Goal: Task Accomplishment & Management: Use online tool/utility

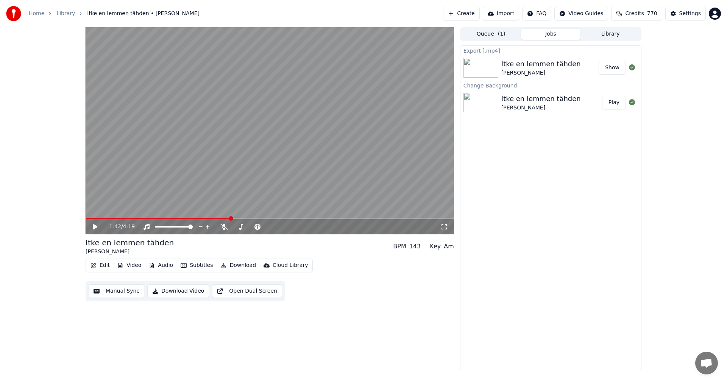
click at [138, 218] on span at bounding box center [158, 219] width 145 height 2
click at [94, 227] on icon at bounding box center [95, 226] width 5 height 5
click at [149, 219] on span at bounding box center [270, 219] width 368 height 2
click at [164, 219] on span at bounding box center [270, 219] width 368 height 2
click at [226, 228] on icon at bounding box center [224, 227] width 8 height 6
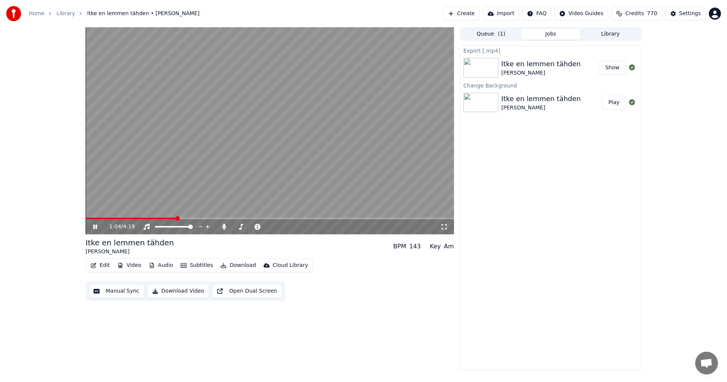
click at [186, 218] on span at bounding box center [270, 219] width 368 height 2
drag, startPoint x: 97, startPoint y: 226, endPoint x: 106, endPoint y: 260, distance: 34.8
click at [97, 226] on icon at bounding box center [101, 227] width 18 height 6
click at [107, 266] on button "Edit" at bounding box center [99, 265] width 25 height 11
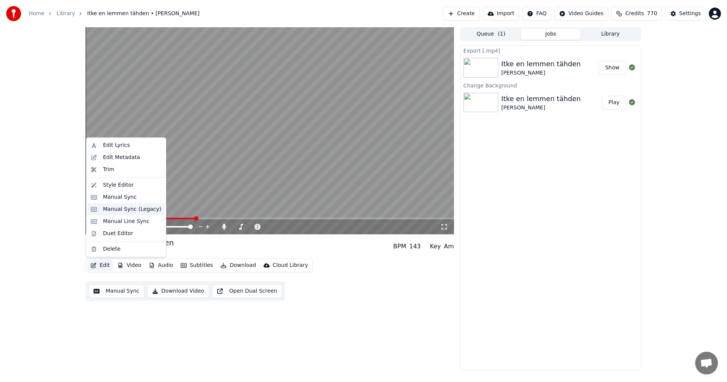
click at [143, 206] on div "Manual Sync (Legacy)" at bounding box center [132, 210] width 58 height 8
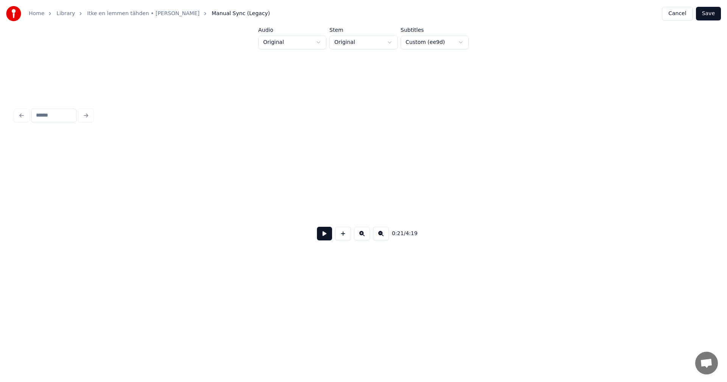
scroll to position [0, 2850]
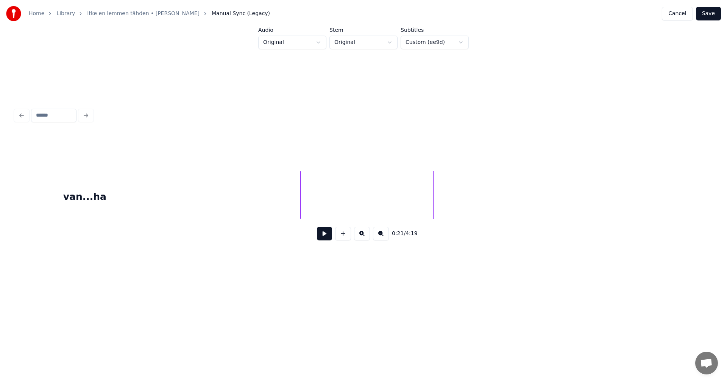
click at [235, 201] on div "van...ha" at bounding box center [84, 196] width 431 height 51
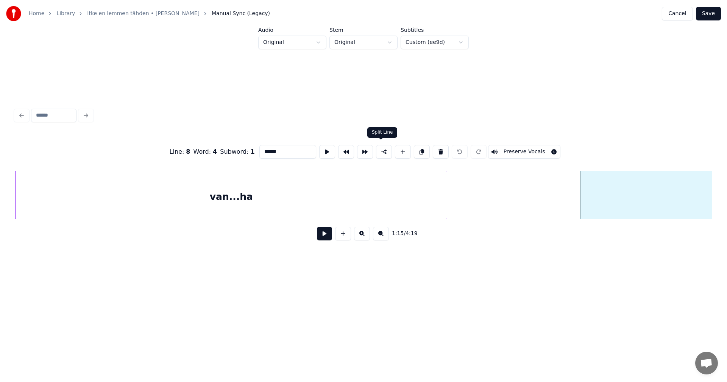
click at [381, 150] on button at bounding box center [384, 152] width 16 height 14
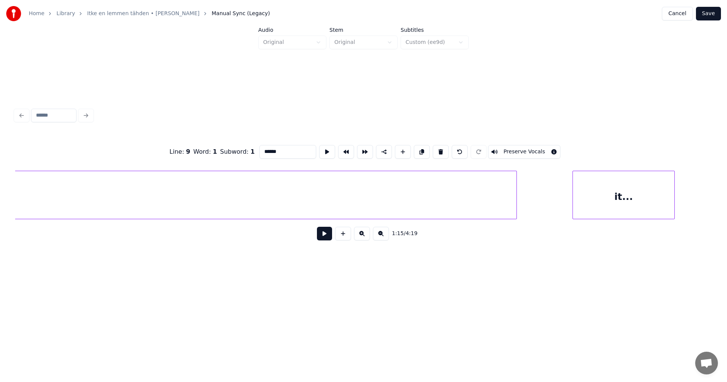
scroll to position [0, 23416]
type input "*******"
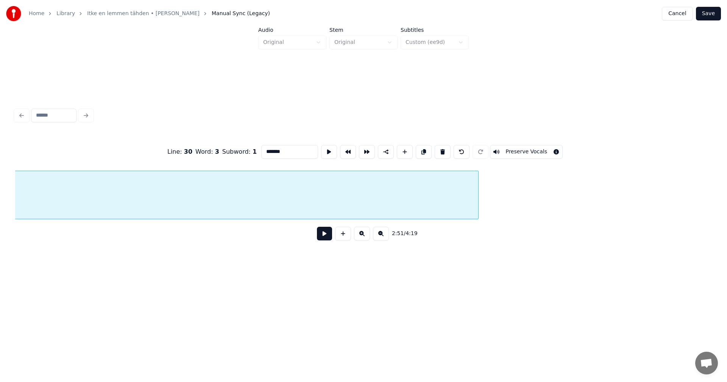
scroll to position [0, 22791]
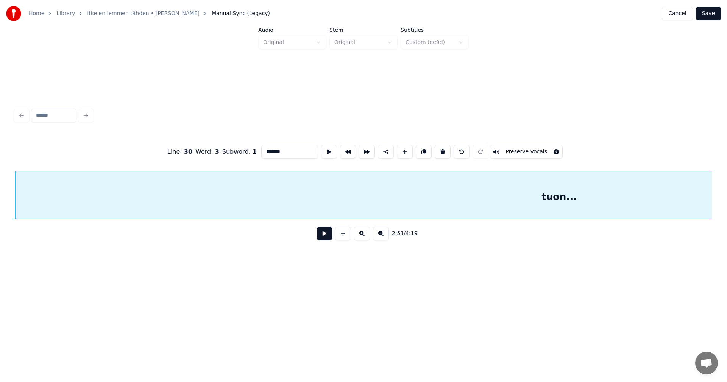
click at [329, 239] on button at bounding box center [324, 234] width 15 height 14
click at [715, 13] on button "Save" at bounding box center [708, 14] width 25 height 14
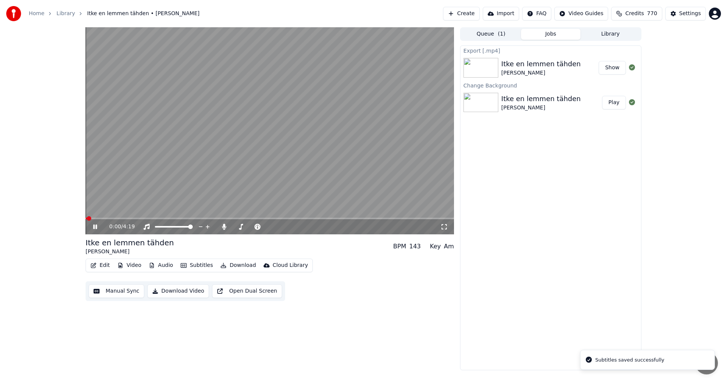
click at [162, 218] on span at bounding box center [270, 219] width 368 height 2
click at [98, 226] on icon at bounding box center [101, 227] width 18 height 6
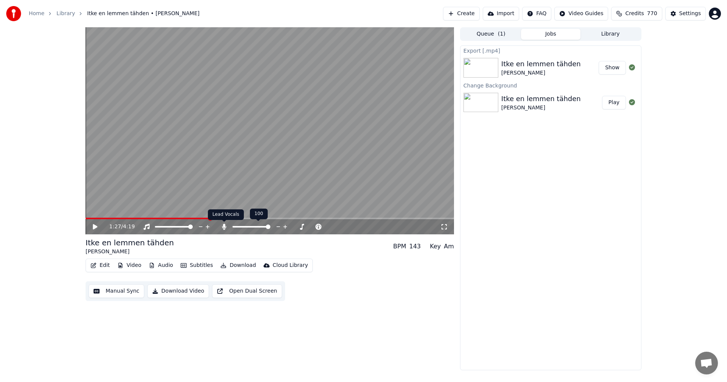
click at [224, 223] on span at bounding box center [224, 222] width 4 height 4
click at [234, 265] on button "Download" at bounding box center [238, 265] width 42 height 11
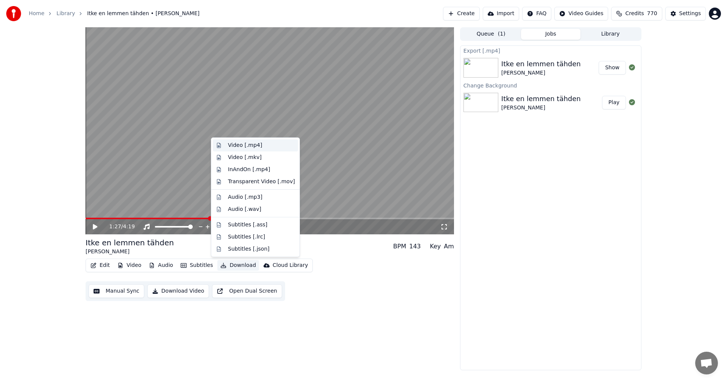
click at [248, 145] on div "Video [.mp4]" at bounding box center [245, 146] width 34 height 8
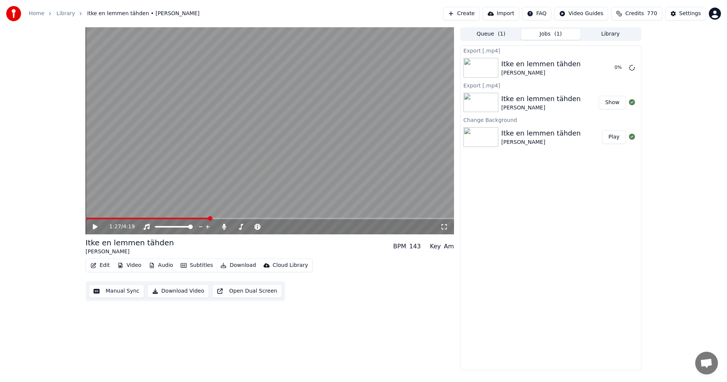
click at [49, 185] on div "1:27 / 4:19 Itke en lemmen tähden [PERSON_NAME] BPM 143 Key Am Edit Video Audio…" at bounding box center [363, 198] width 727 height 343
click at [39, 16] on link "Home" at bounding box center [37, 14] width 16 height 8
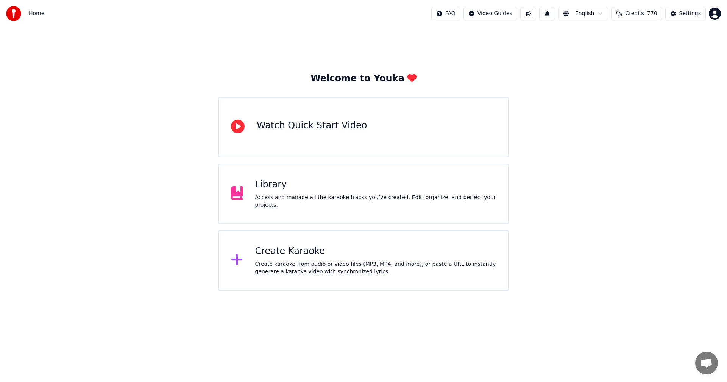
click at [289, 254] on div "Create Karaoke" at bounding box center [375, 251] width 241 height 12
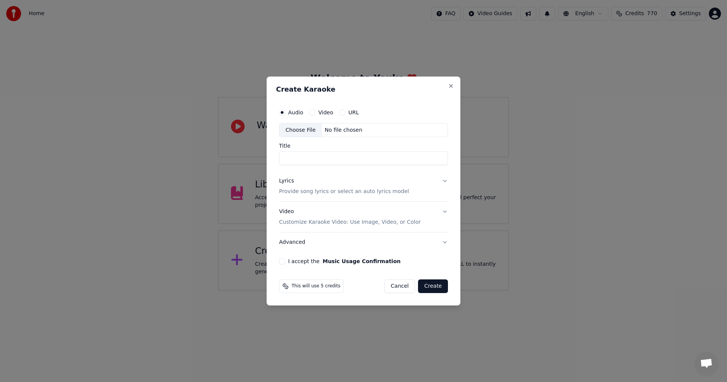
click at [304, 131] on div "Choose File" at bounding box center [300, 130] width 42 height 14
type input "**********"
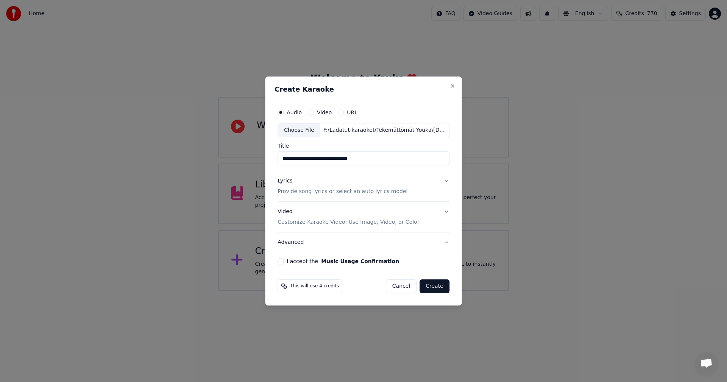
click at [289, 182] on div "Lyrics" at bounding box center [285, 182] width 15 height 8
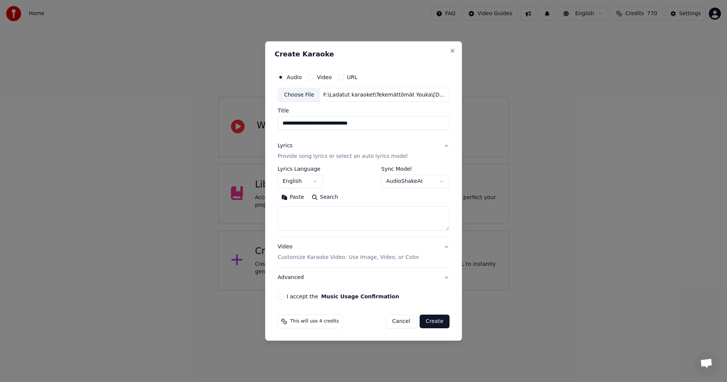
click at [295, 197] on button "Paste" at bounding box center [293, 198] width 30 height 12
click at [319, 183] on body "**********" at bounding box center [363, 145] width 727 height 291
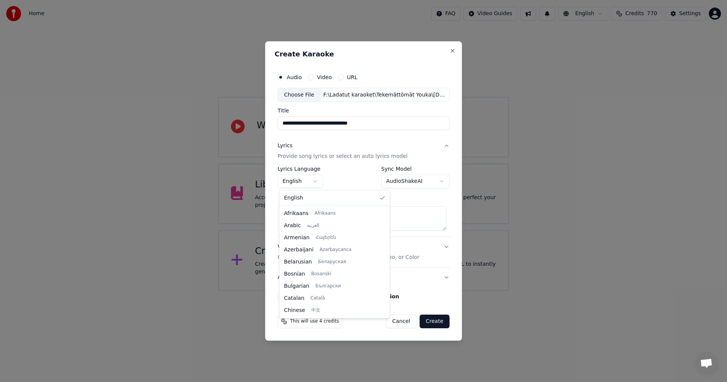
type textarea "**********"
select select "**"
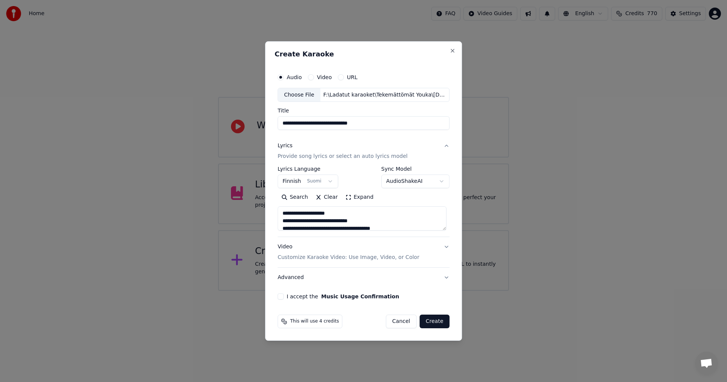
click at [284, 298] on button "I accept the Music Usage Confirmation" at bounding box center [281, 296] width 6 height 6
click at [430, 322] on button "Create" at bounding box center [435, 322] width 30 height 14
type textarea "**********"
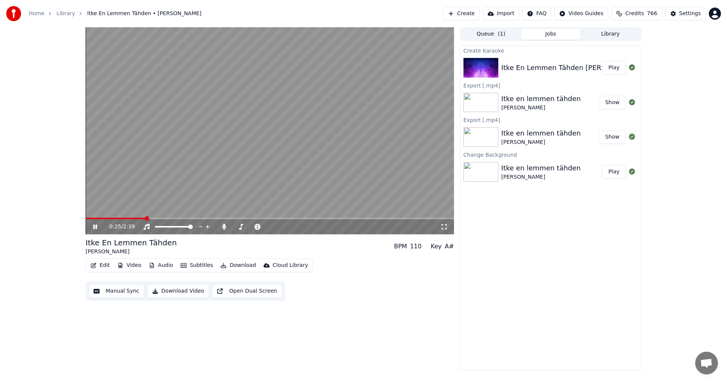
click at [96, 227] on icon at bounding box center [95, 227] width 4 height 5
click at [133, 267] on button "Video" at bounding box center [129, 265] width 30 height 11
click at [520, 215] on div "Create Karaoke Itke En Lemmen Tähden [PERSON_NAME] Play Export [.mp4] Itke en l…" at bounding box center [550, 207] width 181 height 325
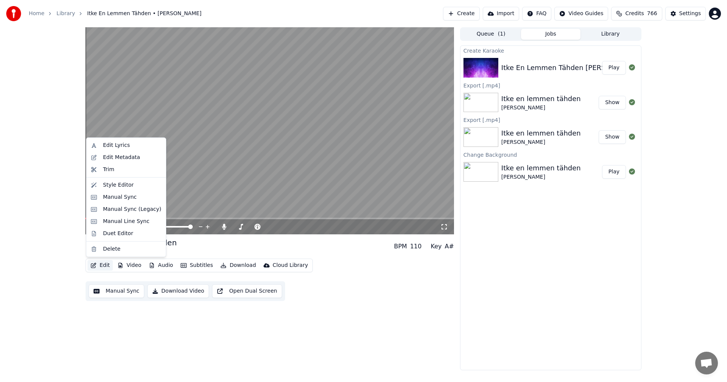
click at [104, 266] on button "Edit" at bounding box center [99, 265] width 25 height 11
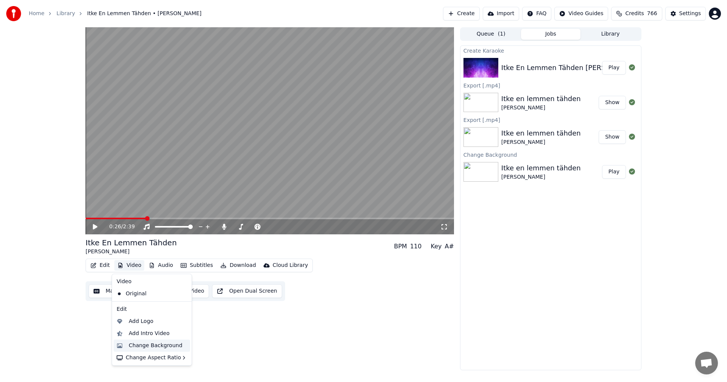
click at [137, 349] on div "Change Background" at bounding box center [156, 346] width 54 height 8
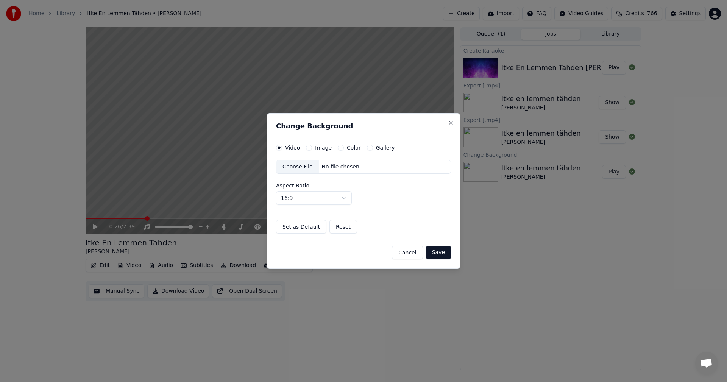
click at [307, 148] on button "Image" at bounding box center [309, 148] width 6 height 6
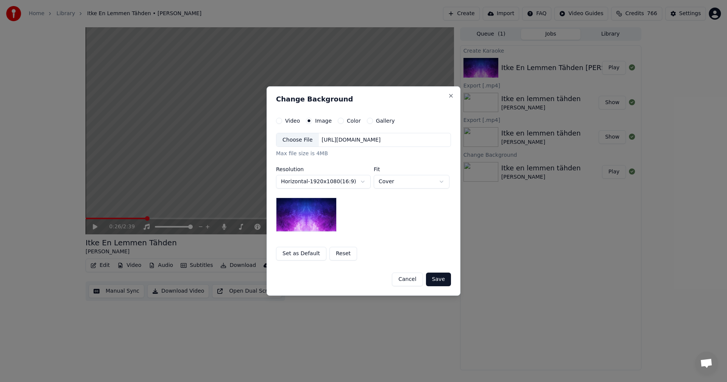
click at [300, 139] on div "Choose File" at bounding box center [297, 140] width 42 height 14
click at [443, 279] on button "Save" at bounding box center [438, 280] width 25 height 14
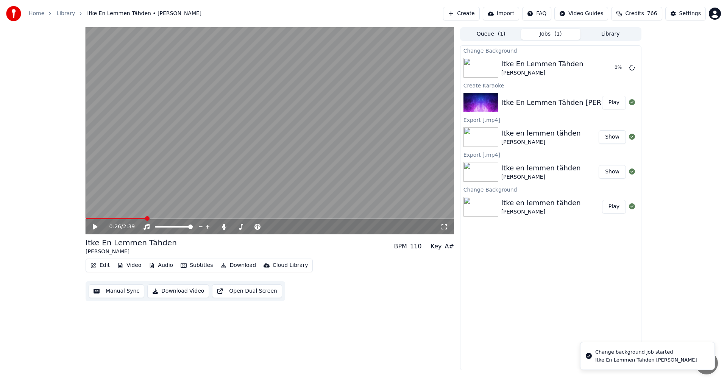
click at [107, 265] on button "Edit" at bounding box center [99, 265] width 25 height 11
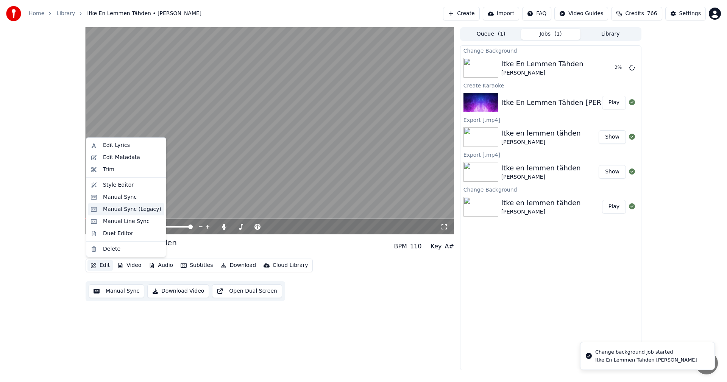
click at [130, 208] on div "Manual Sync (Legacy)" at bounding box center [132, 210] width 58 height 8
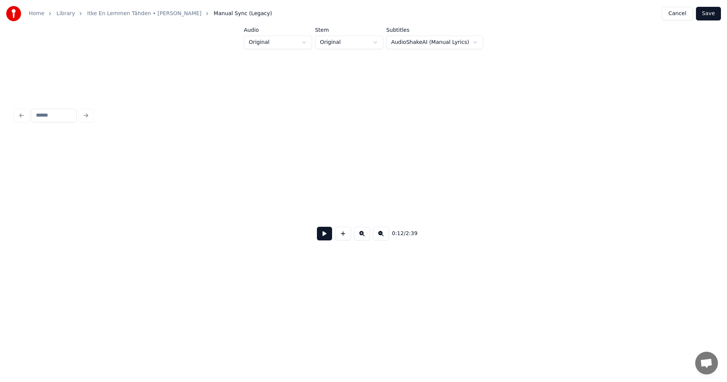
scroll to position [0, 1678]
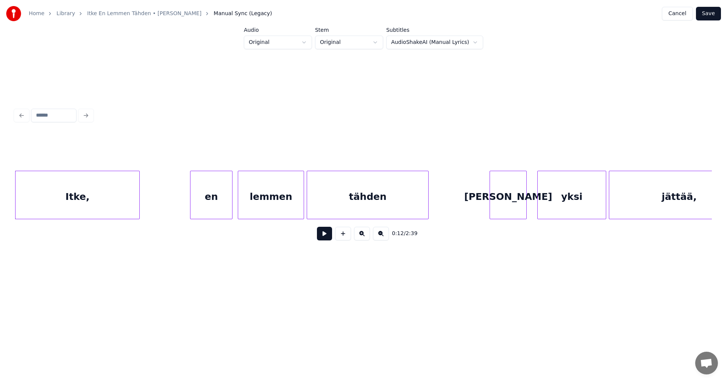
click at [322, 237] on button at bounding box center [324, 234] width 15 height 14
click at [198, 202] on div "en" at bounding box center [203, 196] width 42 height 51
click at [324, 236] on button at bounding box center [324, 234] width 15 height 14
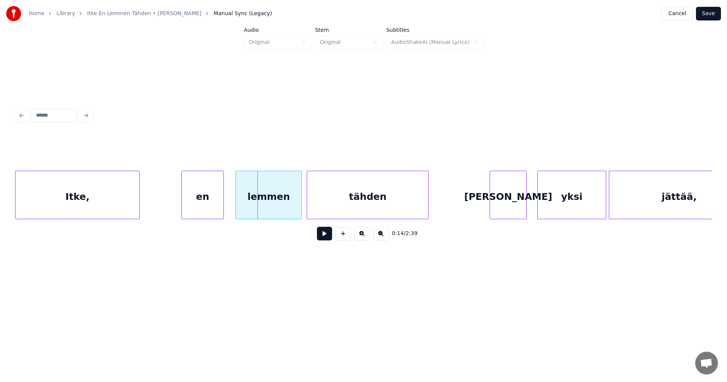
click at [291, 211] on div "lemmen" at bounding box center [269, 196] width 66 height 51
click at [327, 235] on button at bounding box center [324, 234] width 15 height 14
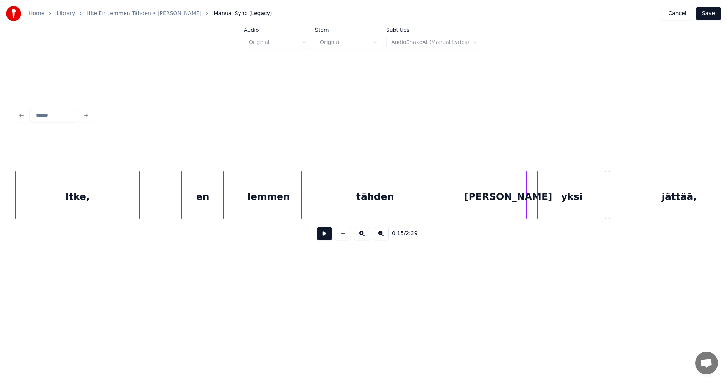
click at [442, 204] on div at bounding box center [442, 195] width 2 height 48
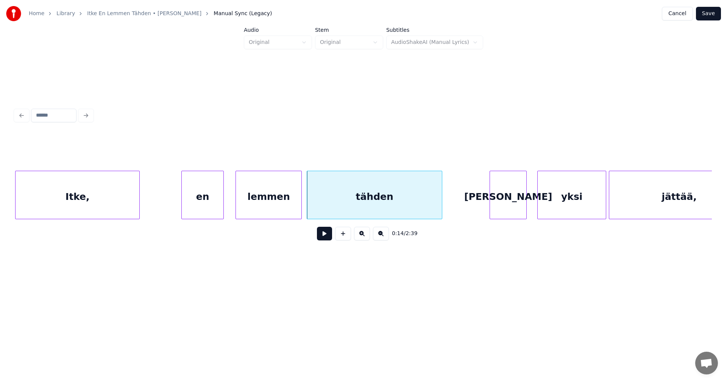
click at [512, 201] on div "[PERSON_NAME]" at bounding box center [508, 196] width 36 height 51
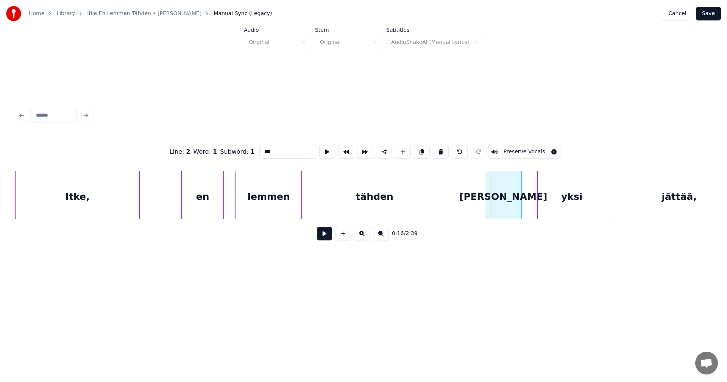
click at [505, 199] on div "[PERSON_NAME]" at bounding box center [503, 196] width 36 height 51
click at [480, 203] on div at bounding box center [480, 195] width 2 height 48
click at [322, 239] on button at bounding box center [324, 234] width 15 height 14
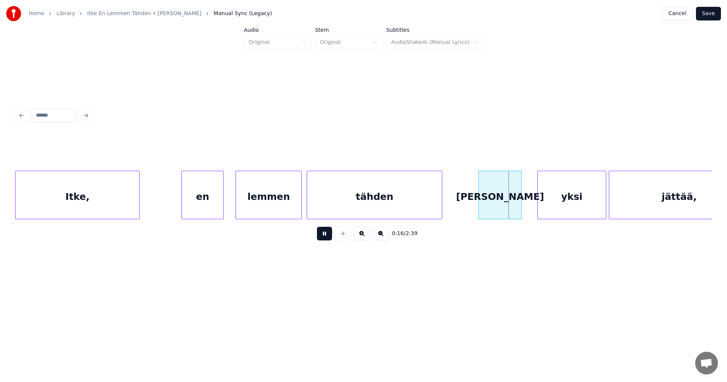
drag, startPoint x: 322, startPoint y: 239, endPoint x: 355, endPoint y: 208, distance: 45.5
click at [323, 237] on button at bounding box center [324, 234] width 15 height 14
click at [357, 205] on div "tähden" at bounding box center [374, 196] width 135 height 51
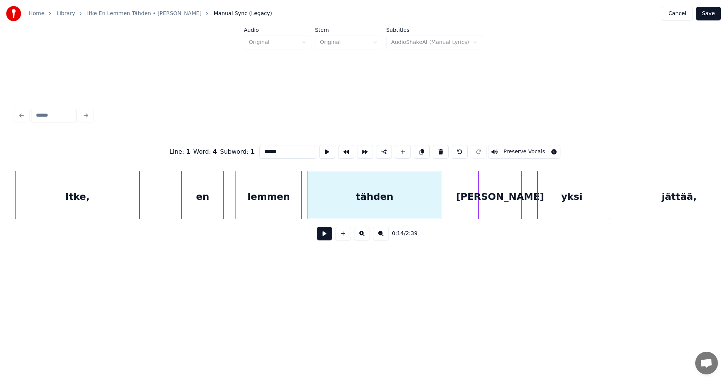
click at [329, 236] on button at bounding box center [324, 234] width 15 height 14
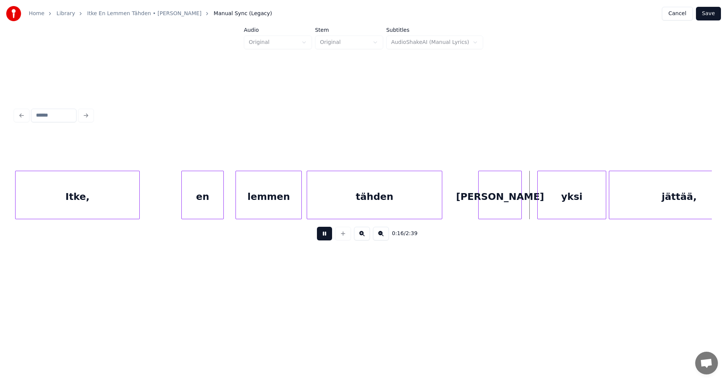
click at [329, 236] on button at bounding box center [324, 234] width 15 height 14
click at [571, 205] on div "yksi" at bounding box center [566, 196] width 68 height 51
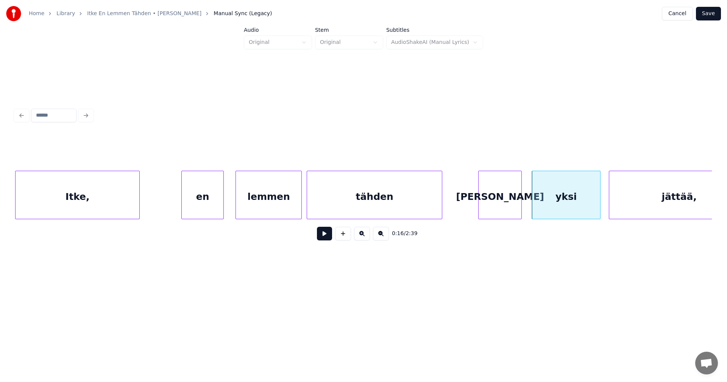
click at [326, 238] on button at bounding box center [324, 234] width 15 height 14
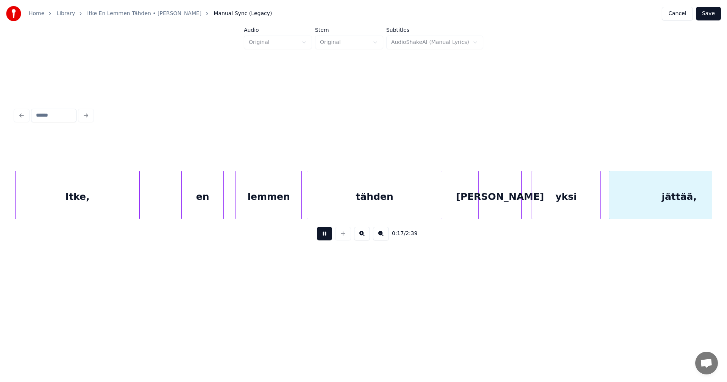
scroll to position [0, 2375]
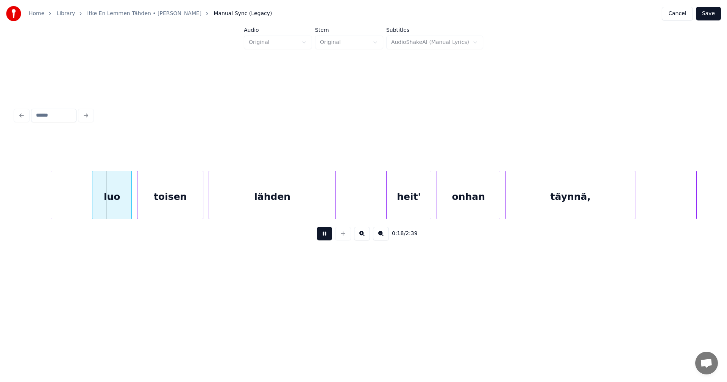
click at [326, 238] on button at bounding box center [324, 234] width 15 height 14
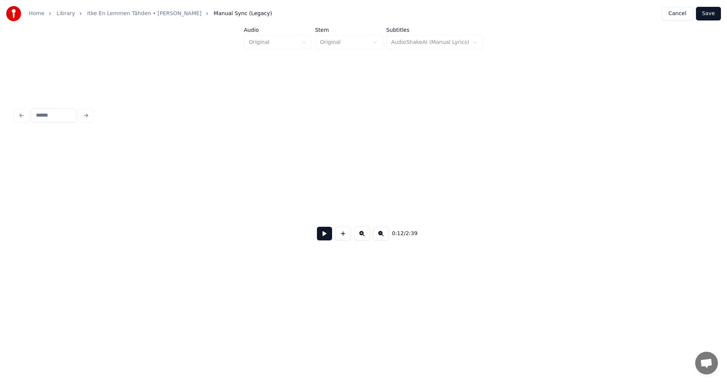
scroll to position [0, 1678]
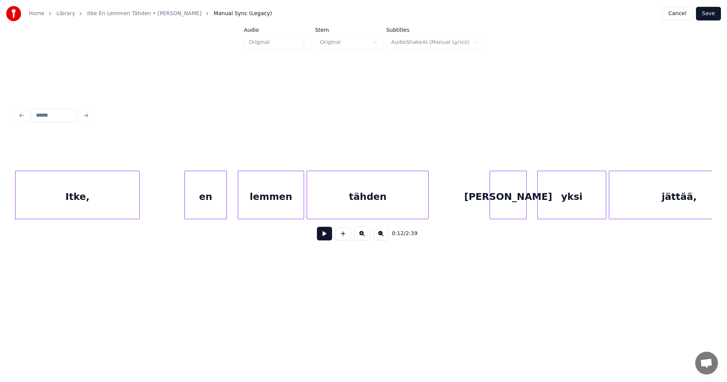
click at [208, 198] on div "en" at bounding box center [206, 196] width 42 height 51
click at [257, 199] on div "lemmen" at bounding box center [269, 196] width 66 height 51
click at [505, 204] on div "[PERSON_NAME]" at bounding box center [506, 196] width 36 height 51
click at [479, 204] on div at bounding box center [479, 195] width 2 height 48
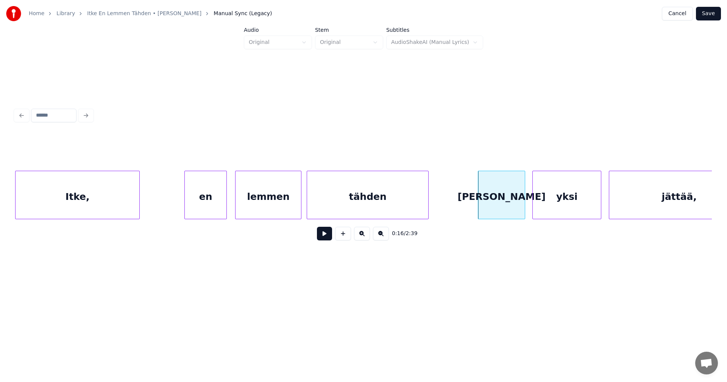
click at [548, 205] on div "yksi" at bounding box center [567, 196] width 68 height 51
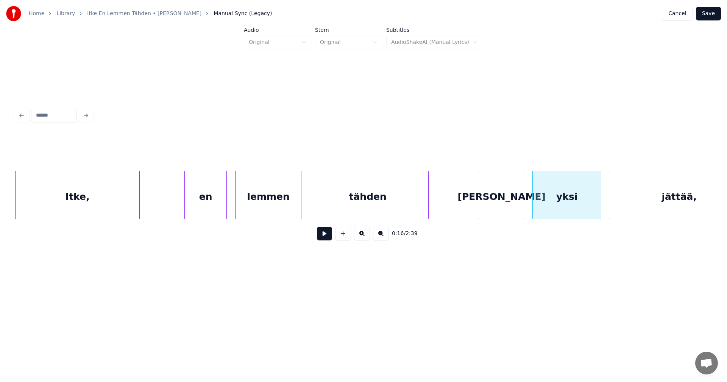
click at [499, 201] on div "[PERSON_NAME]" at bounding box center [501, 196] width 47 height 51
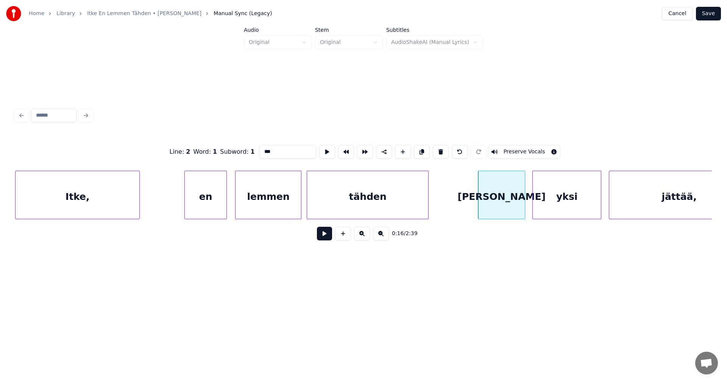
click at [329, 239] on button at bounding box center [324, 234] width 15 height 14
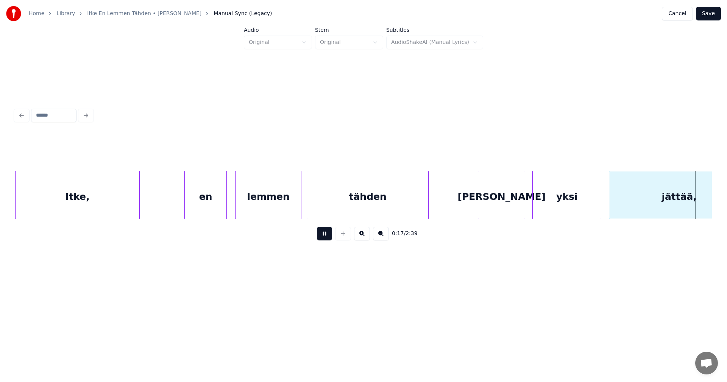
scroll to position [0, 2375]
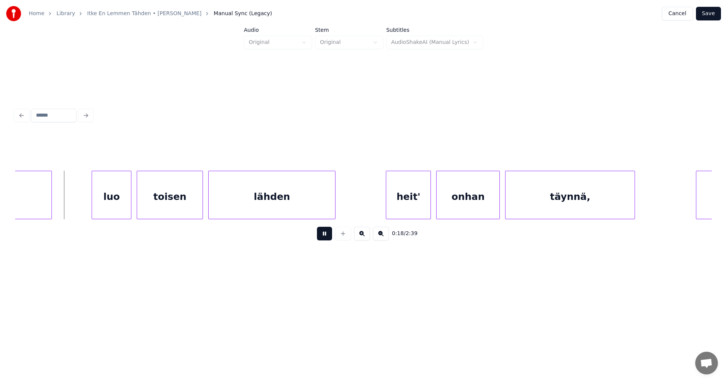
drag, startPoint x: 329, startPoint y: 238, endPoint x: 285, endPoint y: 232, distance: 44.3
click at [326, 234] on button at bounding box center [324, 234] width 15 height 14
click at [117, 201] on div "luo" at bounding box center [108, 196] width 39 height 51
click at [87, 203] on div at bounding box center [87, 195] width 2 height 48
click at [154, 207] on div "toisen" at bounding box center [170, 196] width 66 height 51
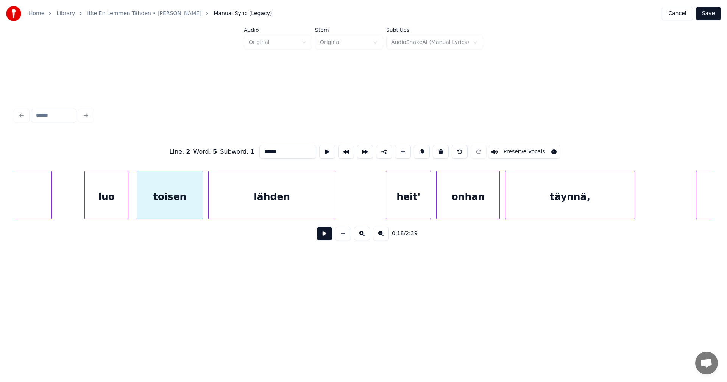
type input "*******"
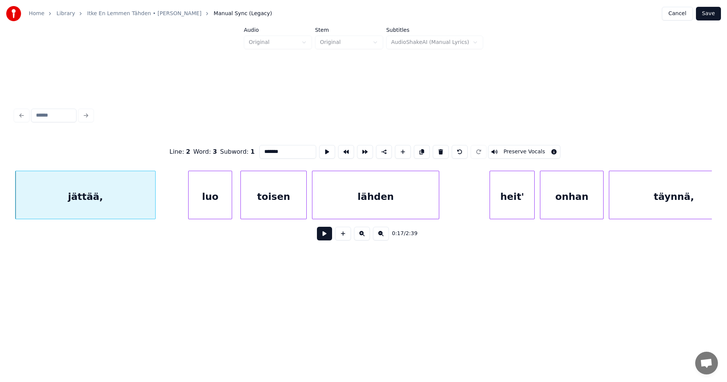
click at [329, 237] on button at bounding box center [324, 234] width 15 height 14
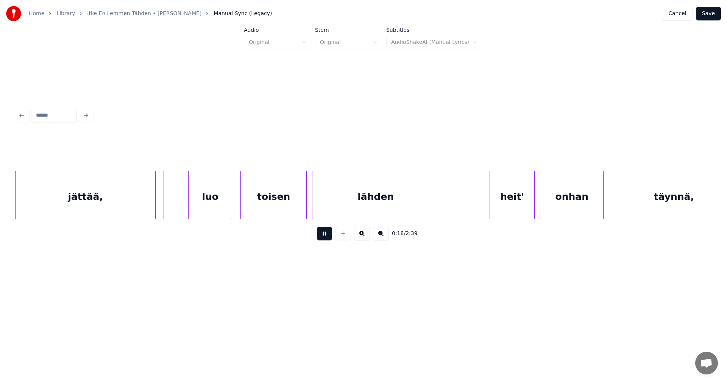
click at [328, 237] on button at bounding box center [324, 234] width 15 height 14
click at [174, 208] on div at bounding box center [173, 195] width 2 height 48
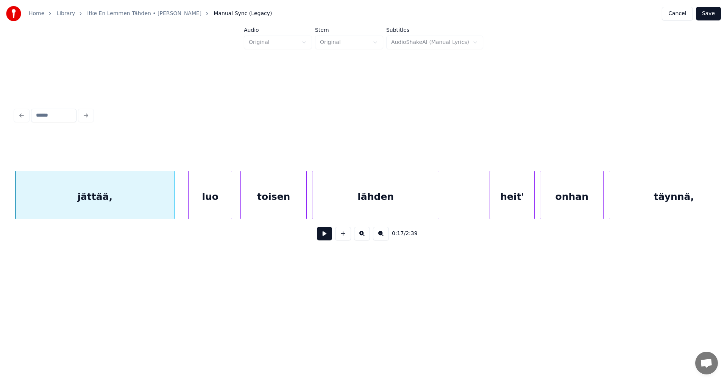
click at [326, 240] on button at bounding box center [324, 234] width 15 height 14
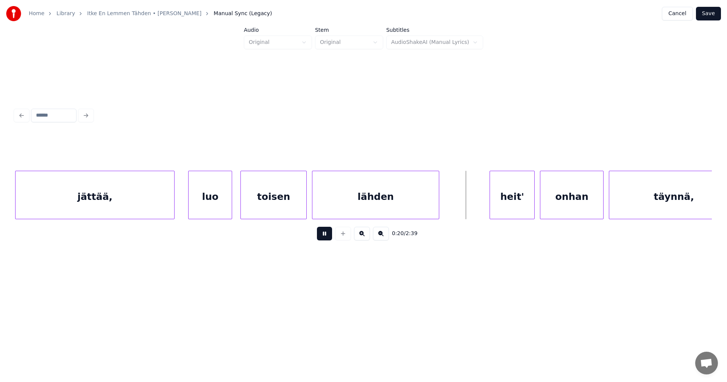
click at [326, 239] on button at bounding box center [324, 234] width 15 height 14
click at [501, 204] on div "heit'" at bounding box center [503, 196] width 44 height 51
click at [549, 206] on div "onhan" at bounding box center [565, 196] width 63 height 51
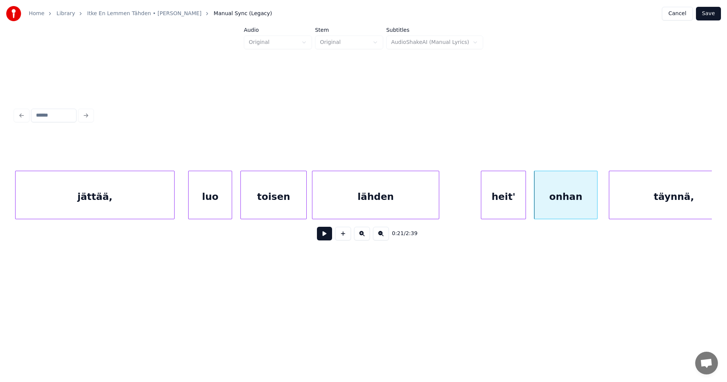
click at [325, 240] on button at bounding box center [324, 234] width 15 height 14
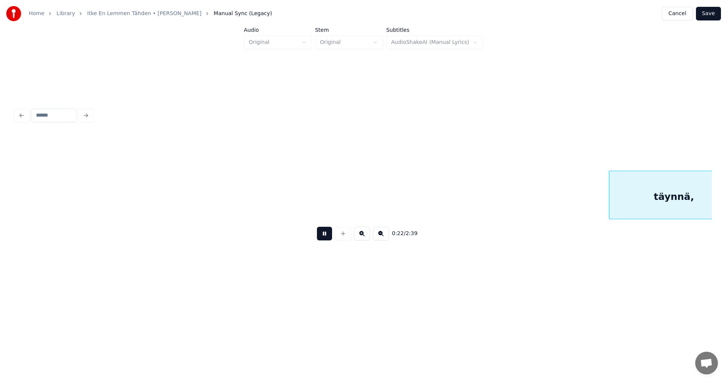
scroll to position [0, 2970]
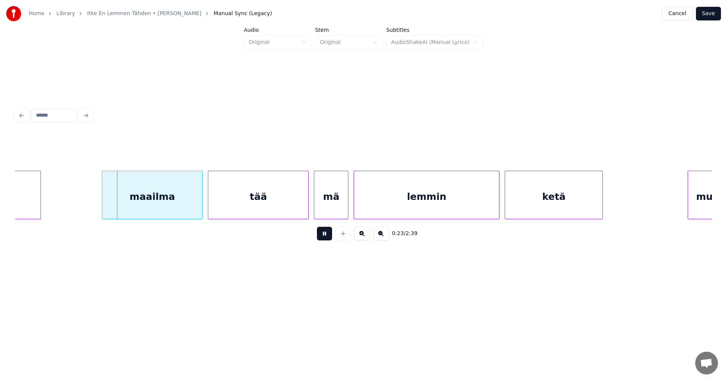
click at [325, 240] on button at bounding box center [324, 234] width 15 height 14
click at [161, 208] on div "maailma" at bounding box center [135, 196] width 100 height 51
click at [189, 207] on div at bounding box center [188, 195] width 2 height 48
click at [257, 212] on div "tää" at bounding box center [254, 196] width 100 height 51
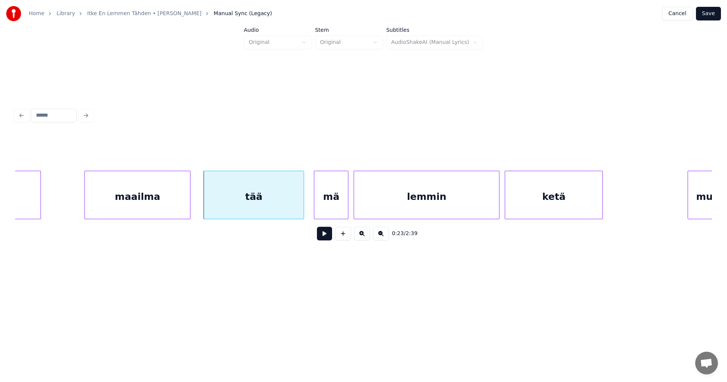
click at [167, 201] on div "maailma" at bounding box center [137, 196] width 105 height 51
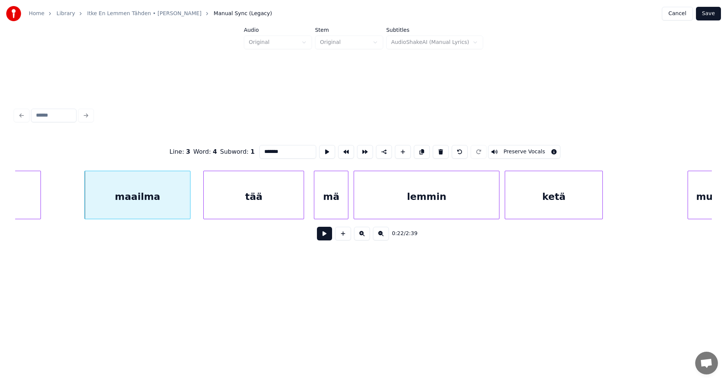
click at [329, 240] on button at bounding box center [324, 234] width 15 height 14
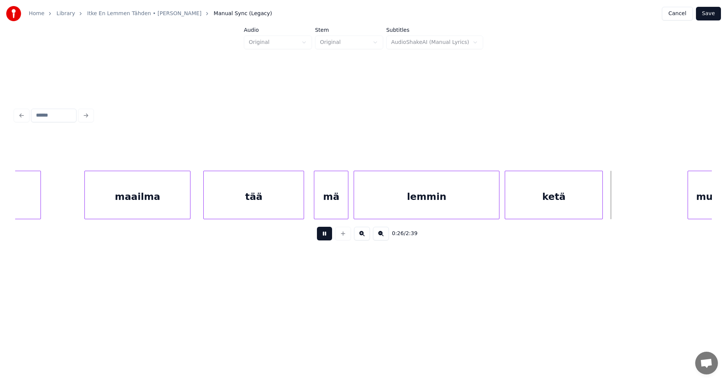
click at [325, 240] on button at bounding box center [324, 234] width 15 height 14
click at [610, 204] on div at bounding box center [610, 195] width 2 height 48
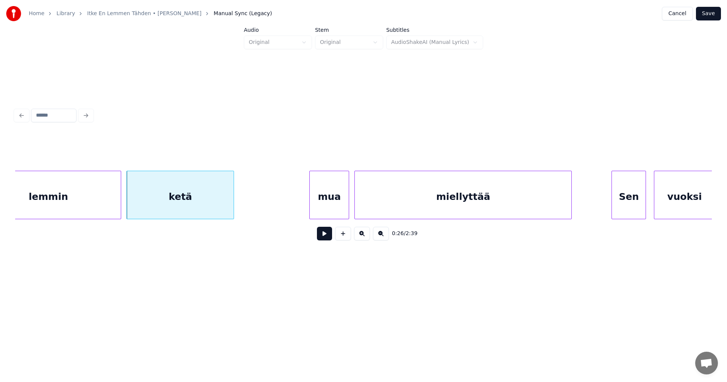
scroll to position [0, 3348]
click at [335, 206] on div "mua" at bounding box center [322, 196] width 39 height 51
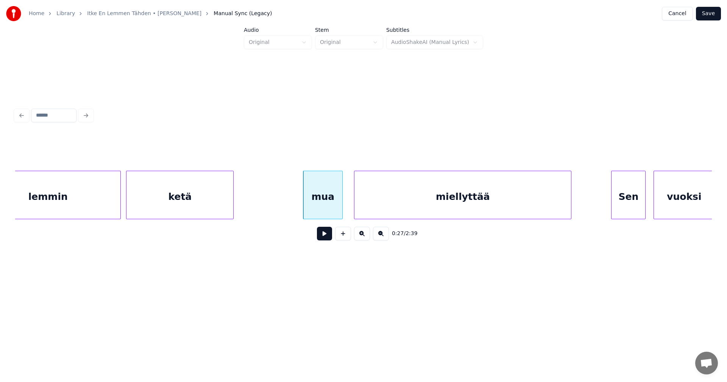
click at [329, 239] on button at bounding box center [324, 234] width 15 height 14
click at [624, 202] on div "Sen" at bounding box center [627, 196] width 34 height 51
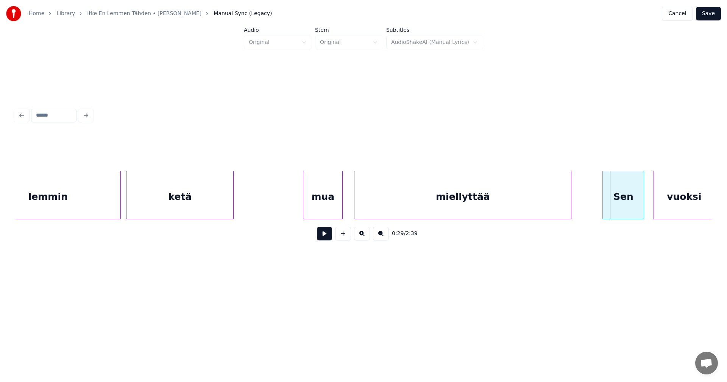
click at [604, 206] on div at bounding box center [604, 195] width 2 height 48
click at [326, 238] on button at bounding box center [324, 234] width 15 height 14
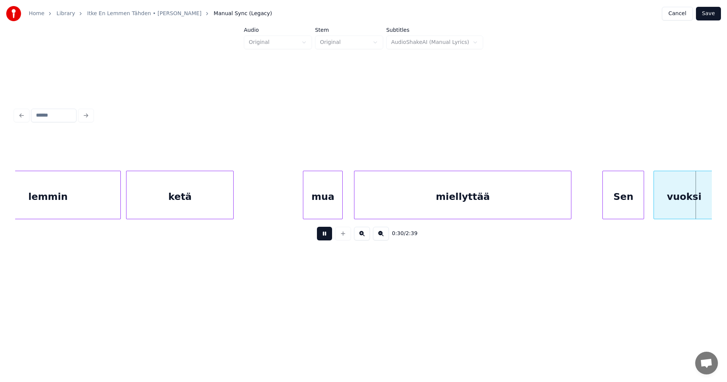
scroll to position [0, 4046]
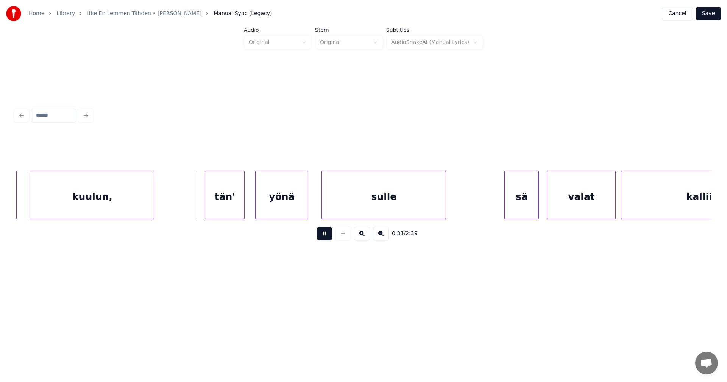
click at [326, 238] on button at bounding box center [324, 234] width 15 height 14
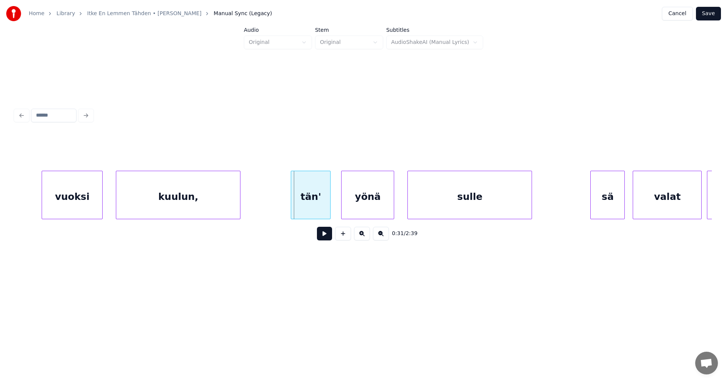
scroll to position [0, 3955]
click at [73, 205] on div "vuoksi" at bounding box center [75, 196] width 60 height 51
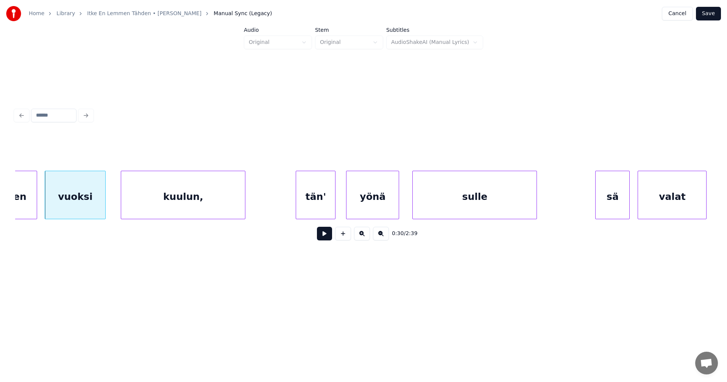
click at [330, 233] on button at bounding box center [324, 234] width 15 height 14
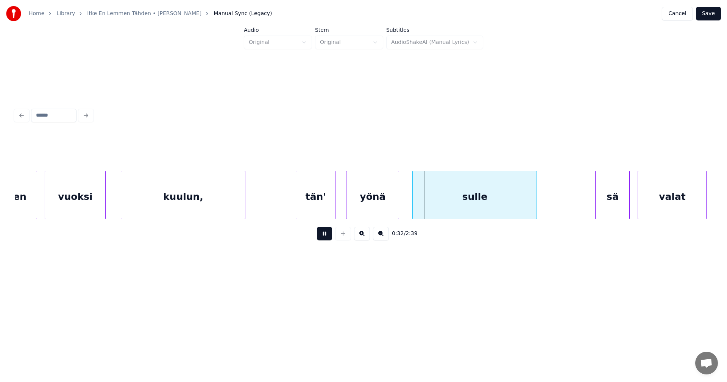
click at [329, 235] on button at bounding box center [324, 234] width 15 height 14
click at [364, 204] on div "yönä" at bounding box center [370, 196] width 52 height 51
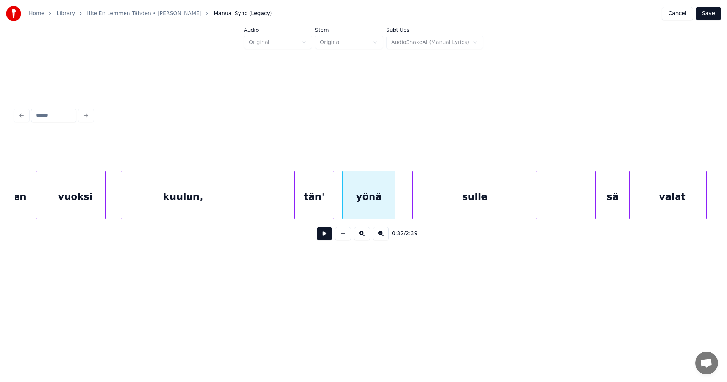
click at [324, 210] on div "tän'" at bounding box center [314, 196] width 39 height 51
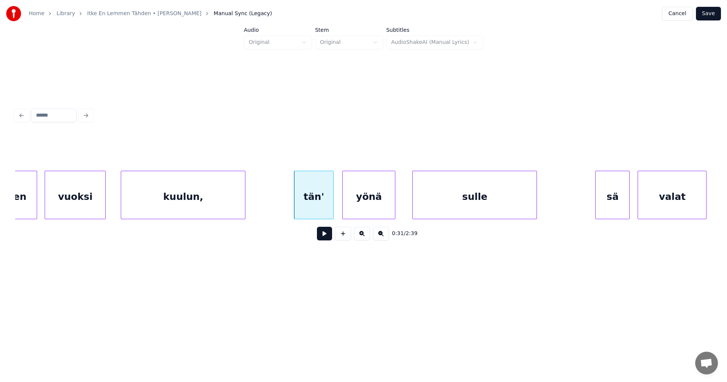
click at [320, 236] on button at bounding box center [324, 234] width 15 height 14
click at [322, 236] on button at bounding box center [324, 234] width 15 height 14
click at [599, 203] on div "sä" at bounding box center [608, 196] width 34 height 51
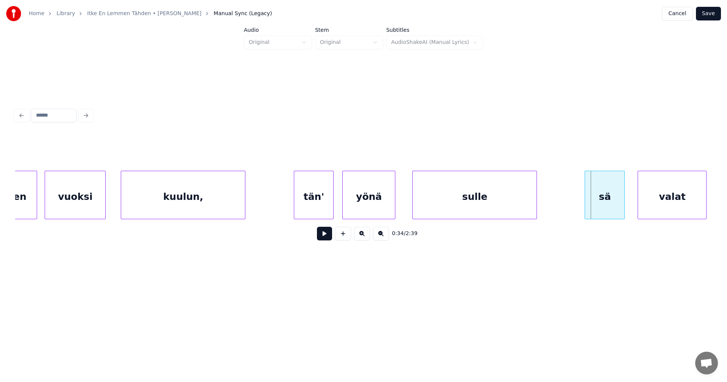
click at [586, 205] on div at bounding box center [586, 195] width 2 height 48
click at [329, 238] on button at bounding box center [324, 234] width 15 height 14
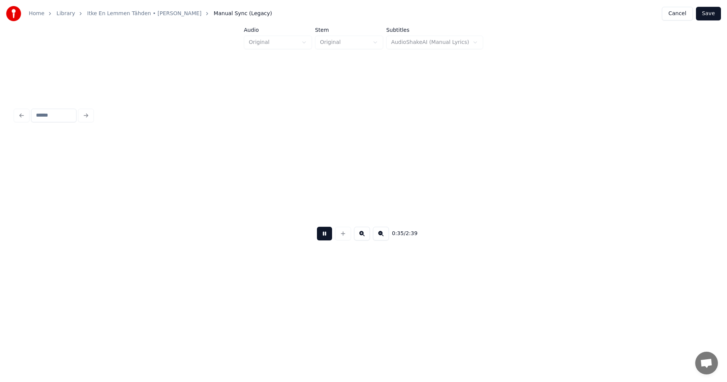
scroll to position [0, 4653]
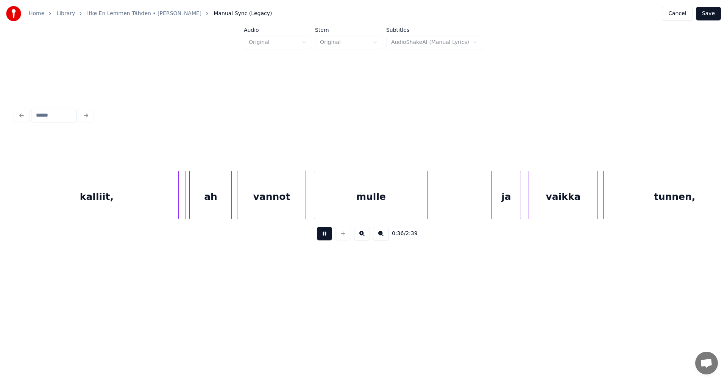
click at [329, 238] on button at bounding box center [324, 234] width 15 height 14
click at [175, 211] on div at bounding box center [175, 195] width 2 height 48
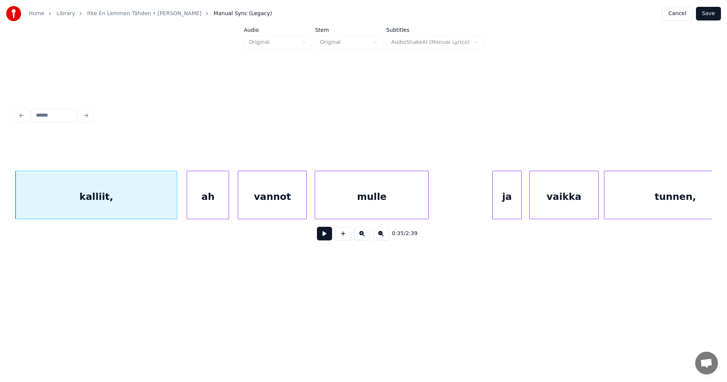
click at [196, 209] on div "ah" at bounding box center [208, 196] width 42 height 51
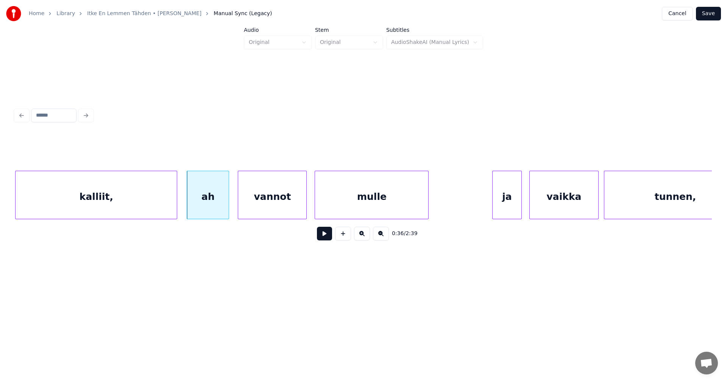
click at [167, 212] on div "kalliit," at bounding box center [96, 196] width 161 height 51
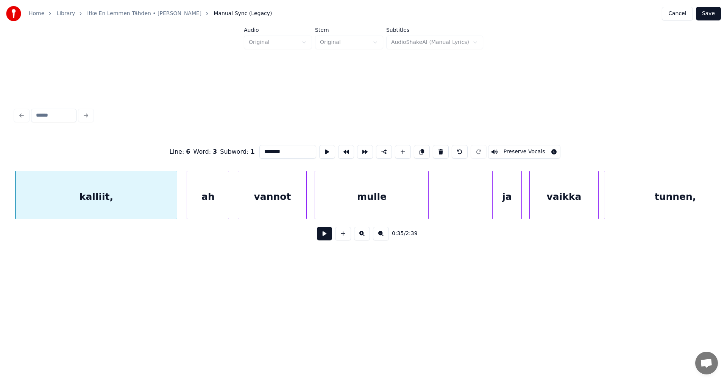
click at [325, 239] on button at bounding box center [324, 234] width 15 height 14
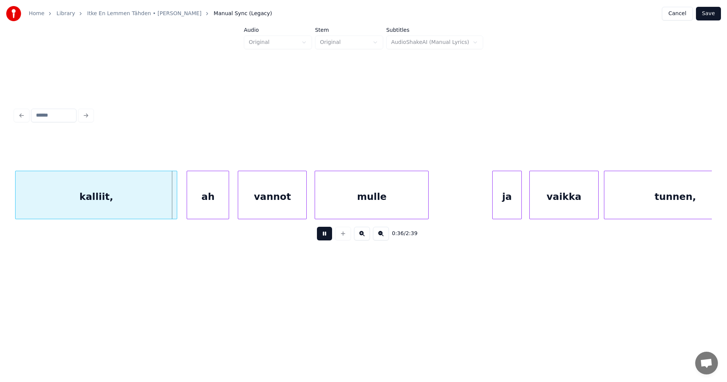
click at [325, 239] on button at bounding box center [324, 234] width 15 height 14
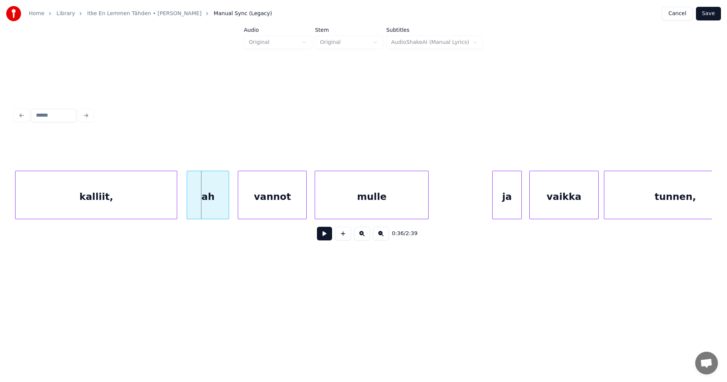
click at [159, 186] on div "kalliit," at bounding box center [96, 196] width 161 height 51
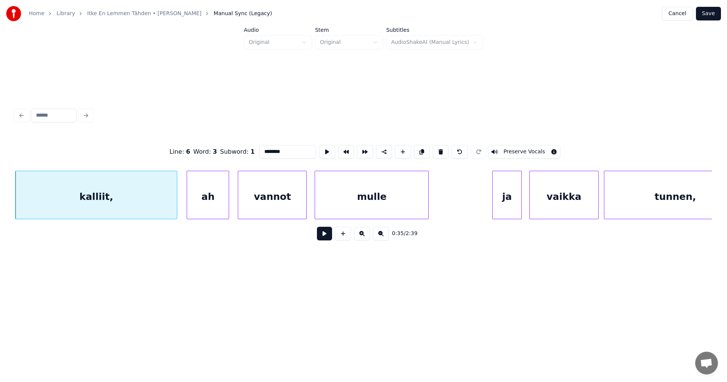
click at [281, 151] on input "********" at bounding box center [287, 152] width 57 height 14
click at [165, 211] on div "kalliit" at bounding box center [96, 196] width 161 height 51
type input "*******"
click at [325, 237] on button at bounding box center [324, 234] width 15 height 14
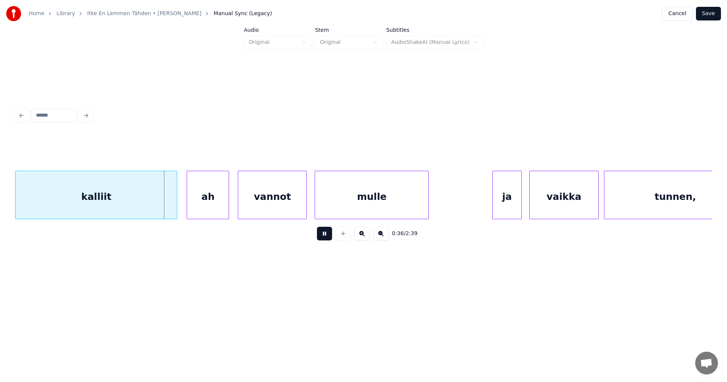
click at [325, 237] on button at bounding box center [324, 234] width 15 height 14
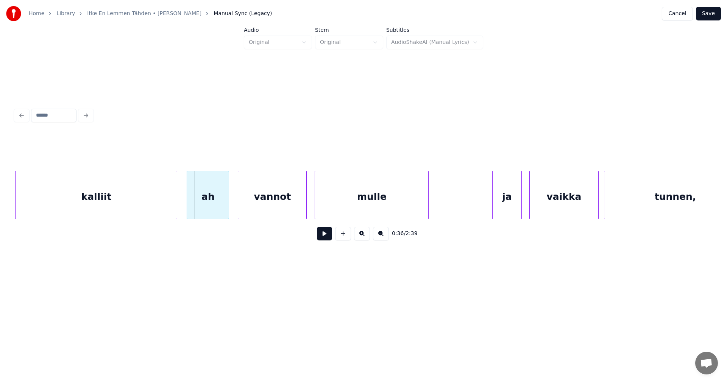
click at [152, 202] on div "kalliit" at bounding box center [96, 196] width 161 height 51
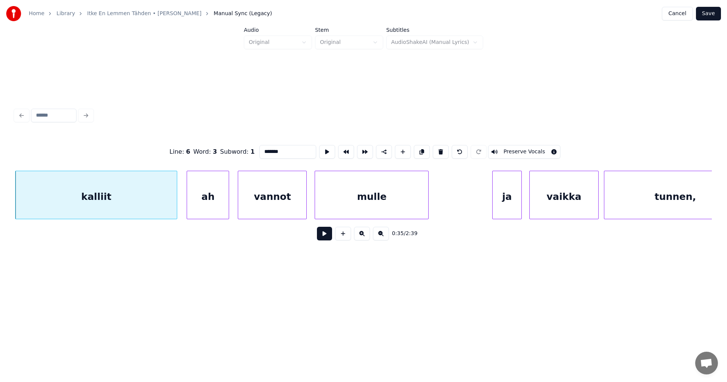
click at [222, 195] on div "ah" at bounding box center [208, 196] width 42 height 51
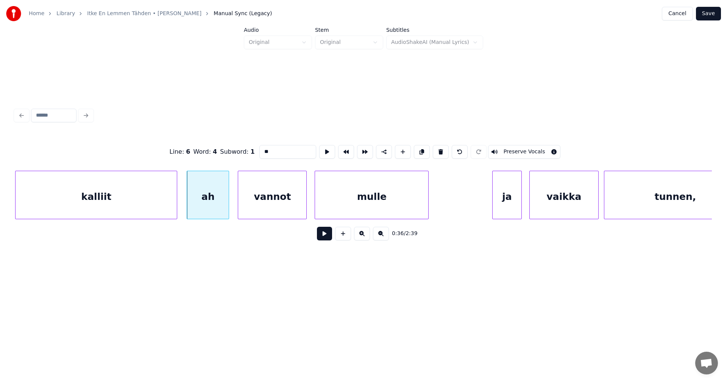
click at [153, 208] on div "kalliit" at bounding box center [96, 196] width 161 height 51
type input "*******"
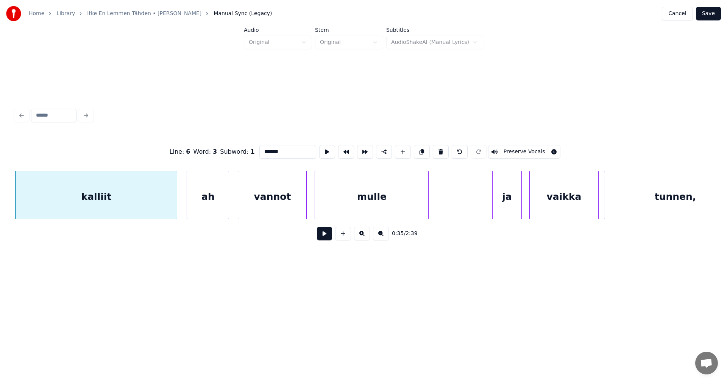
click at [325, 236] on button at bounding box center [324, 234] width 15 height 14
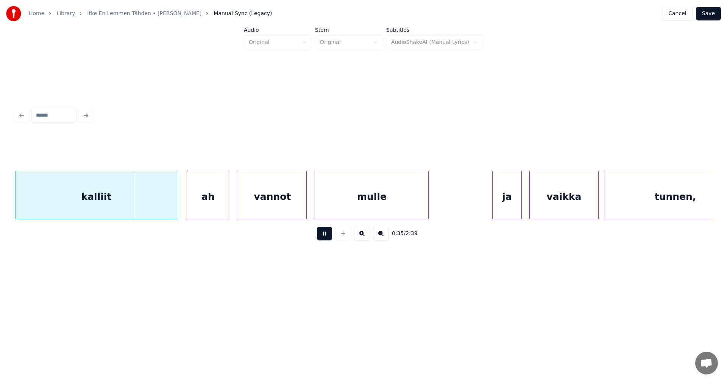
click at [322, 235] on button at bounding box center [324, 234] width 15 height 14
click at [162, 211] on div at bounding box center [161, 195] width 2 height 48
click at [158, 211] on div "kalliit" at bounding box center [89, 196] width 147 height 51
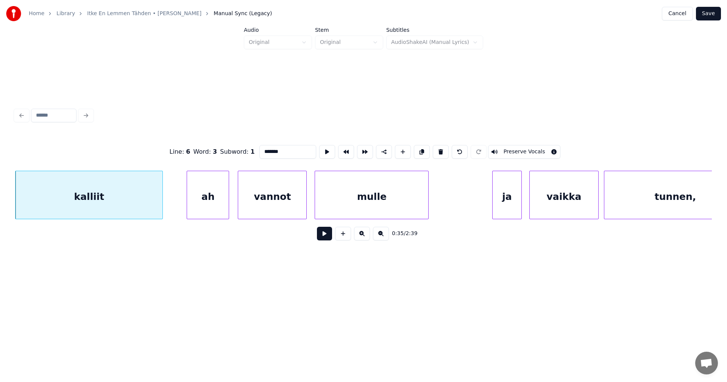
click at [286, 151] on input "*******" at bounding box center [287, 152] width 57 height 14
type input "********"
click at [328, 239] on button at bounding box center [324, 234] width 15 height 14
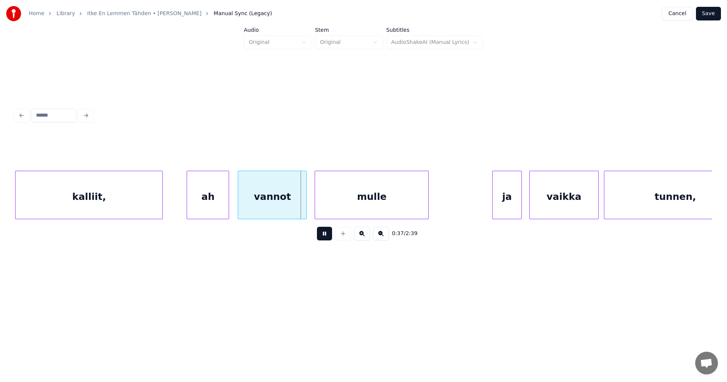
click at [326, 239] on button at bounding box center [324, 234] width 15 height 14
click at [293, 204] on div "vannot" at bounding box center [272, 196] width 68 height 51
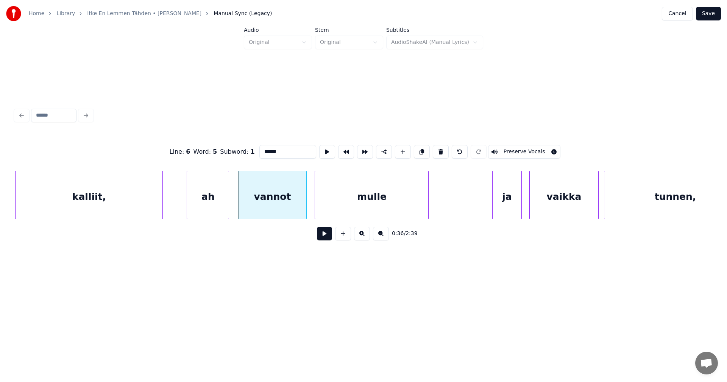
click at [324, 234] on button at bounding box center [324, 234] width 15 height 14
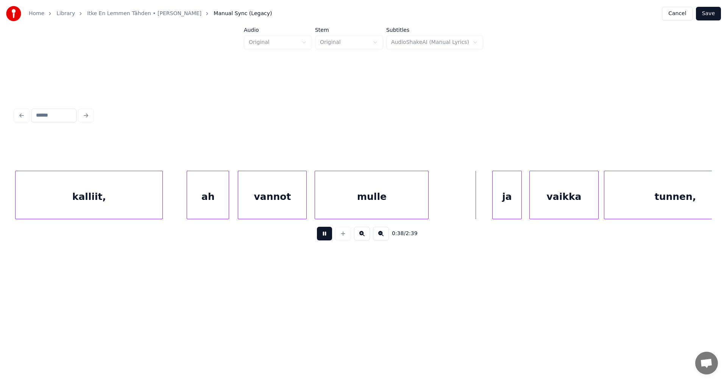
click at [326, 235] on button at bounding box center [324, 234] width 15 height 14
click at [499, 208] on div "ja" at bounding box center [497, 196] width 28 height 51
click at [482, 207] on div at bounding box center [482, 195] width 2 height 48
click at [328, 240] on button at bounding box center [324, 234] width 15 height 14
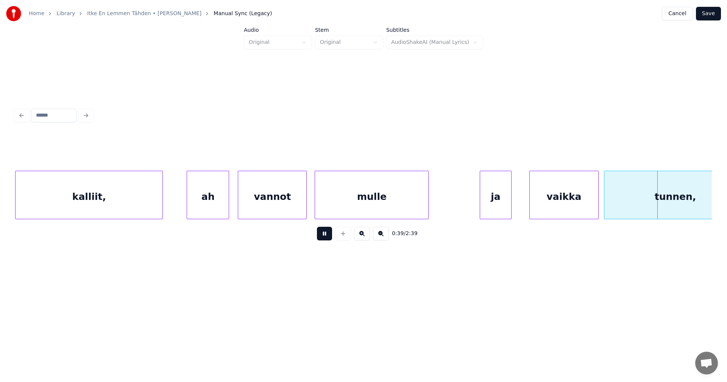
click at [328, 240] on button at bounding box center [324, 234] width 15 height 14
click at [553, 201] on div "vaikka" at bounding box center [562, 196] width 68 height 51
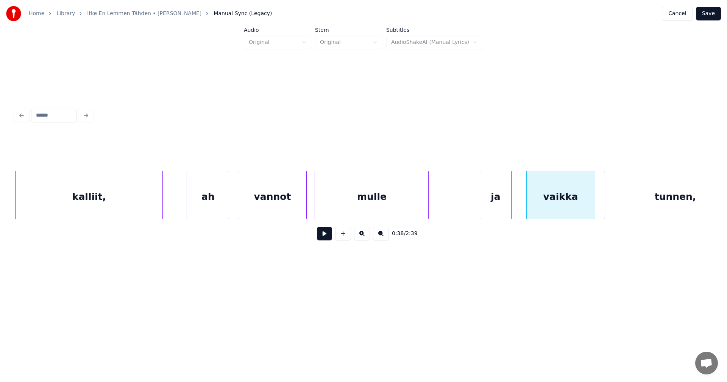
click at [321, 237] on button at bounding box center [324, 234] width 15 height 14
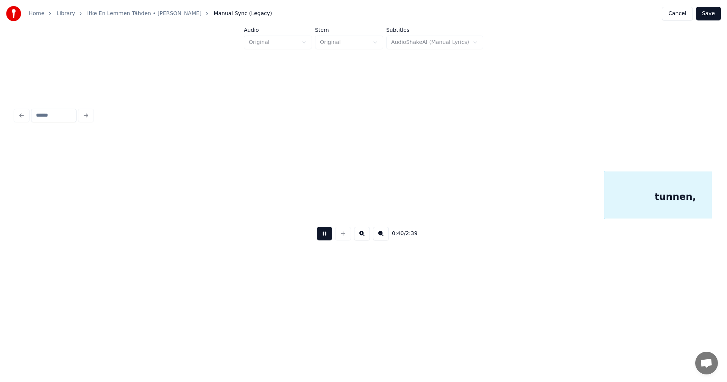
scroll to position [0, 5349]
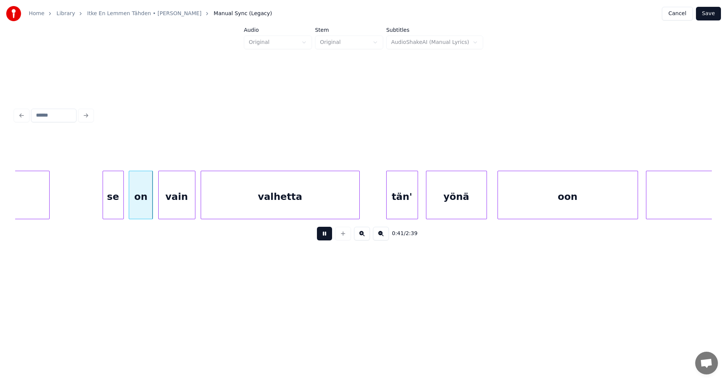
click at [323, 237] on button at bounding box center [324, 234] width 15 height 14
click at [121, 209] on div at bounding box center [122, 195] width 2 height 48
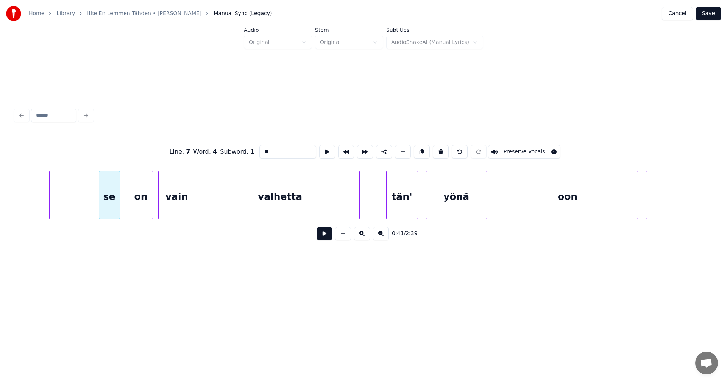
click at [114, 209] on div "se" at bounding box center [109, 196] width 20 height 51
click at [140, 206] on div "on" at bounding box center [137, 196] width 23 height 51
click at [96, 210] on div at bounding box center [96, 195] width 2 height 48
click at [328, 240] on button at bounding box center [324, 234] width 15 height 14
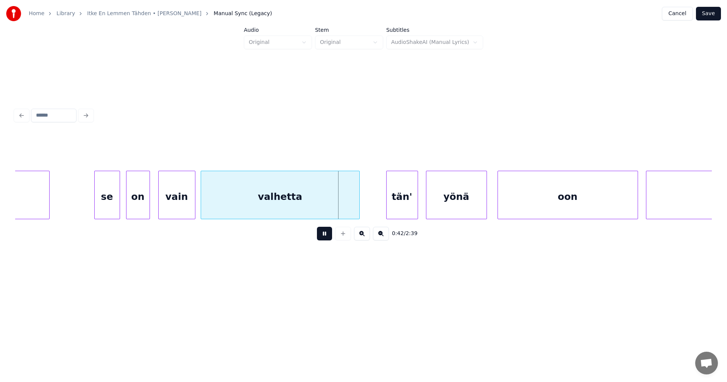
click at [327, 240] on button at bounding box center [324, 234] width 15 height 14
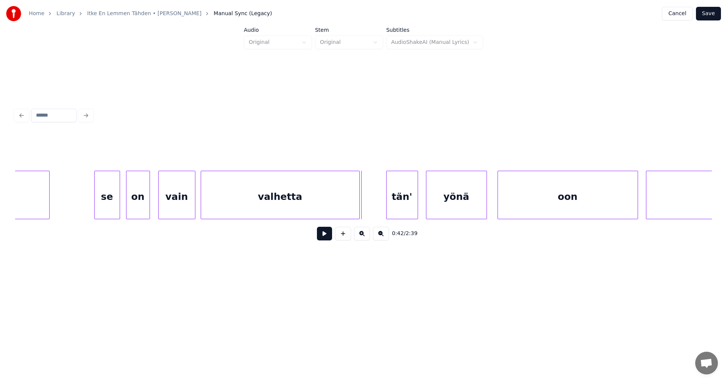
click at [339, 211] on div "valhetta" at bounding box center [280, 196] width 158 height 51
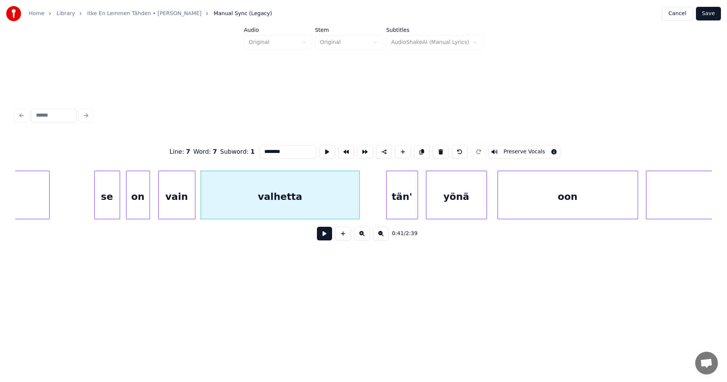
click at [398, 208] on div "tän'" at bounding box center [402, 196] width 31 height 51
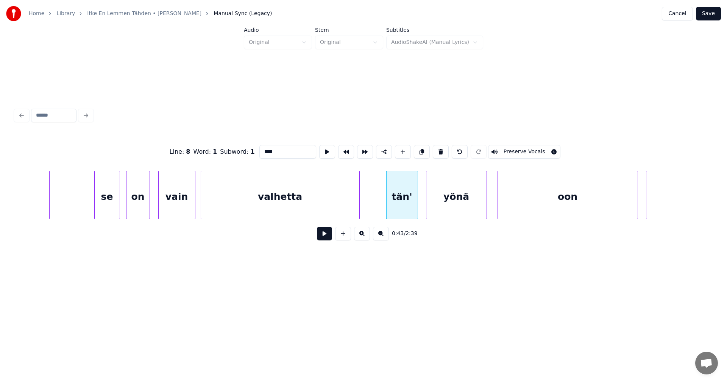
click at [334, 209] on div "valhetta" at bounding box center [280, 196] width 158 height 51
type input "********"
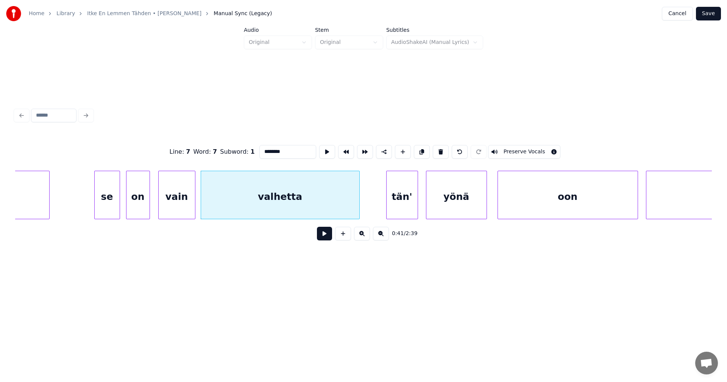
click at [326, 234] on button at bounding box center [324, 234] width 15 height 14
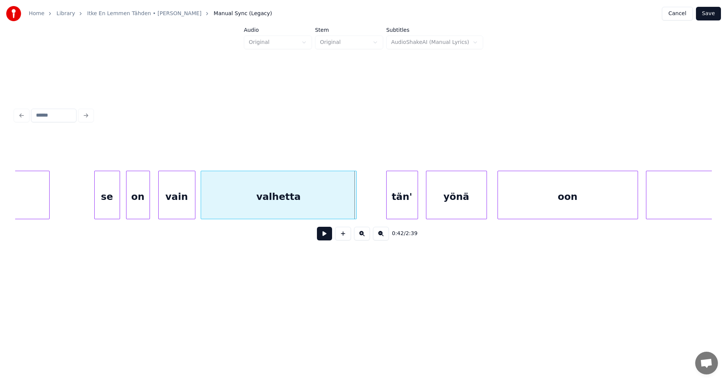
click at [354, 201] on div at bounding box center [355, 195] width 2 height 48
click at [398, 201] on div "tän'" at bounding box center [402, 196] width 31 height 51
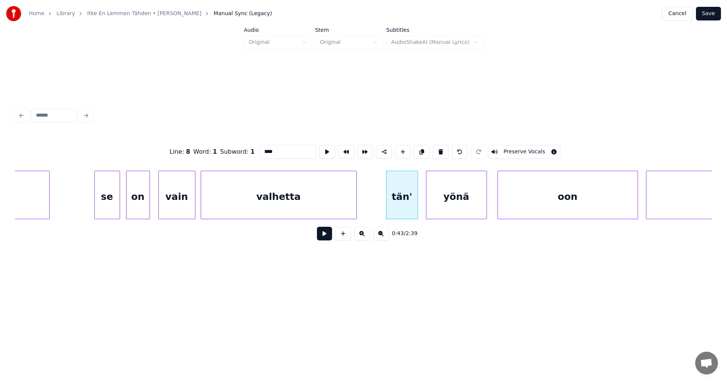
click at [331, 235] on button at bounding box center [324, 234] width 15 height 14
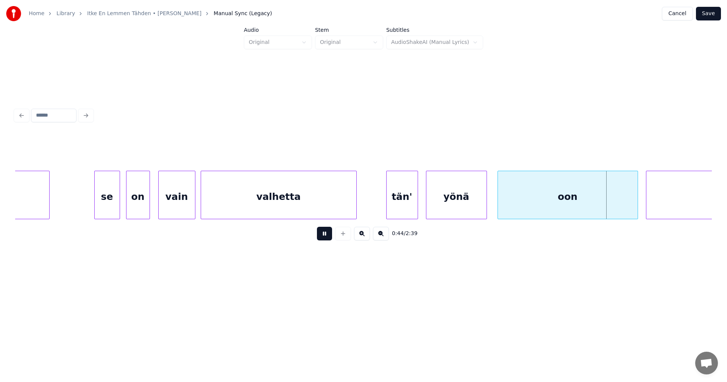
click at [331, 235] on button at bounding box center [324, 234] width 15 height 14
click at [414, 204] on div at bounding box center [414, 195] width 2 height 48
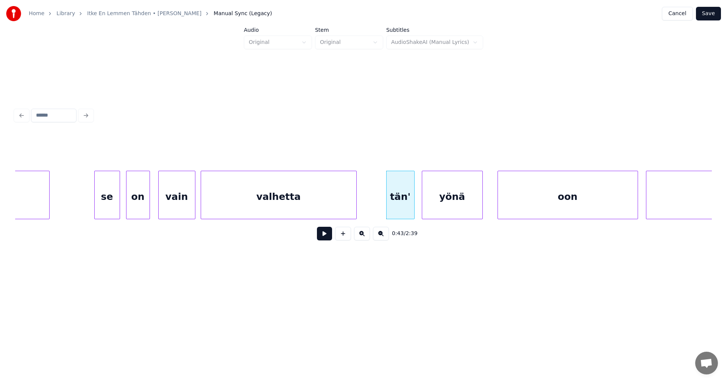
click at [435, 204] on div "yönä" at bounding box center [452, 196] width 60 height 51
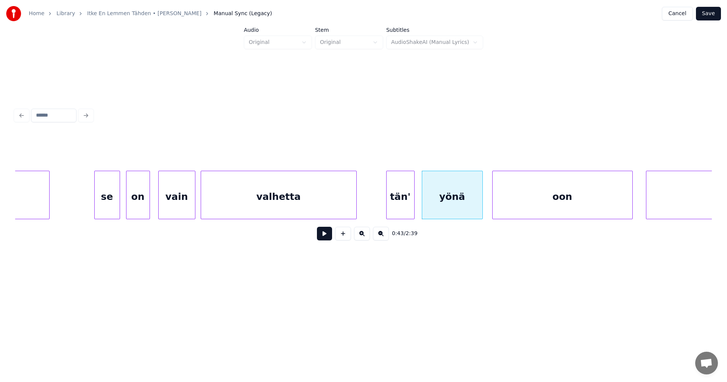
click at [501, 202] on div "oon" at bounding box center [563, 196] width 140 height 51
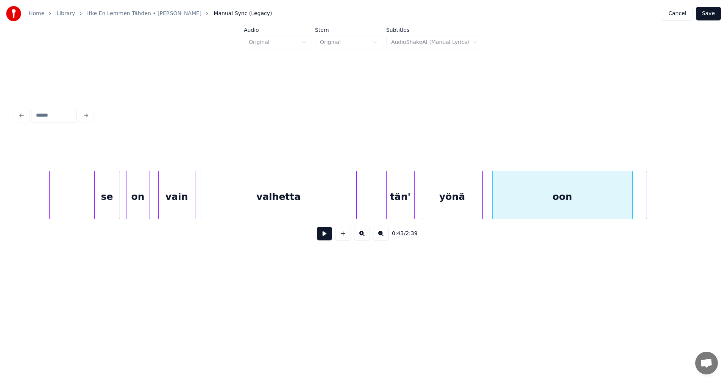
click at [399, 205] on div "tän'" at bounding box center [401, 196] width 28 height 51
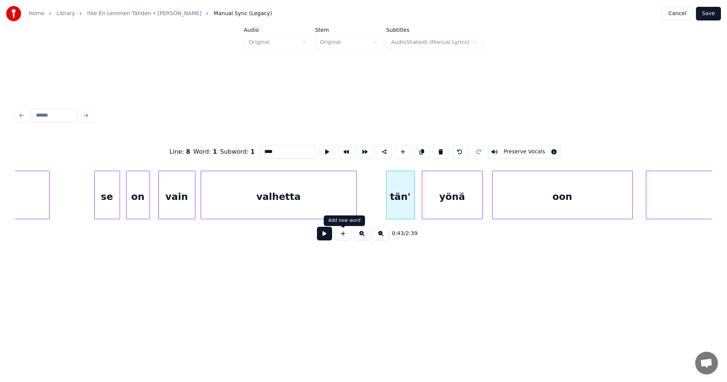
click at [330, 240] on button at bounding box center [324, 234] width 15 height 14
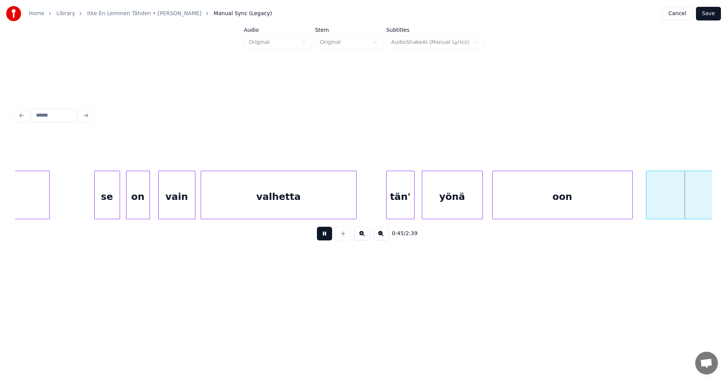
click at [330, 240] on button at bounding box center [324, 234] width 15 height 14
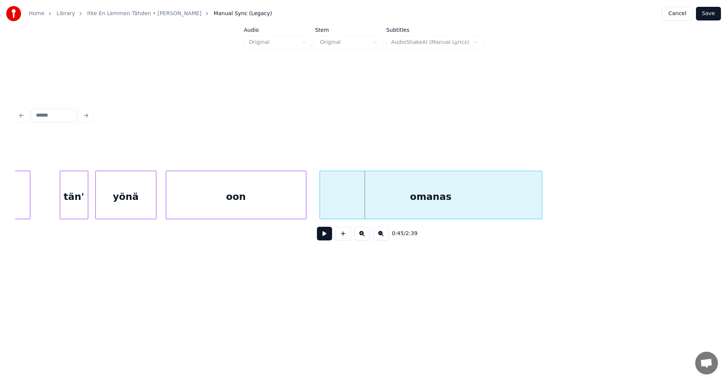
scroll to position [0, 5683]
click at [312, 209] on div at bounding box center [311, 195] width 2 height 48
click at [331, 239] on button at bounding box center [324, 234] width 15 height 14
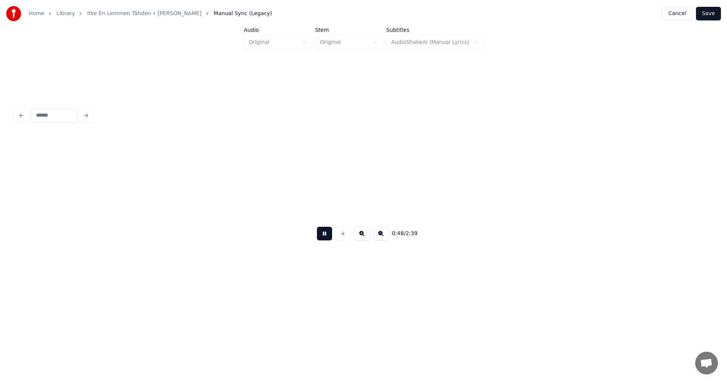
click at [329, 240] on button at bounding box center [324, 234] width 15 height 14
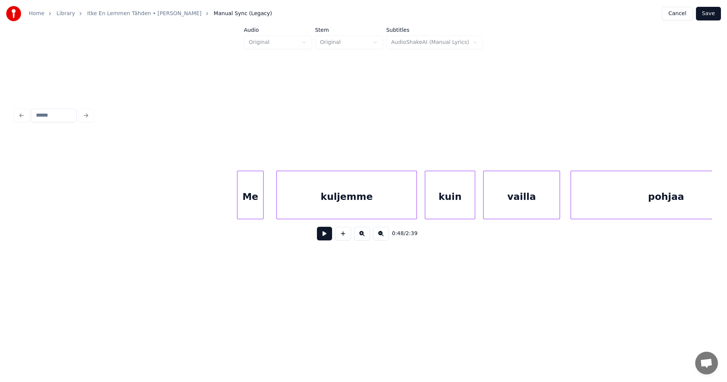
click at [252, 210] on div "Me" at bounding box center [250, 196] width 26 height 51
click at [234, 210] on div at bounding box center [234, 195] width 2 height 48
click at [325, 237] on button at bounding box center [324, 234] width 15 height 14
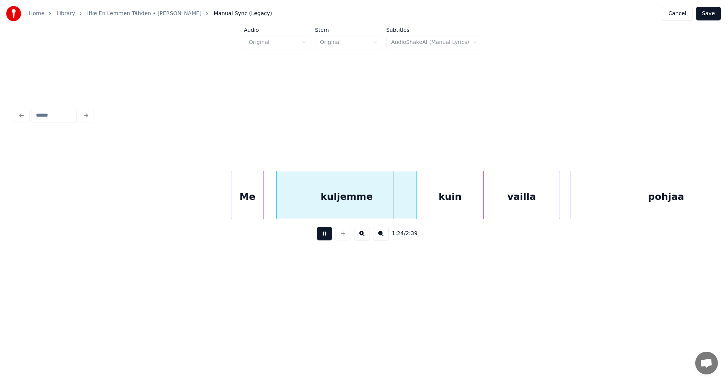
click at [325, 237] on button at bounding box center [324, 234] width 15 height 14
click at [409, 202] on div at bounding box center [410, 195] width 2 height 48
click at [442, 202] on div "kuin" at bounding box center [446, 196] width 50 height 51
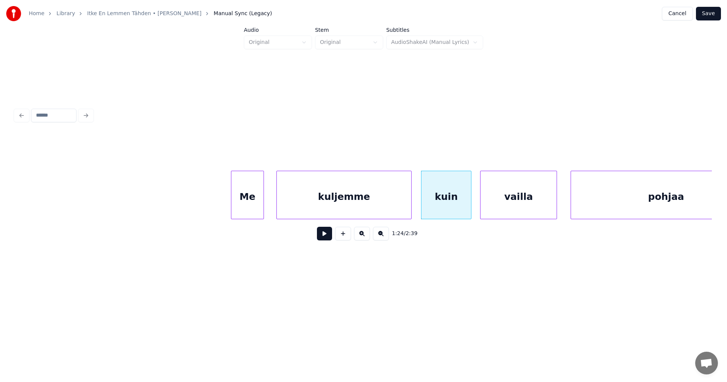
click at [520, 198] on div "vailla" at bounding box center [519, 196] width 76 height 51
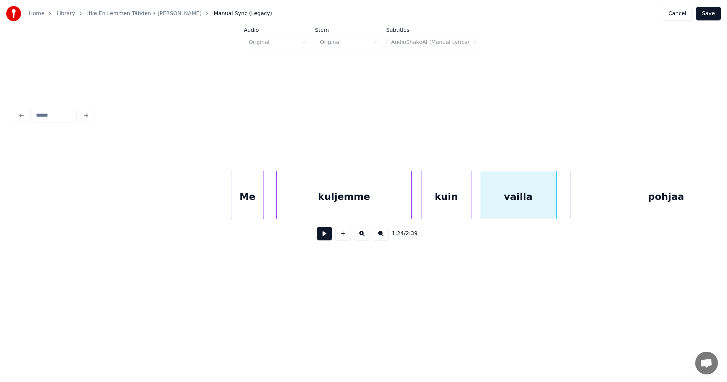
click at [428, 198] on div "kuin" at bounding box center [446, 196] width 50 height 51
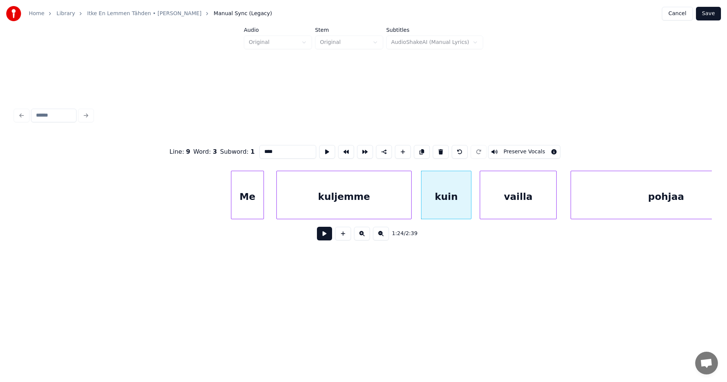
click at [329, 240] on button at bounding box center [324, 234] width 15 height 14
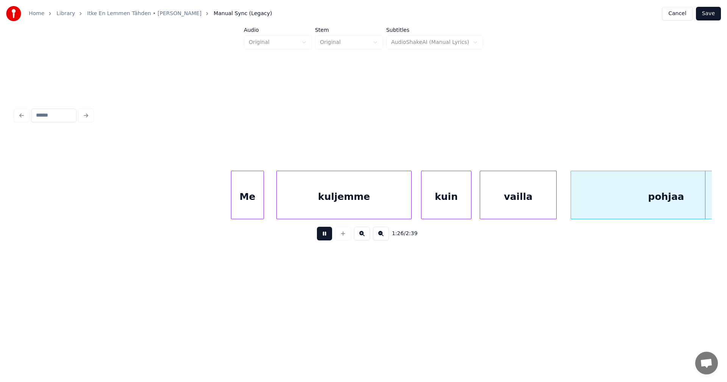
scroll to position [0, 11478]
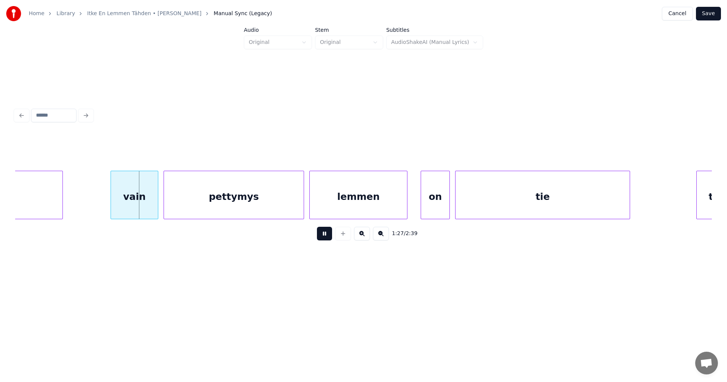
drag, startPoint x: 328, startPoint y: 240, endPoint x: 178, endPoint y: 233, distance: 150.8
click at [328, 240] on button at bounding box center [324, 234] width 15 height 14
click at [140, 209] on div "vain" at bounding box center [129, 196] width 47 height 51
click at [222, 208] on div "pettymys" at bounding box center [232, 196] width 140 height 51
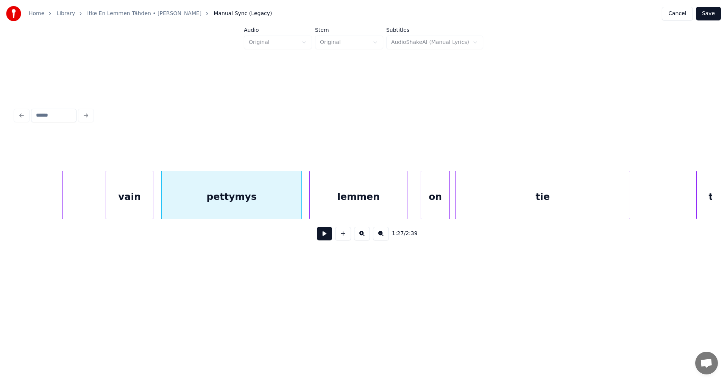
click at [290, 207] on div "pettymys" at bounding box center [232, 196] width 140 height 51
click at [326, 238] on button at bounding box center [324, 234] width 15 height 14
click at [325, 236] on button at bounding box center [324, 234] width 15 height 14
click at [296, 208] on div at bounding box center [295, 195] width 2 height 48
click at [329, 206] on div "lemmen" at bounding box center [356, 196] width 97 height 51
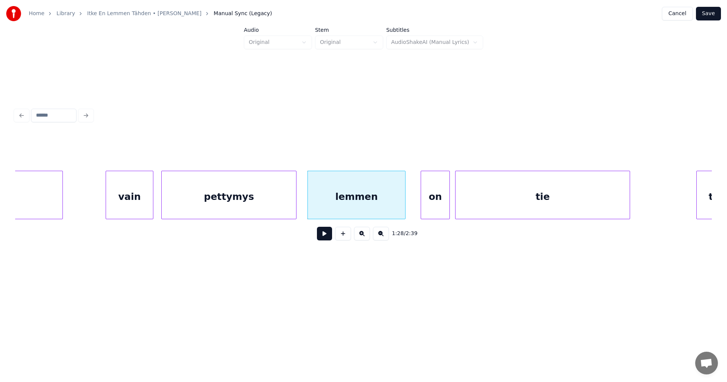
click at [320, 240] on button at bounding box center [324, 234] width 15 height 14
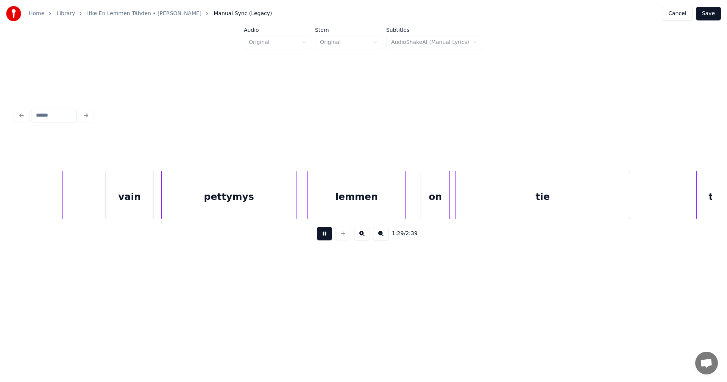
click at [325, 239] on button at bounding box center [324, 234] width 15 height 14
click at [428, 213] on div "on" at bounding box center [429, 196] width 28 height 51
click at [329, 240] on button at bounding box center [324, 234] width 15 height 14
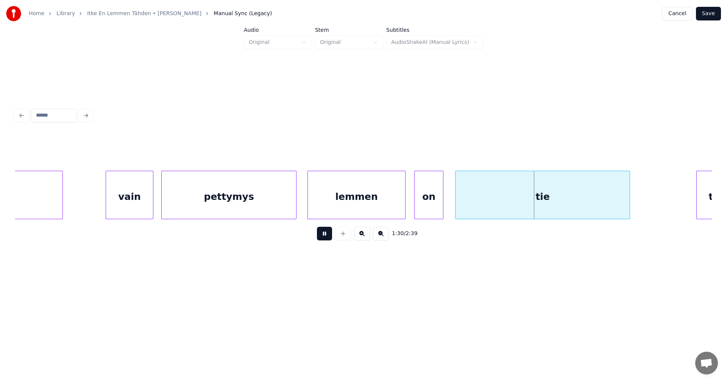
drag, startPoint x: 329, startPoint y: 241, endPoint x: 364, endPoint y: 195, distance: 58.0
click at [330, 239] on button at bounding box center [324, 234] width 15 height 14
click at [364, 192] on div "lemmen" at bounding box center [356, 196] width 97 height 51
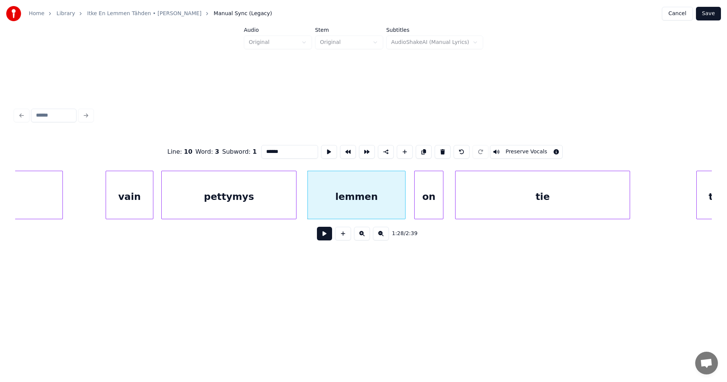
click at [323, 240] on button at bounding box center [324, 234] width 15 height 14
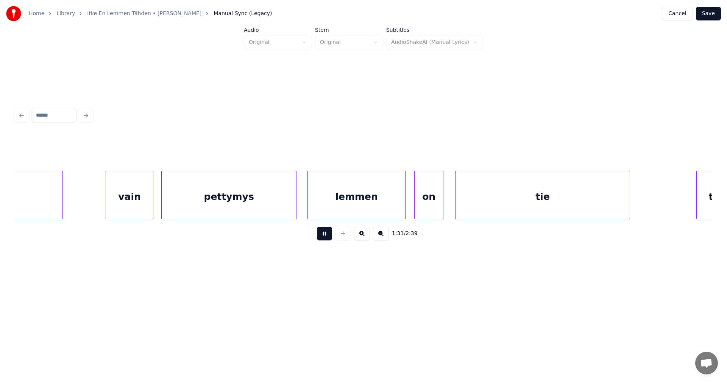
click at [323, 240] on button at bounding box center [324, 234] width 15 height 14
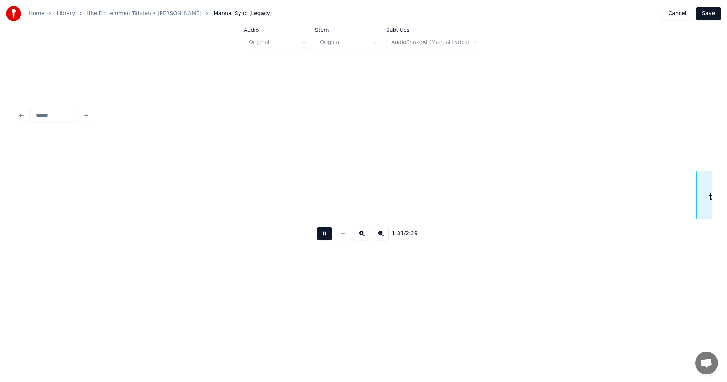
scroll to position [0, 12175]
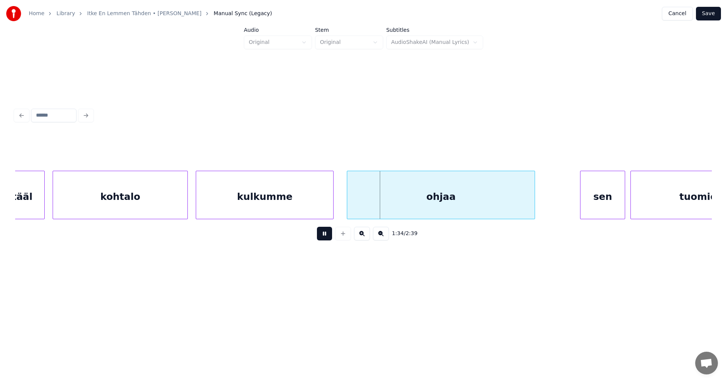
drag, startPoint x: 323, startPoint y: 240, endPoint x: 372, endPoint y: 210, distance: 57.4
click at [324, 239] on button at bounding box center [324, 234] width 15 height 14
click at [382, 206] on div "ohjaa" at bounding box center [436, 196] width 187 height 51
click at [330, 237] on button at bounding box center [324, 234] width 15 height 14
click at [329, 236] on button at bounding box center [324, 234] width 15 height 14
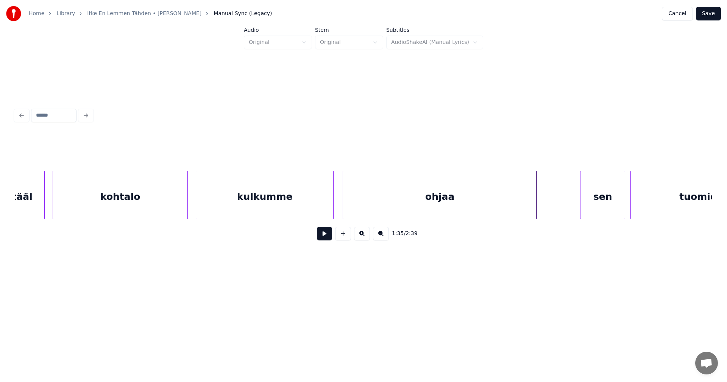
click at [535, 204] on div at bounding box center [535, 195] width 2 height 48
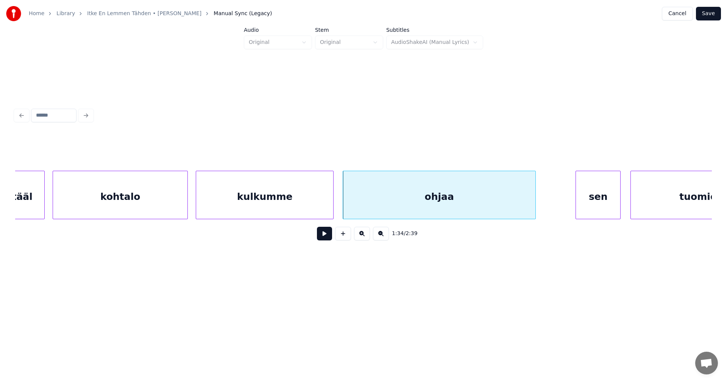
click at [593, 201] on div "sen" at bounding box center [598, 196] width 44 height 51
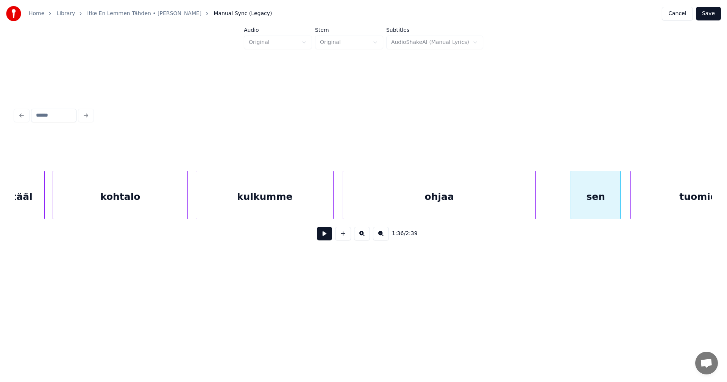
click at [572, 205] on div at bounding box center [572, 195] width 2 height 48
click at [521, 204] on div "ohjaa" at bounding box center [439, 196] width 192 height 51
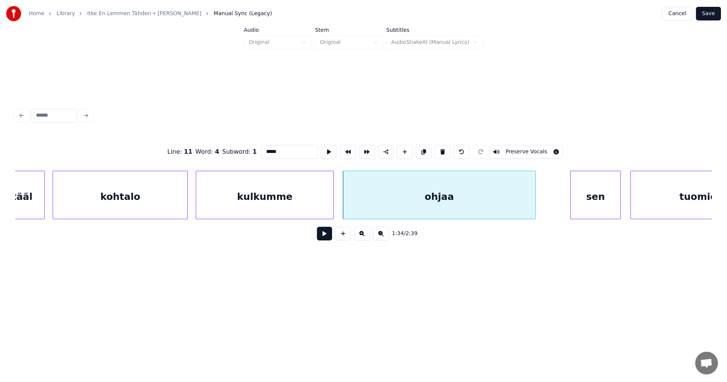
click at [592, 202] on div "sen" at bounding box center [596, 196] width 50 height 51
type input "***"
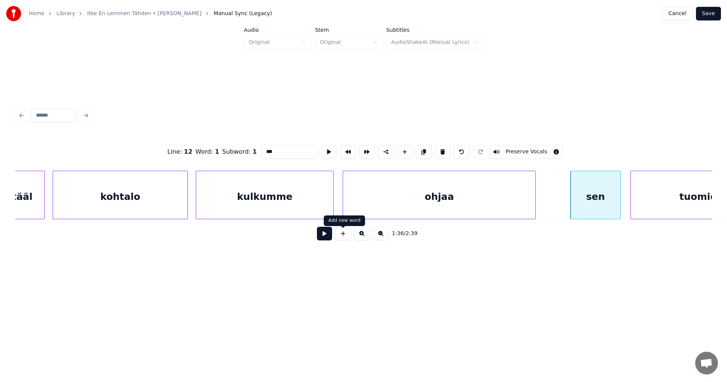
click at [329, 239] on button at bounding box center [324, 234] width 15 height 14
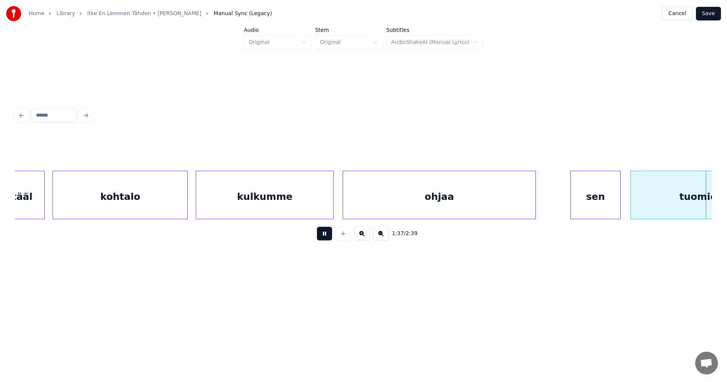
scroll to position [0, 12872]
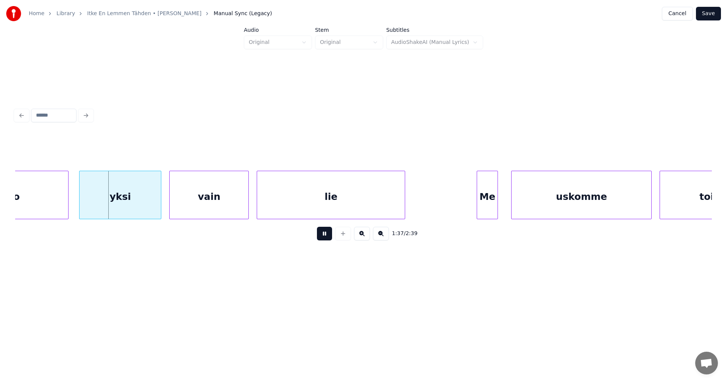
click at [329, 239] on button at bounding box center [324, 234] width 15 height 14
click at [62, 211] on div at bounding box center [62, 195] width 2 height 48
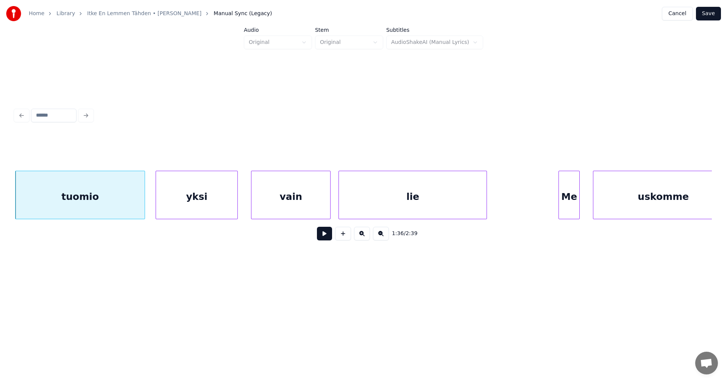
click at [184, 205] on div "yksi" at bounding box center [196, 196] width 81 height 51
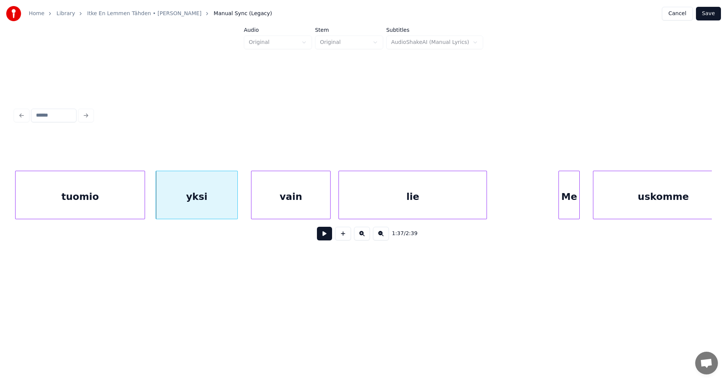
click at [323, 236] on button at bounding box center [324, 234] width 15 height 14
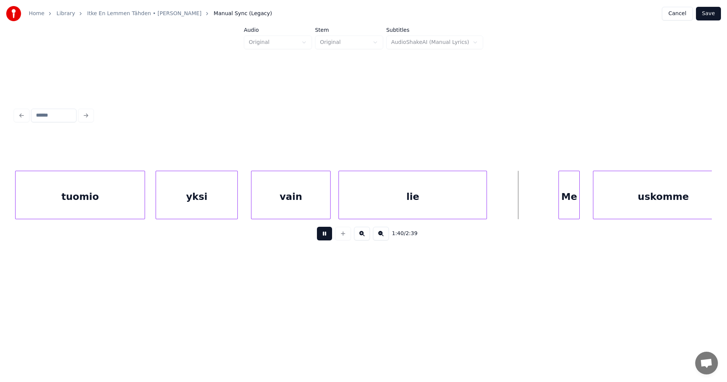
click at [323, 236] on button at bounding box center [324, 234] width 15 height 14
click at [567, 203] on div "Me" at bounding box center [569, 196] width 20 height 51
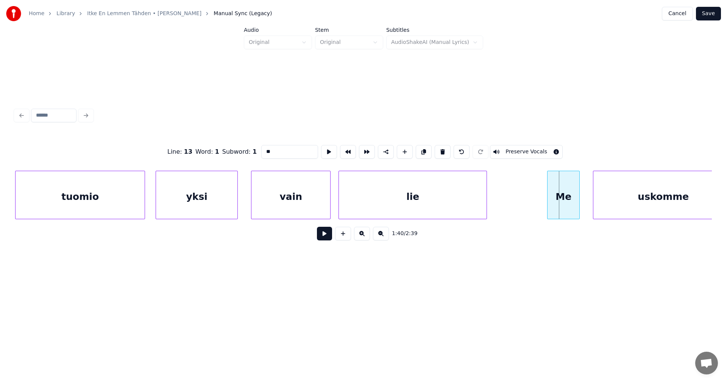
click at [549, 206] on div at bounding box center [549, 195] width 2 height 48
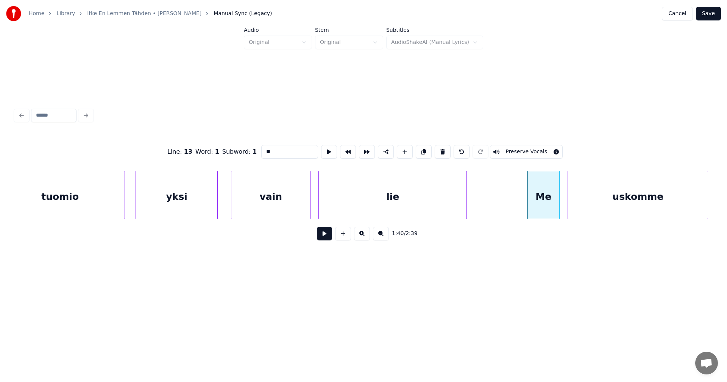
click at [617, 201] on div "uskomme" at bounding box center [638, 196] width 140 height 51
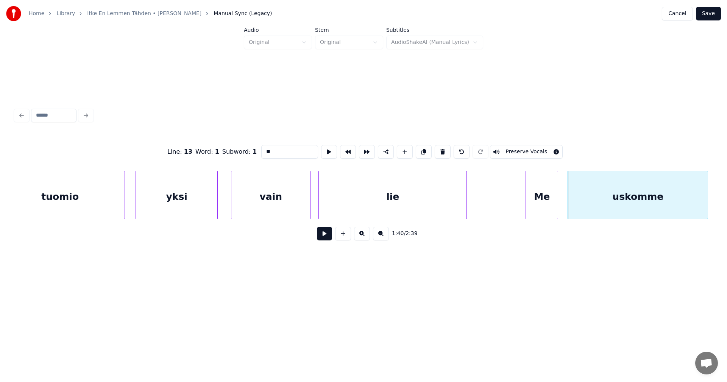
click at [543, 204] on div "Me" at bounding box center [542, 196] width 32 height 51
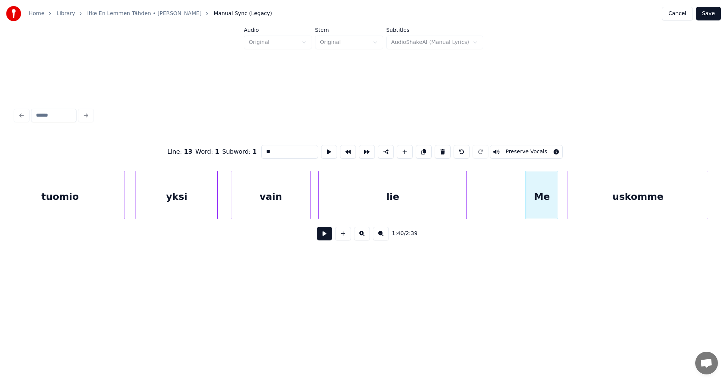
click at [320, 238] on button at bounding box center [324, 234] width 15 height 14
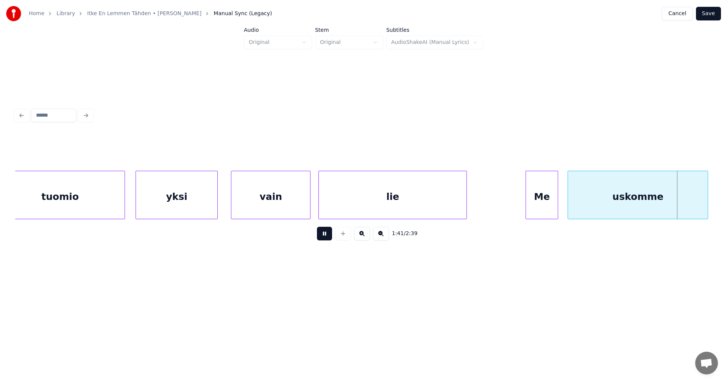
click at [320, 237] on button at bounding box center [324, 234] width 15 height 14
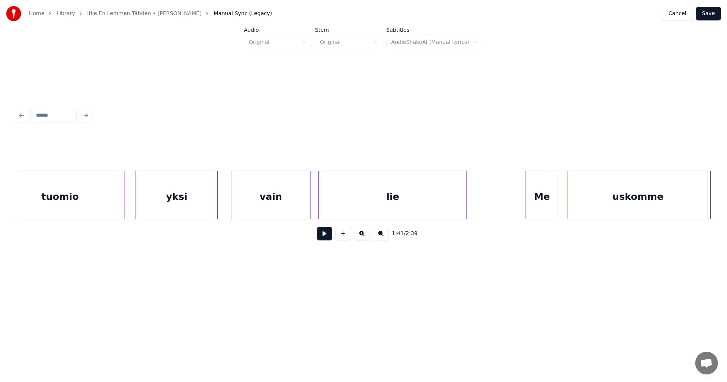
click at [320, 237] on button at bounding box center [324, 234] width 15 height 14
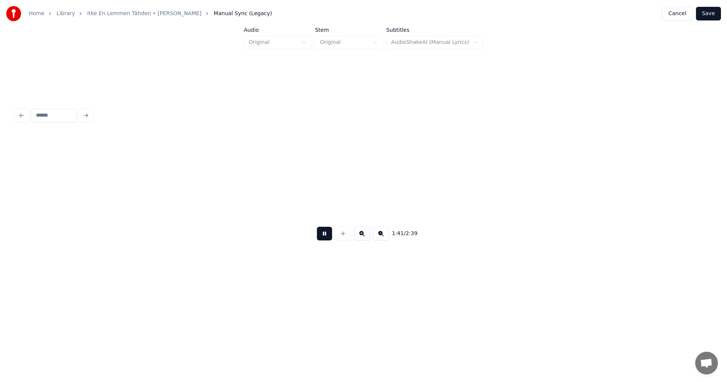
scroll to position [0, 13514]
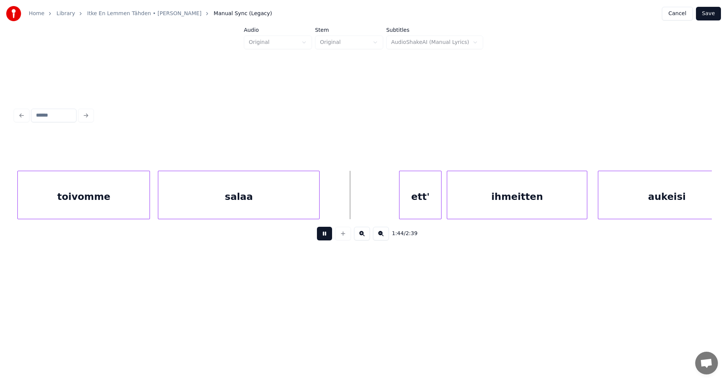
click at [320, 237] on button at bounding box center [324, 234] width 15 height 14
click at [410, 201] on div "ett'" at bounding box center [413, 196] width 42 height 51
click at [331, 240] on button at bounding box center [324, 234] width 15 height 14
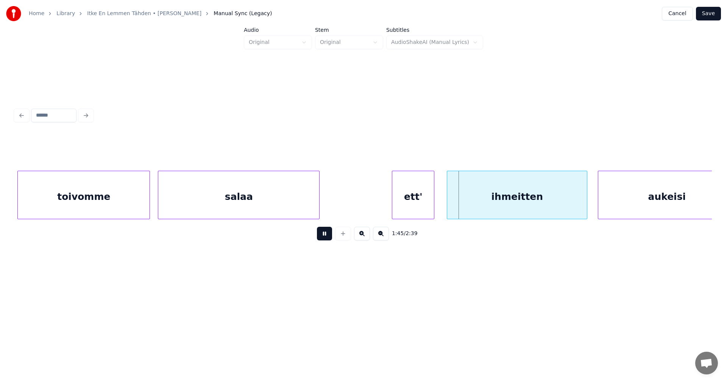
click at [331, 240] on button at bounding box center [324, 234] width 15 height 14
click at [504, 204] on div "ihmeitten" at bounding box center [514, 196] width 140 height 51
click at [329, 240] on button at bounding box center [324, 234] width 15 height 14
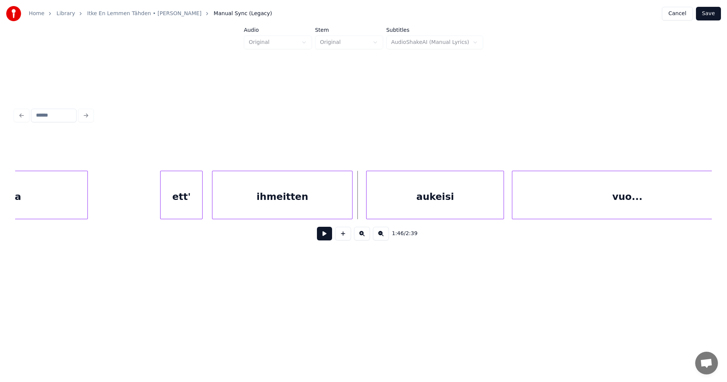
scroll to position [0, 13756]
click at [449, 211] on div "aukeisi" at bounding box center [418, 196] width 137 height 51
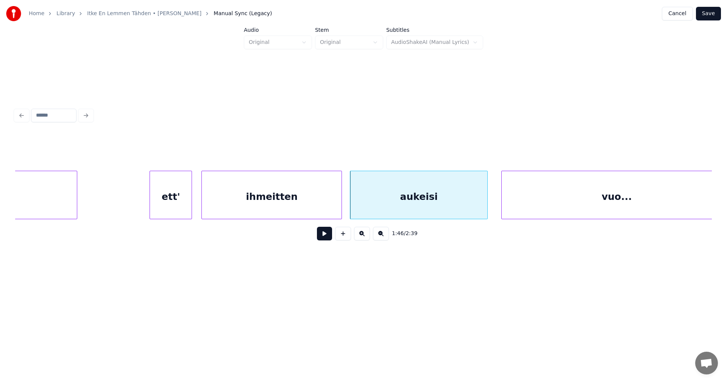
click at [325, 240] on button at bounding box center [324, 234] width 15 height 14
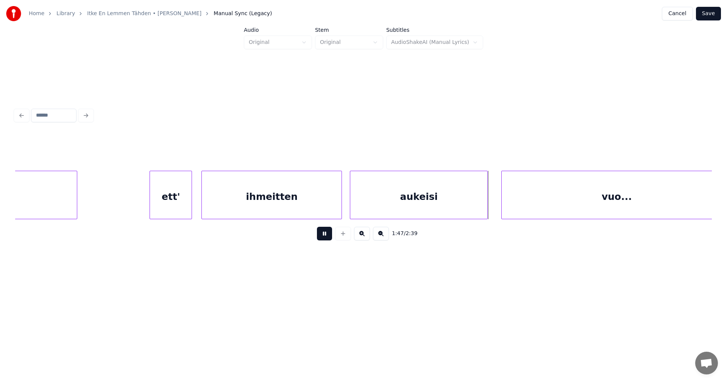
click at [325, 240] on button at bounding box center [324, 234] width 15 height 14
click at [499, 200] on div at bounding box center [499, 195] width 2 height 48
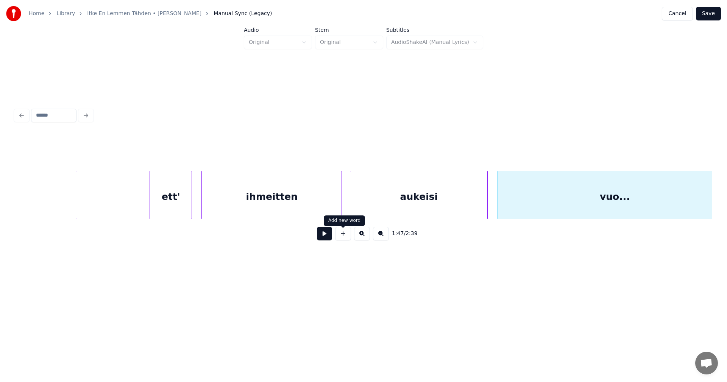
click at [327, 239] on button at bounding box center [324, 234] width 15 height 14
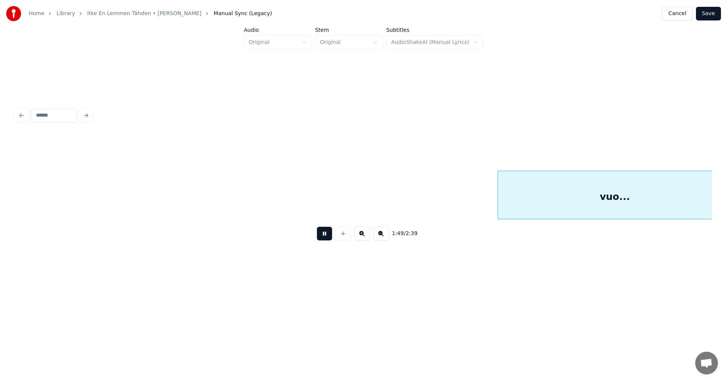
scroll to position [0, 14455]
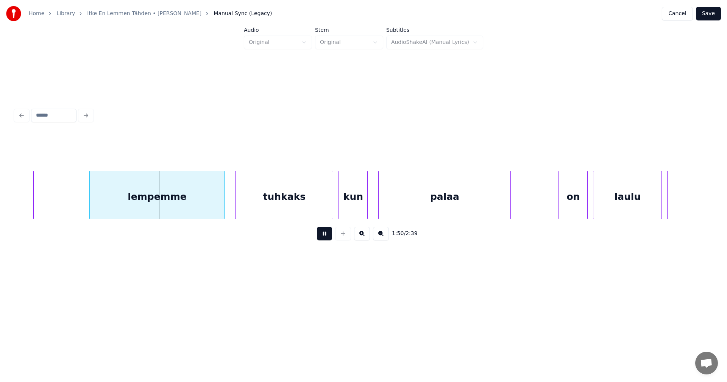
click at [327, 238] on button at bounding box center [324, 234] width 15 height 14
click at [150, 204] on div "lempemme" at bounding box center [141, 196] width 134 height 51
click at [212, 199] on div at bounding box center [213, 195] width 2 height 48
click at [257, 202] on div "tuhkaks" at bounding box center [280, 196] width 97 height 51
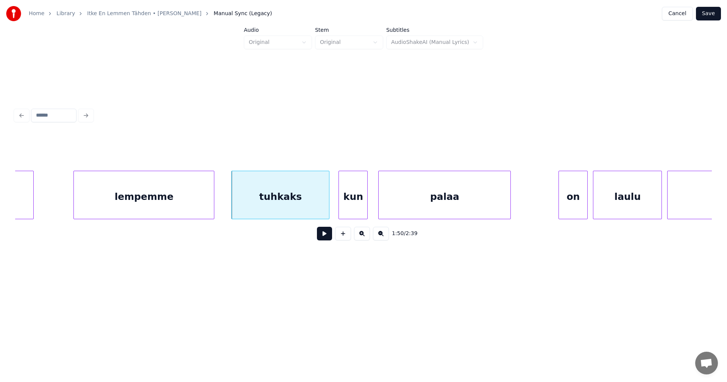
click at [183, 210] on div "lempemme" at bounding box center [144, 196] width 140 height 51
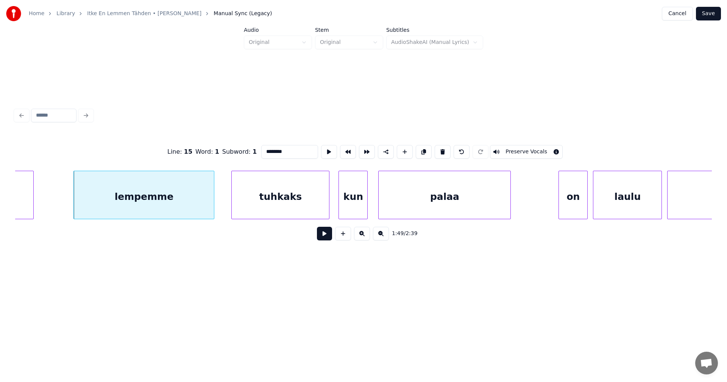
click at [319, 236] on button at bounding box center [324, 234] width 15 height 14
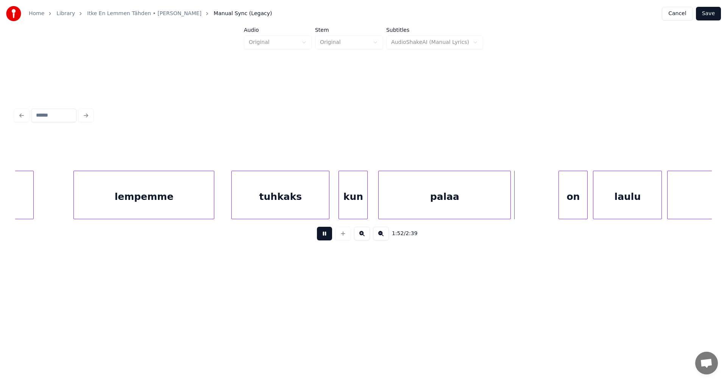
click at [319, 237] on button at bounding box center [324, 234] width 15 height 14
click at [518, 209] on div at bounding box center [517, 195] width 2 height 48
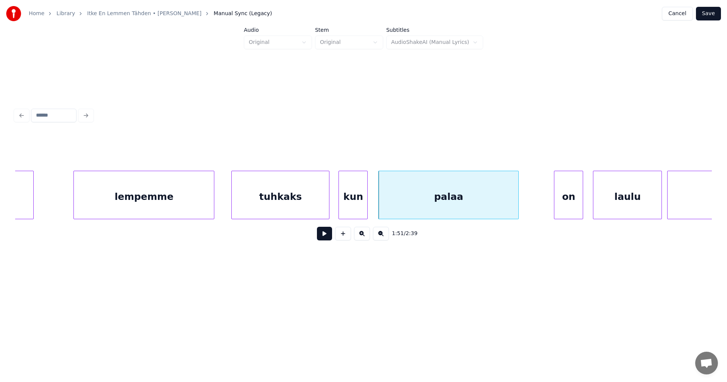
click at [568, 206] on div "on" at bounding box center [568, 196] width 28 height 51
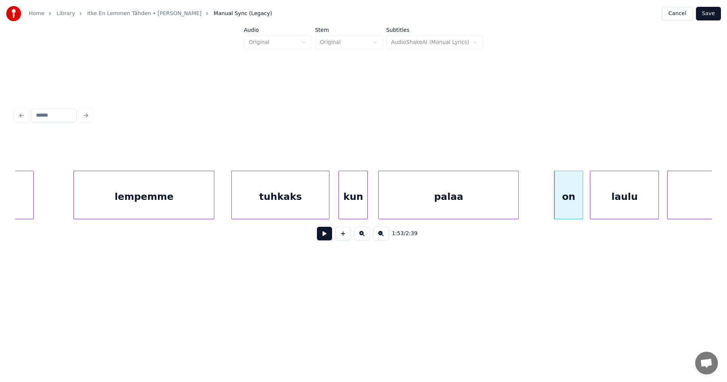
click at [607, 204] on div "laulu" at bounding box center [624, 196] width 68 height 51
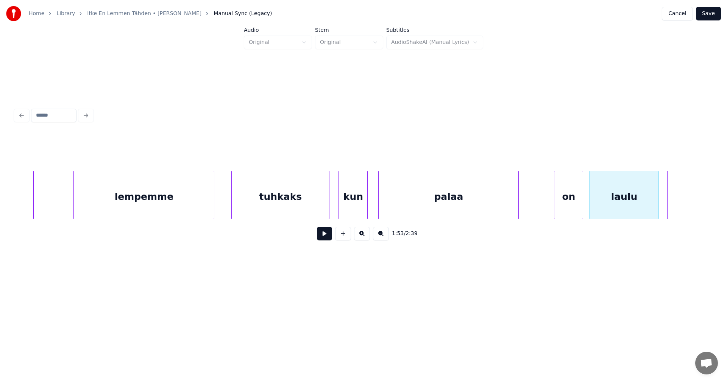
click at [573, 196] on div "on" at bounding box center [568, 196] width 28 height 51
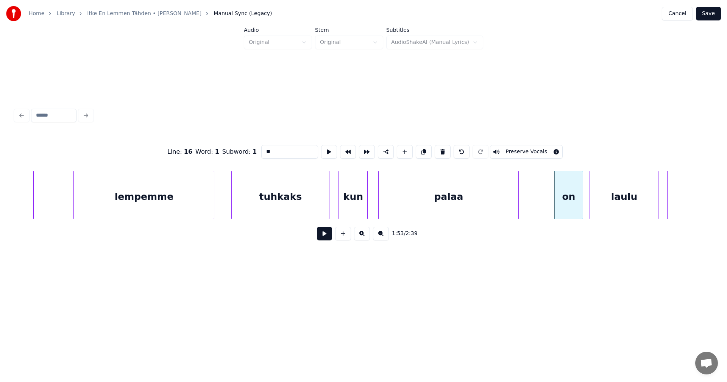
click at [326, 234] on button at bounding box center [324, 234] width 15 height 14
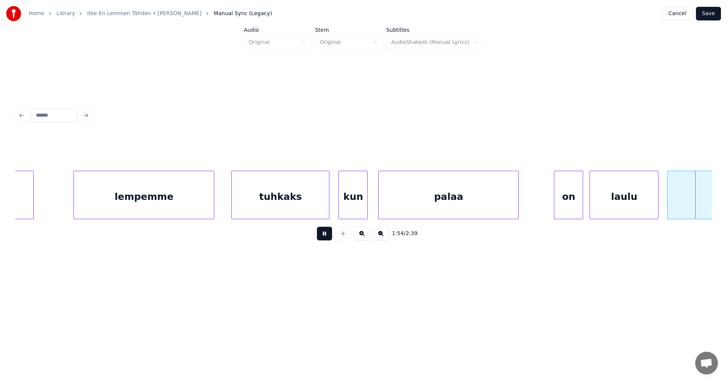
scroll to position [0, 15152]
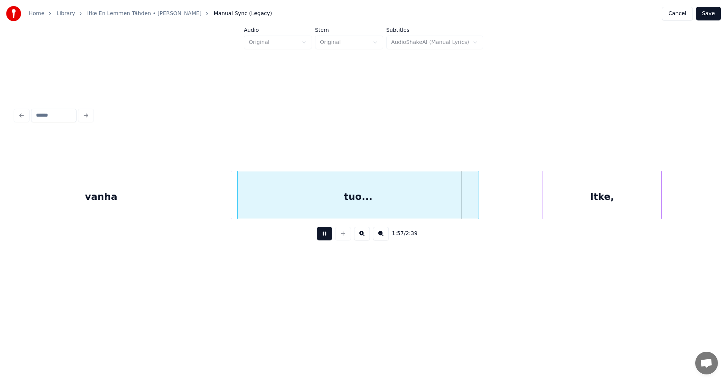
click at [326, 234] on button at bounding box center [324, 234] width 15 height 14
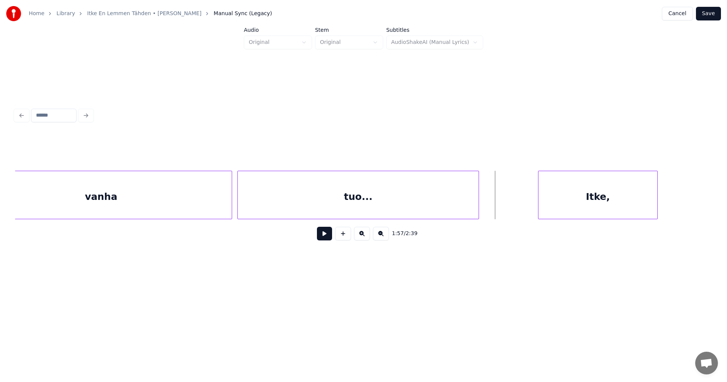
click at [582, 204] on div "Itke," at bounding box center [597, 196] width 119 height 51
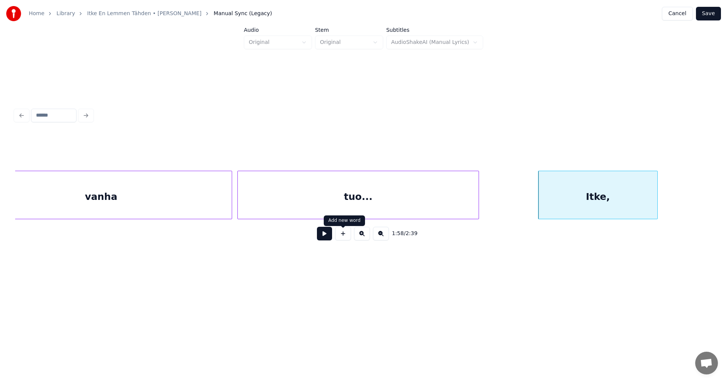
click at [327, 237] on button at bounding box center [324, 234] width 15 height 14
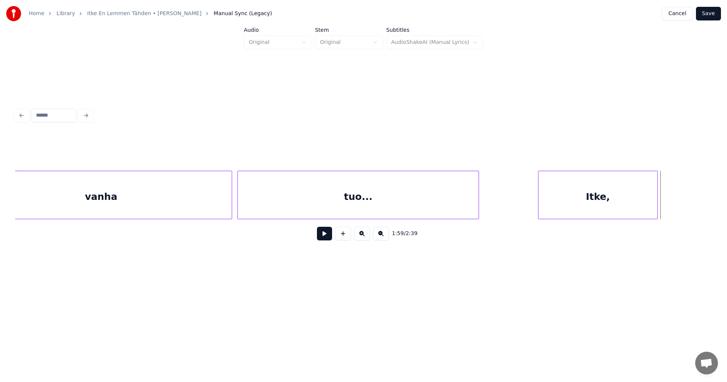
click at [327, 237] on button at bounding box center [324, 234] width 15 height 14
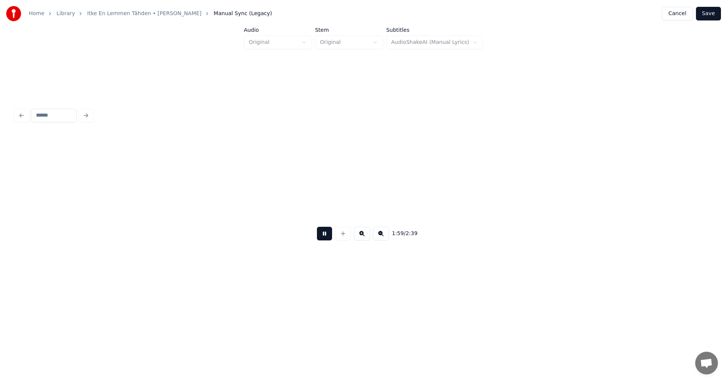
scroll to position [0, 15849]
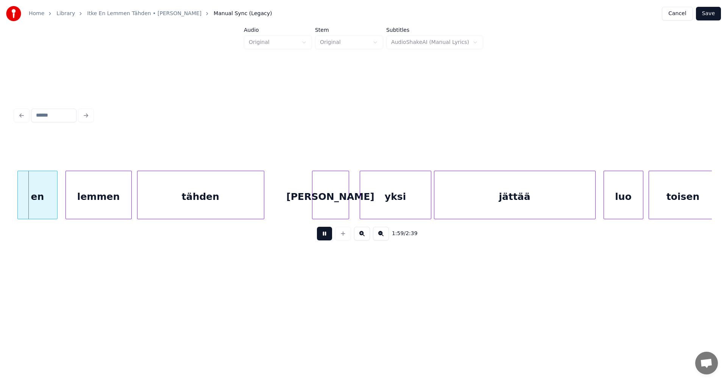
click at [327, 237] on button at bounding box center [324, 234] width 15 height 14
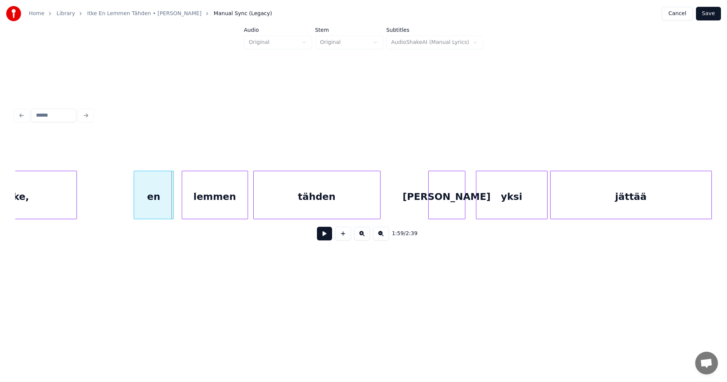
scroll to position [0, 15728]
click at [157, 206] on div "en" at bounding box center [154, 196] width 39 height 51
click at [233, 202] on div "lemmen" at bounding box center [217, 196] width 66 height 51
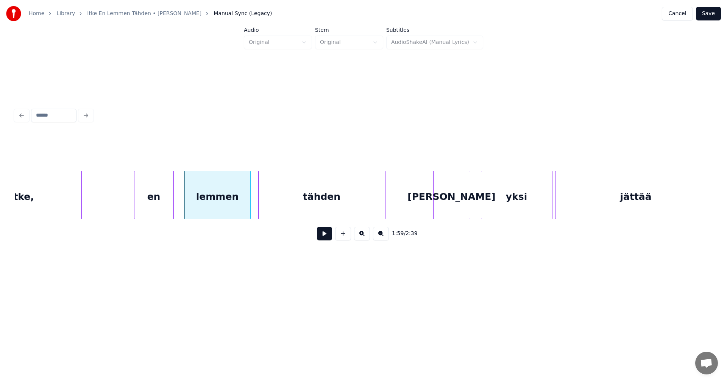
click at [324, 234] on button at bounding box center [324, 234] width 15 height 14
click at [324, 235] on button at bounding box center [324, 234] width 15 height 14
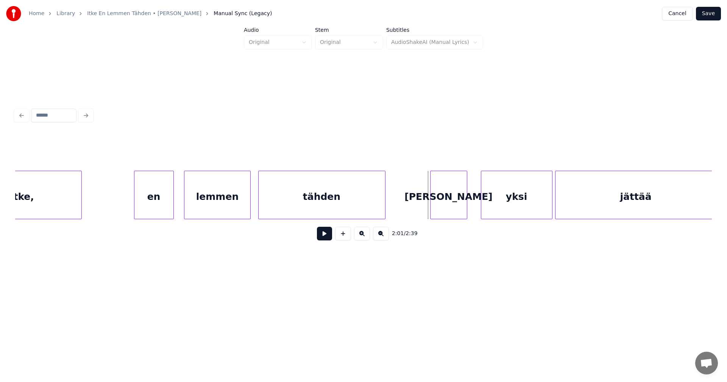
click at [442, 201] on div "[PERSON_NAME]" at bounding box center [449, 196] width 36 height 51
click at [423, 203] on div at bounding box center [424, 195] width 2 height 48
click at [502, 204] on div "yksi" at bounding box center [511, 196] width 71 height 51
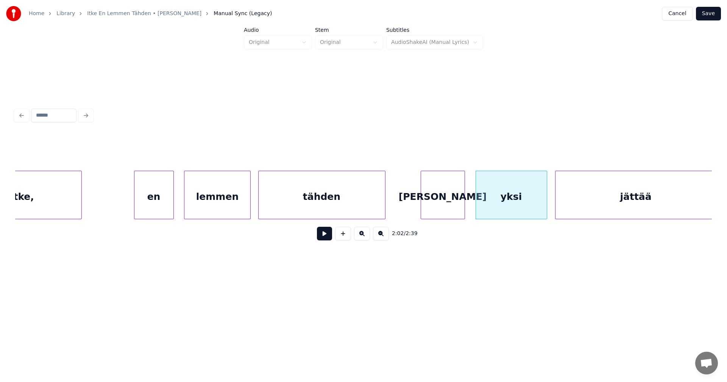
click at [456, 204] on div "[PERSON_NAME]" at bounding box center [443, 196] width 44 height 51
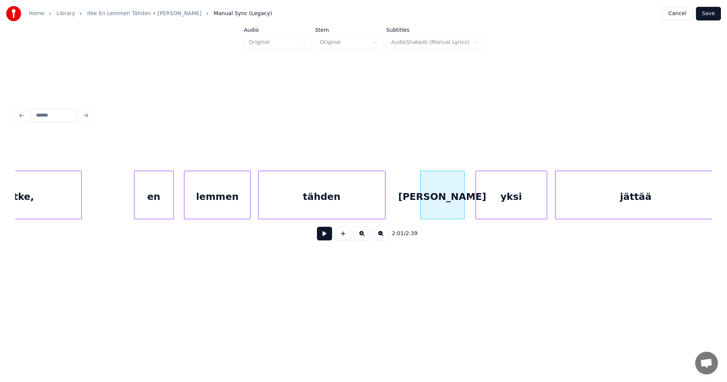
click at [323, 233] on button at bounding box center [324, 234] width 15 height 14
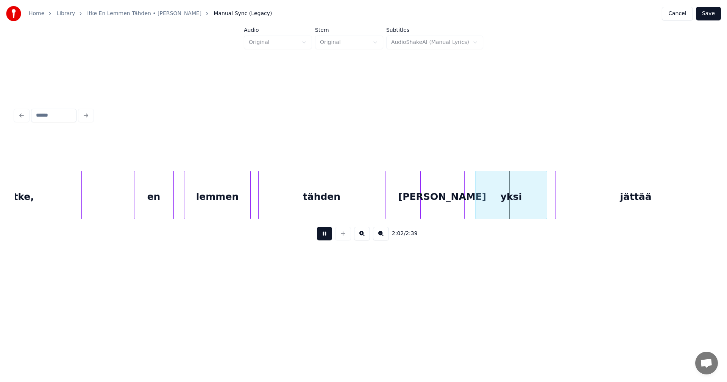
click at [323, 234] on button at bounding box center [324, 234] width 15 height 14
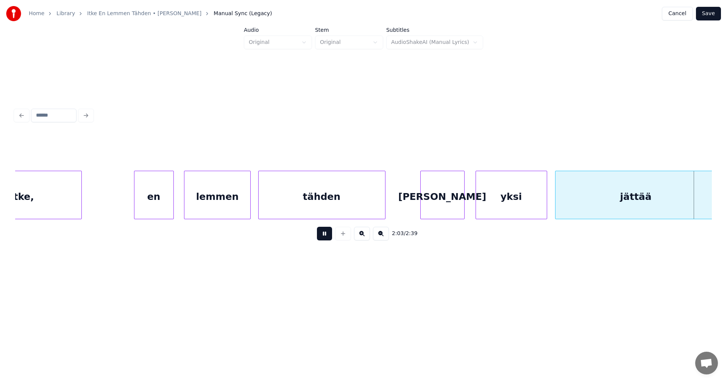
click at [323, 234] on button at bounding box center [324, 234] width 15 height 14
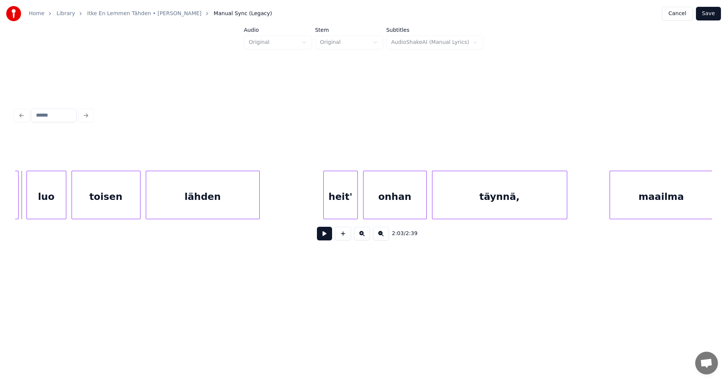
scroll to position [0, 15817]
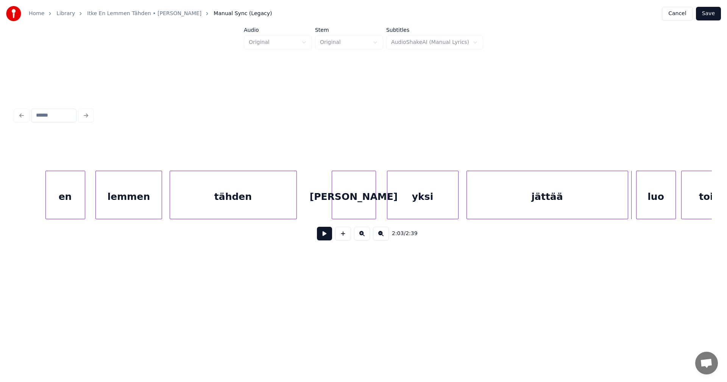
click at [509, 199] on div "jättää" at bounding box center [547, 196] width 161 height 51
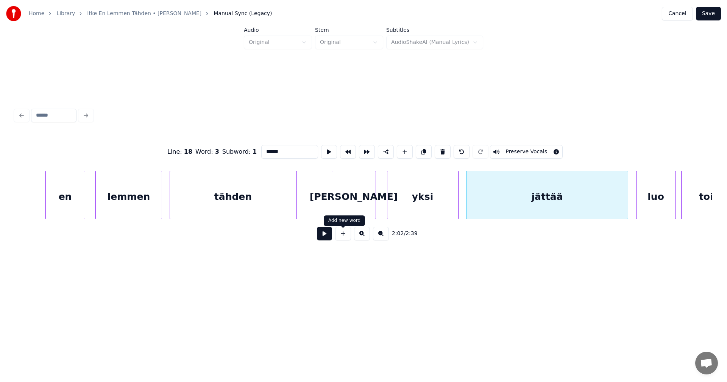
click at [333, 236] on div "2:02 / 2:39" at bounding box center [363, 233] width 685 height 17
click at [328, 237] on button at bounding box center [324, 234] width 15 height 14
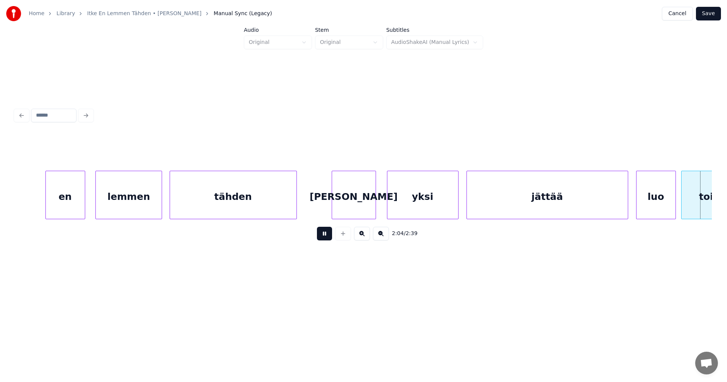
scroll to position [0, 16515]
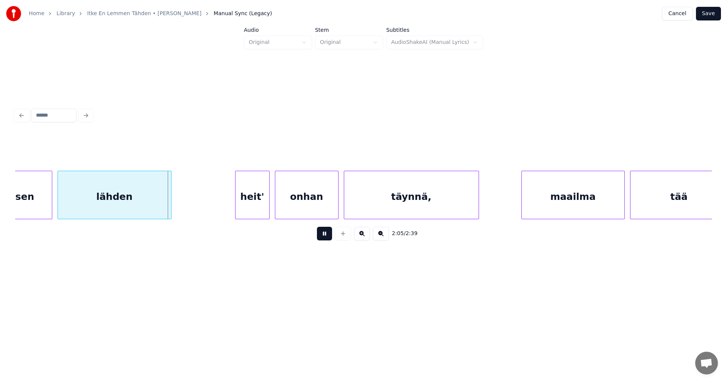
click at [328, 237] on button at bounding box center [324, 234] width 15 height 14
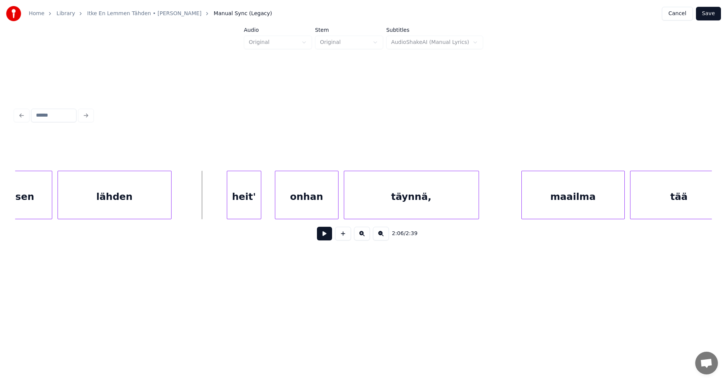
click at [254, 203] on div "heit'" at bounding box center [244, 196] width 34 height 51
click at [293, 200] on div "onhan" at bounding box center [302, 196] width 63 height 51
click at [257, 206] on div "heit'" at bounding box center [244, 196] width 34 height 51
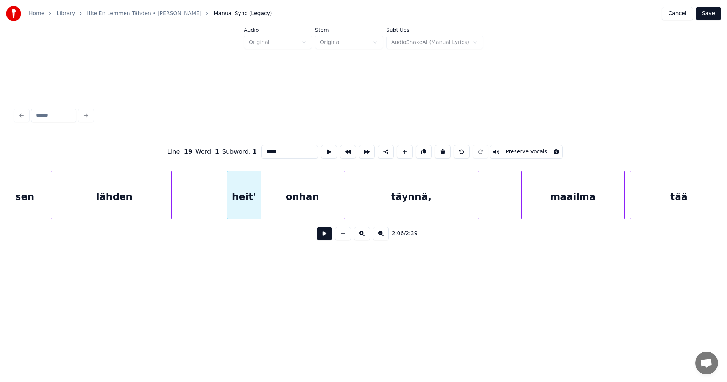
click at [320, 234] on button at bounding box center [324, 234] width 15 height 14
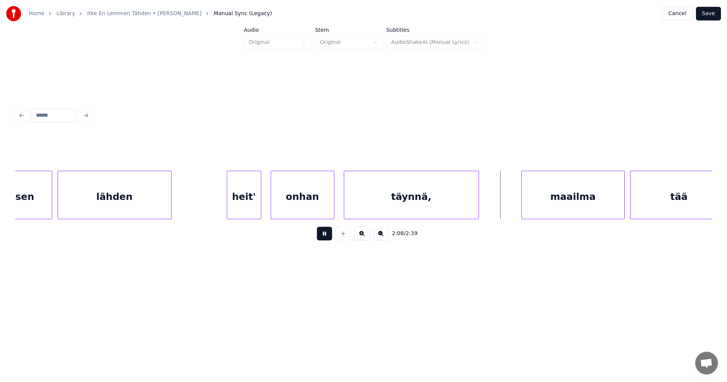
click at [322, 237] on button at bounding box center [324, 234] width 15 height 14
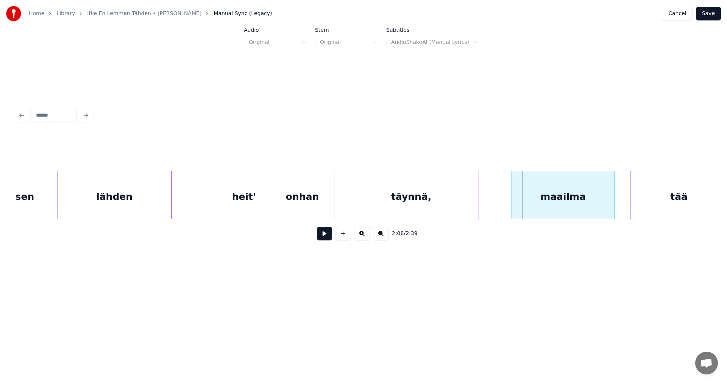
click at [550, 204] on div "maailma" at bounding box center [563, 196] width 103 height 51
click at [507, 205] on div at bounding box center [508, 195] width 2 height 48
click at [328, 237] on button at bounding box center [324, 234] width 15 height 14
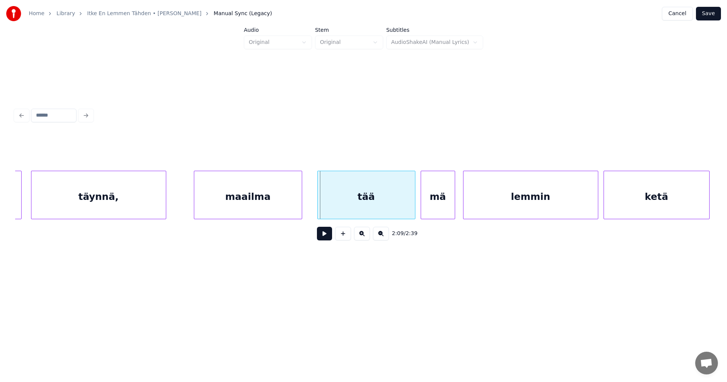
scroll to position [0, 16833]
click at [387, 207] on div "tää" at bounding box center [357, 196] width 97 height 51
click at [328, 239] on button at bounding box center [324, 234] width 15 height 14
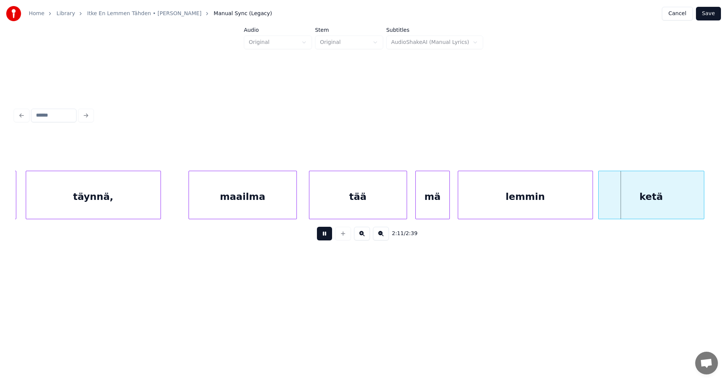
click at [328, 238] on button at bounding box center [324, 234] width 15 height 14
click at [486, 206] on div "lemmin" at bounding box center [525, 196] width 134 height 51
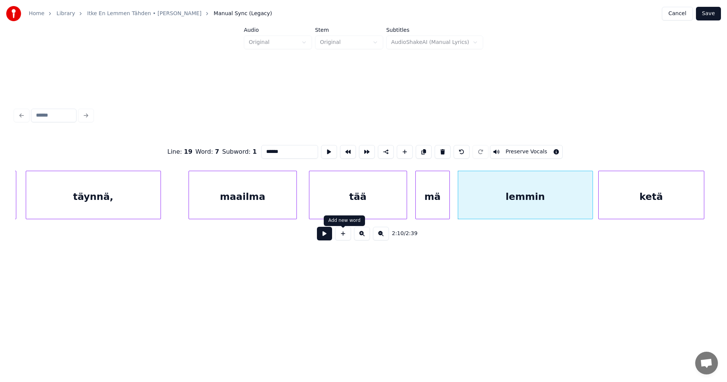
click at [318, 238] on button at bounding box center [324, 234] width 15 height 14
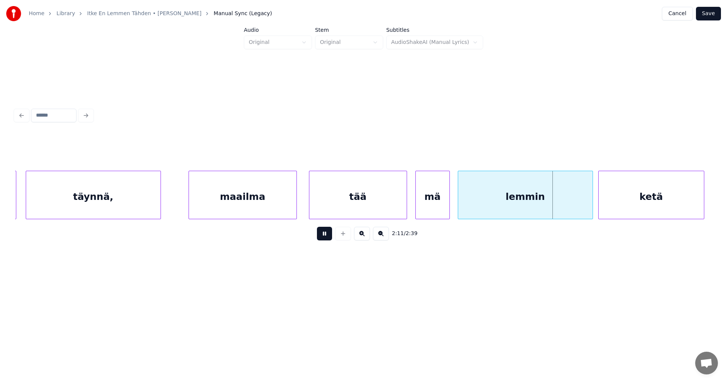
click at [327, 235] on button at bounding box center [324, 234] width 15 height 14
click at [584, 199] on div at bounding box center [583, 195] width 2 height 48
click at [613, 200] on div "ketä" at bounding box center [648, 196] width 105 height 51
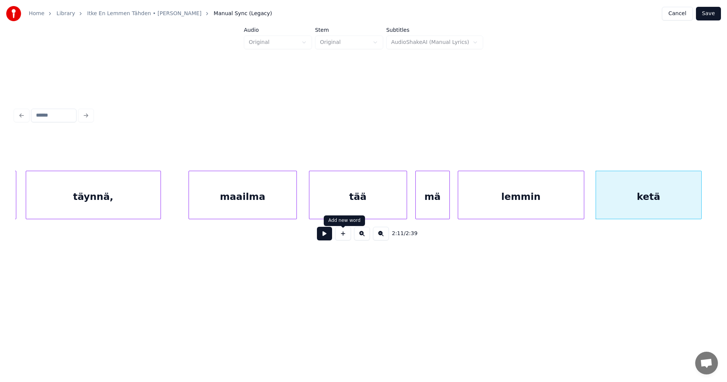
click at [329, 238] on button at bounding box center [324, 234] width 15 height 14
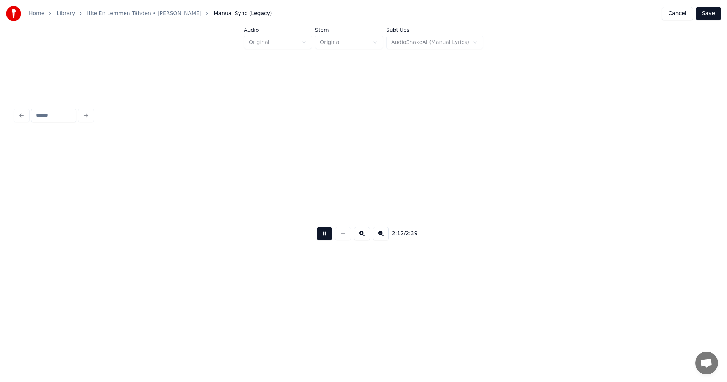
scroll to position [0, 17530]
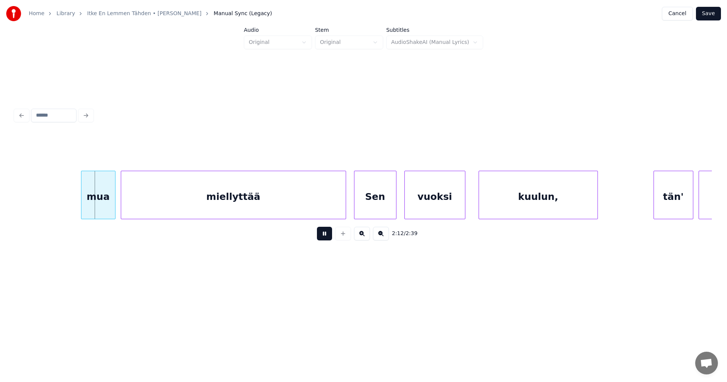
click at [329, 238] on button at bounding box center [324, 234] width 15 height 14
click at [93, 210] on div "mua" at bounding box center [94, 196] width 34 height 51
click at [67, 212] on div at bounding box center [67, 195] width 2 height 48
click at [326, 239] on button at bounding box center [324, 234] width 15 height 14
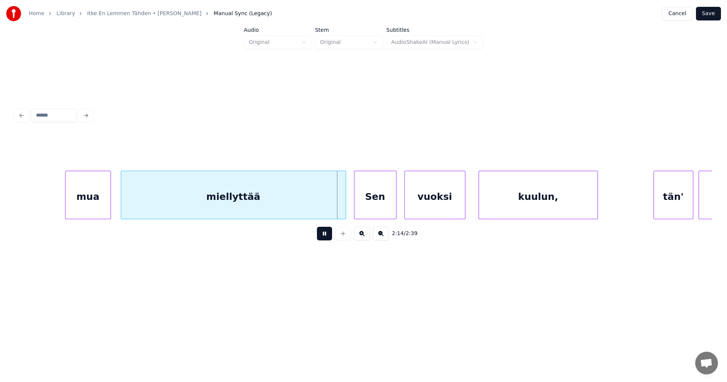
click at [326, 239] on button at bounding box center [324, 234] width 15 height 14
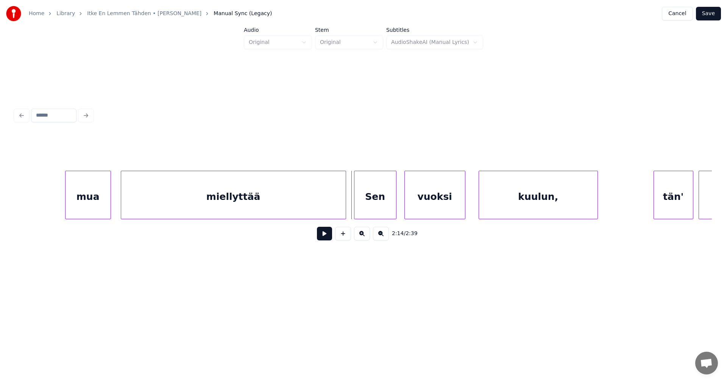
click at [345, 195] on div at bounding box center [344, 195] width 2 height 48
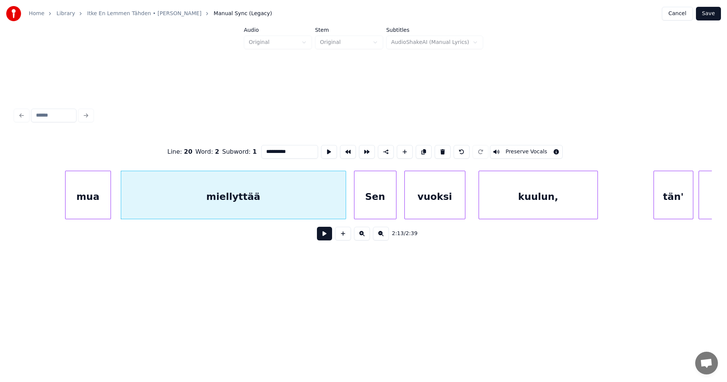
click at [371, 202] on div "Sen" at bounding box center [375, 196] width 42 height 51
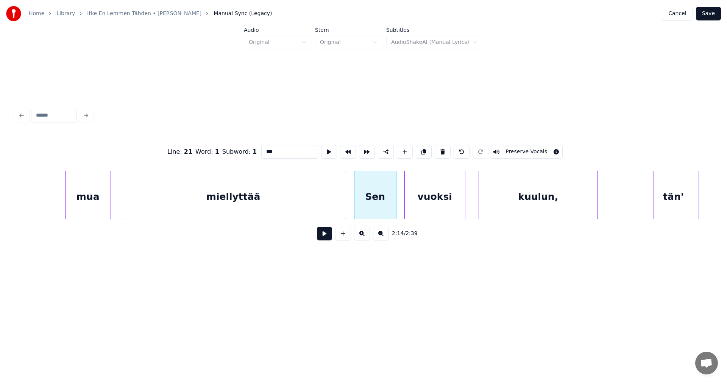
click at [320, 201] on div "miellyttää" at bounding box center [233, 196] width 225 height 51
type input "**********"
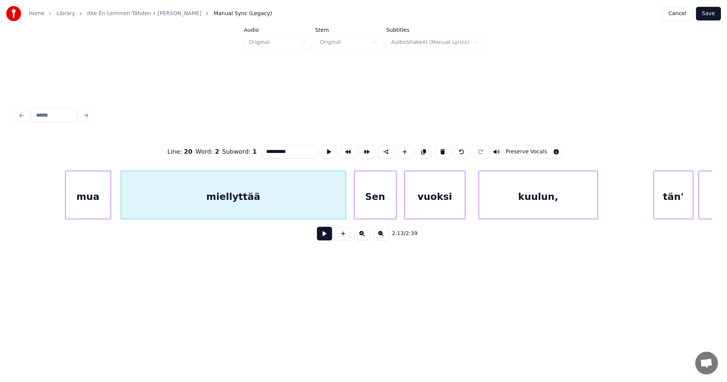
click at [323, 236] on button at bounding box center [324, 234] width 15 height 14
click at [323, 238] on button at bounding box center [324, 234] width 15 height 14
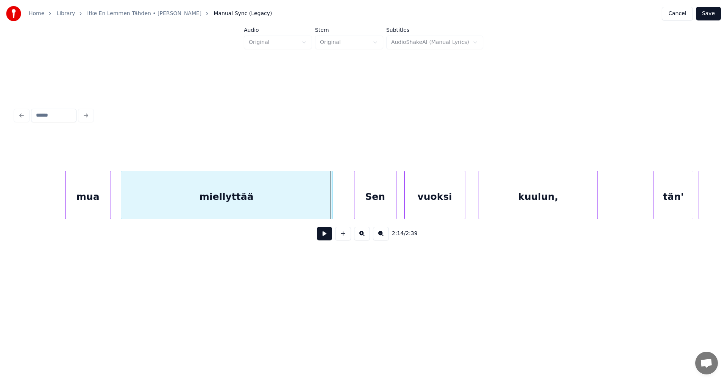
click at [330, 207] on div at bounding box center [331, 195] width 2 height 48
click at [323, 238] on button at bounding box center [324, 234] width 15 height 14
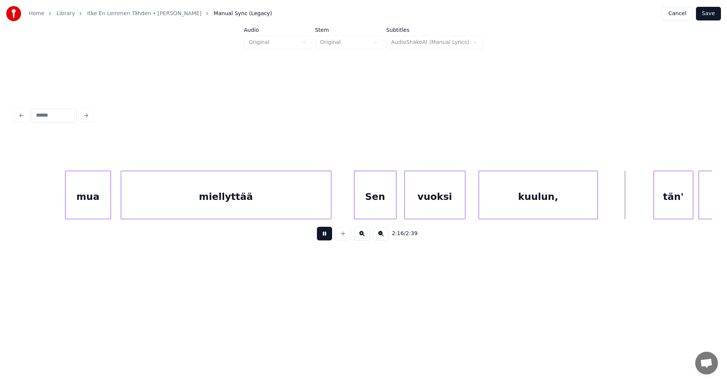
click at [323, 238] on button at bounding box center [324, 234] width 15 height 14
click at [677, 207] on div "tän'" at bounding box center [671, 196] width 39 height 51
click at [328, 238] on button at bounding box center [324, 234] width 15 height 14
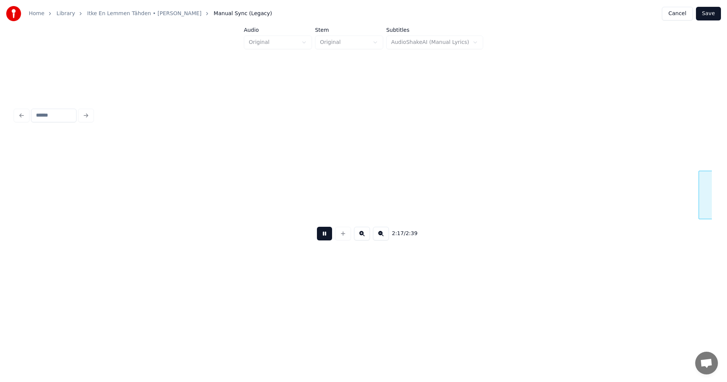
scroll to position [0, 18229]
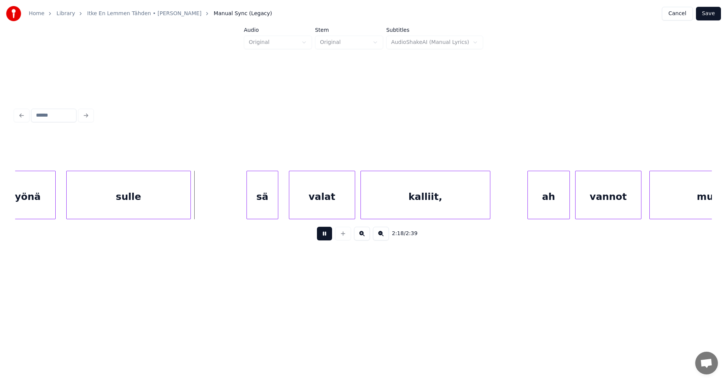
click at [328, 238] on button at bounding box center [324, 234] width 15 height 14
click at [326, 237] on button at bounding box center [324, 234] width 15 height 14
click at [261, 213] on div "sä" at bounding box center [257, 196] width 31 height 51
click at [233, 212] on div at bounding box center [232, 195] width 2 height 48
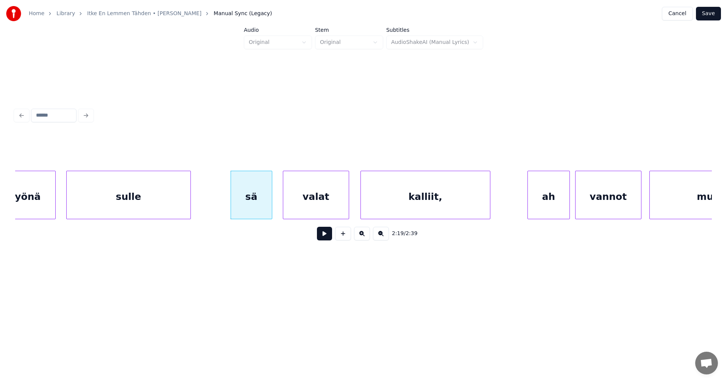
click at [325, 205] on div "valat" at bounding box center [316, 196] width 66 height 51
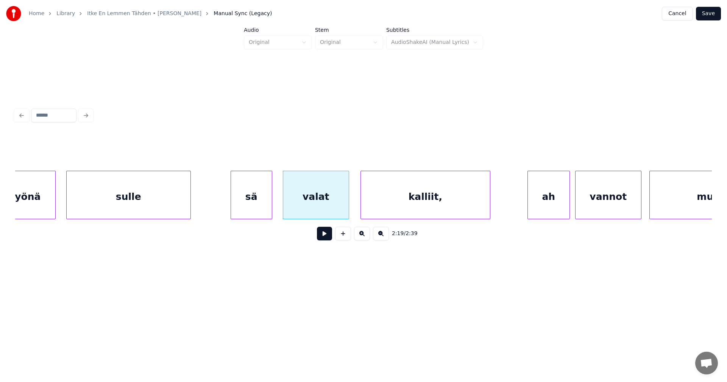
click at [259, 209] on div "sä" at bounding box center [251, 196] width 41 height 51
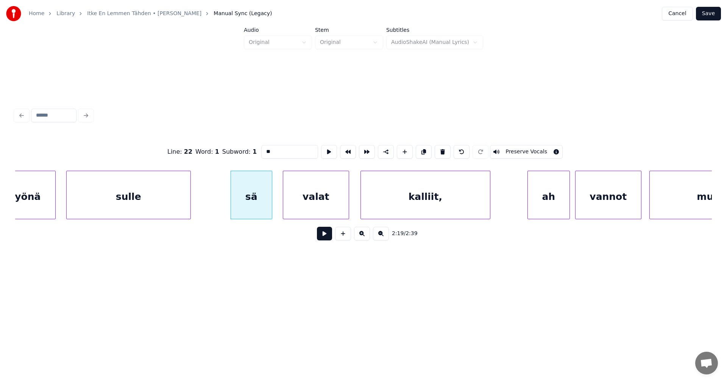
click at [322, 235] on button at bounding box center [324, 234] width 15 height 14
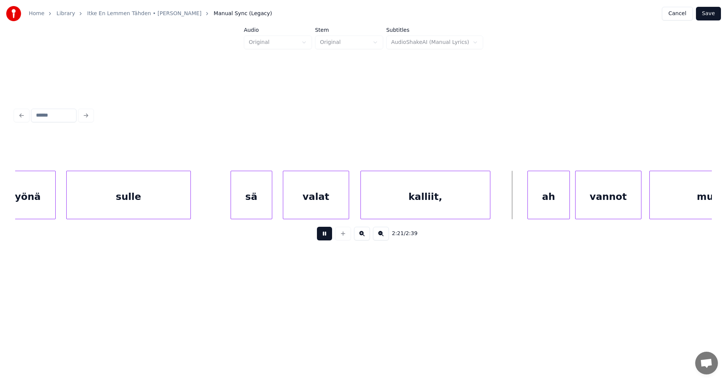
click at [324, 238] on button at bounding box center [324, 234] width 15 height 14
click at [539, 207] on div "ah" at bounding box center [543, 196] width 42 height 51
click at [328, 240] on button at bounding box center [324, 234] width 15 height 14
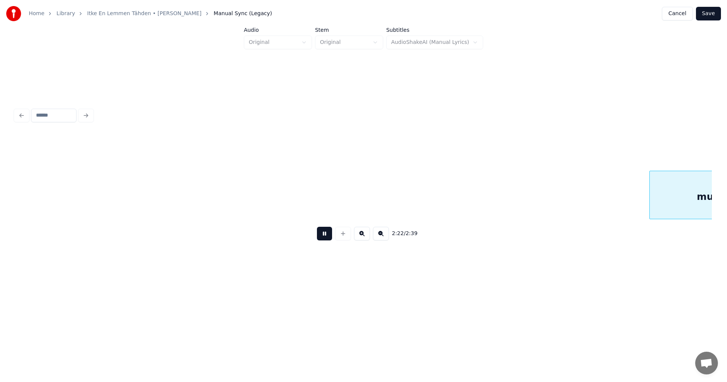
scroll to position [0, 18927]
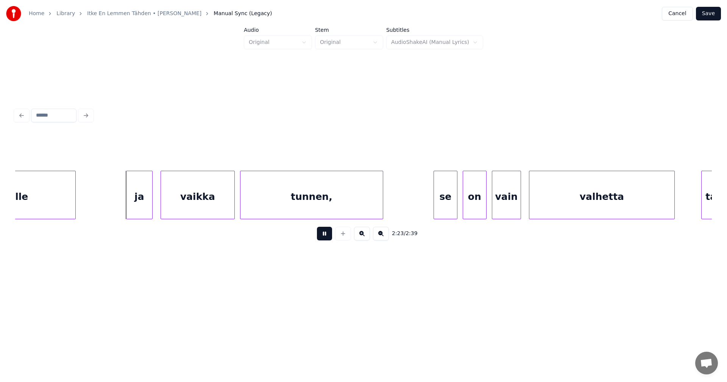
click at [328, 240] on button at bounding box center [324, 234] width 15 height 14
click at [140, 206] on div "ja" at bounding box center [135, 196] width 26 height 51
click at [114, 206] on div at bounding box center [114, 195] width 2 height 48
click at [189, 204] on div "vaikka" at bounding box center [195, 196] width 73 height 51
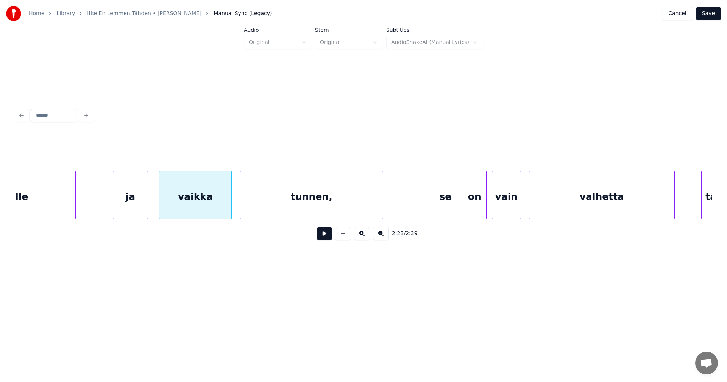
click at [231, 201] on div at bounding box center [230, 195] width 2 height 48
click at [321, 236] on button at bounding box center [324, 234] width 15 height 14
click at [322, 236] on button at bounding box center [324, 234] width 15 height 14
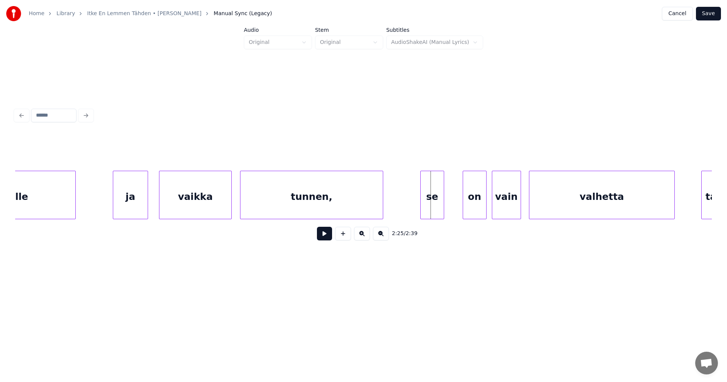
click at [435, 202] on div "se" at bounding box center [432, 196] width 23 height 51
click at [467, 204] on div "on" at bounding box center [468, 196] width 23 height 51
click at [456, 203] on div at bounding box center [455, 195] width 2 height 48
click at [454, 204] on div at bounding box center [455, 195] width 2 height 48
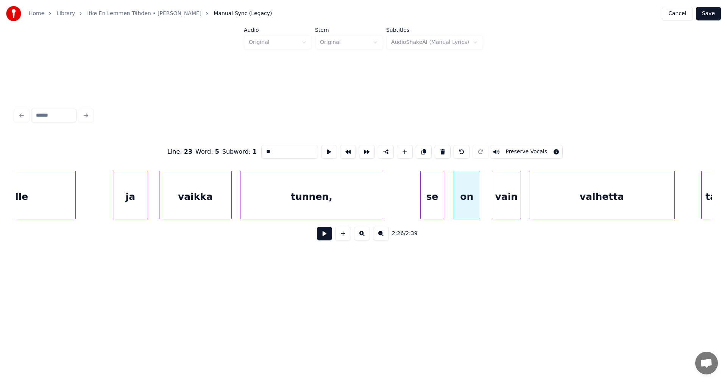
click at [430, 206] on div "se" at bounding box center [432, 196] width 23 height 51
type input "**"
click at [326, 240] on button at bounding box center [324, 234] width 15 height 14
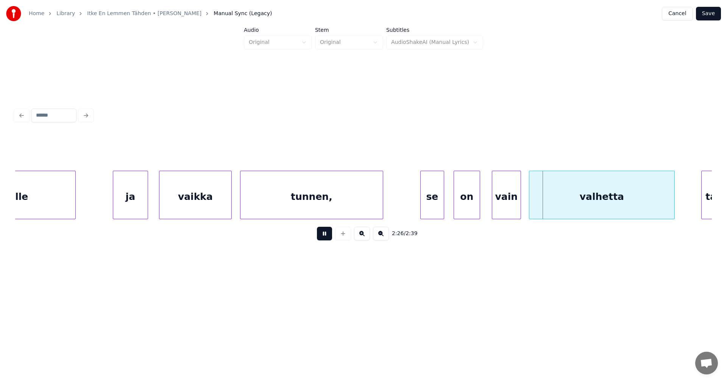
click at [326, 240] on button at bounding box center [324, 234] width 15 height 14
click at [500, 203] on div "vain" at bounding box center [503, 196] width 28 height 51
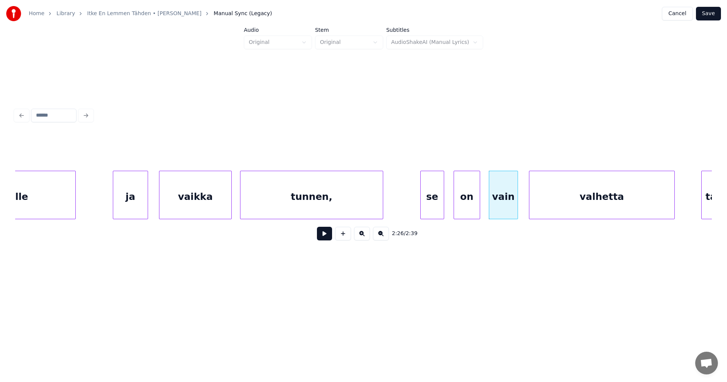
click at [329, 239] on button at bounding box center [324, 234] width 15 height 14
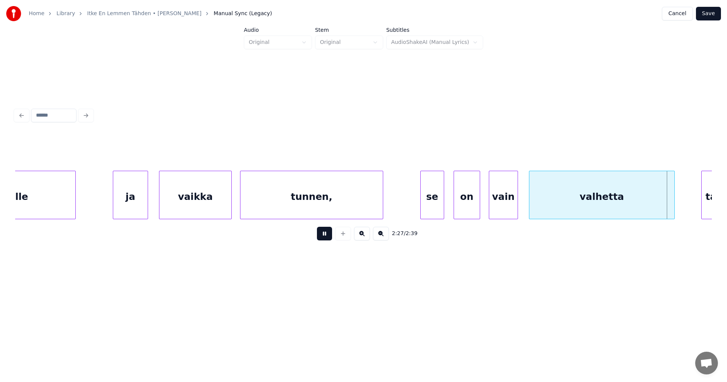
click at [329, 239] on button at bounding box center [324, 234] width 15 height 14
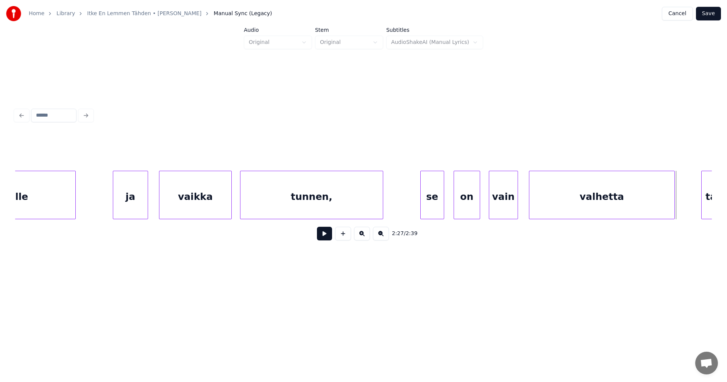
click at [329, 239] on button at bounding box center [324, 234] width 15 height 14
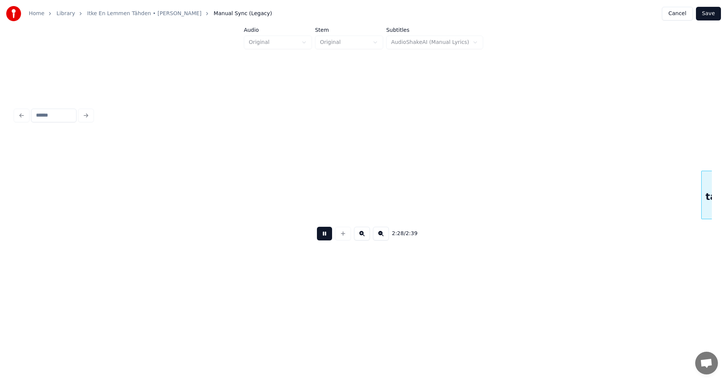
scroll to position [0, 19625]
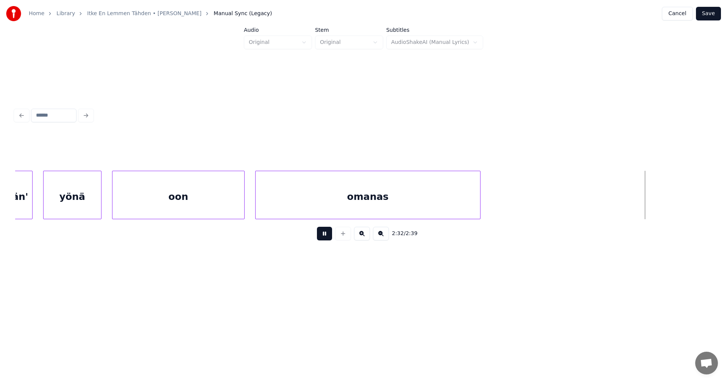
click at [329, 239] on button at bounding box center [324, 234] width 15 height 14
click at [96, 201] on div at bounding box center [97, 195] width 2 height 48
click at [132, 202] on div "oon" at bounding box center [172, 196] width 132 height 51
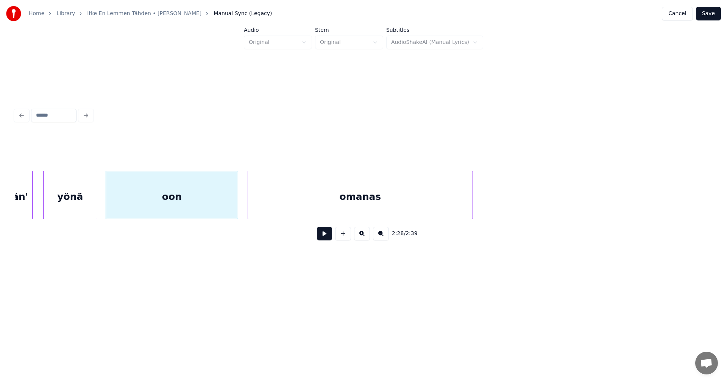
click at [267, 200] on div "omanas" at bounding box center [360, 196] width 225 height 51
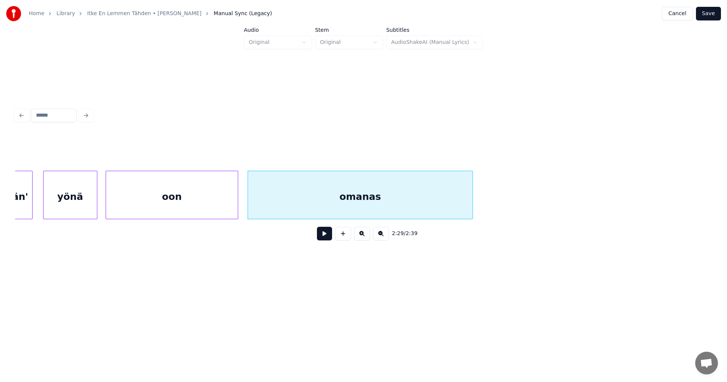
click at [223, 200] on div "oon" at bounding box center [172, 196] width 132 height 51
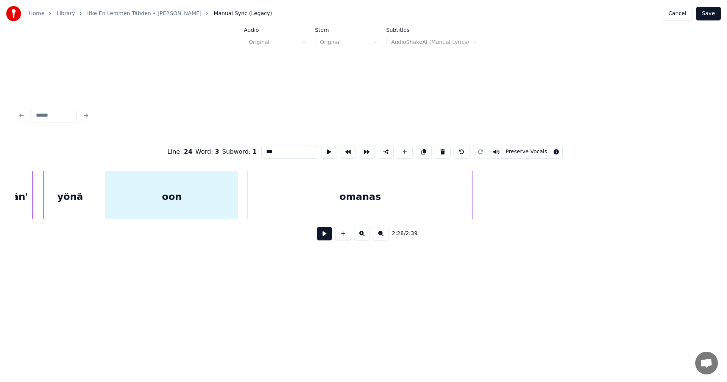
click at [327, 238] on button at bounding box center [324, 234] width 15 height 14
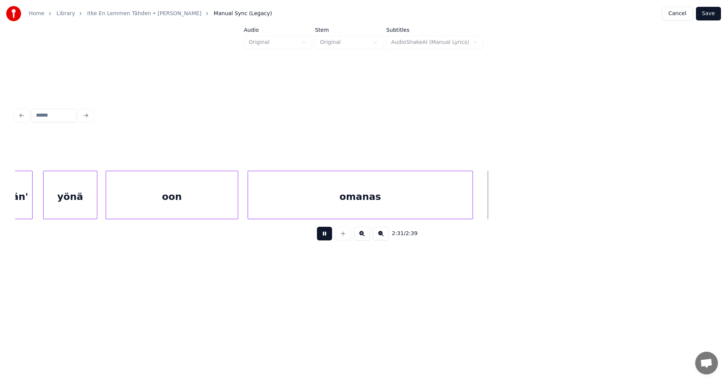
click at [327, 238] on button at bounding box center [324, 234] width 15 height 14
click at [474, 204] on div at bounding box center [474, 195] width 2 height 48
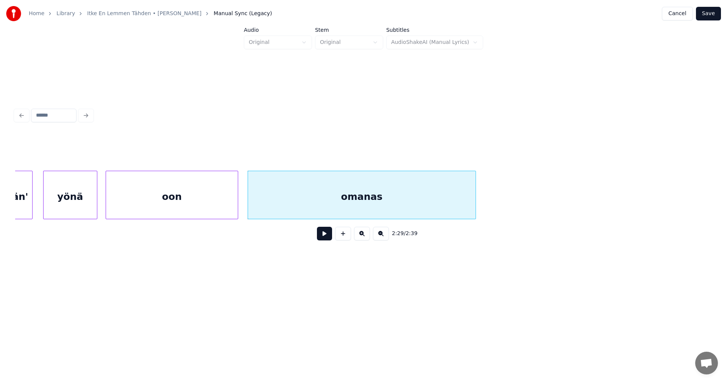
click at [708, 14] on button "Save" at bounding box center [708, 14] width 25 height 14
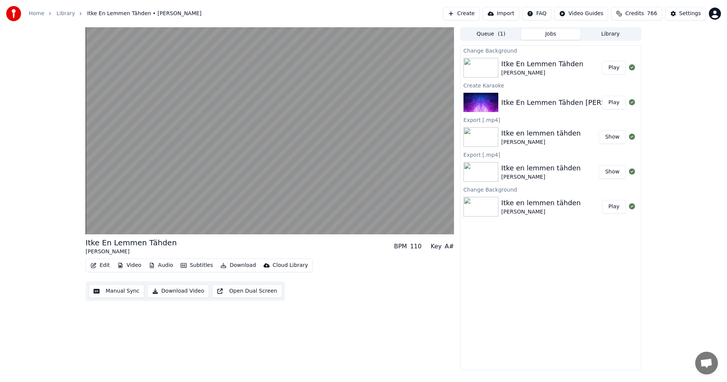
click at [107, 264] on button "Edit" at bounding box center [99, 265] width 25 height 11
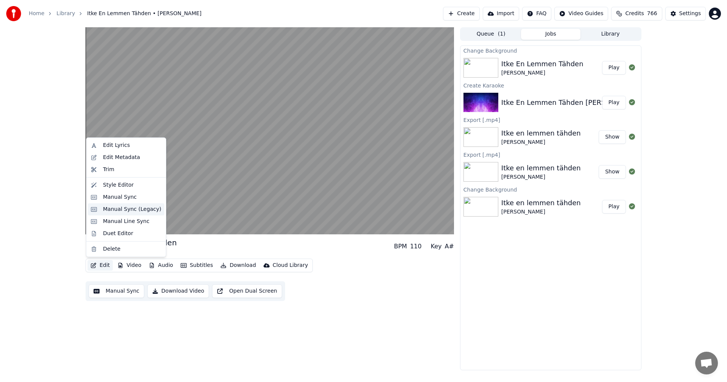
click at [130, 208] on div "Manual Sync (Legacy)" at bounding box center [132, 210] width 58 height 8
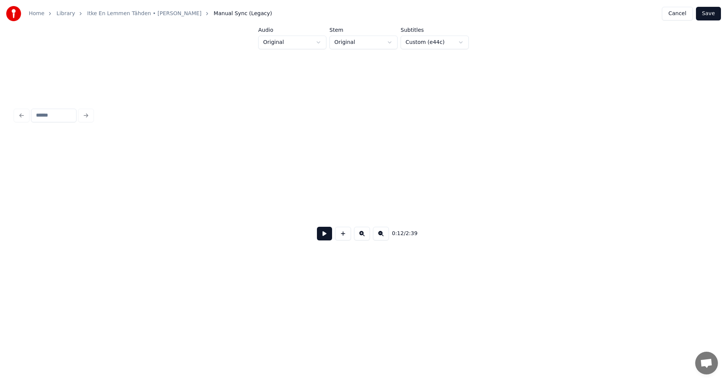
scroll to position [0, 1678]
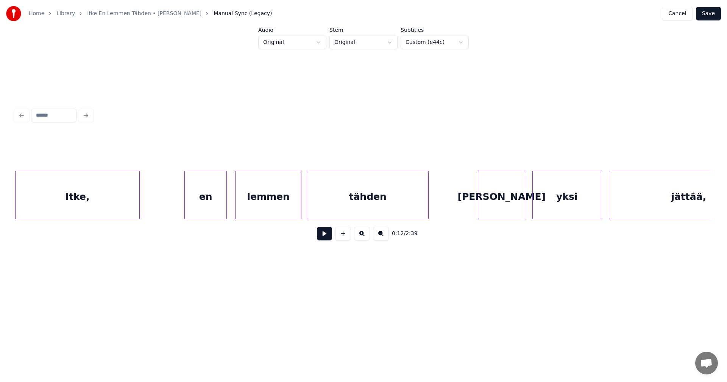
click at [688, 9] on button "Cancel" at bounding box center [677, 14] width 31 height 14
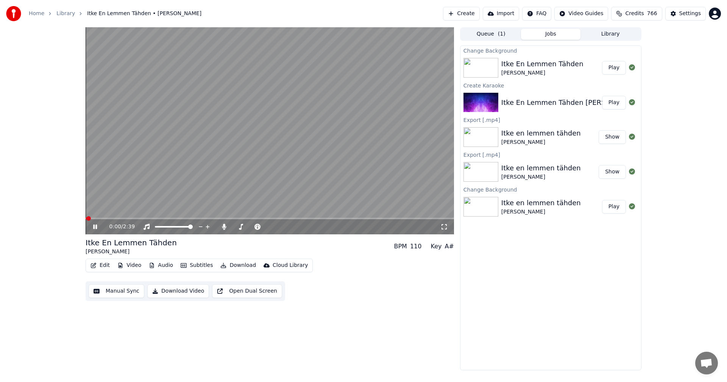
click at [106, 264] on button "Edit" at bounding box center [99, 265] width 25 height 11
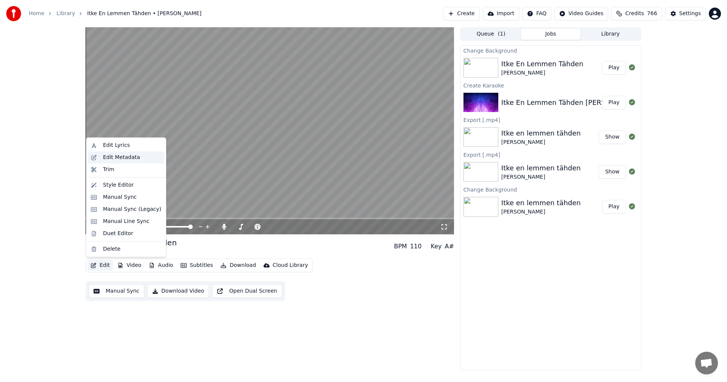
click at [122, 160] on div "Edit Metadata" at bounding box center [121, 158] width 37 height 8
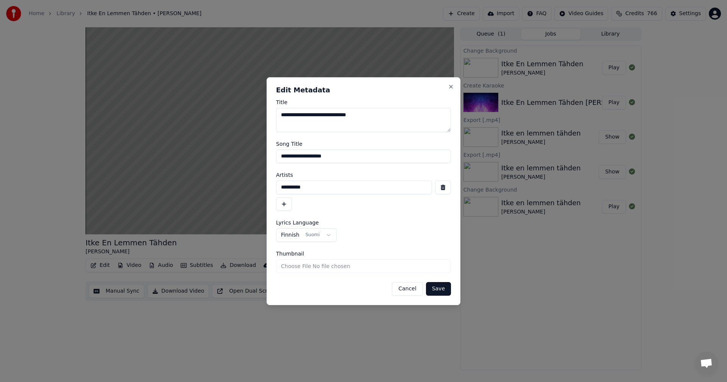
click at [294, 115] on textarea "**********" at bounding box center [363, 120] width 175 height 24
click at [301, 115] on textarea "**********" at bounding box center [363, 120] width 175 height 24
click at [321, 114] on textarea "**********" at bounding box center [363, 120] width 175 height 24
type textarea "**********"
click at [438, 289] on button "Save" at bounding box center [438, 289] width 25 height 14
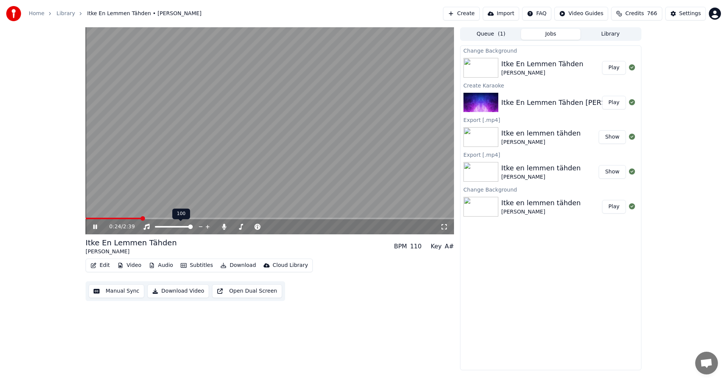
click at [141, 218] on span at bounding box center [114, 219] width 56 height 2
click at [126, 218] on span at bounding box center [107, 219] width 42 height 2
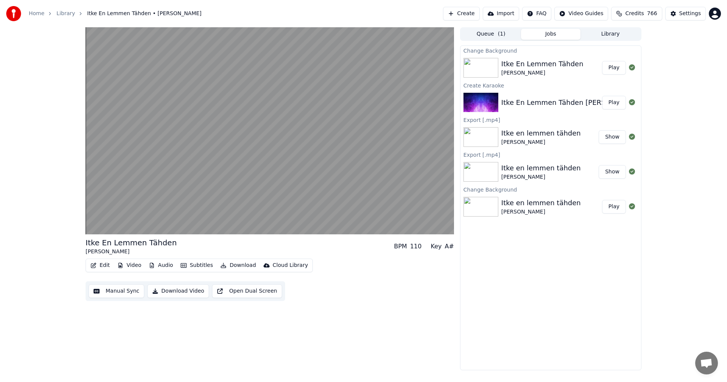
click at [101, 265] on button "Edit" at bounding box center [99, 265] width 25 height 11
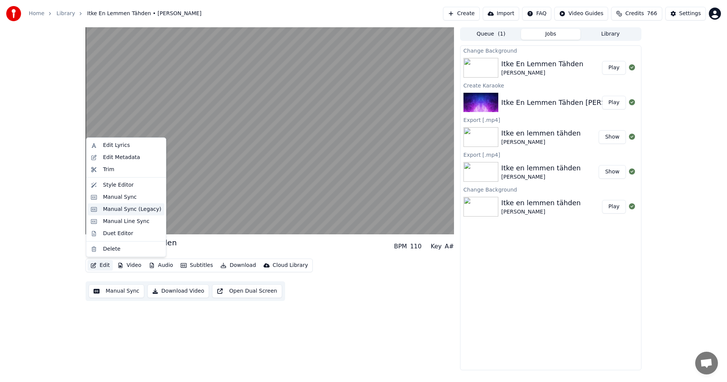
click at [121, 210] on div "Manual Sync (Legacy)" at bounding box center [132, 210] width 58 height 8
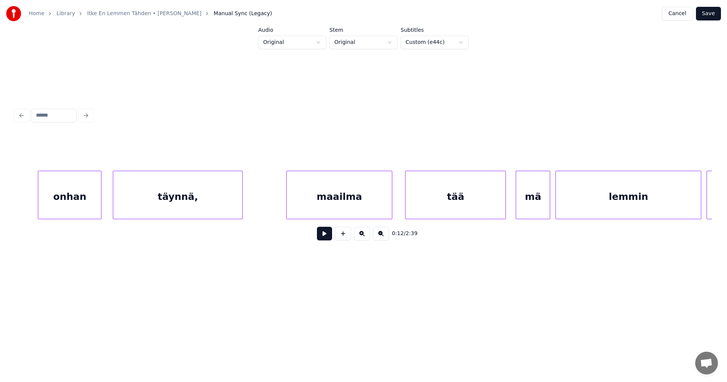
scroll to position [0, 2768]
click at [171, 198] on div "täynnä," at bounding box center [177, 196] width 129 height 51
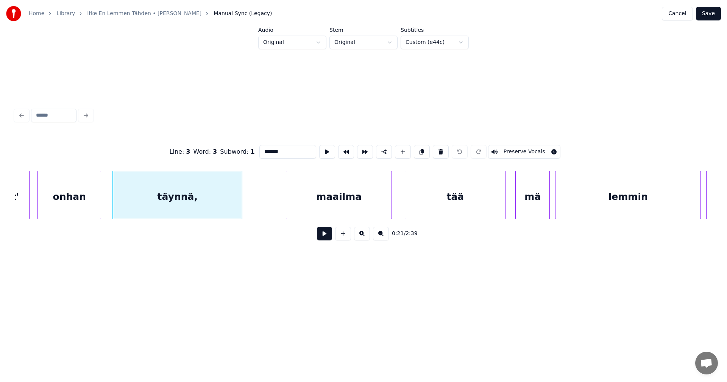
click at [333, 190] on div "maailma" at bounding box center [338, 196] width 105 height 51
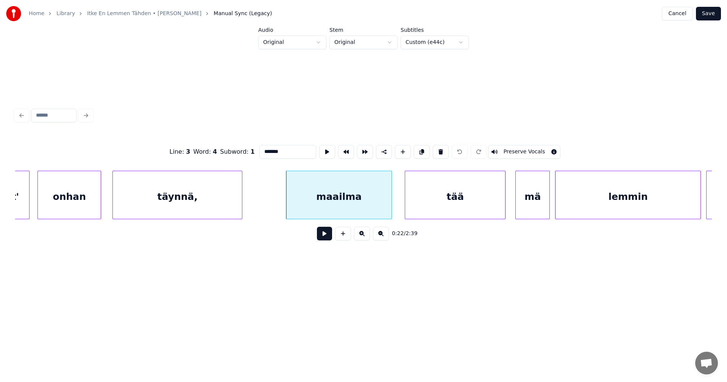
click at [234, 199] on div "täynnä," at bounding box center [177, 196] width 129 height 51
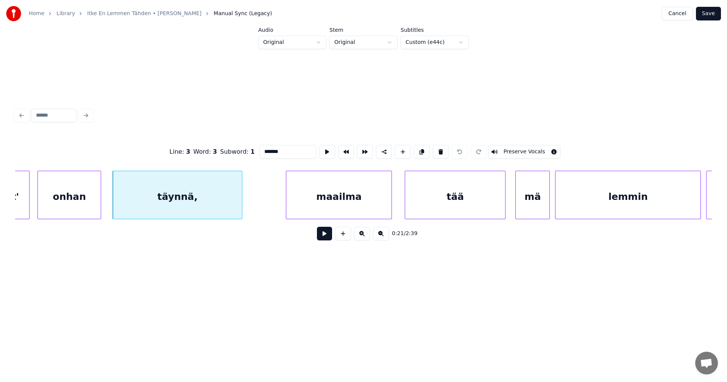
click at [284, 148] on input "*******" at bounding box center [287, 152] width 57 height 14
click at [351, 204] on div "maailma" at bounding box center [338, 196] width 105 height 51
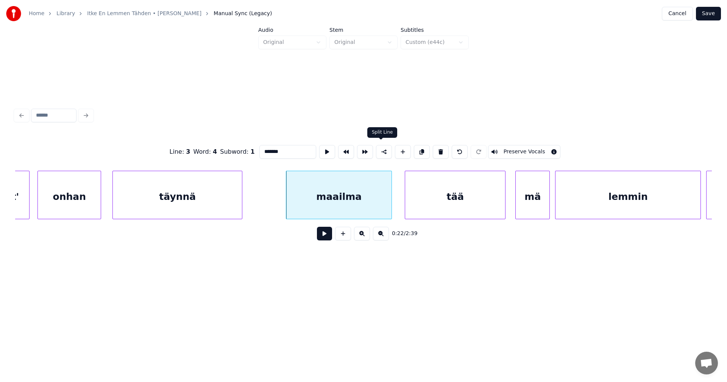
click at [384, 149] on button at bounding box center [384, 152] width 16 height 14
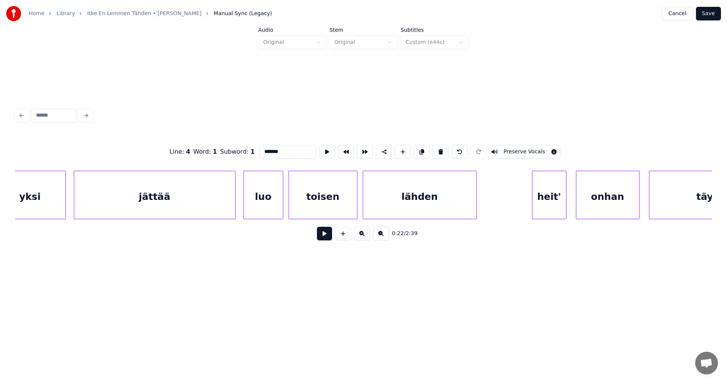
scroll to position [0, 16233]
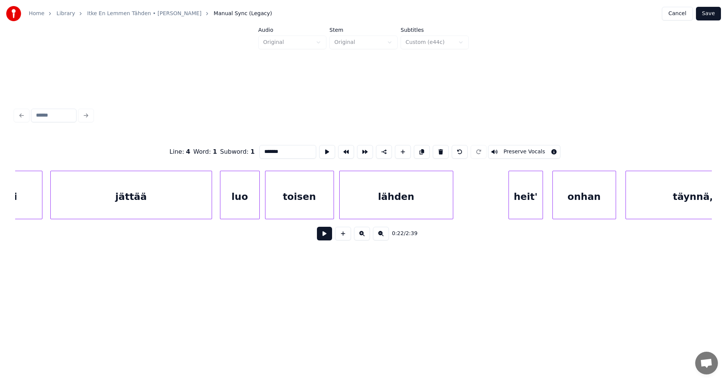
click at [428, 203] on div "lähden" at bounding box center [396, 196] width 113 height 51
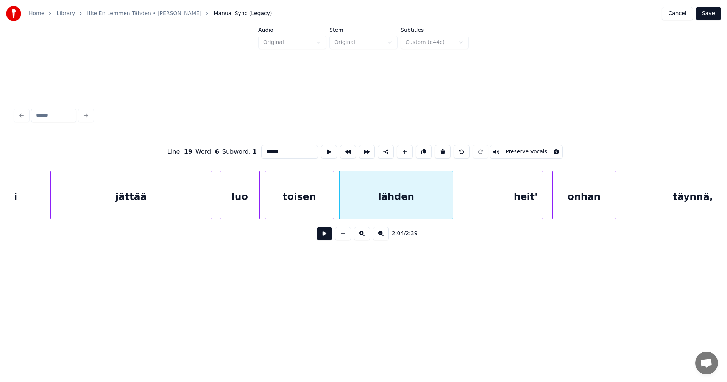
click at [520, 194] on div "heit'" at bounding box center [526, 196] width 34 height 51
type input "*****"
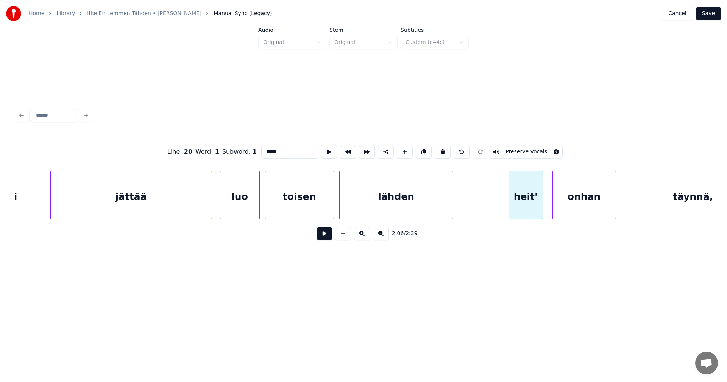
click at [707, 15] on button "Save" at bounding box center [708, 14] width 25 height 14
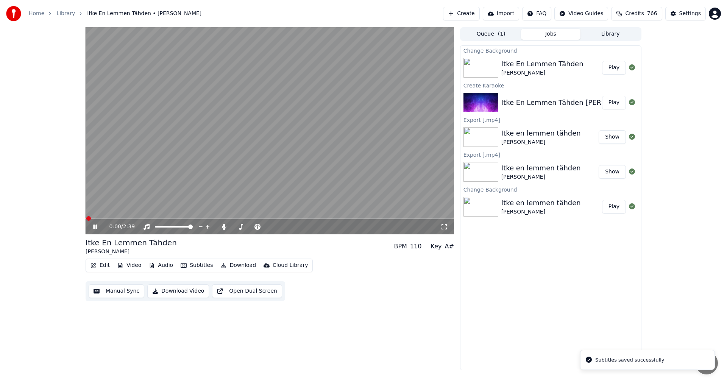
click at [123, 220] on div "0:00 / 2:39" at bounding box center [270, 226] width 368 height 15
click at [124, 219] on span at bounding box center [270, 219] width 368 height 2
click at [249, 218] on span at bounding box center [270, 219] width 368 height 2
click at [265, 218] on span at bounding box center [270, 219] width 368 height 2
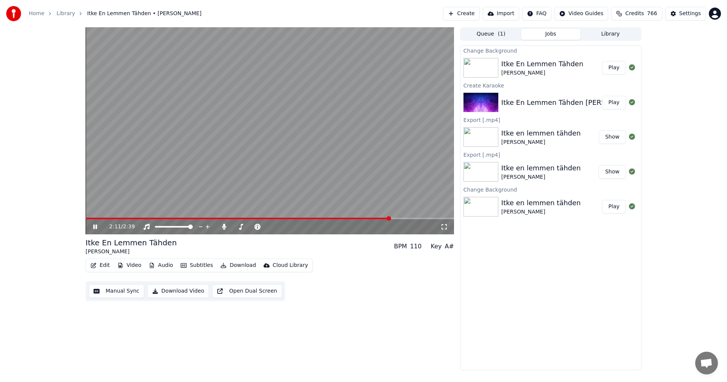
click at [94, 227] on icon at bounding box center [95, 227] width 4 height 5
click at [108, 267] on button "Edit" at bounding box center [99, 265] width 25 height 11
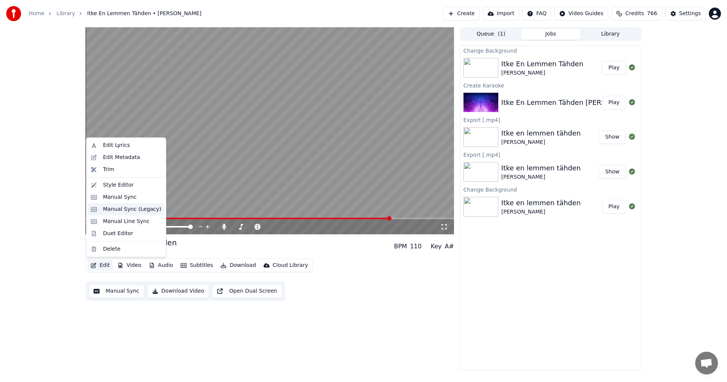
click at [136, 212] on div "Manual Sync (Legacy)" at bounding box center [132, 210] width 58 height 8
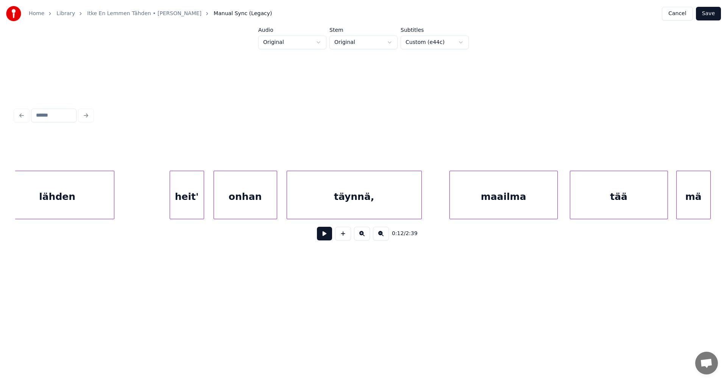
scroll to position [0, 16630]
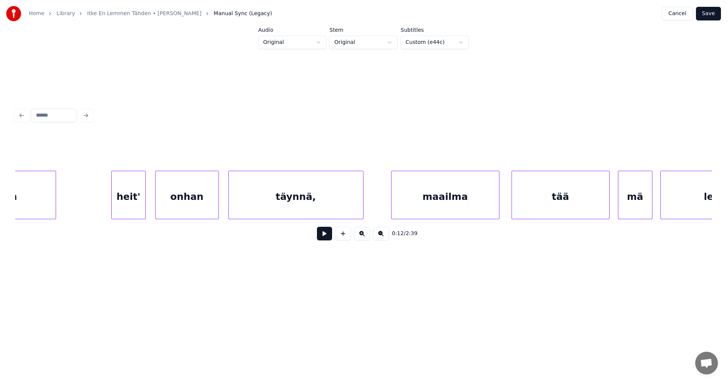
click at [353, 200] on div "täynnä," at bounding box center [296, 196] width 134 height 51
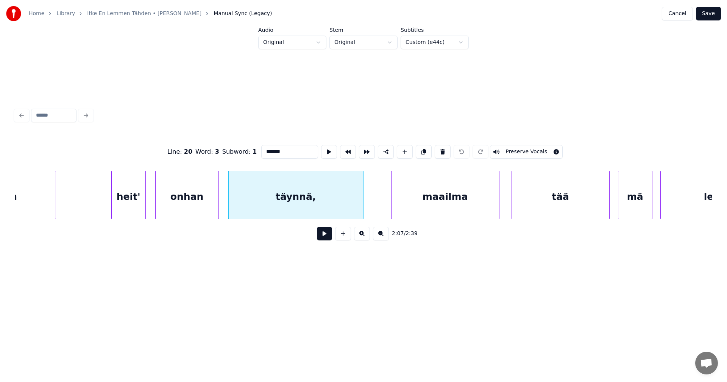
click at [325, 239] on button at bounding box center [324, 234] width 15 height 14
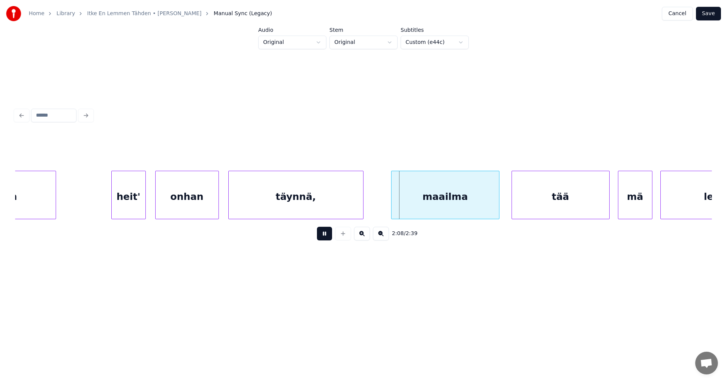
click at [327, 238] on button at bounding box center [324, 234] width 15 height 14
click at [334, 212] on div "täynnä," at bounding box center [296, 196] width 134 height 51
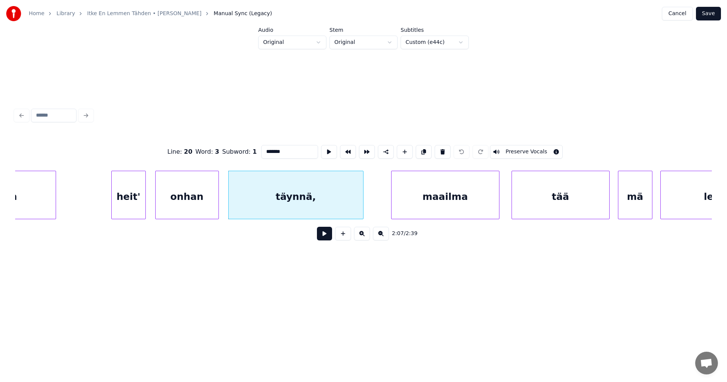
click at [327, 240] on button at bounding box center [324, 234] width 15 height 14
click at [327, 239] on button at bounding box center [324, 234] width 15 height 14
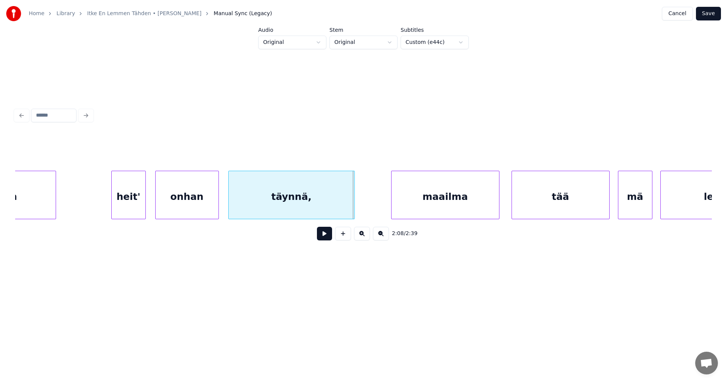
click at [353, 209] on div at bounding box center [353, 195] width 2 height 48
click at [343, 210] on div "täynnä," at bounding box center [291, 196] width 125 height 51
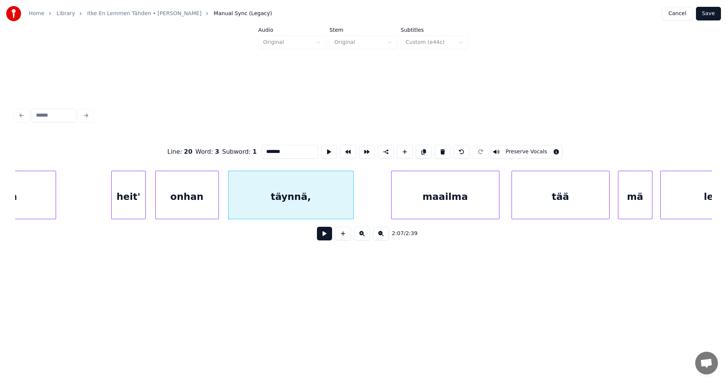
click at [295, 148] on input "*******" at bounding box center [289, 152] width 57 height 14
click at [408, 198] on div "maailma" at bounding box center [446, 196] width 108 height 51
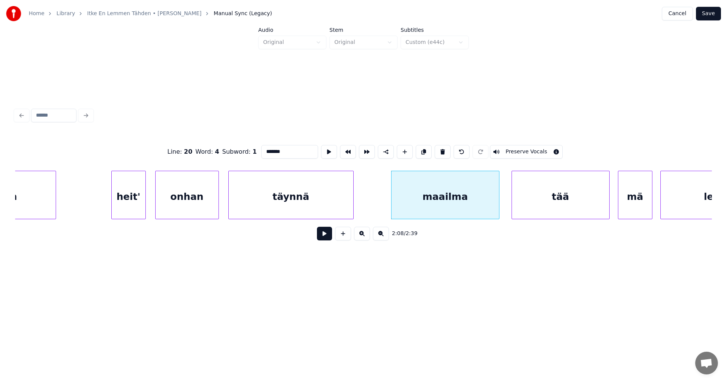
click at [324, 203] on div "täynnä" at bounding box center [291, 196] width 125 height 51
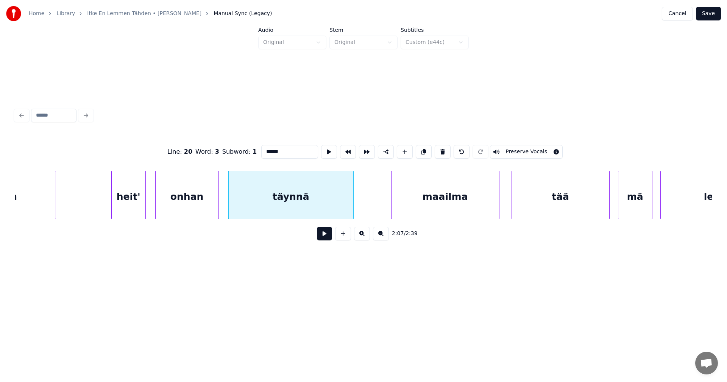
click at [415, 201] on div "maailma" at bounding box center [446, 196] width 108 height 51
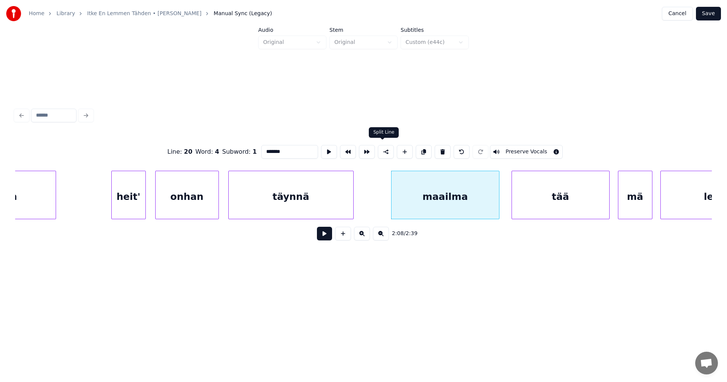
type input "*******"
click at [384, 152] on button at bounding box center [386, 152] width 16 height 14
click at [715, 14] on button "Save" at bounding box center [708, 14] width 25 height 14
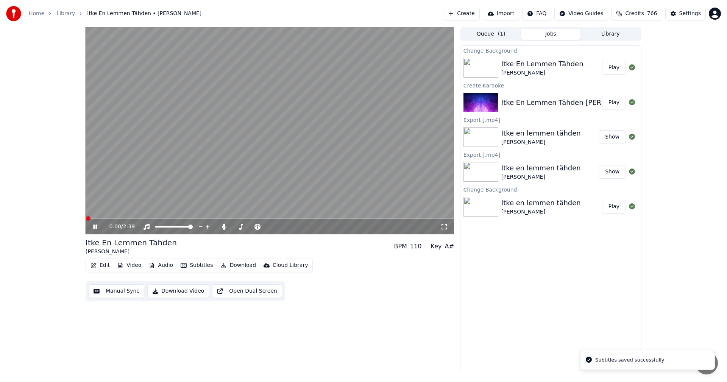
click at [295, 218] on span at bounding box center [270, 219] width 368 height 2
click at [318, 219] on span at bounding box center [270, 219] width 368 height 2
click at [342, 219] on span at bounding box center [270, 219] width 368 height 2
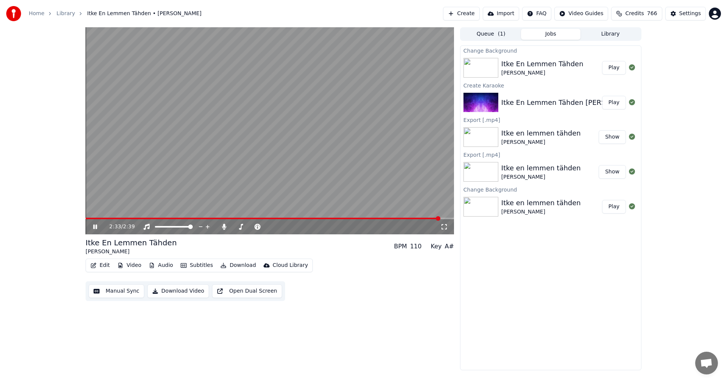
click at [94, 226] on icon at bounding box center [95, 227] width 4 height 5
click at [224, 226] on icon at bounding box center [224, 227] width 4 height 6
click at [240, 266] on button "Download" at bounding box center [238, 265] width 42 height 11
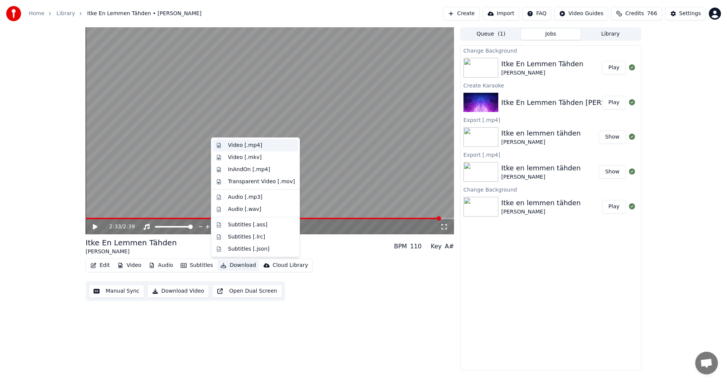
click at [255, 148] on div "Video [.mp4]" at bounding box center [245, 146] width 34 height 8
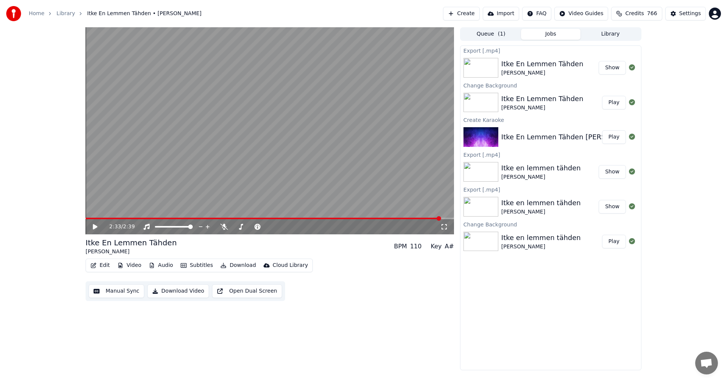
click at [612, 66] on button "Show" at bounding box center [612, 68] width 27 height 14
click at [44, 15] on div "Home" at bounding box center [41, 14] width 24 height 8
click at [42, 17] on link "Home" at bounding box center [37, 14] width 16 height 8
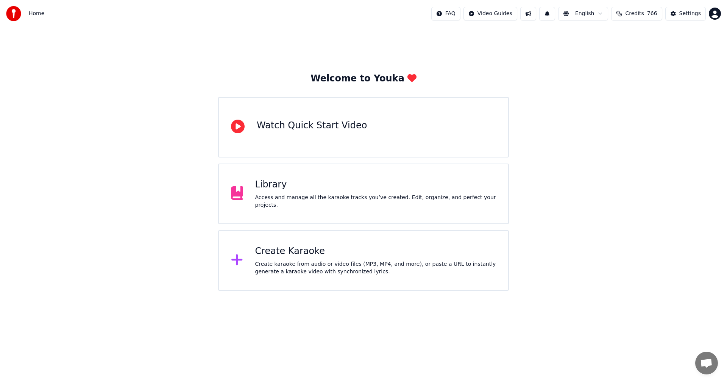
click at [308, 251] on div "Create Karaoke" at bounding box center [375, 251] width 241 height 12
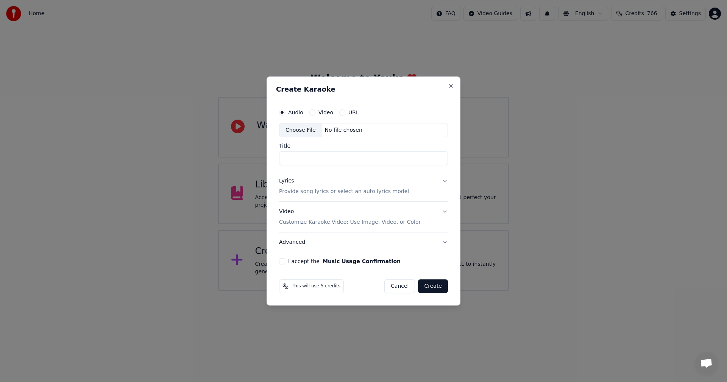
click at [303, 130] on div "Choose File" at bounding box center [300, 130] width 42 height 14
type input "**********"
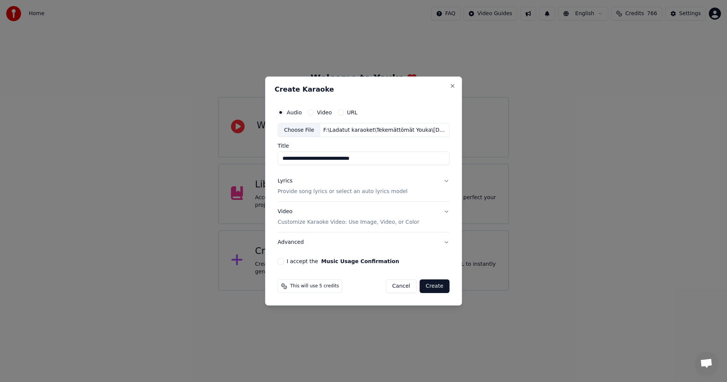
click at [445, 180] on button "Lyrics Provide song lyrics or select an auto lyrics model" at bounding box center [364, 187] width 172 height 30
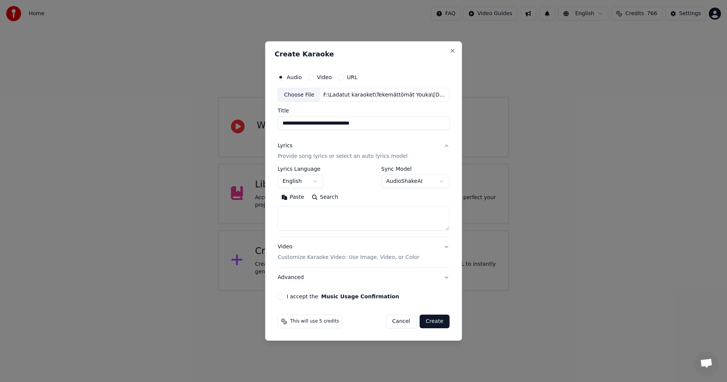
click at [298, 196] on button "Paste" at bounding box center [293, 198] width 30 height 12
click at [315, 181] on body "**********" at bounding box center [363, 145] width 727 height 291
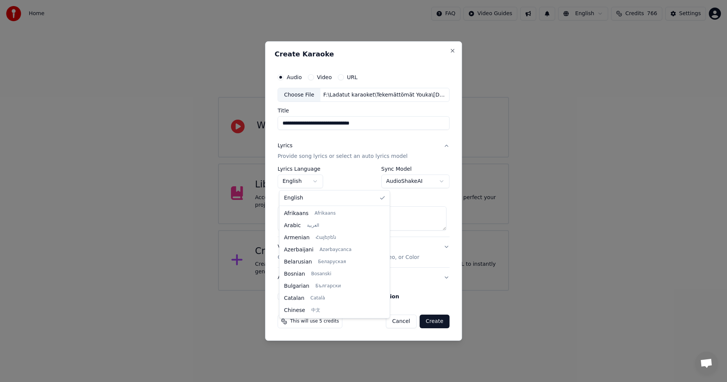
scroll to position [121, 0]
type textarea "**********"
select select "**"
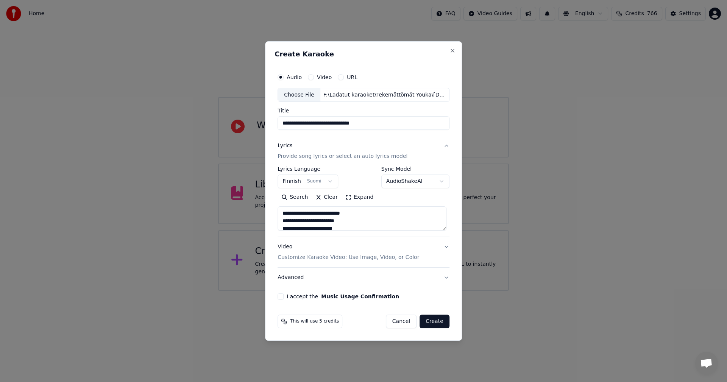
click at [284, 296] on button "I accept the Music Usage Confirmation" at bounding box center [281, 296] width 6 height 6
click at [438, 320] on button "Create" at bounding box center [435, 322] width 30 height 14
type textarea "**********"
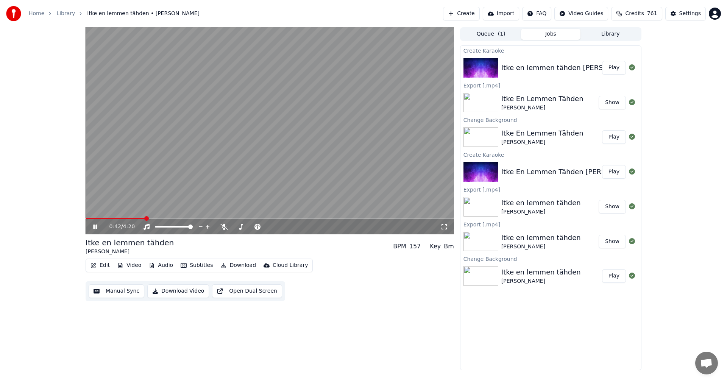
click at [133, 269] on button "Video" at bounding box center [129, 265] width 30 height 11
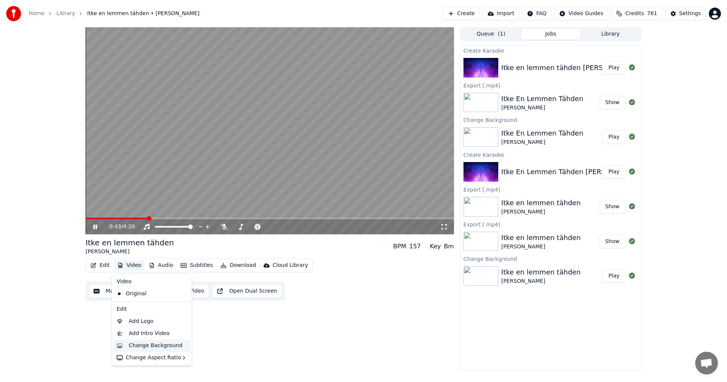
click at [145, 345] on div "Change Background" at bounding box center [156, 346] width 54 height 8
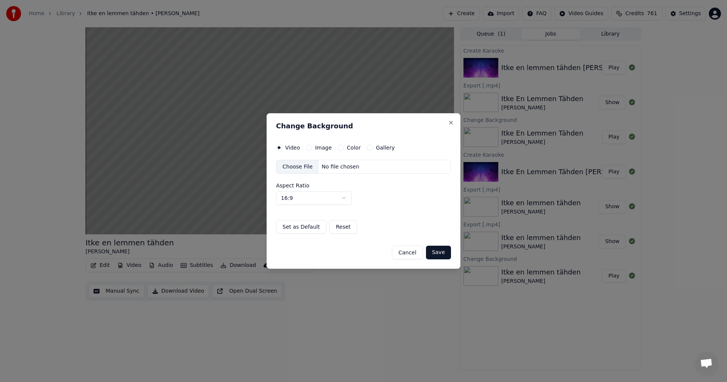
click at [308, 149] on button "Image" at bounding box center [309, 148] width 6 height 6
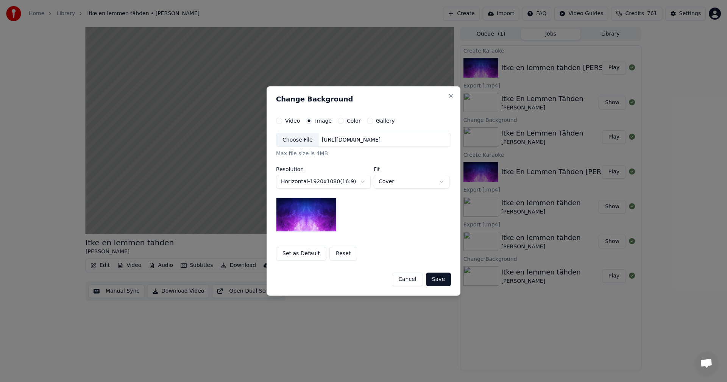
click at [305, 139] on div "Choose File" at bounding box center [297, 140] width 42 height 14
click at [441, 280] on button "Save" at bounding box center [438, 280] width 25 height 14
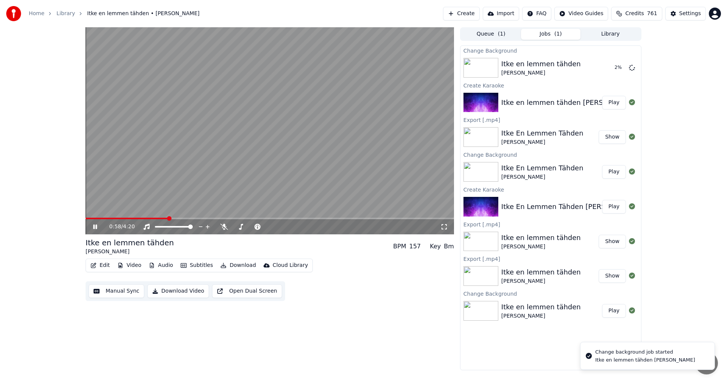
click at [94, 229] on icon at bounding box center [95, 227] width 4 height 5
click at [105, 267] on button "Edit" at bounding box center [99, 265] width 25 height 11
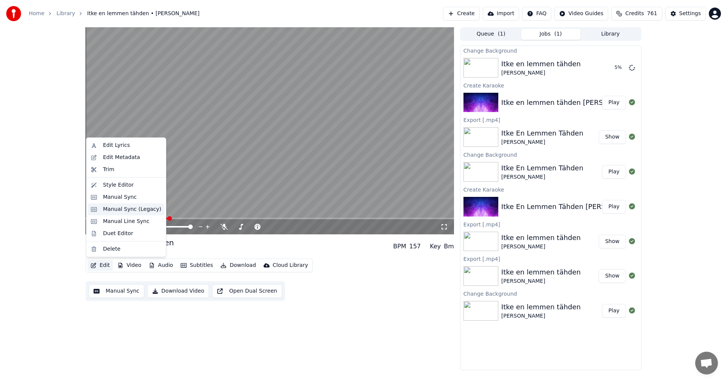
click at [128, 210] on div "Manual Sync (Legacy)" at bounding box center [132, 210] width 58 height 8
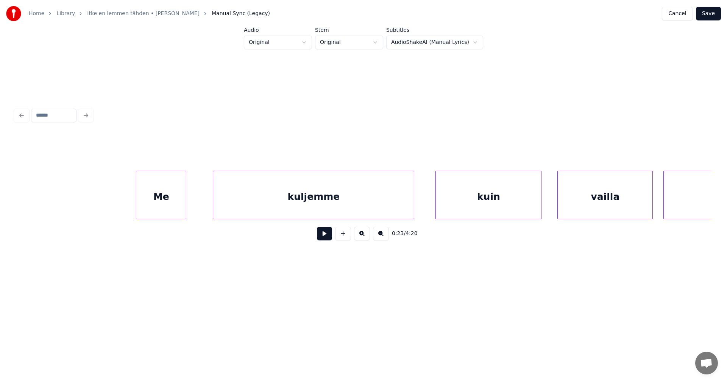
scroll to position [0, 3005]
click at [156, 200] on div "Me" at bounding box center [166, 196] width 50 height 51
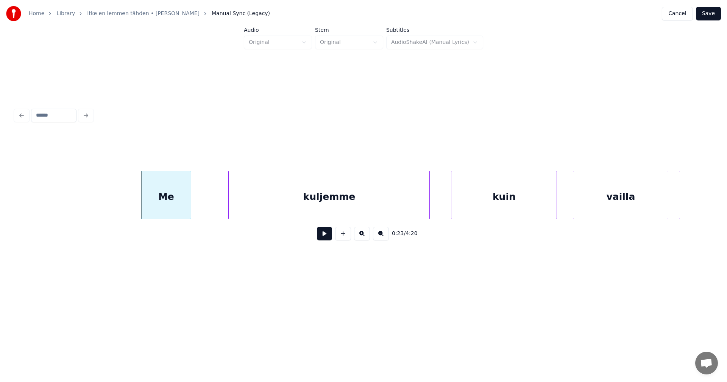
click at [322, 237] on button at bounding box center [324, 234] width 15 height 14
drag, startPoint x: 322, startPoint y: 237, endPoint x: 234, endPoint y: 234, distance: 88.3
click at [320, 236] on button at bounding box center [324, 234] width 15 height 14
click at [133, 206] on div at bounding box center [134, 195] width 2 height 48
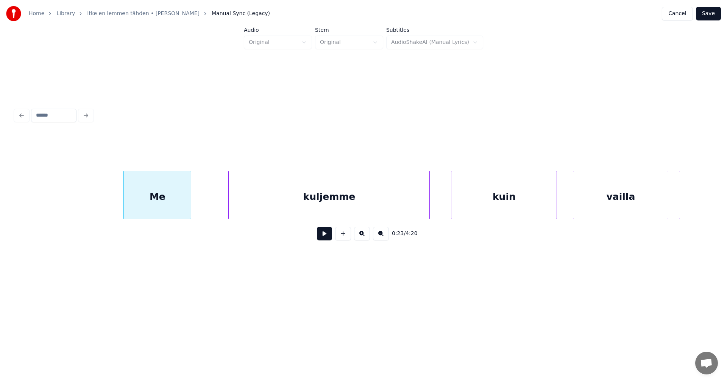
click at [323, 240] on button at bounding box center [324, 234] width 15 height 14
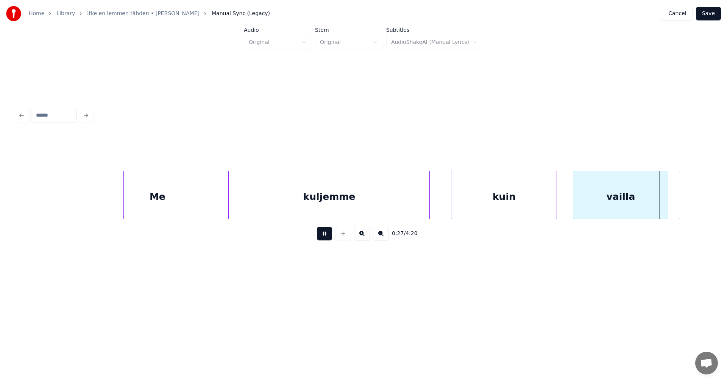
click at [324, 237] on button at bounding box center [324, 234] width 15 height 14
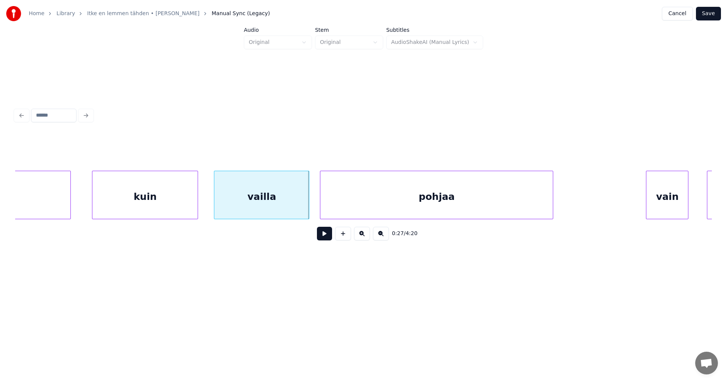
scroll to position [0, 3368]
click at [327, 237] on button at bounding box center [324, 234] width 15 height 14
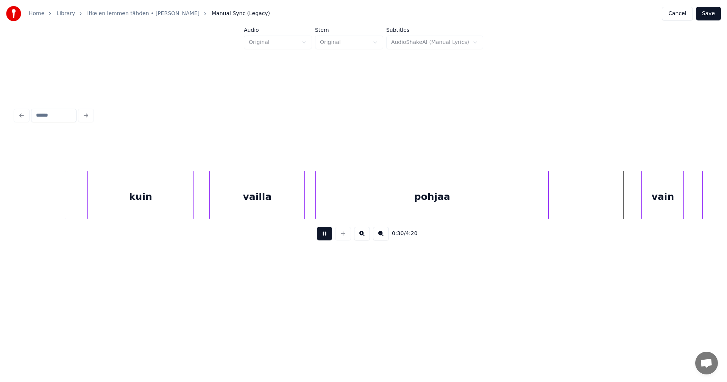
click at [326, 237] on button at bounding box center [324, 234] width 15 height 14
click at [646, 202] on div "vain" at bounding box center [661, 196] width 42 height 51
click at [638, 200] on div at bounding box center [638, 195] width 2 height 48
click at [325, 240] on button at bounding box center [324, 234] width 15 height 14
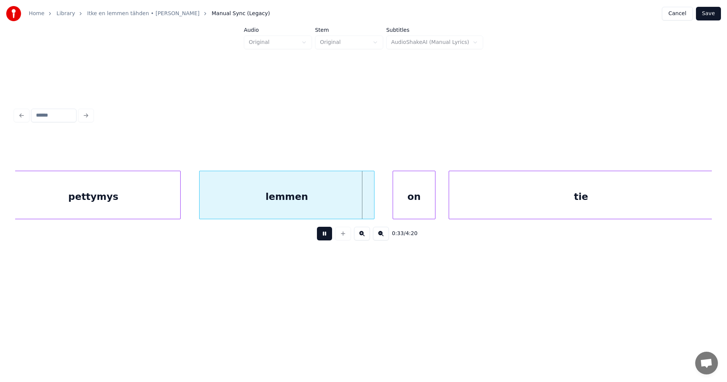
click at [325, 240] on button at bounding box center [324, 234] width 15 height 14
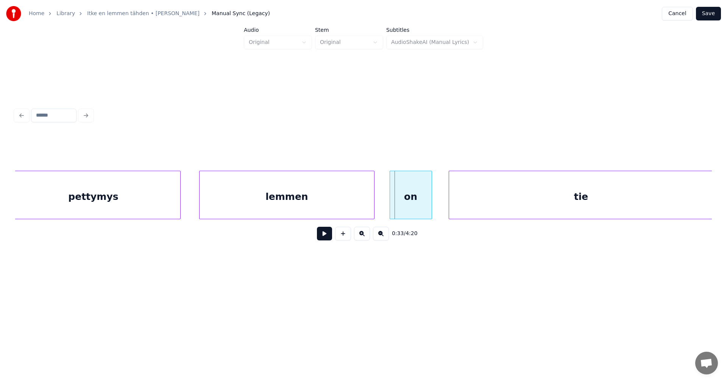
click at [404, 203] on div "on" at bounding box center [411, 196] width 42 height 51
click at [704, 16] on button "Save" at bounding box center [708, 14] width 25 height 14
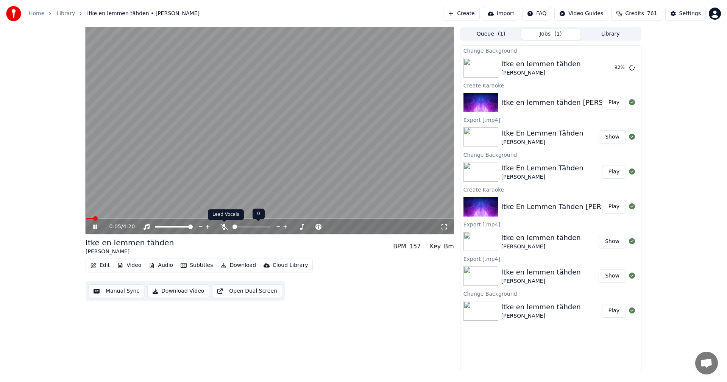
click at [226, 224] on icon at bounding box center [224, 227] width 8 height 6
click at [613, 67] on button "Play" at bounding box center [614, 68] width 24 height 14
click at [447, 226] on icon at bounding box center [444, 227] width 8 height 6
click at [119, 219] on span at bounding box center [270, 219] width 368 height 2
click at [96, 228] on icon at bounding box center [95, 227] width 4 height 5
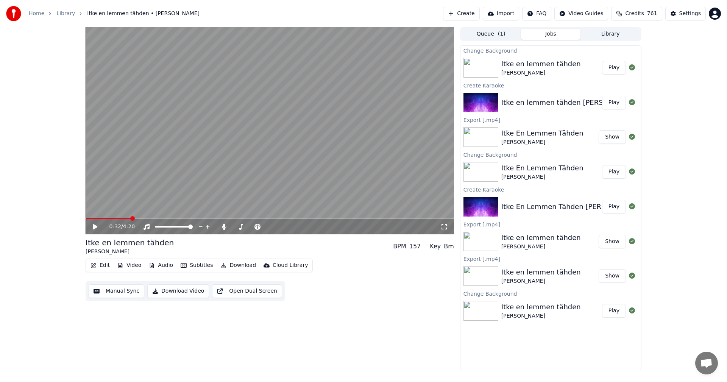
click at [106, 264] on button "Edit" at bounding box center [99, 265] width 25 height 11
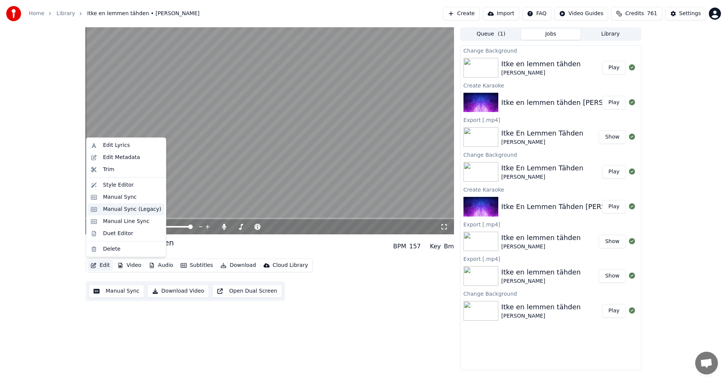
click at [133, 211] on div "Manual Sync (Legacy)" at bounding box center [132, 210] width 58 height 8
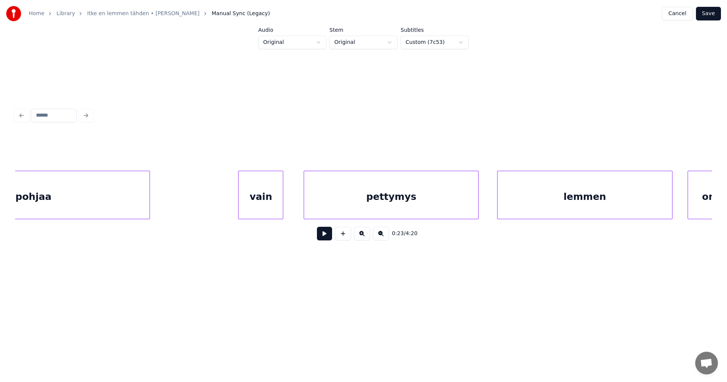
scroll to position [0, 3958]
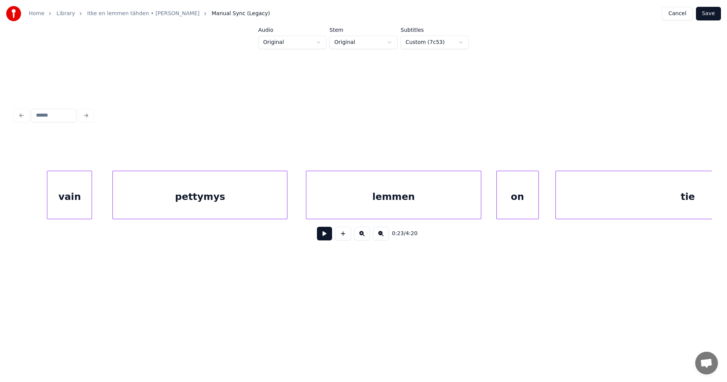
click at [78, 209] on div "vain" at bounding box center [69, 196] width 44 height 51
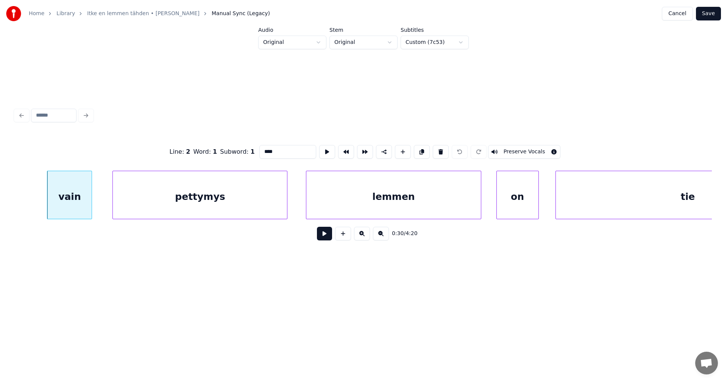
click at [325, 236] on button at bounding box center [324, 234] width 15 height 14
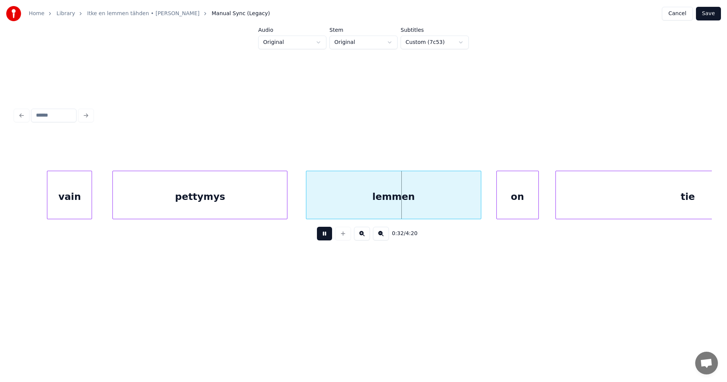
drag, startPoint x: 323, startPoint y: 236, endPoint x: 299, endPoint y: 222, distance: 28.3
click at [322, 236] on button at bounding box center [324, 234] width 15 height 14
click at [283, 211] on div "pettymys" at bounding box center [200, 196] width 174 height 51
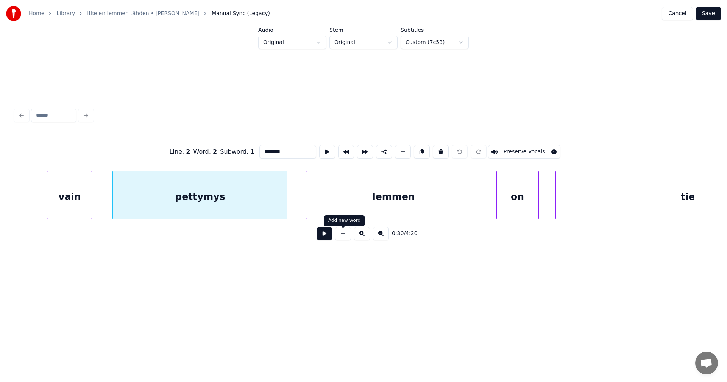
click at [329, 237] on button at bounding box center [324, 234] width 15 height 14
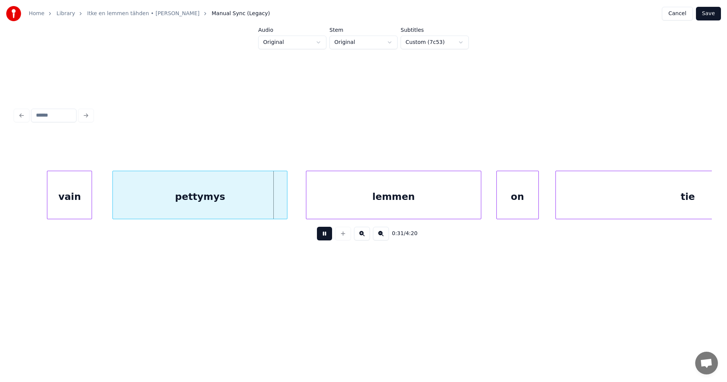
click at [327, 237] on button at bounding box center [324, 234] width 15 height 14
click at [277, 210] on div at bounding box center [276, 195] width 2 height 48
click at [311, 202] on div "lemmen" at bounding box center [388, 196] width 174 height 51
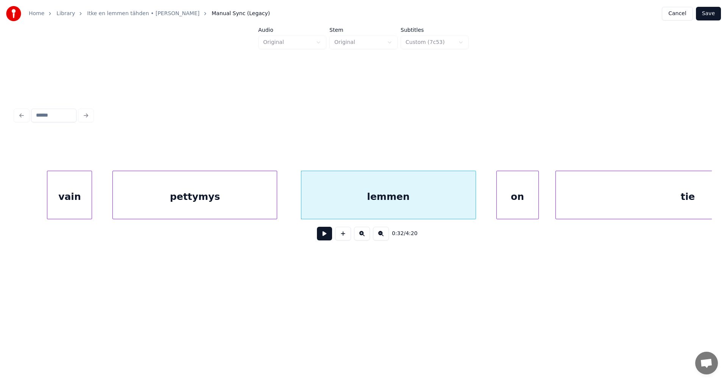
click at [321, 237] on button at bounding box center [324, 234] width 15 height 14
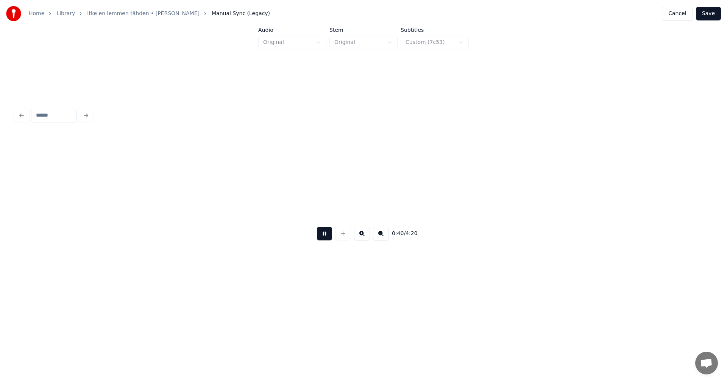
scroll to position [0, 5354]
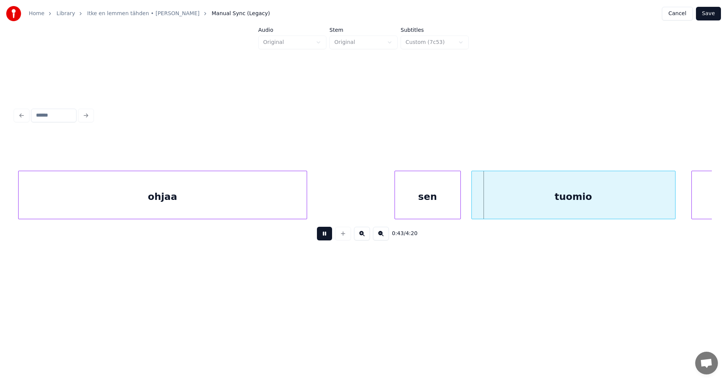
click at [322, 236] on button at bounding box center [324, 234] width 15 height 14
click at [403, 200] on div at bounding box center [404, 195] width 2 height 48
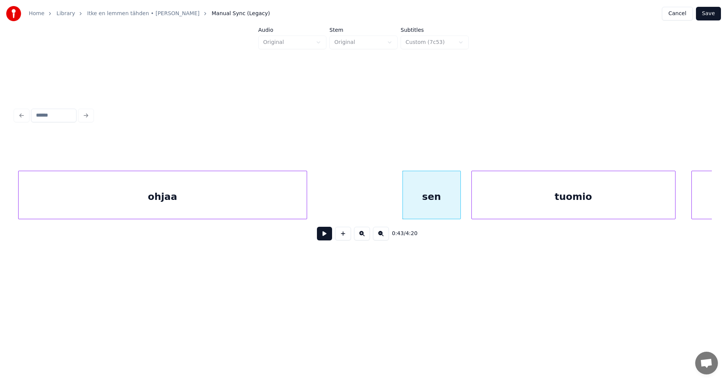
click at [324, 240] on button at bounding box center [324, 234] width 15 height 14
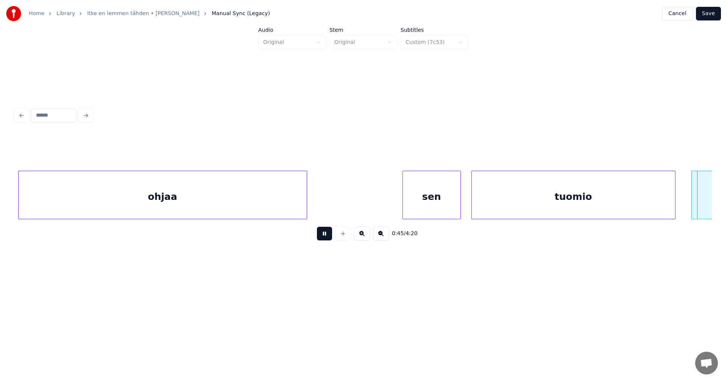
scroll to position [0, 6052]
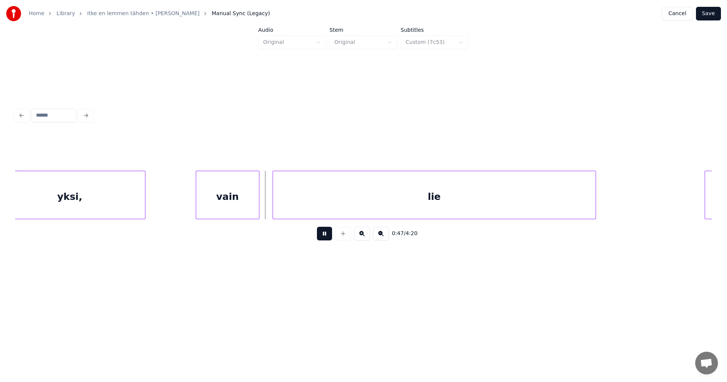
click at [324, 240] on button at bounding box center [324, 234] width 15 height 14
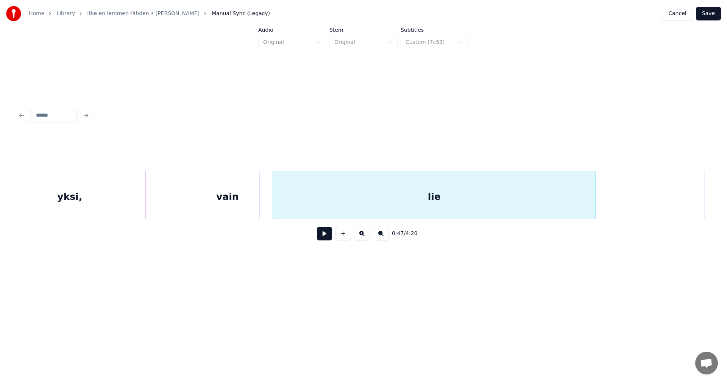
click at [122, 198] on div "yksi," at bounding box center [70, 196] width 150 height 51
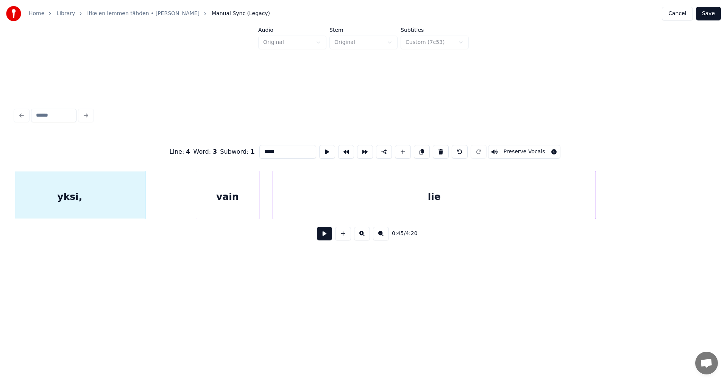
scroll to position [0, 6031]
click at [257, 201] on div "vain" at bounding box center [248, 196] width 63 height 51
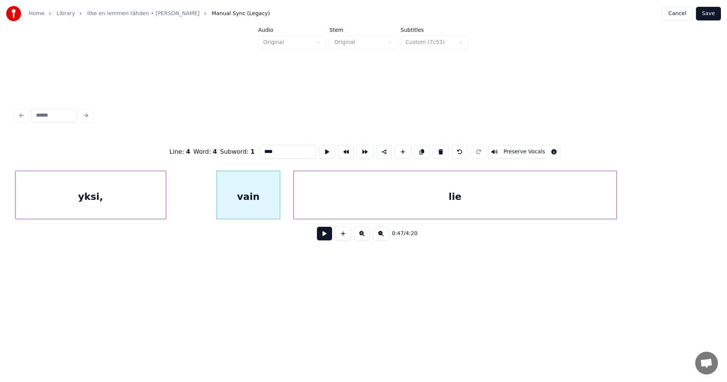
click at [157, 208] on div "yksi," at bounding box center [91, 196] width 150 height 51
type input "*****"
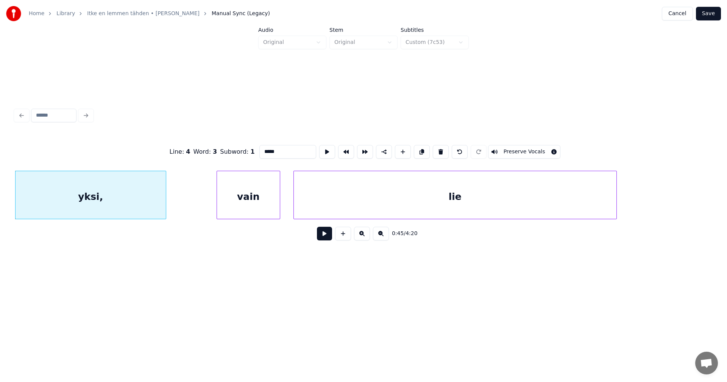
click at [323, 236] on button at bounding box center [324, 234] width 15 height 14
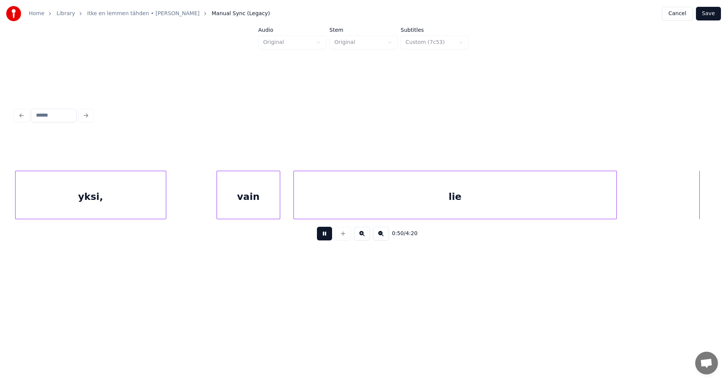
scroll to position [0, 6728]
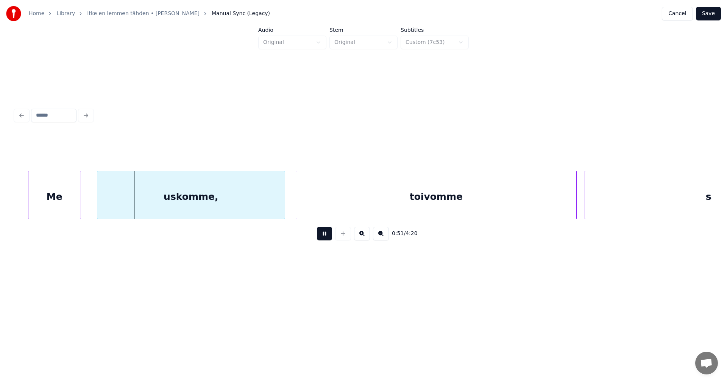
click at [323, 235] on button at bounding box center [324, 234] width 15 height 14
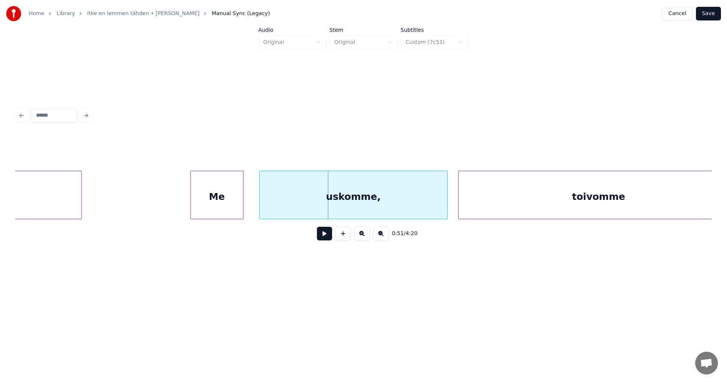
scroll to position [0, 6562]
click at [214, 197] on div "Me" at bounding box center [216, 196] width 52 height 51
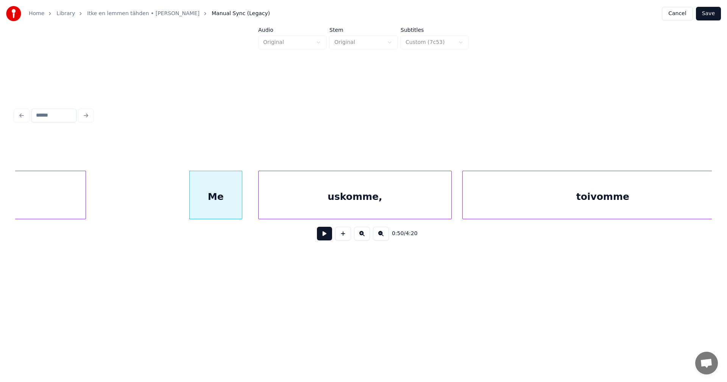
click at [259, 200] on div at bounding box center [260, 195] width 2 height 48
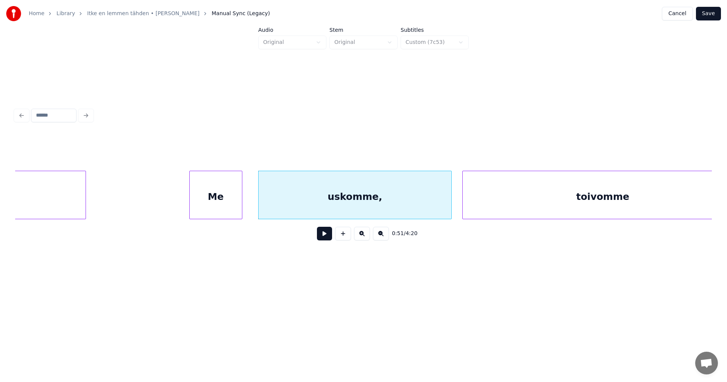
click at [211, 204] on div "Me" at bounding box center [216, 196] width 52 height 51
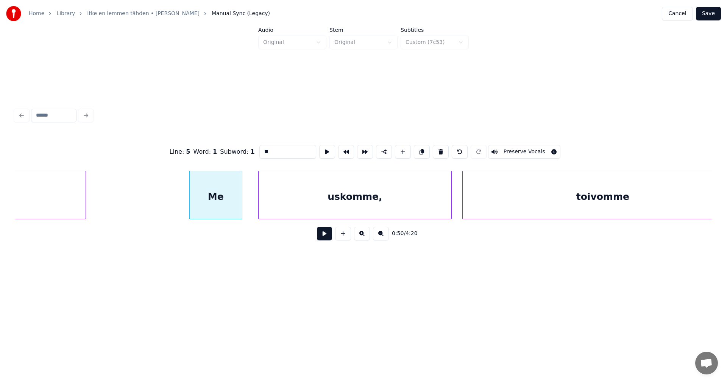
click at [323, 233] on button at bounding box center [324, 234] width 15 height 14
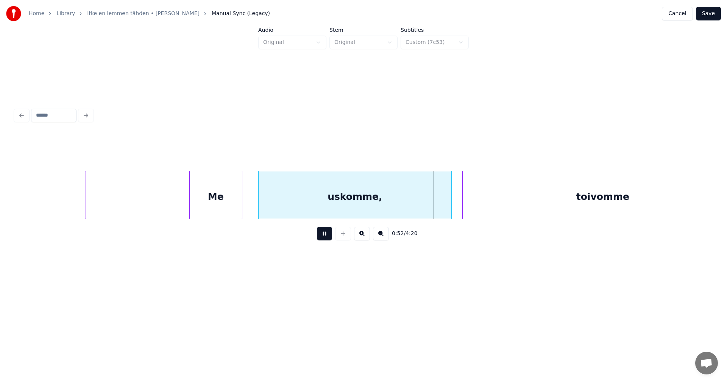
click at [323, 233] on button at bounding box center [324, 234] width 15 height 14
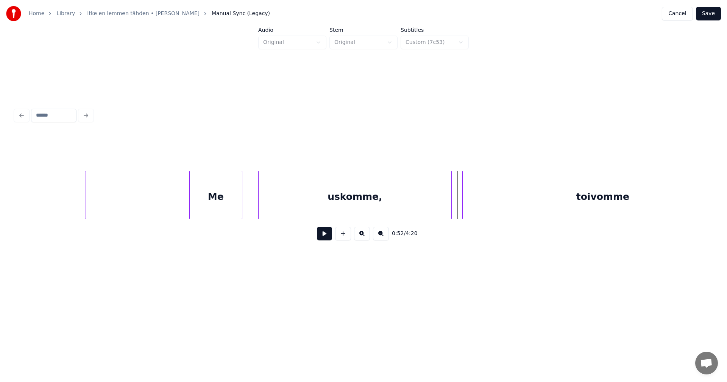
click at [326, 238] on button at bounding box center [324, 234] width 15 height 14
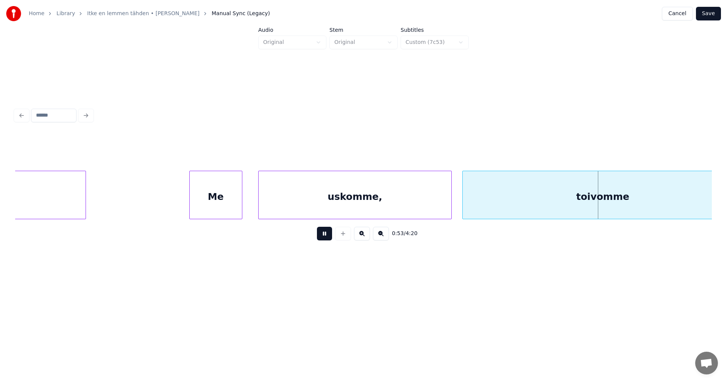
click at [326, 238] on button at bounding box center [324, 234] width 15 height 14
click at [352, 200] on div "uskomme," at bounding box center [355, 196] width 193 height 51
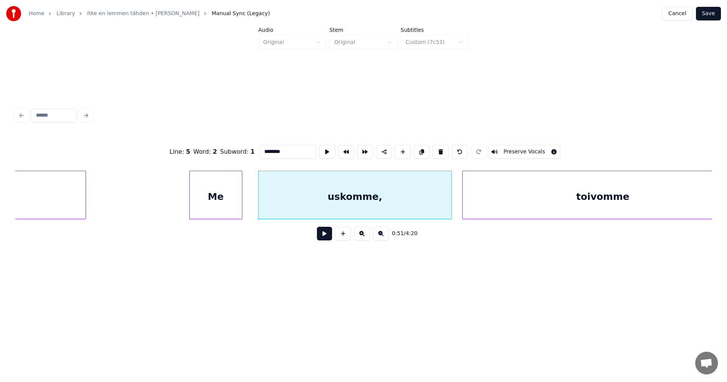
click at [300, 148] on input "********" at bounding box center [287, 152] width 57 height 14
click at [342, 201] on div "uskomme" at bounding box center [351, 196] width 193 height 51
type input "*******"
click at [329, 237] on button at bounding box center [324, 234] width 15 height 14
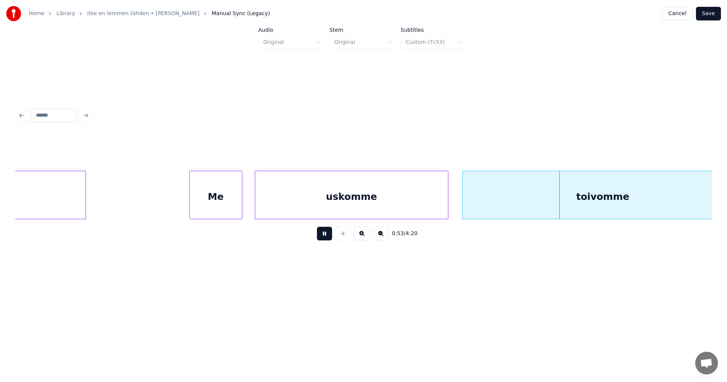
drag, startPoint x: 329, startPoint y: 237, endPoint x: 365, endPoint y: 198, distance: 53.3
click at [329, 237] on button at bounding box center [324, 234] width 15 height 14
click at [365, 197] on div "uskomme" at bounding box center [351, 196] width 193 height 51
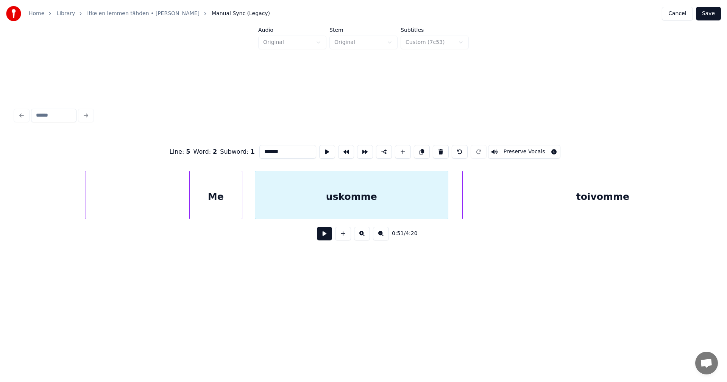
click at [329, 238] on button at bounding box center [324, 234] width 15 height 14
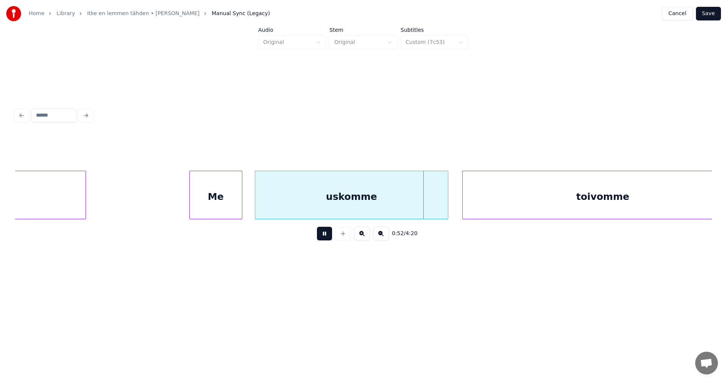
click at [326, 236] on button at bounding box center [324, 234] width 15 height 14
click at [445, 197] on div at bounding box center [445, 195] width 2 height 48
click at [461, 197] on div at bounding box center [462, 195] width 2 height 48
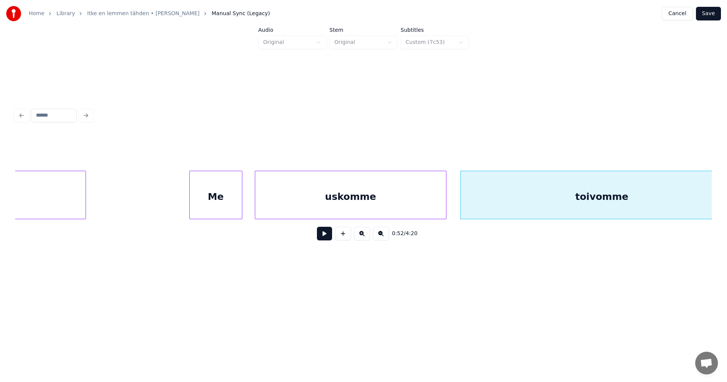
click at [323, 238] on button at bounding box center [324, 234] width 15 height 14
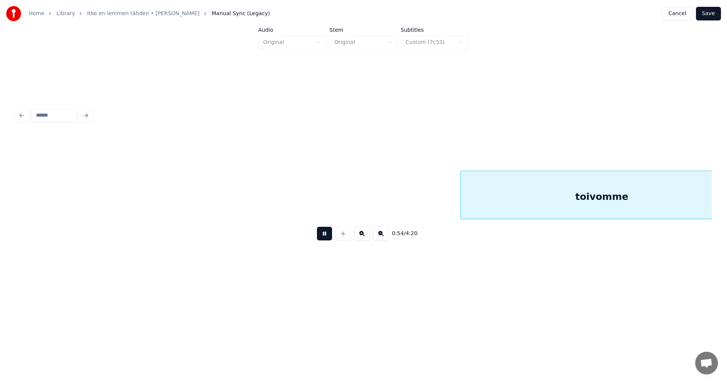
scroll to position [0, 7260]
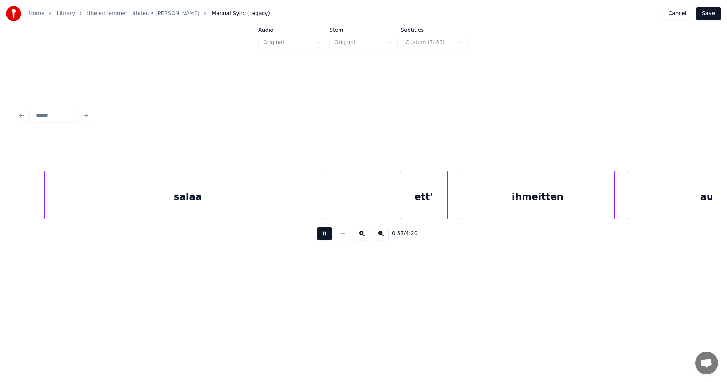
click at [323, 237] on button at bounding box center [324, 234] width 15 height 14
click at [403, 201] on div "ett'" at bounding box center [420, 196] width 47 height 51
click at [325, 240] on button at bounding box center [324, 234] width 15 height 14
click at [509, 195] on div "ihmeitten" at bounding box center [535, 196] width 153 height 51
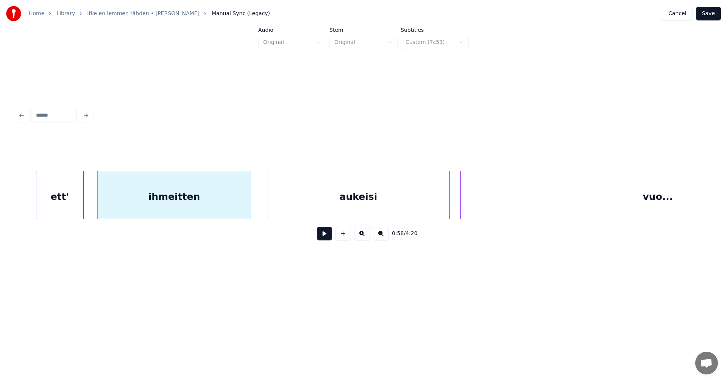
scroll to position [0, 7624]
click at [411, 207] on div "aukeisi" at bounding box center [352, 196] width 182 height 51
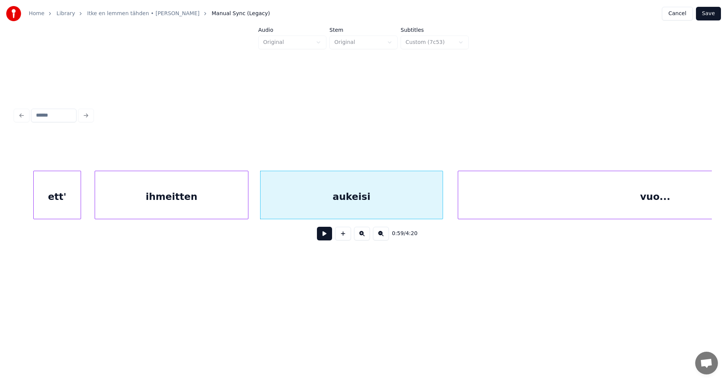
click at [229, 212] on div "ihmeitten" at bounding box center [171, 196] width 153 height 51
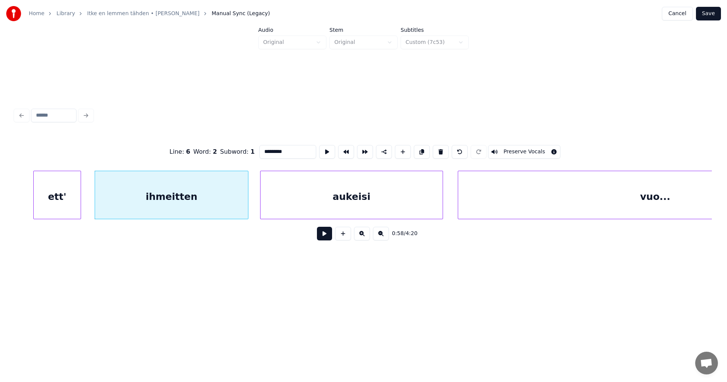
click at [319, 238] on button at bounding box center [324, 234] width 15 height 14
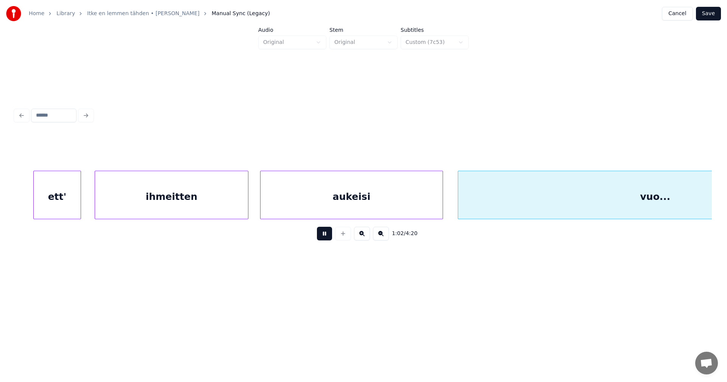
scroll to position [0, 8322]
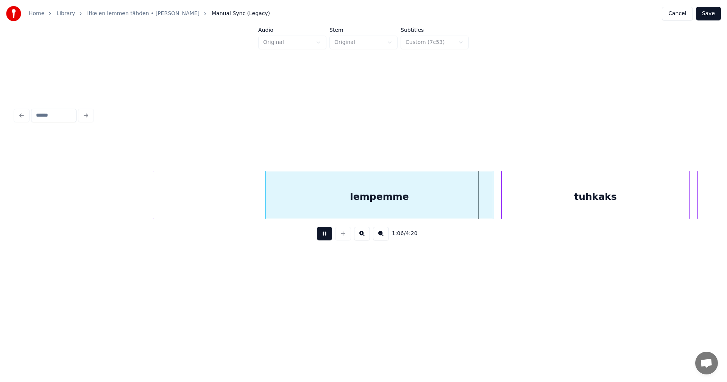
click at [322, 236] on button at bounding box center [324, 234] width 15 height 14
click at [324, 238] on button at bounding box center [324, 234] width 15 height 14
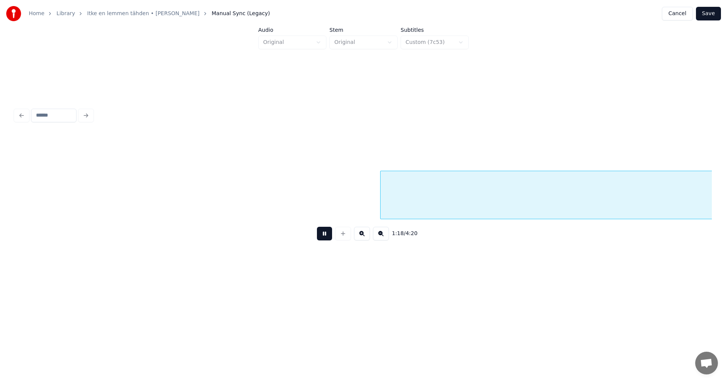
scroll to position [0, 10415]
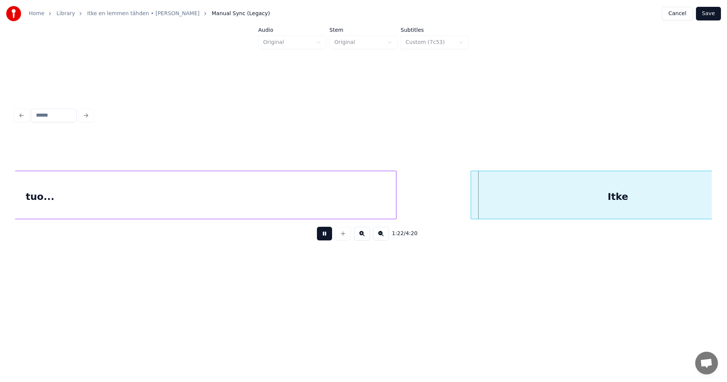
click at [327, 236] on button at bounding box center [324, 234] width 15 height 14
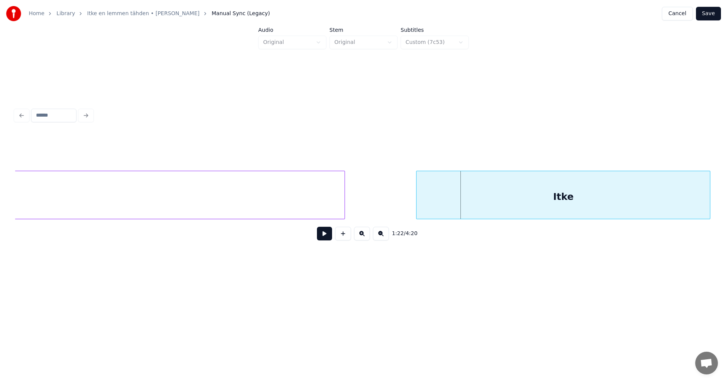
click at [485, 192] on div "Itke" at bounding box center [563, 196] width 293 height 51
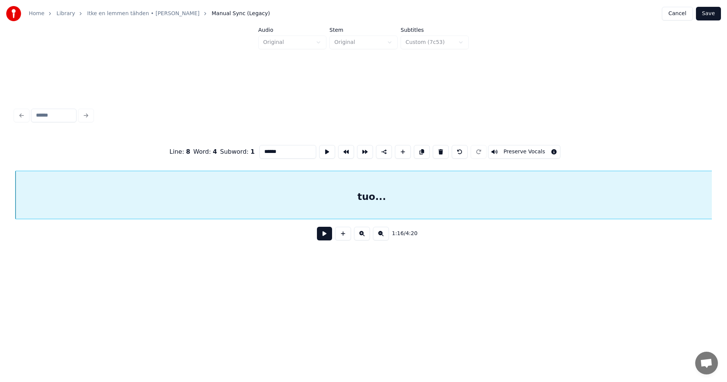
scroll to position [0, 10693]
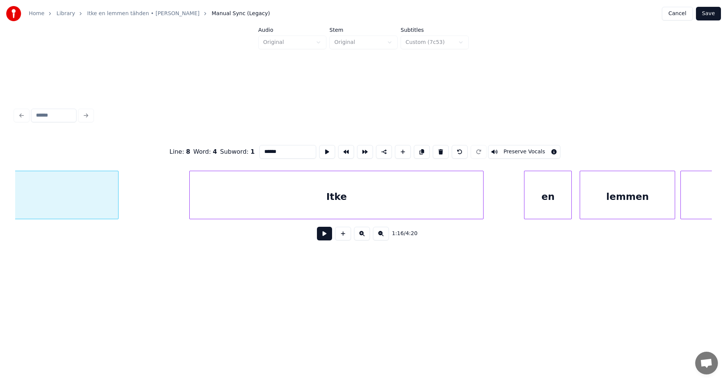
click at [404, 199] on div "Itke" at bounding box center [336, 196] width 293 height 51
type input "****"
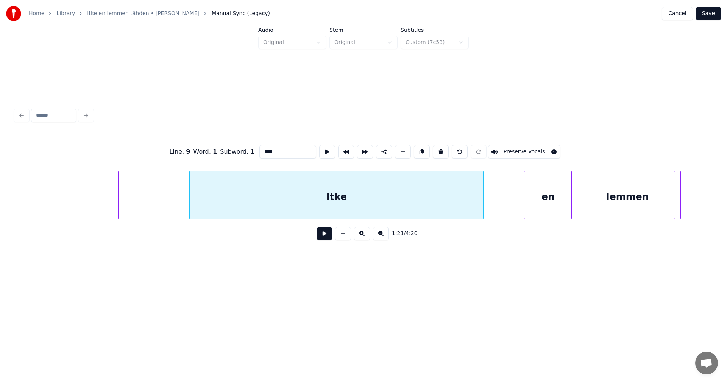
click at [327, 240] on button at bounding box center [324, 234] width 15 height 14
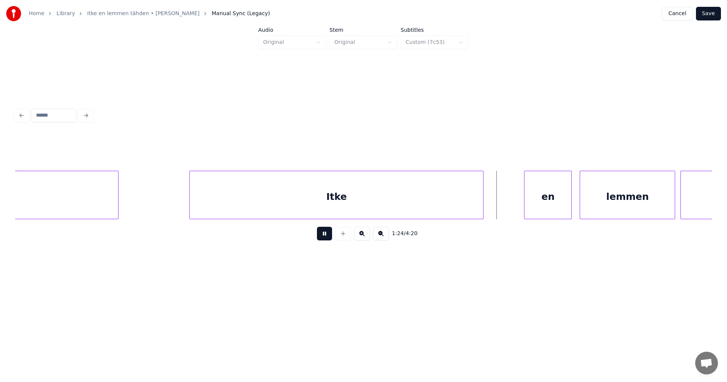
click at [326, 239] on button at bounding box center [324, 234] width 15 height 14
click at [555, 201] on div "en" at bounding box center [544, 196] width 47 height 51
click at [328, 240] on button at bounding box center [324, 234] width 15 height 14
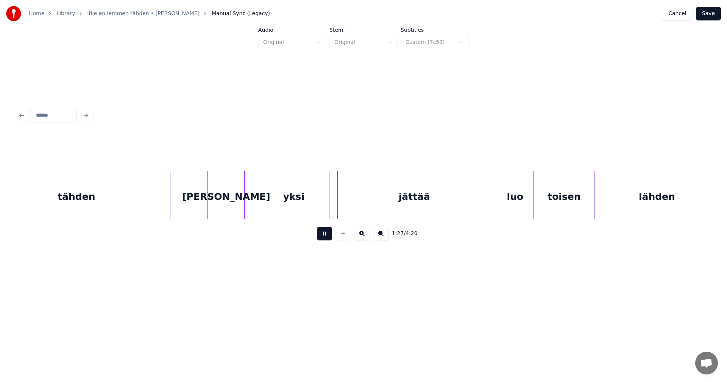
drag, startPoint x: 328, startPoint y: 240, endPoint x: 317, endPoint y: 229, distance: 15.0
click at [327, 239] on button at bounding box center [324, 234] width 15 height 14
click at [306, 207] on div "yksi" at bounding box center [291, 196] width 71 height 51
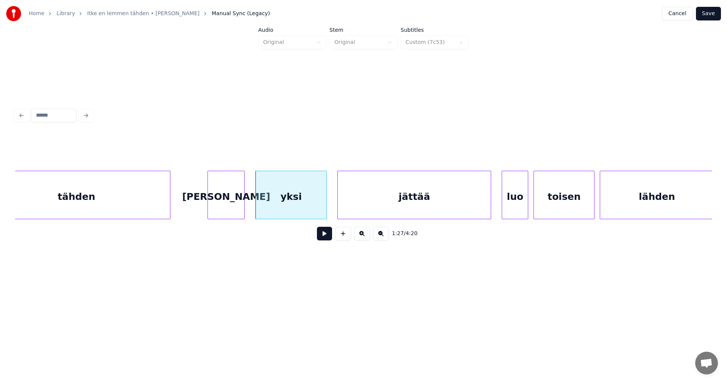
click at [326, 238] on button at bounding box center [324, 234] width 15 height 14
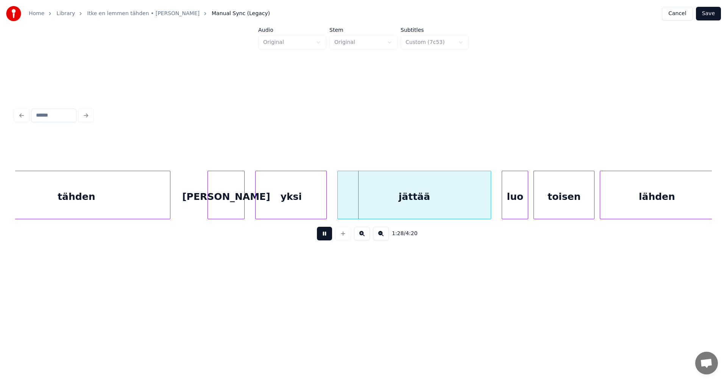
click at [327, 236] on button at bounding box center [324, 234] width 15 height 14
click at [378, 197] on div "jättää" at bounding box center [411, 196] width 153 height 51
click at [325, 236] on button at bounding box center [324, 234] width 15 height 14
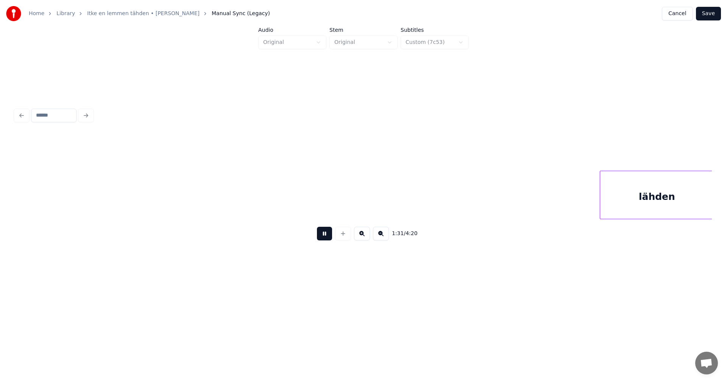
scroll to position [0, 12089]
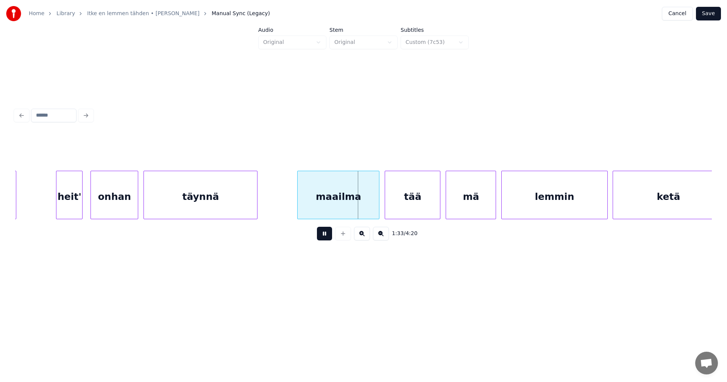
click at [325, 235] on button at bounding box center [324, 234] width 15 height 14
click at [335, 206] on div "maailma" at bounding box center [336, 196] width 81 height 51
click at [330, 236] on button at bounding box center [324, 234] width 15 height 14
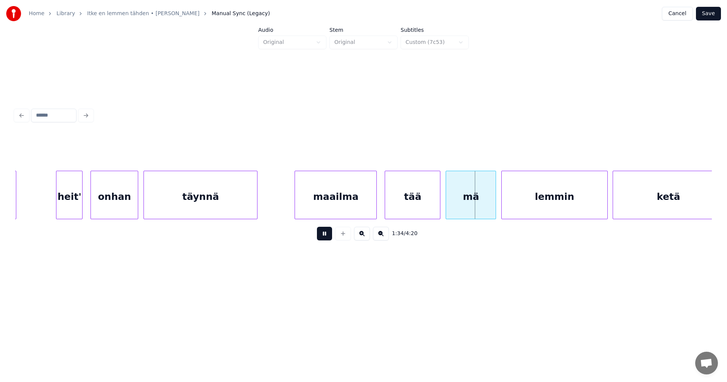
click at [328, 236] on button at bounding box center [324, 234] width 15 height 14
click at [431, 190] on div "tää" at bounding box center [412, 196] width 55 height 51
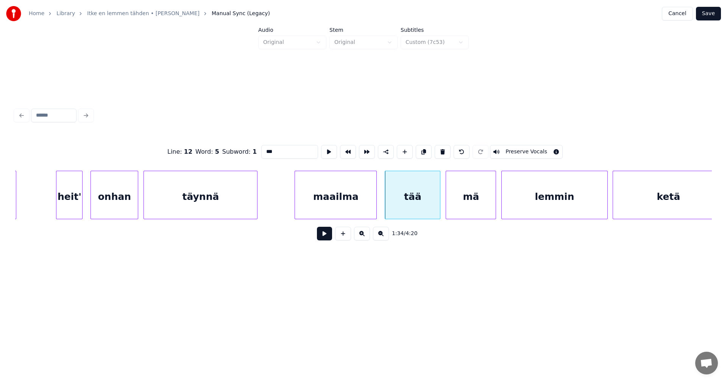
click at [330, 240] on button at bounding box center [324, 234] width 15 height 14
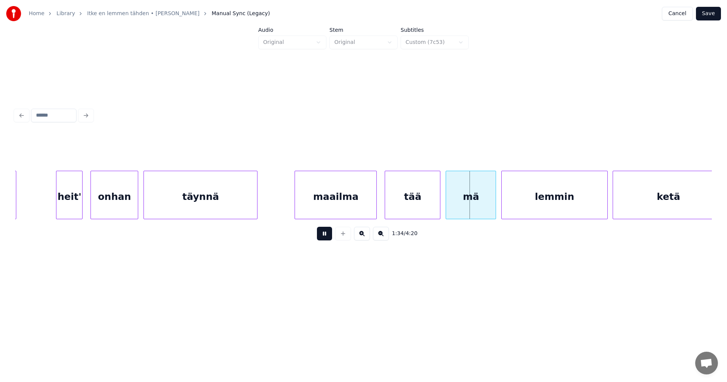
click at [330, 240] on button at bounding box center [324, 234] width 15 height 14
click at [436, 209] on div at bounding box center [436, 195] width 2 height 48
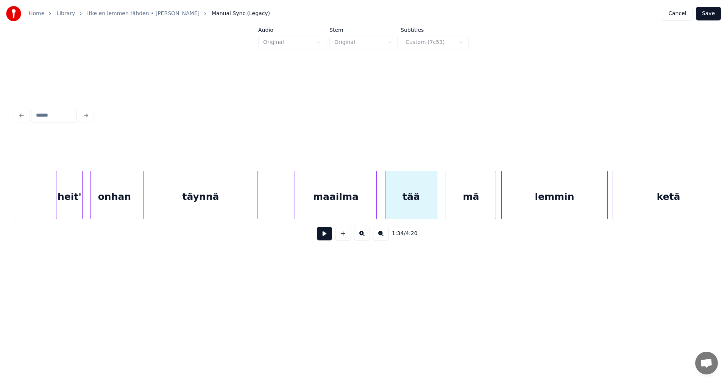
click at [462, 201] on div "mä" at bounding box center [471, 196] width 50 height 51
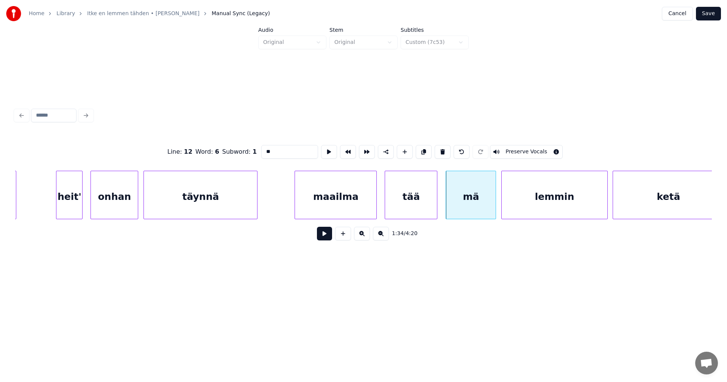
drag, startPoint x: 283, startPoint y: 149, endPoint x: 287, endPoint y: 151, distance: 4.2
click at [283, 149] on input "**" at bounding box center [289, 152] width 57 height 14
click at [456, 201] on div "ma" at bounding box center [470, 196] width 50 height 51
type input "**"
click at [331, 238] on button at bounding box center [324, 234] width 15 height 14
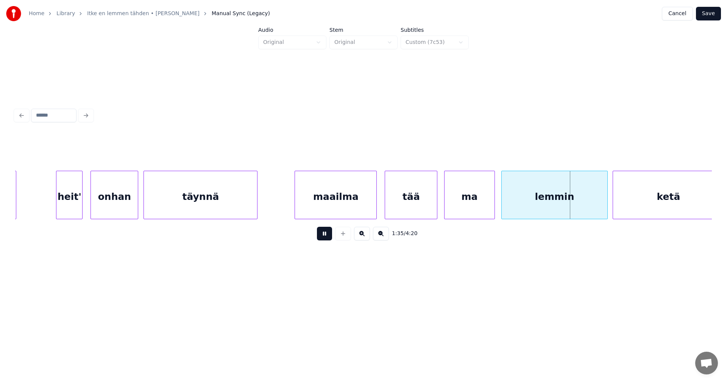
click at [328, 236] on button at bounding box center [324, 234] width 15 height 14
click at [604, 199] on div at bounding box center [603, 195] width 2 height 48
click at [331, 238] on button at bounding box center [324, 234] width 15 height 14
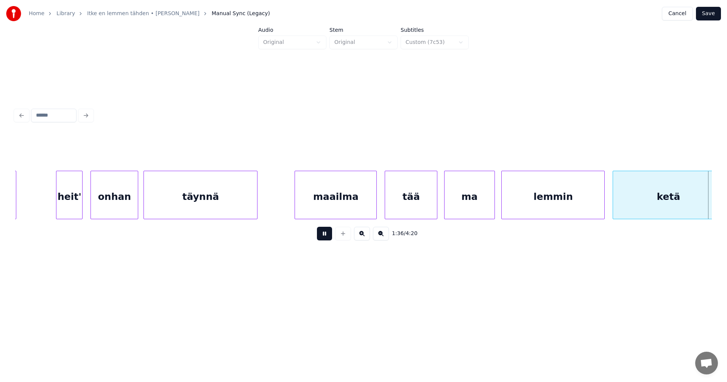
scroll to position [0, 12786]
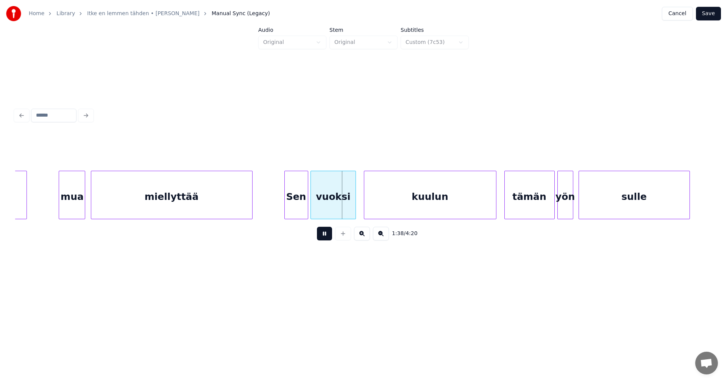
drag, startPoint x: 327, startPoint y: 237, endPoint x: 276, endPoint y: 225, distance: 52.9
click at [327, 236] on button at bounding box center [324, 234] width 15 height 14
click at [190, 197] on div "miellyttää" at bounding box center [171, 196] width 161 height 51
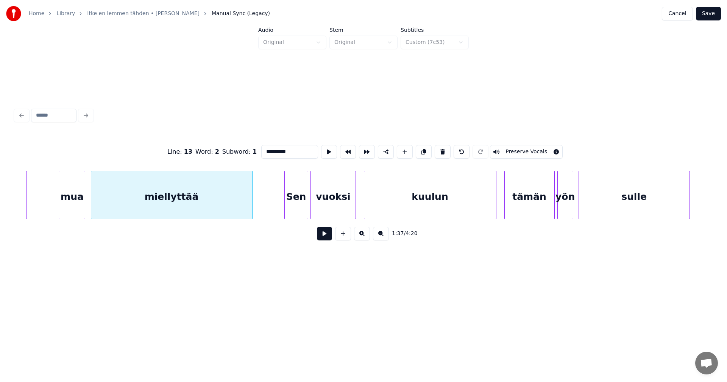
click at [295, 210] on div "Sen" at bounding box center [296, 196] width 23 height 51
type input "***"
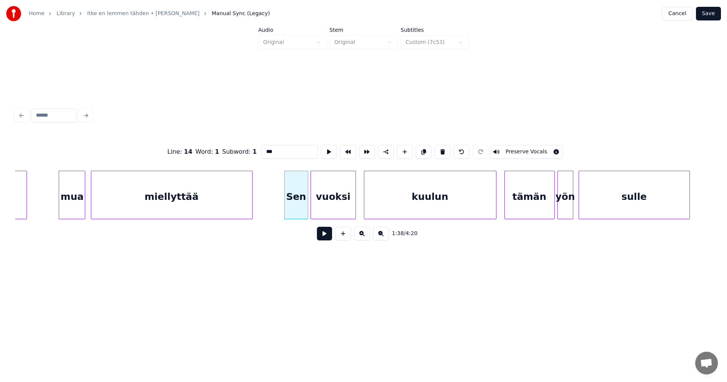
click at [301, 209] on div "Sen" at bounding box center [296, 196] width 23 height 51
click at [325, 239] on button at bounding box center [324, 234] width 15 height 14
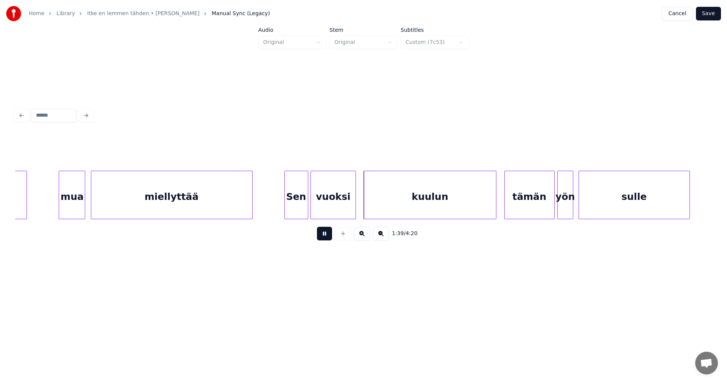
drag, startPoint x: 325, startPoint y: 239, endPoint x: 303, endPoint y: 215, distance: 31.6
click at [324, 237] on button at bounding box center [324, 234] width 15 height 14
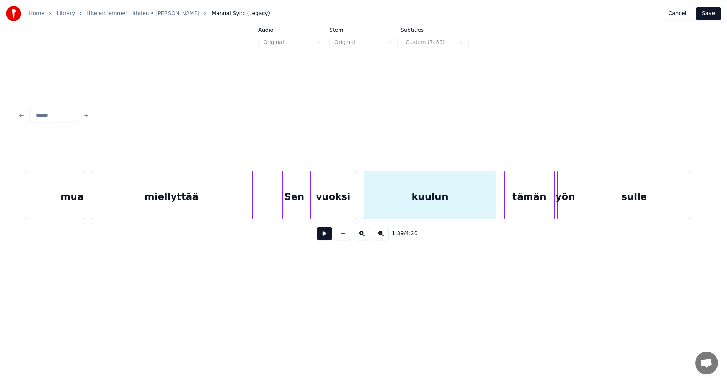
click at [299, 210] on div "Sen" at bounding box center [294, 196] width 23 height 51
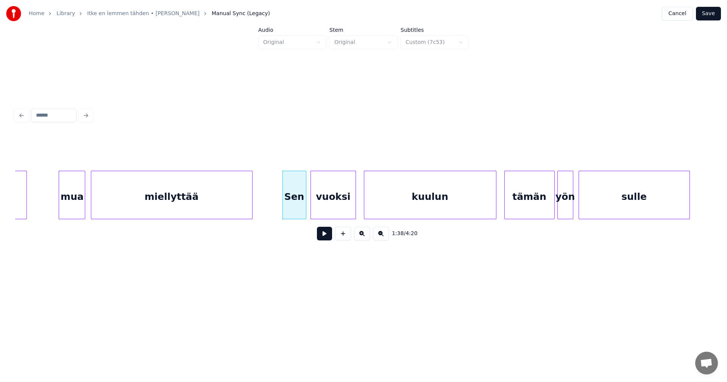
click at [325, 240] on button at bounding box center [324, 234] width 15 height 14
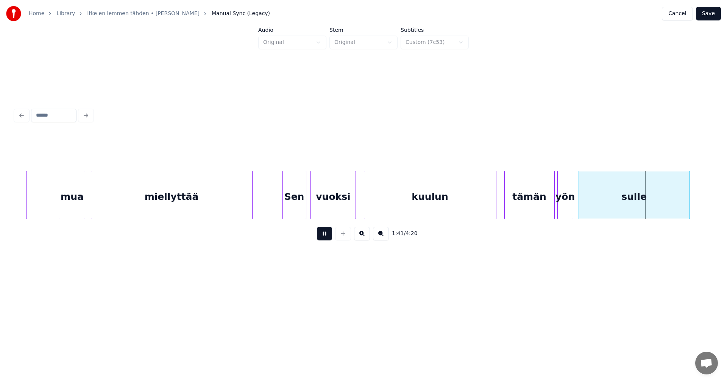
click at [325, 240] on button at bounding box center [324, 234] width 15 height 14
click at [542, 203] on div "tämän" at bounding box center [530, 196] width 50 height 51
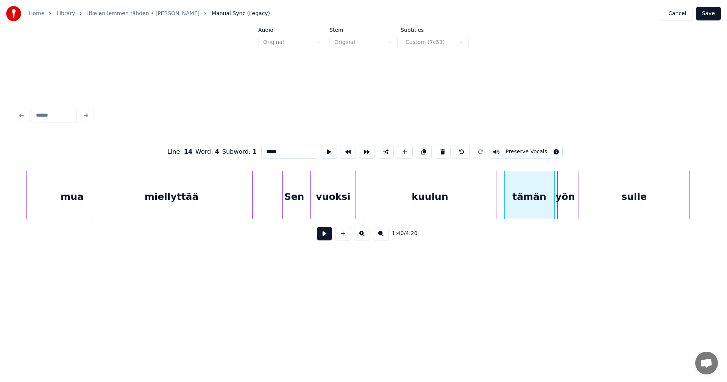
click at [324, 237] on button at bounding box center [324, 234] width 15 height 14
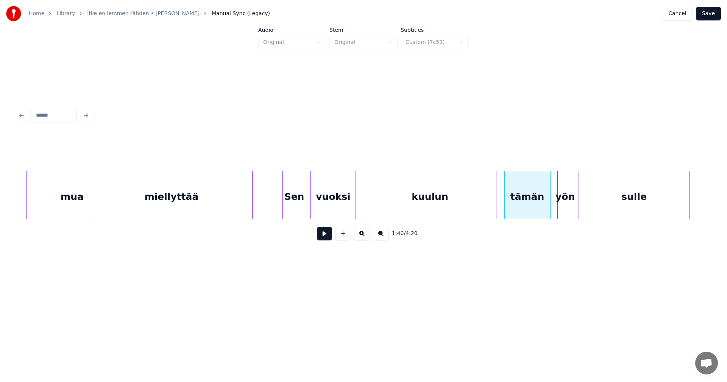
click at [549, 204] on div at bounding box center [549, 195] width 2 height 48
click at [561, 205] on div "yön" at bounding box center [563, 196] width 15 height 51
click at [329, 237] on button at bounding box center [324, 234] width 15 height 14
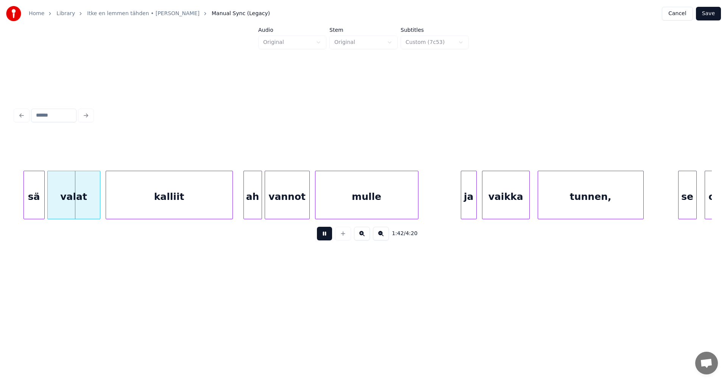
click at [327, 236] on button at bounding box center [324, 234] width 15 height 14
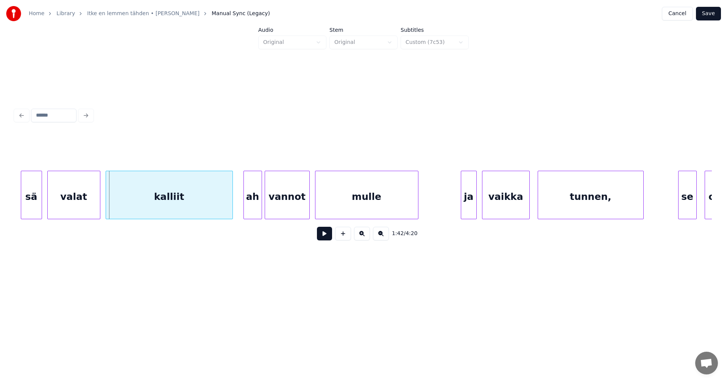
click at [27, 206] on div "sä" at bounding box center [31, 196] width 20 height 51
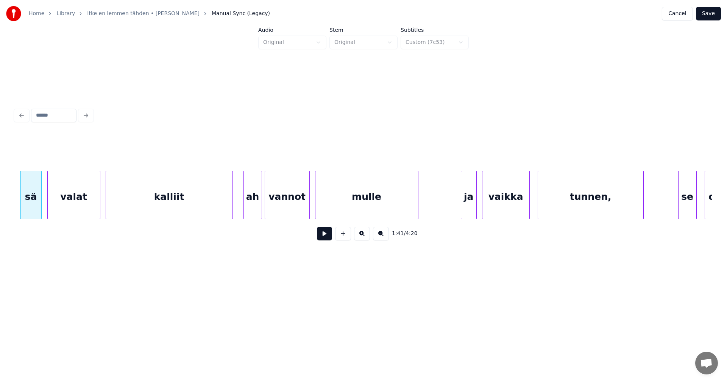
click at [326, 240] on button at bounding box center [324, 234] width 15 height 14
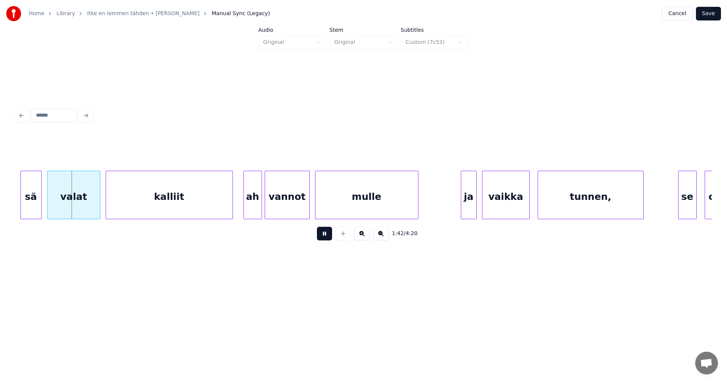
click at [326, 240] on button at bounding box center [324, 234] width 15 height 14
click at [64, 210] on div "valat" at bounding box center [74, 196] width 52 height 51
click at [323, 239] on button at bounding box center [324, 234] width 15 height 14
click at [90, 208] on div at bounding box center [89, 195] width 2 height 48
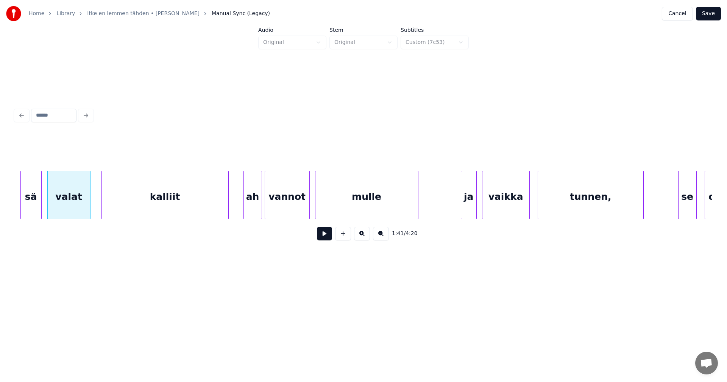
click at [115, 206] on div "kalliit" at bounding box center [165, 196] width 126 height 51
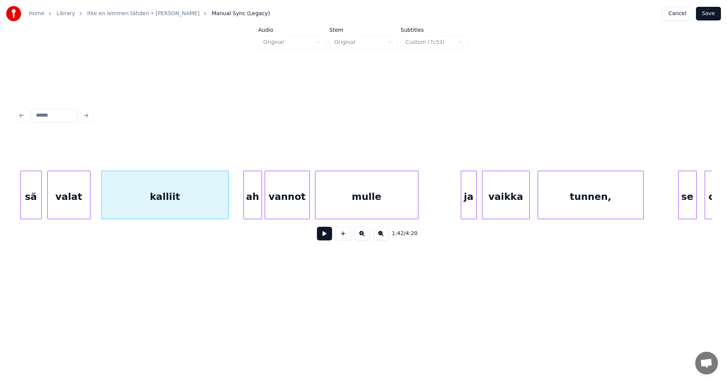
click at [84, 209] on div "valat" at bounding box center [69, 196] width 42 height 51
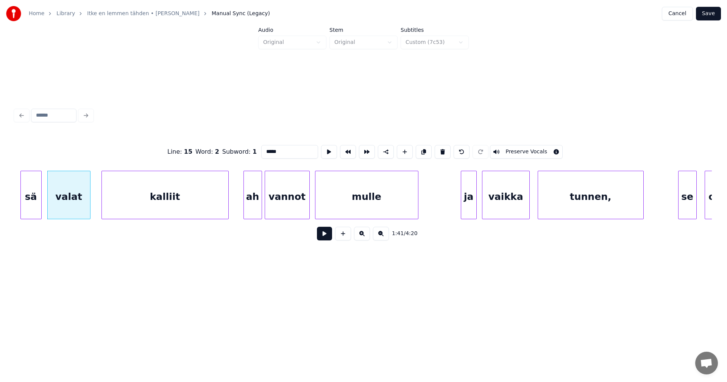
click at [329, 239] on button at bounding box center [324, 234] width 15 height 14
click at [328, 237] on button at bounding box center [324, 234] width 15 height 14
click at [327, 237] on button at bounding box center [324, 234] width 15 height 14
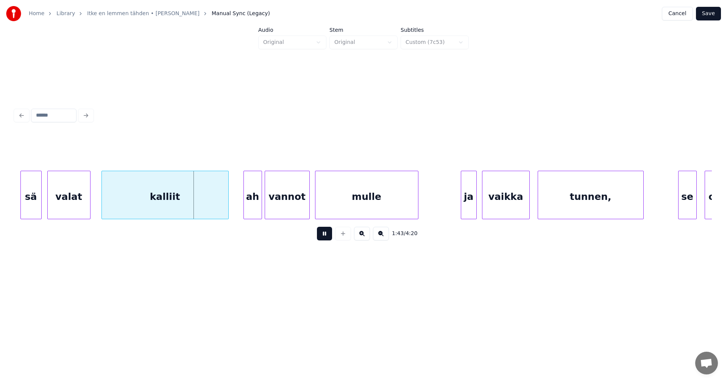
drag, startPoint x: 327, startPoint y: 237, endPoint x: 290, endPoint y: 222, distance: 39.8
click at [326, 237] on button at bounding box center [324, 234] width 15 height 14
click at [252, 202] on div "ah" at bounding box center [251, 196] width 18 height 51
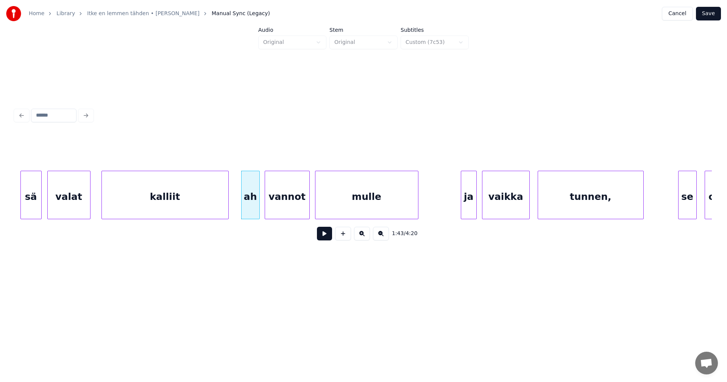
click at [228, 204] on div "kalliit" at bounding box center [164, 195] width 127 height 48
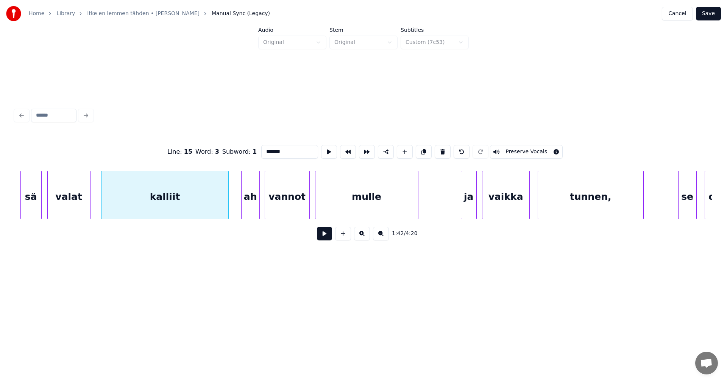
click at [325, 236] on button at bounding box center [324, 234] width 15 height 14
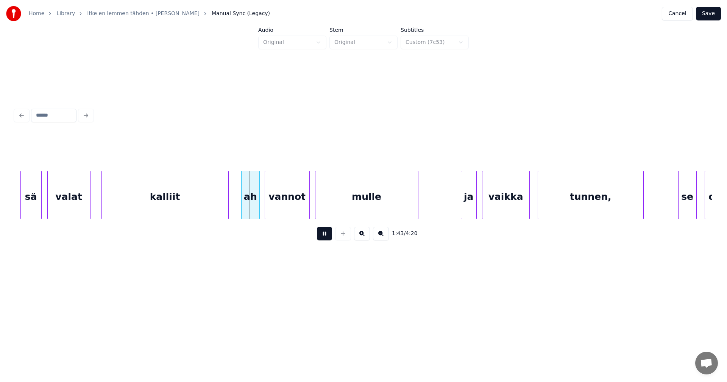
drag, startPoint x: 325, startPoint y: 236, endPoint x: 260, endPoint y: 225, distance: 65.4
click at [324, 236] on button at bounding box center [324, 234] width 15 height 14
click at [251, 208] on div "ah" at bounding box center [248, 196] width 18 height 51
click at [328, 237] on button at bounding box center [324, 234] width 15 height 14
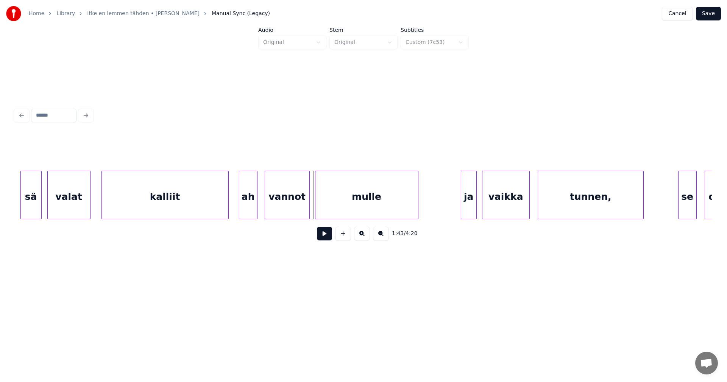
click at [326, 237] on button at bounding box center [324, 234] width 15 height 14
click at [460, 201] on div at bounding box center [460, 195] width 2 height 48
click at [498, 205] on div "vaikka" at bounding box center [502, 196] width 47 height 51
click at [469, 207] on div "ja" at bounding box center [468, 196] width 18 height 51
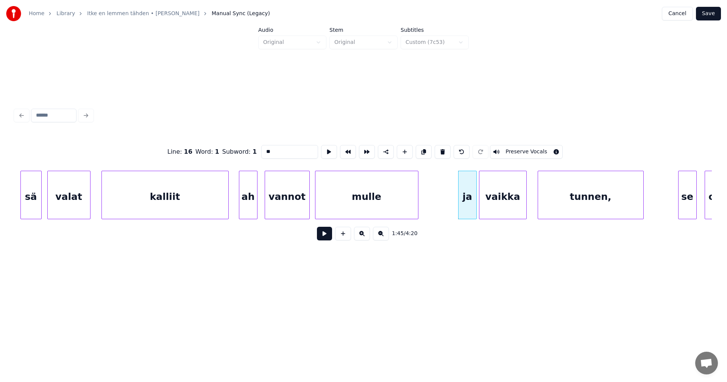
click at [330, 240] on button at bounding box center [324, 234] width 15 height 14
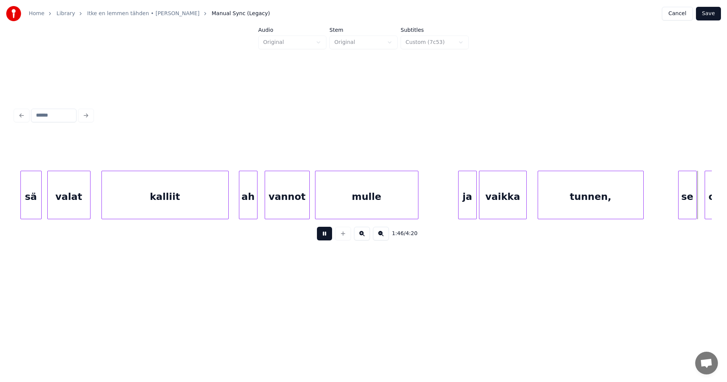
scroll to position [0, 14182]
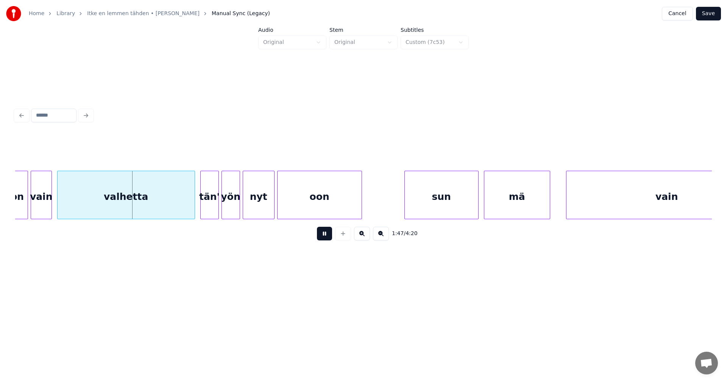
click at [330, 240] on button at bounding box center [324, 234] width 15 height 14
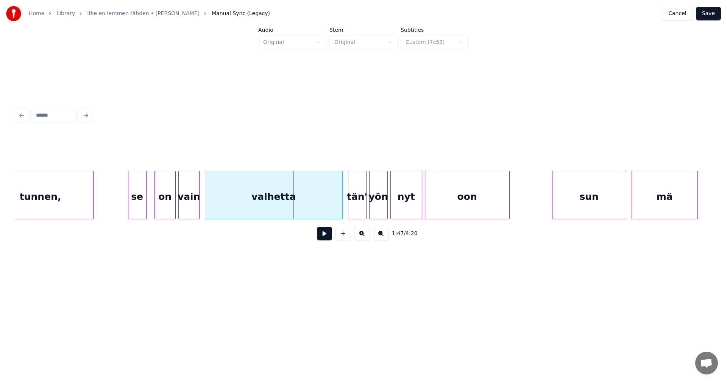
scroll to position [0, 14031]
click at [164, 201] on div "on" at bounding box center [167, 196] width 20 height 51
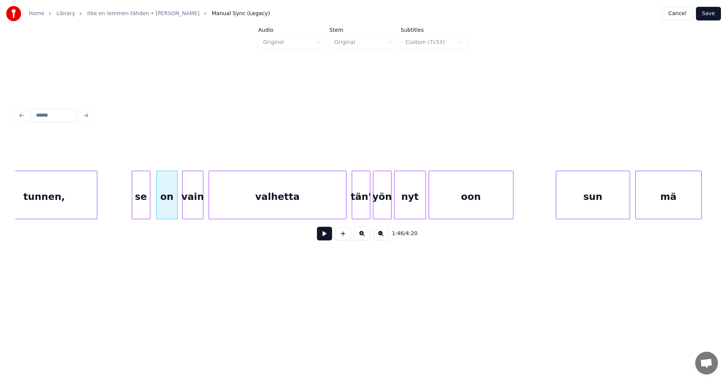
click at [324, 237] on button at bounding box center [324, 234] width 15 height 14
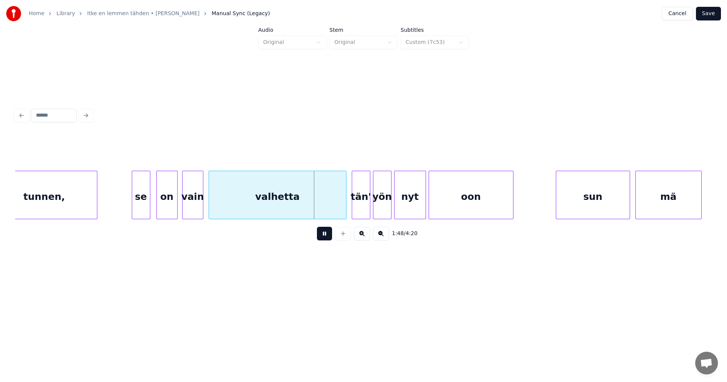
click at [325, 235] on button at bounding box center [324, 234] width 15 height 14
click at [340, 208] on div at bounding box center [341, 195] width 2 height 48
click at [329, 234] on button at bounding box center [324, 234] width 15 height 14
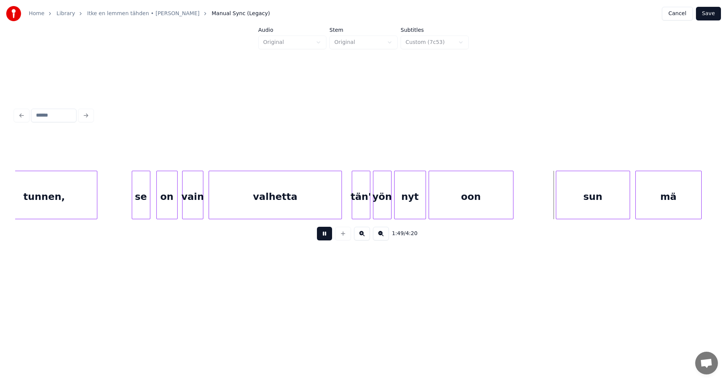
drag, startPoint x: 327, startPoint y: 235, endPoint x: 339, endPoint y: 209, distance: 28.8
click at [327, 233] on button at bounding box center [324, 234] width 15 height 14
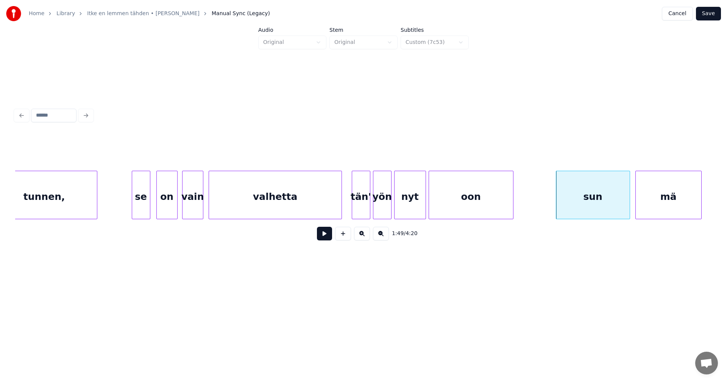
click at [353, 207] on div at bounding box center [353, 195] width 2 height 48
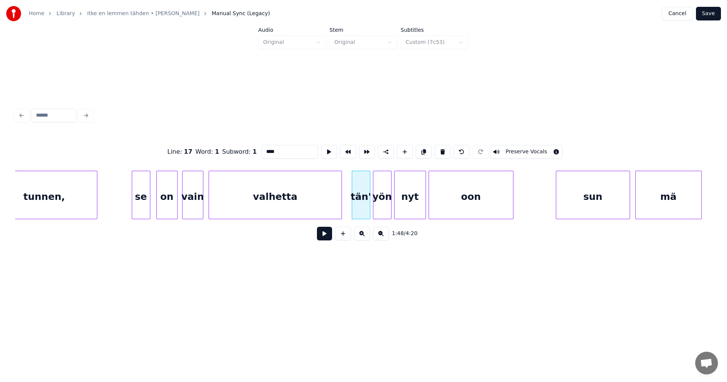
click at [323, 236] on button at bounding box center [324, 234] width 15 height 14
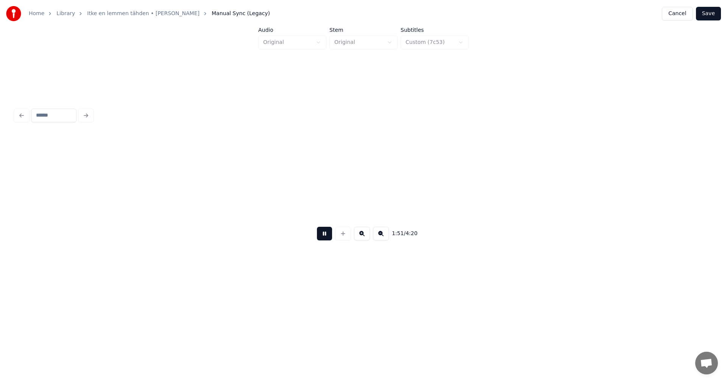
scroll to position [0, 14729]
click at [323, 236] on button at bounding box center [324, 234] width 15 height 14
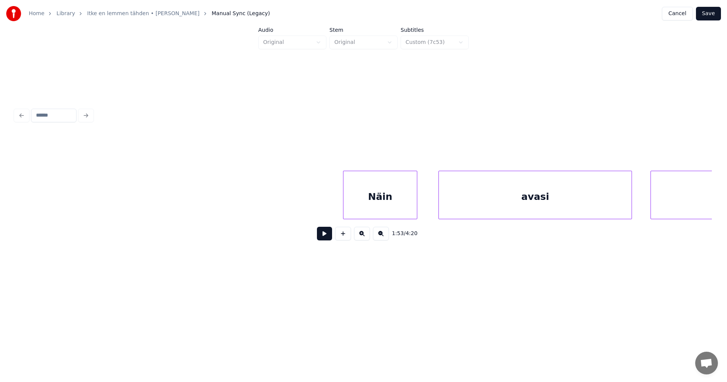
scroll to position [0, 17612]
click at [344, 211] on div "Näin" at bounding box center [335, 196] width 73 height 51
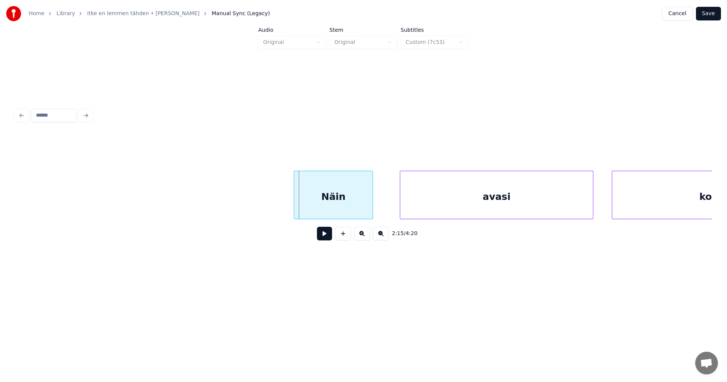
click at [294, 208] on div at bounding box center [295, 195] width 2 height 48
click at [445, 211] on div "avasi" at bounding box center [494, 196] width 193 height 51
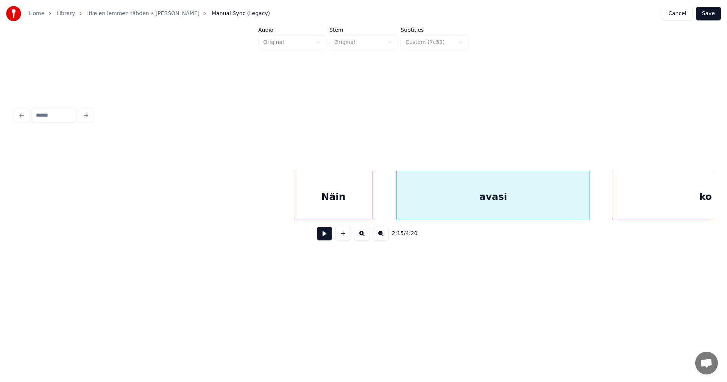
click at [322, 211] on div "Näin" at bounding box center [333, 196] width 78 height 51
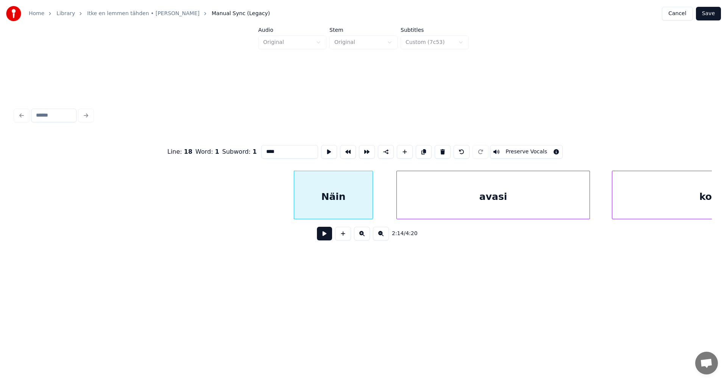
click at [323, 237] on button at bounding box center [324, 234] width 15 height 14
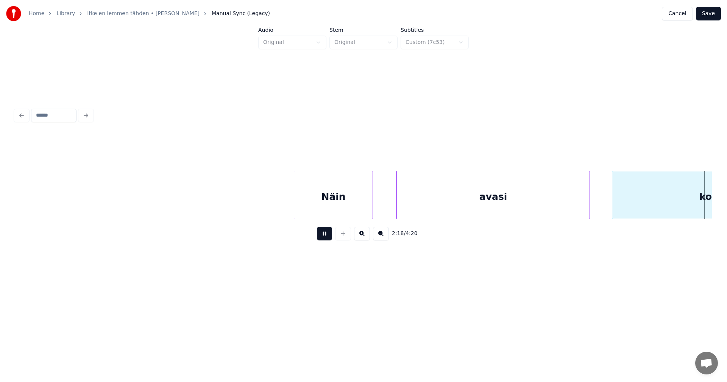
scroll to position [0, 18309]
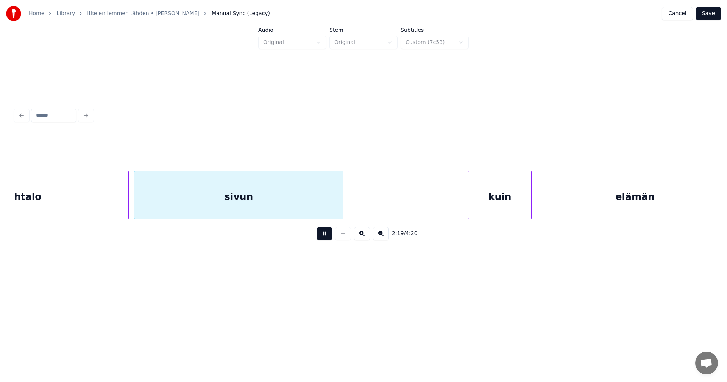
click at [323, 237] on button at bounding box center [324, 234] width 15 height 14
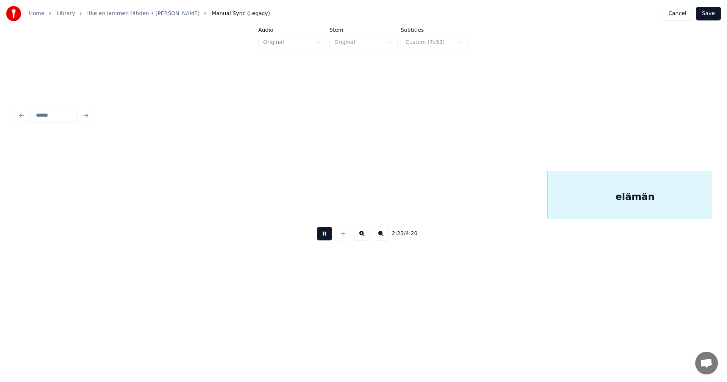
scroll to position [0, 19008]
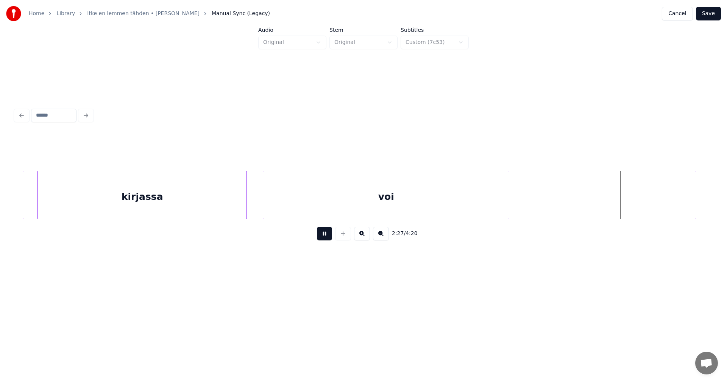
click at [323, 237] on button at bounding box center [324, 234] width 15 height 14
click at [713, 217] on div "2:28 / 4:20" at bounding box center [363, 176] width 703 height 150
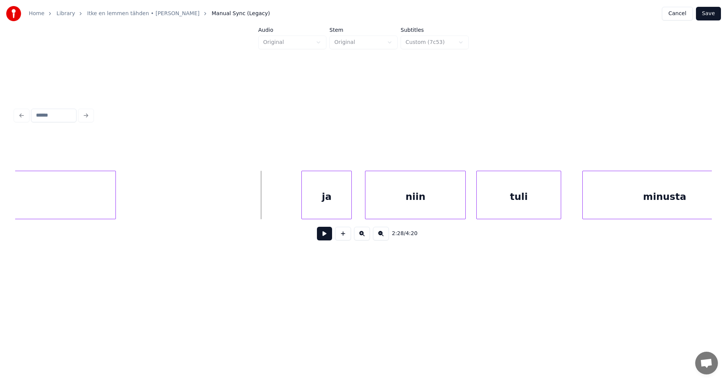
scroll to position [0, 19402]
click at [337, 207] on div "ja" at bounding box center [324, 196] width 50 height 51
click at [328, 240] on button at bounding box center [324, 234] width 15 height 14
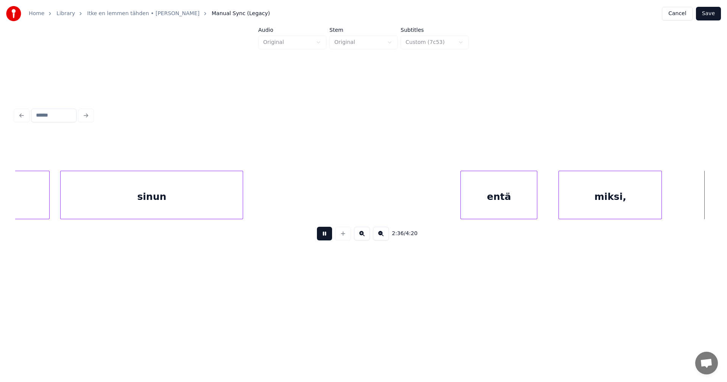
scroll to position [0, 20796]
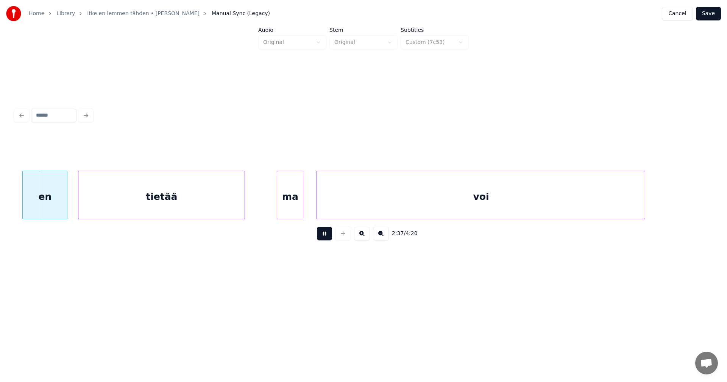
click at [328, 240] on button at bounding box center [324, 234] width 15 height 14
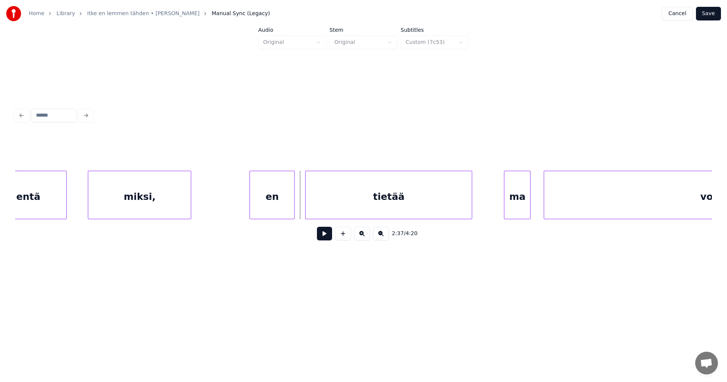
click at [36, 207] on div "entä" at bounding box center [28, 196] width 76 height 51
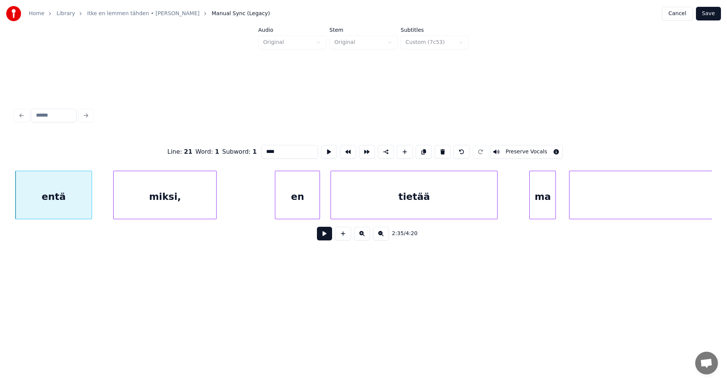
click at [140, 206] on div "miksi," at bounding box center [165, 196] width 103 height 51
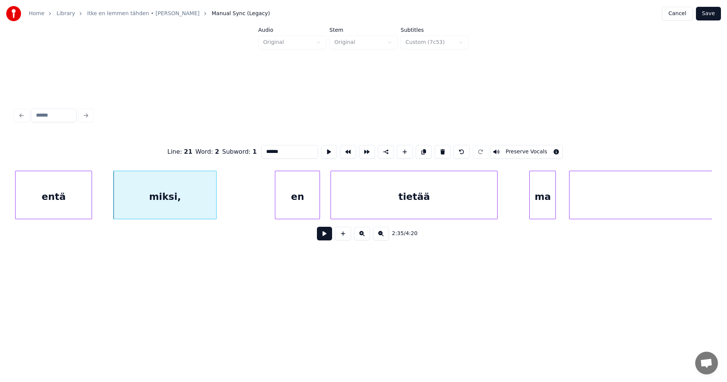
click at [283, 210] on div "en" at bounding box center [297, 196] width 44 height 51
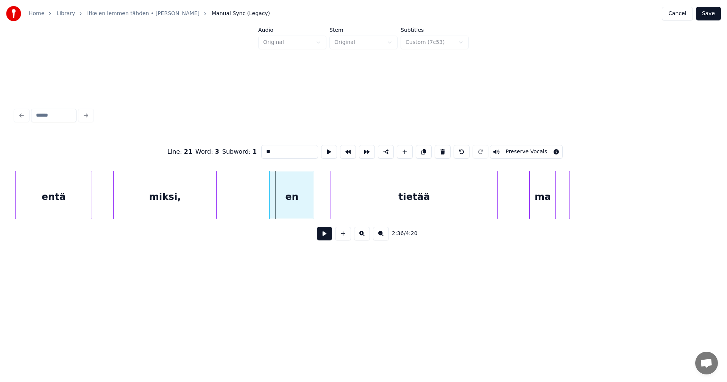
click at [286, 210] on div "en" at bounding box center [292, 196] width 44 height 51
click at [68, 205] on div "entä" at bounding box center [54, 196] width 76 height 51
type input "****"
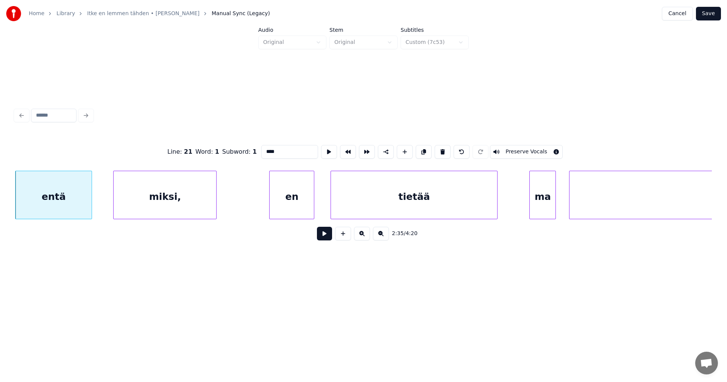
click at [328, 238] on button at bounding box center [324, 234] width 15 height 14
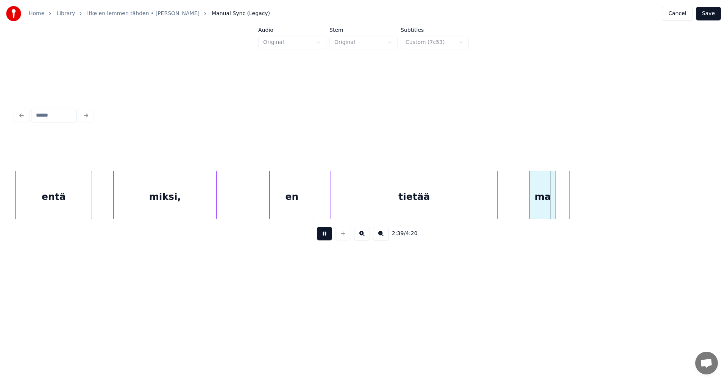
click at [328, 237] on button at bounding box center [324, 234] width 15 height 14
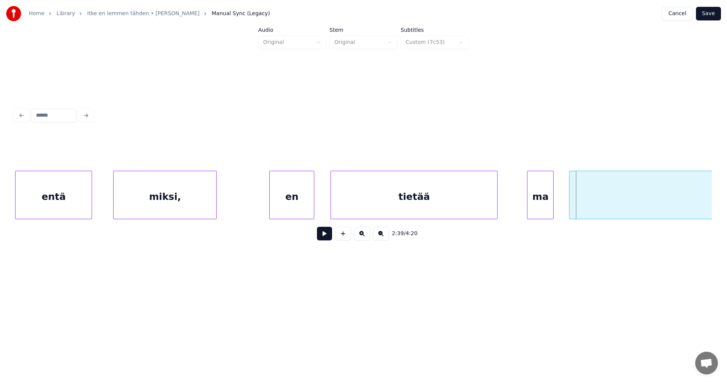
click at [545, 194] on div "ma" at bounding box center [540, 196] width 26 height 51
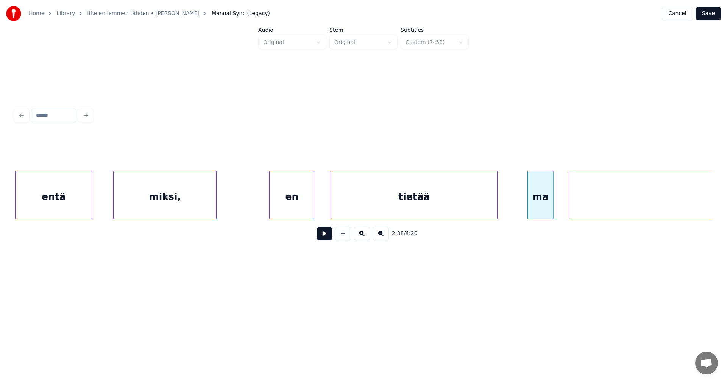
click at [327, 236] on button at bounding box center [324, 234] width 15 height 14
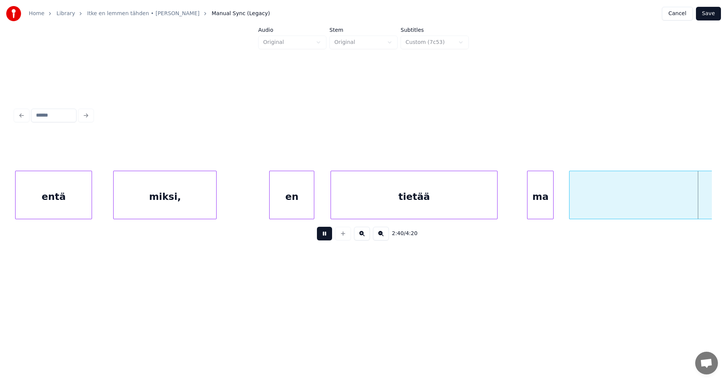
scroll to position [0, 21242]
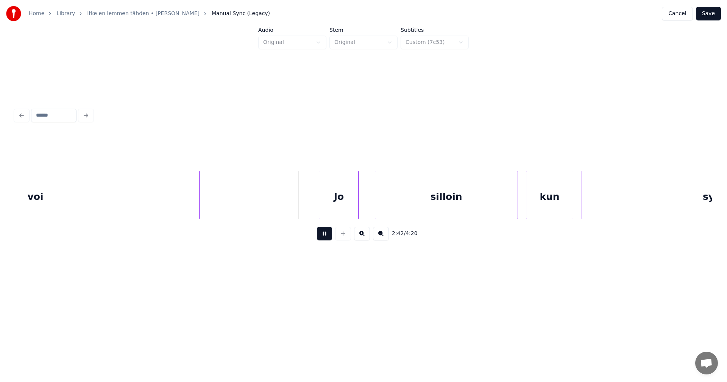
click at [326, 236] on button at bounding box center [324, 234] width 15 height 14
click at [333, 212] on div "Jo" at bounding box center [332, 196] width 39 height 51
click at [310, 208] on div at bounding box center [311, 195] width 2 height 48
click at [404, 203] on div "silloin" at bounding box center [440, 196] width 142 height 51
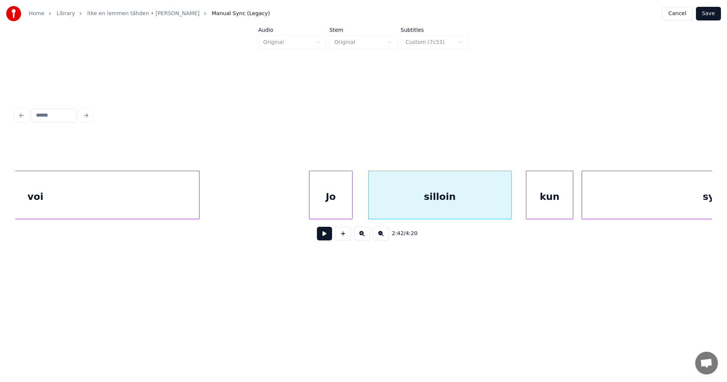
click at [343, 209] on div "Jo" at bounding box center [330, 196] width 42 height 51
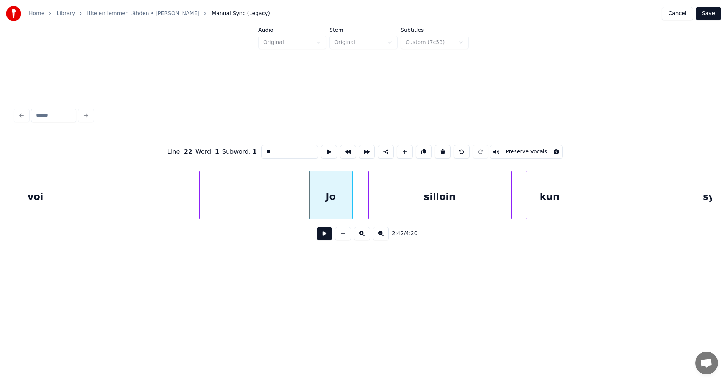
click at [329, 239] on button at bounding box center [324, 234] width 15 height 14
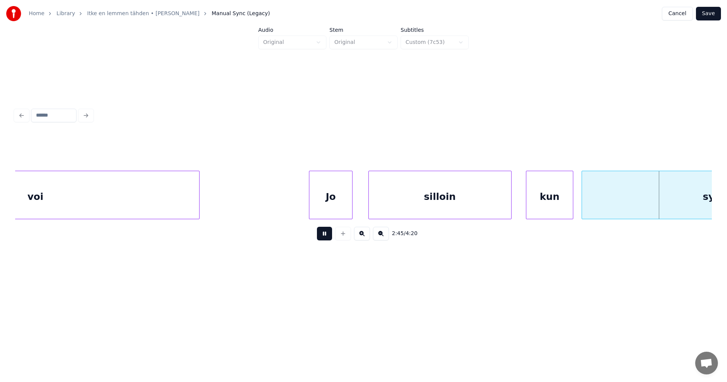
click at [326, 238] on button at bounding box center [324, 234] width 15 height 14
click at [538, 208] on div "kun" at bounding box center [545, 196] width 47 height 51
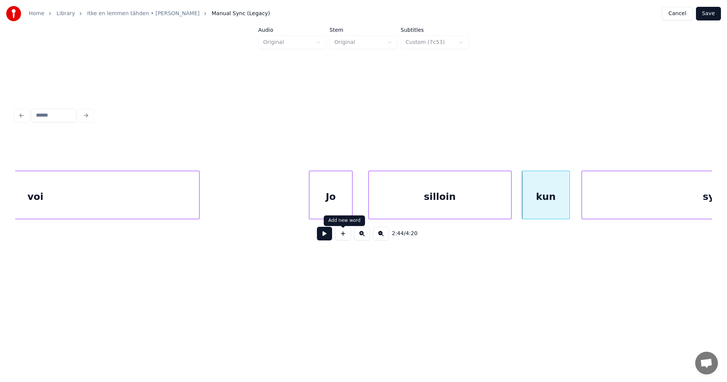
click at [328, 240] on button at bounding box center [324, 234] width 15 height 14
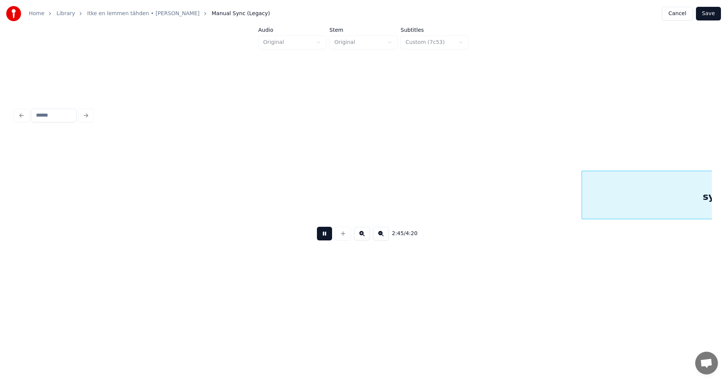
scroll to position [0, 21940]
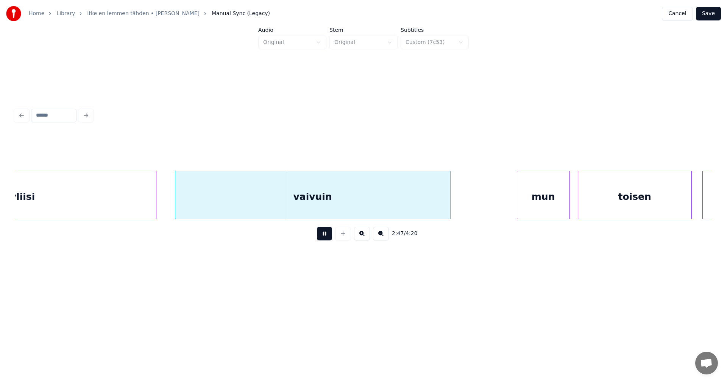
click at [328, 240] on button at bounding box center [324, 234] width 15 height 14
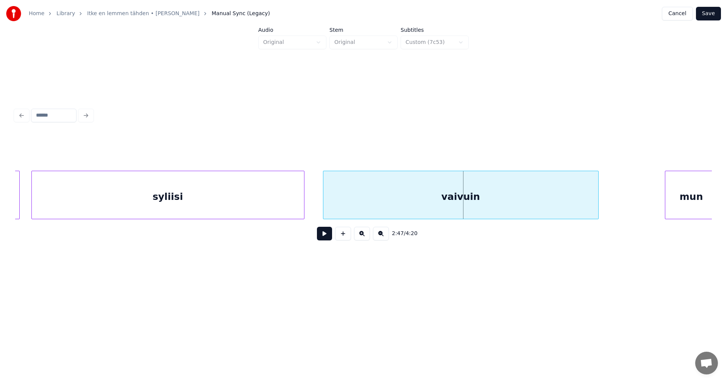
scroll to position [0, 21789]
click at [142, 205] on div "syliisi" at bounding box center [171, 196] width 272 height 51
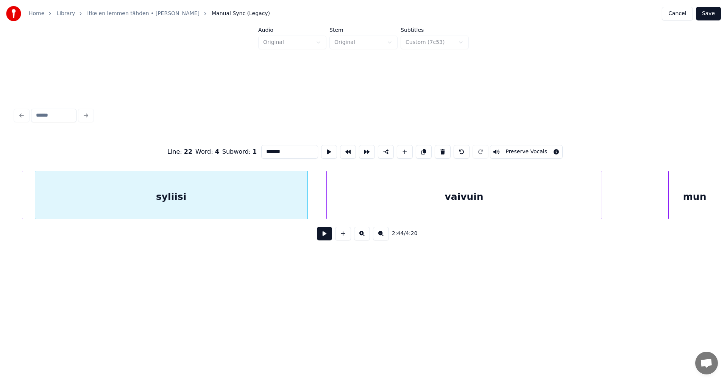
click at [319, 240] on button at bounding box center [324, 234] width 15 height 14
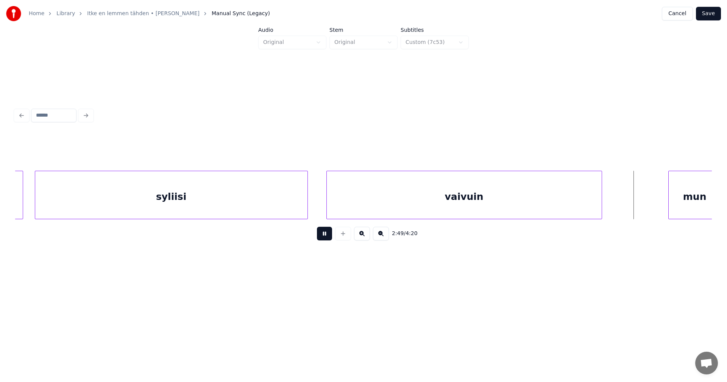
click at [319, 238] on button at bounding box center [324, 234] width 15 height 14
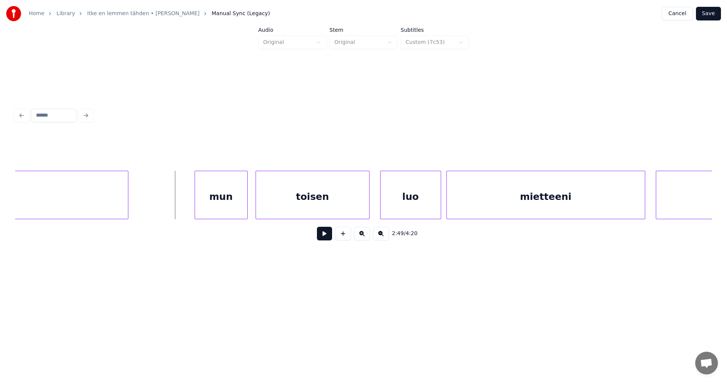
scroll to position [0, 22273]
click at [212, 206] on div "mun" at bounding box center [204, 196] width 52 height 51
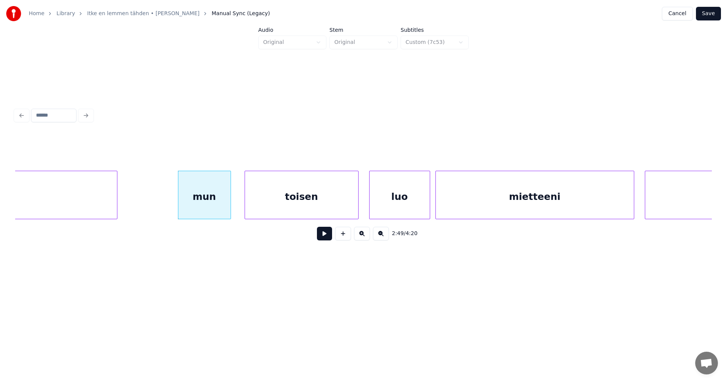
click at [324, 240] on button at bounding box center [324, 234] width 15 height 14
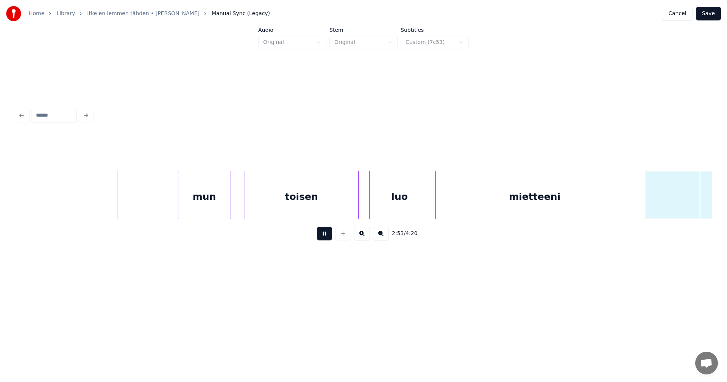
scroll to position [0, 22971]
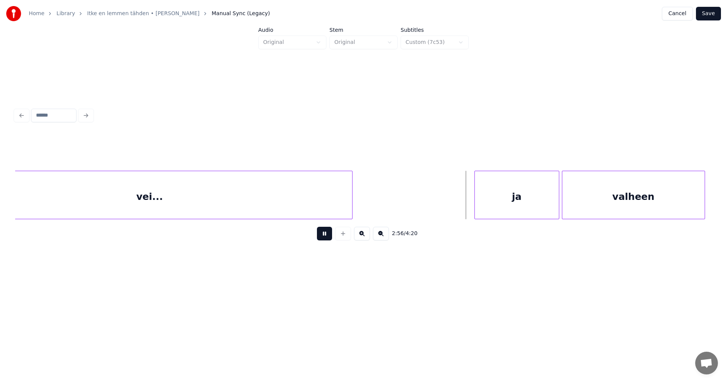
click at [326, 239] on button at bounding box center [324, 234] width 15 height 14
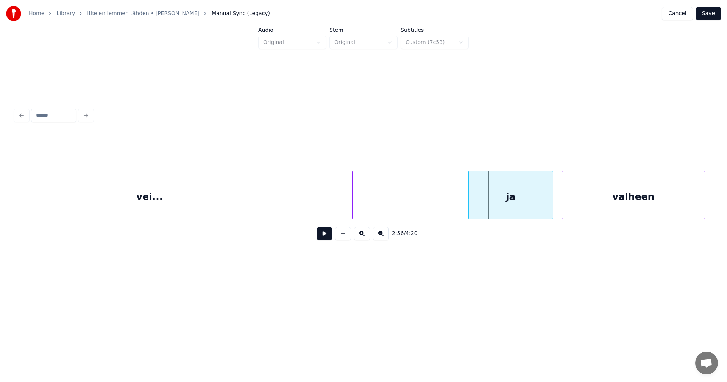
click at [505, 201] on div "ja" at bounding box center [511, 196] width 84 height 51
click at [324, 239] on button at bounding box center [324, 234] width 15 height 14
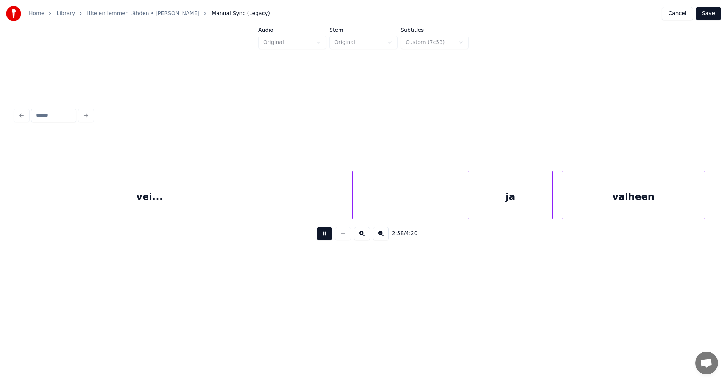
scroll to position [0, 23669]
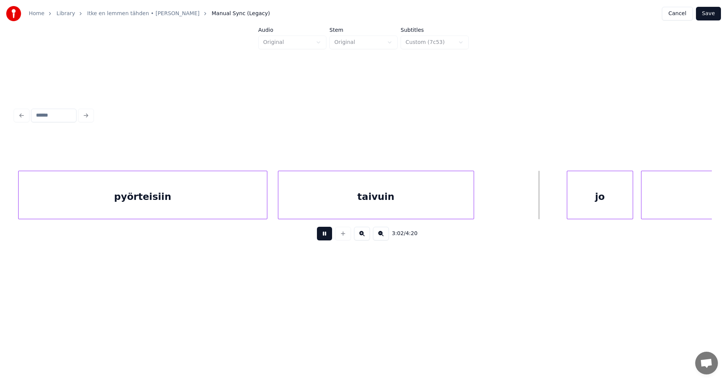
click at [324, 237] on button at bounding box center [324, 234] width 15 height 14
click at [595, 207] on div "jo" at bounding box center [590, 196] width 66 height 51
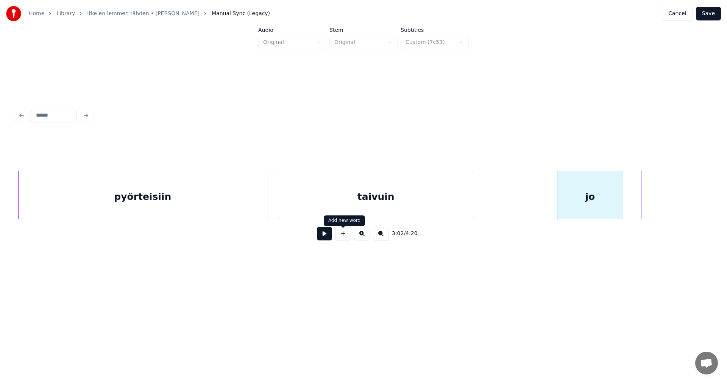
click at [325, 240] on button at bounding box center [324, 234] width 15 height 14
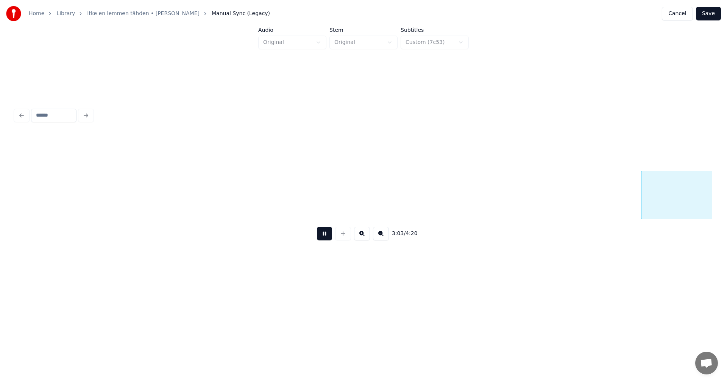
scroll to position [0, 24367]
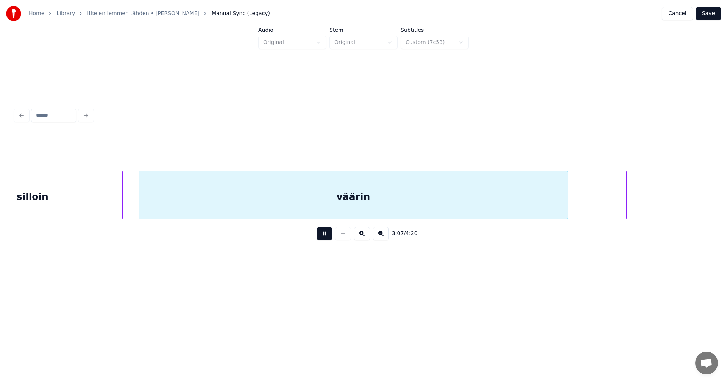
drag, startPoint x: 325, startPoint y: 240, endPoint x: 329, endPoint y: 233, distance: 8.3
click at [325, 240] on button at bounding box center [324, 234] width 15 height 14
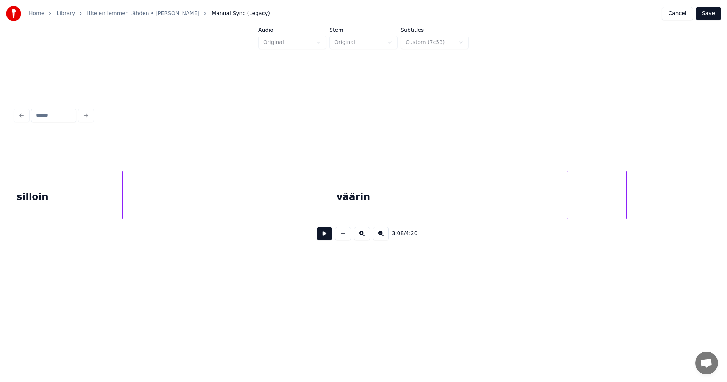
click at [351, 209] on div "väärin" at bounding box center [353, 196] width 429 height 51
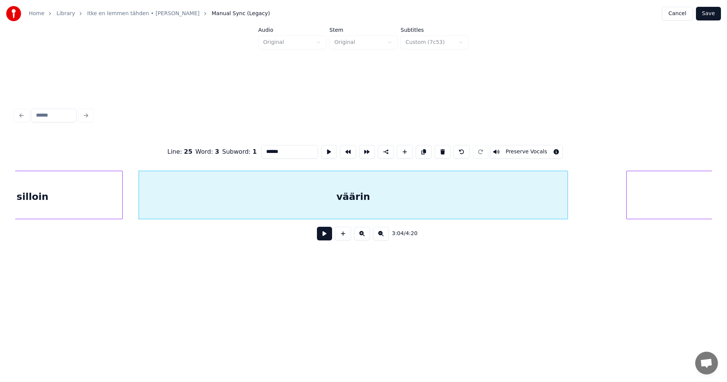
click at [271, 150] on input "******" at bounding box center [289, 152] width 57 height 14
type input "*********"
click at [326, 240] on button at bounding box center [324, 234] width 15 height 14
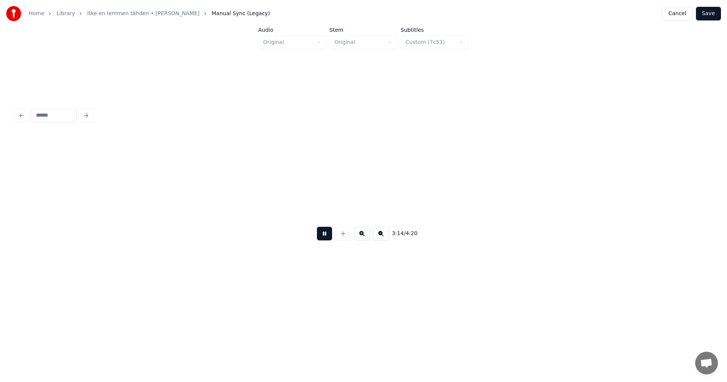
scroll to position [0, 25763]
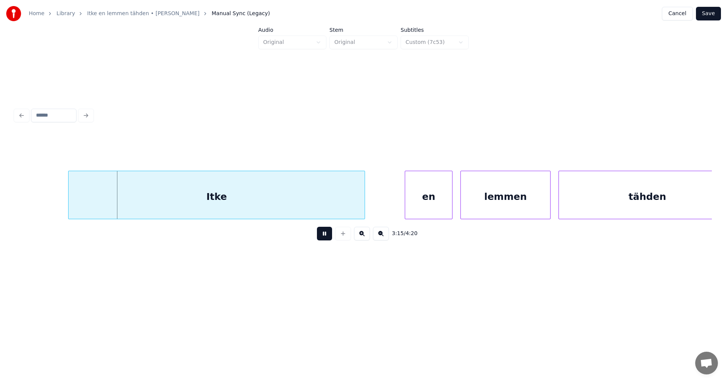
click at [326, 240] on button at bounding box center [324, 234] width 15 height 14
click at [303, 206] on div "Itke" at bounding box center [211, 196] width 296 height 51
click at [62, 206] on div at bounding box center [63, 195] width 2 height 48
click at [434, 205] on div "en" at bounding box center [424, 196] width 47 height 51
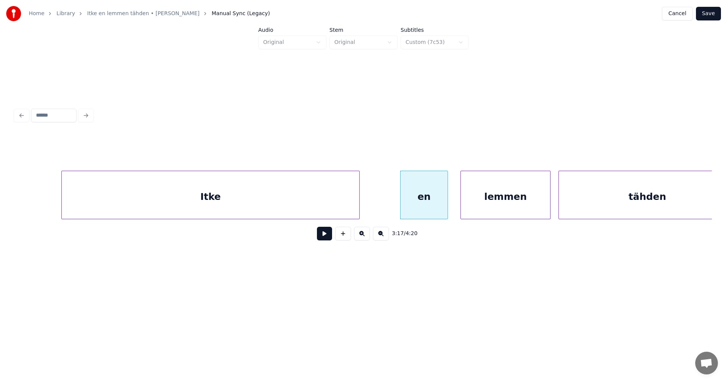
click at [319, 206] on div "Itke" at bounding box center [211, 196] width 298 height 51
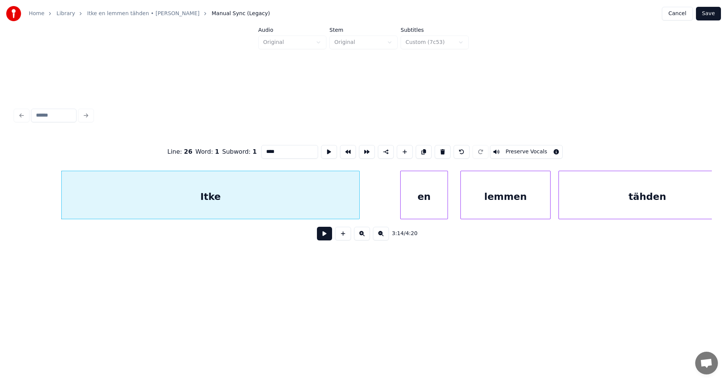
click at [326, 236] on button at bounding box center [324, 234] width 15 height 14
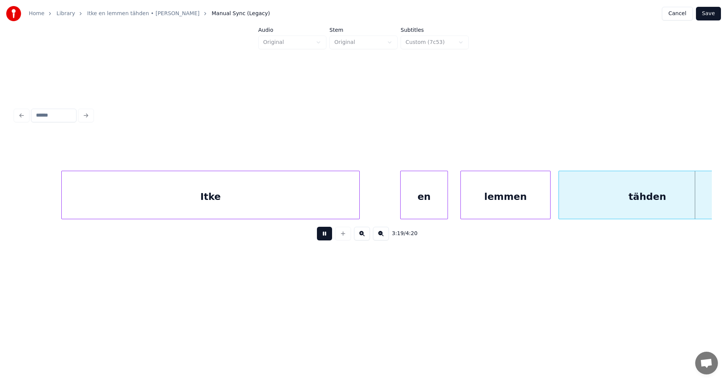
scroll to position [0, 26460]
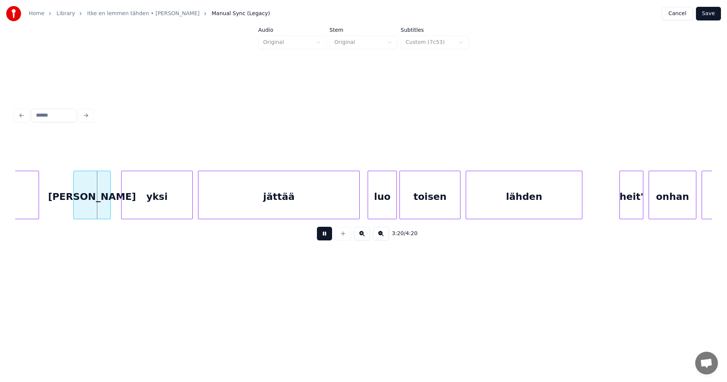
click at [328, 236] on button at bounding box center [324, 234] width 15 height 14
click at [95, 199] on div "[PERSON_NAME]" at bounding box center [89, 196] width 36 height 51
click at [146, 205] on div "yksi" at bounding box center [152, 196] width 71 height 51
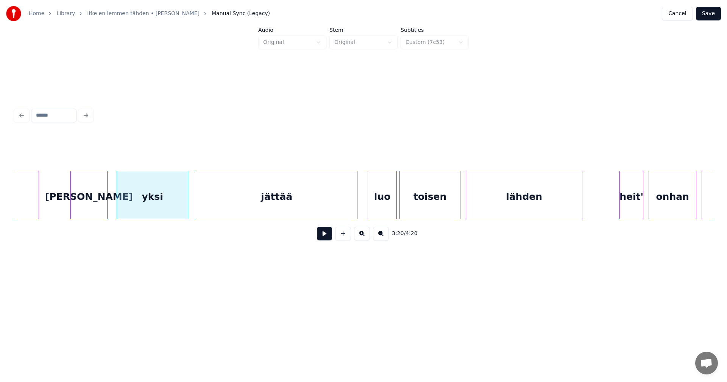
click at [259, 206] on div "jättää" at bounding box center [276, 196] width 161 height 51
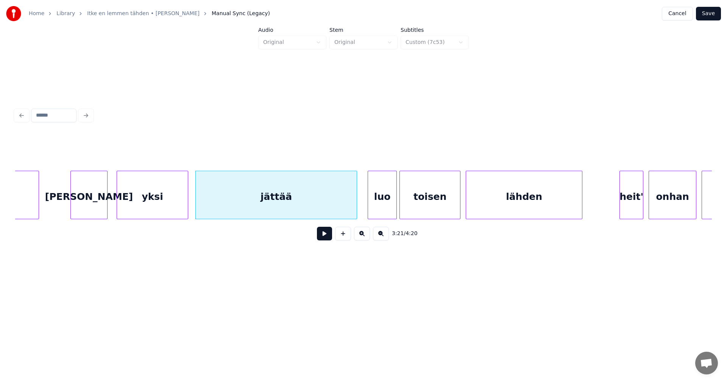
click at [324, 239] on button at bounding box center [324, 234] width 15 height 14
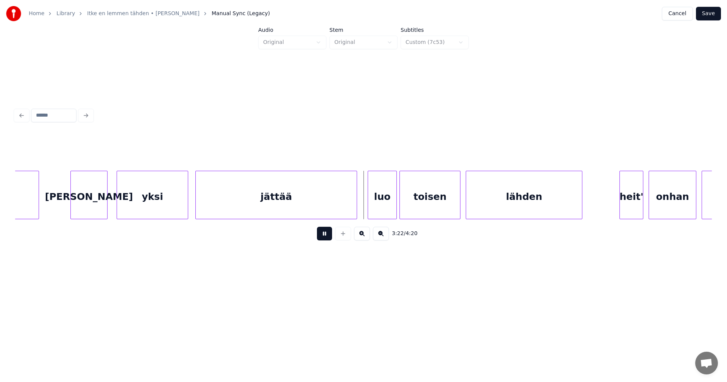
click at [324, 239] on button at bounding box center [324, 234] width 15 height 14
click at [375, 212] on div "luo" at bounding box center [380, 196] width 28 height 51
click at [325, 232] on button at bounding box center [324, 234] width 15 height 14
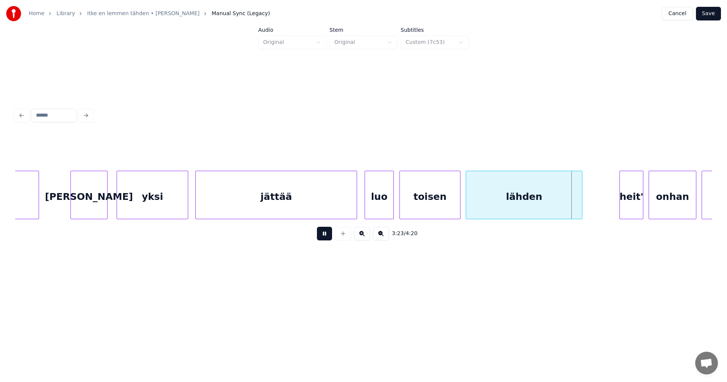
click at [325, 234] on button at bounding box center [324, 234] width 15 height 14
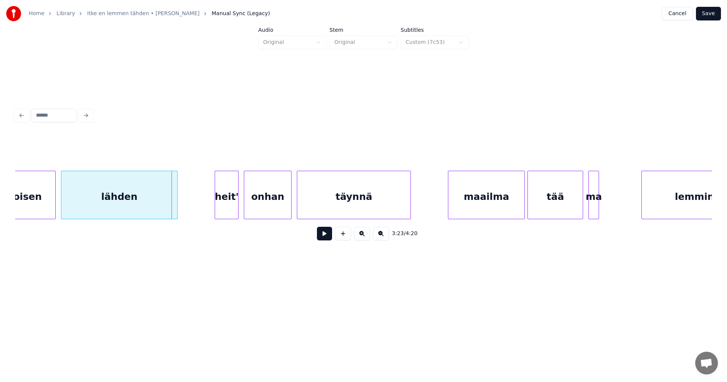
scroll to position [0, 26869]
click at [228, 205] on div "heit'" at bounding box center [220, 196] width 23 height 51
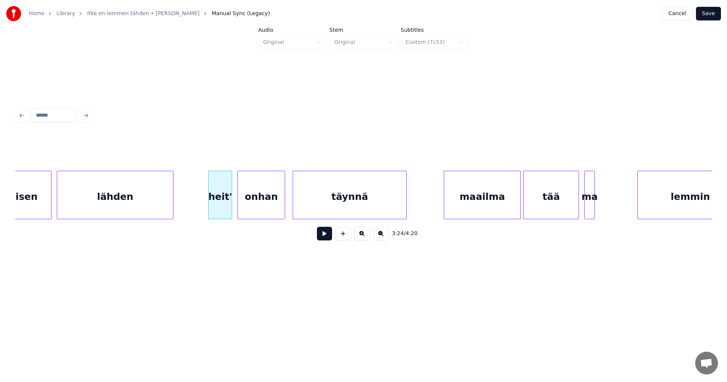
click at [270, 205] on div "onhan" at bounding box center [261, 196] width 47 height 51
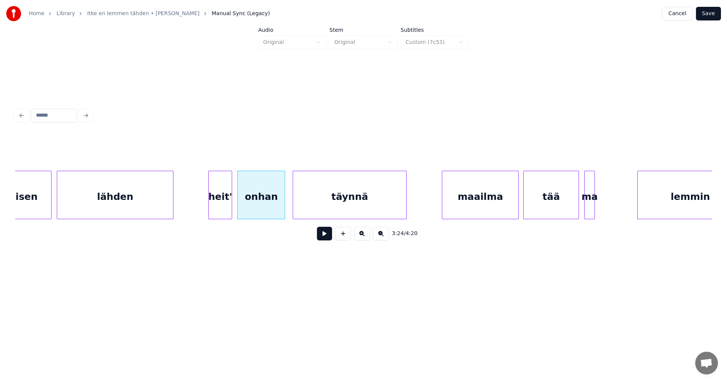
click at [483, 205] on div "maailma" at bounding box center [480, 196] width 76 height 51
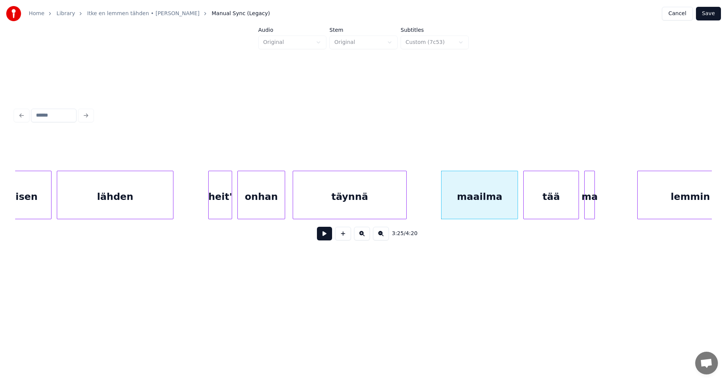
click at [321, 239] on button at bounding box center [324, 234] width 15 height 14
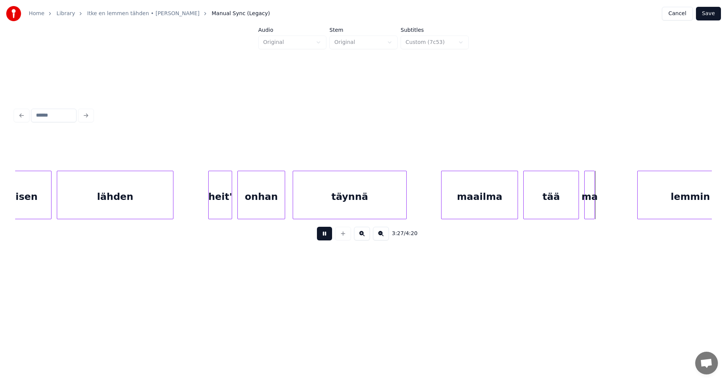
click at [321, 238] on button at bounding box center [324, 234] width 15 height 14
click at [605, 203] on div at bounding box center [605, 195] width 2 height 48
click at [638, 201] on div at bounding box center [639, 195] width 2 height 48
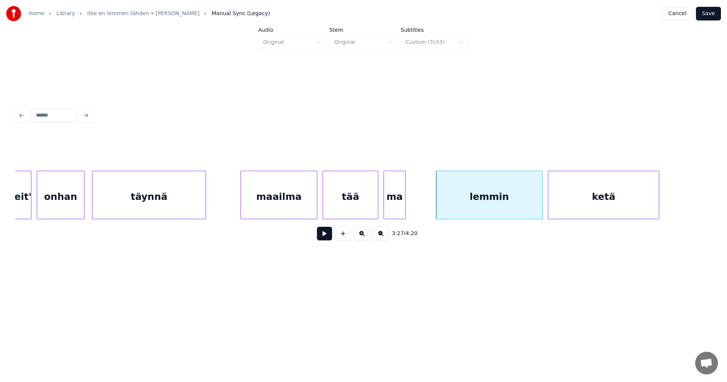
scroll to position [0, 27081]
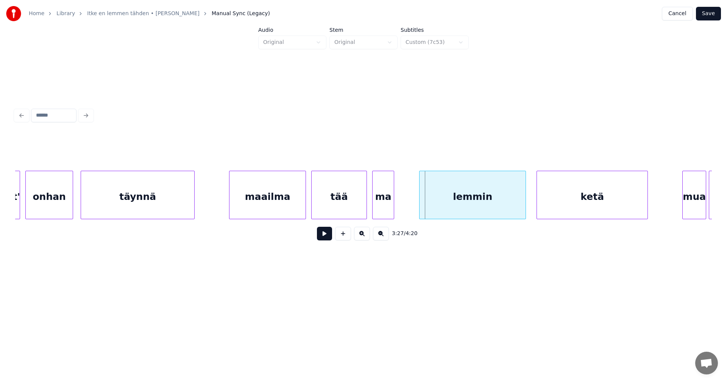
click at [509, 210] on div "lemmin" at bounding box center [473, 196] width 106 height 51
click at [402, 209] on div at bounding box center [401, 195] width 2 height 48
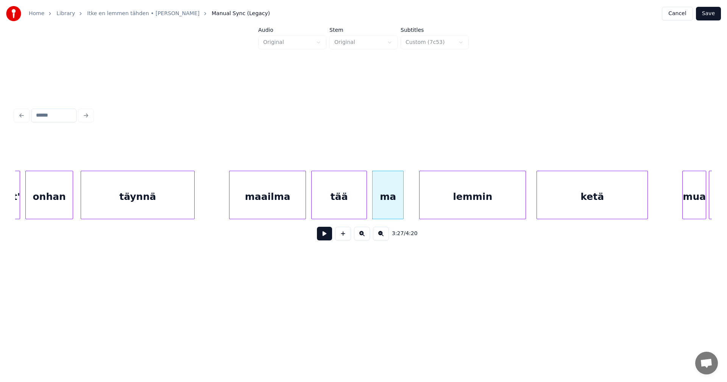
click at [362, 212] on div "tää" at bounding box center [339, 196] width 55 height 51
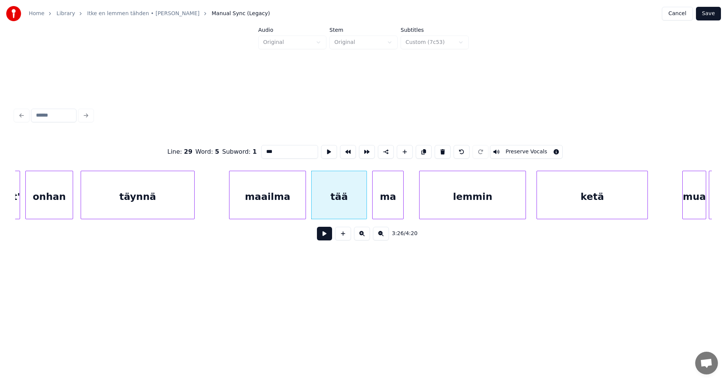
click at [325, 240] on button at bounding box center [324, 234] width 15 height 14
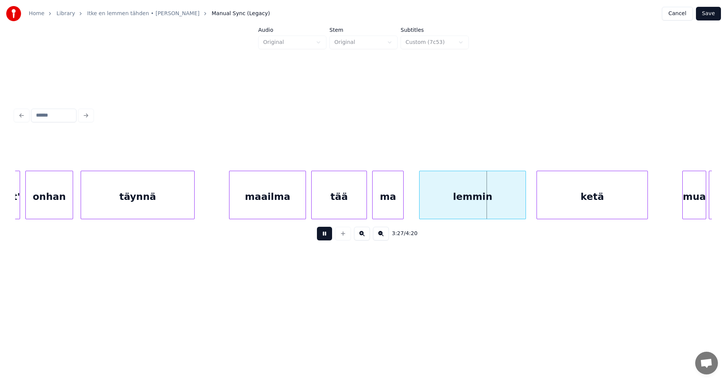
click at [325, 240] on button at bounding box center [324, 234] width 15 height 14
click at [444, 198] on div "lemmin" at bounding box center [473, 196] width 106 height 51
click at [320, 236] on button at bounding box center [324, 234] width 15 height 14
drag, startPoint x: 320, startPoint y: 236, endPoint x: 362, endPoint y: 214, distance: 47.3
click at [321, 236] on button at bounding box center [324, 234] width 15 height 14
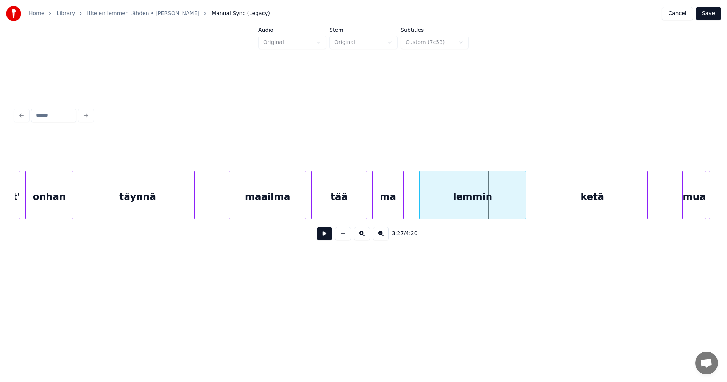
click at [378, 207] on div "ma" at bounding box center [388, 196] width 31 height 51
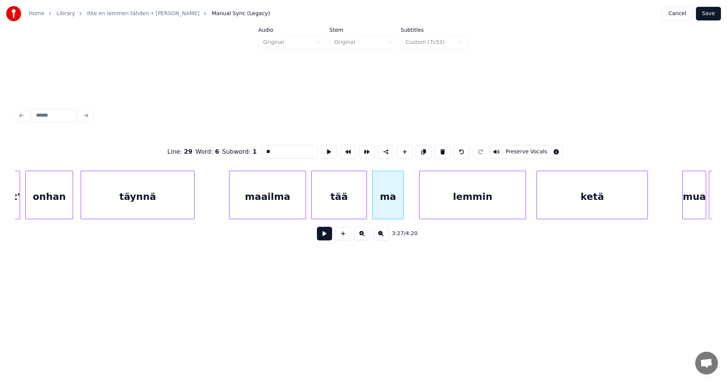
click at [330, 236] on button at bounding box center [324, 234] width 15 height 14
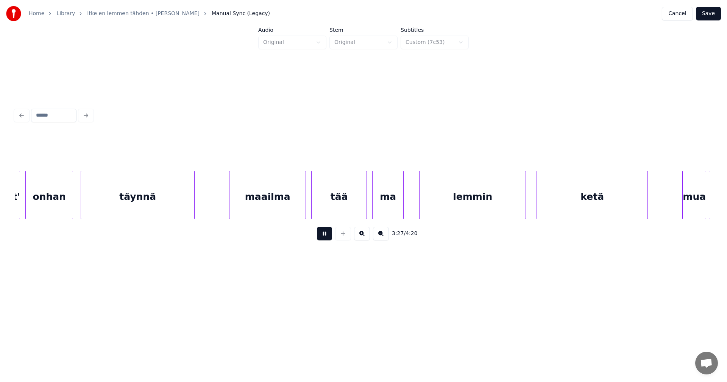
click at [330, 236] on button at bounding box center [324, 234] width 15 height 14
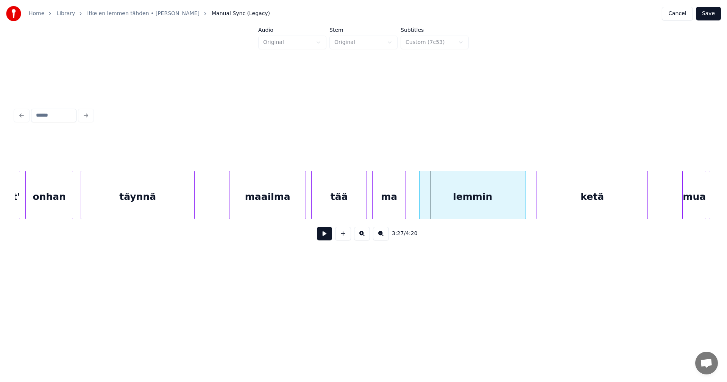
click at [405, 205] on div at bounding box center [404, 195] width 2 height 48
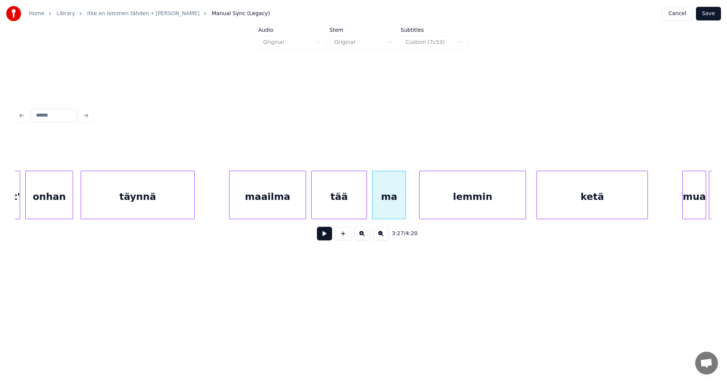
click at [326, 240] on button at bounding box center [324, 234] width 15 height 14
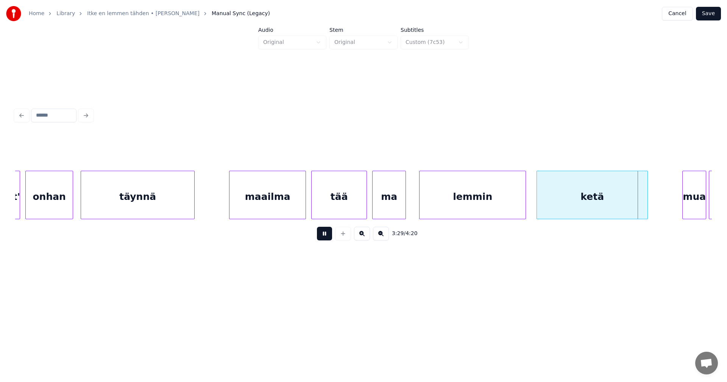
click at [327, 239] on button at bounding box center [324, 234] width 15 height 14
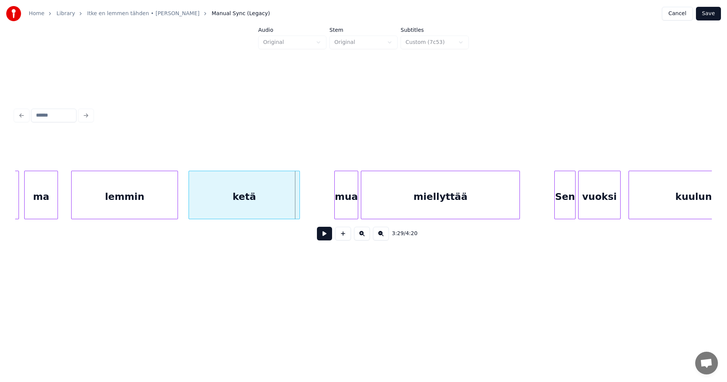
scroll to position [0, 27430]
click at [343, 203] on div "mua" at bounding box center [343, 196] width 23 height 51
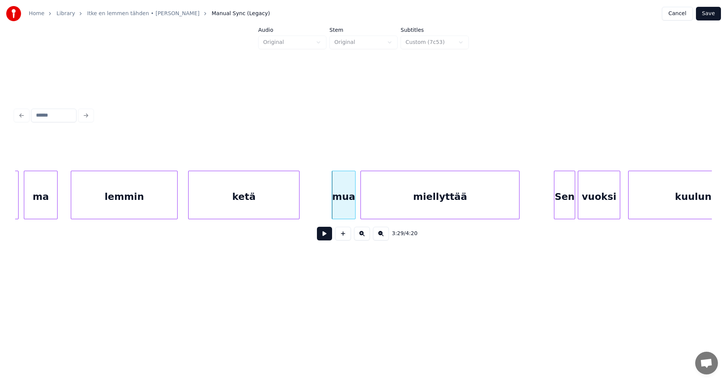
click at [326, 234] on button at bounding box center [324, 234] width 15 height 14
drag, startPoint x: 326, startPoint y: 234, endPoint x: 441, endPoint y: 214, distance: 116.5
click at [328, 235] on button at bounding box center [324, 234] width 15 height 14
click at [593, 198] on div "vuoksi" at bounding box center [599, 196] width 42 height 51
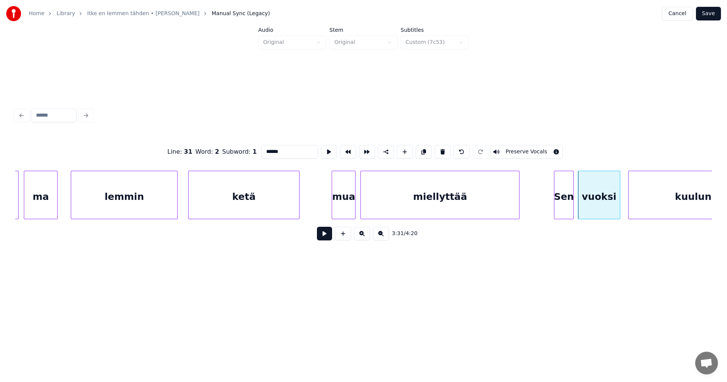
click at [573, 202] on div at bounding box center [572, 195] width 2 height 48
click at [553, 203] on div at bounding box center [553, 195] width 2 height 48
click at [328, 240] on button at bounding box center [324, 234] width 15 height 14
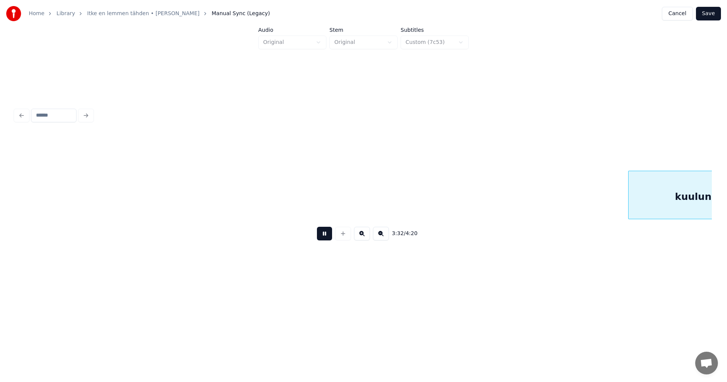
scroll to position [0, 28126]
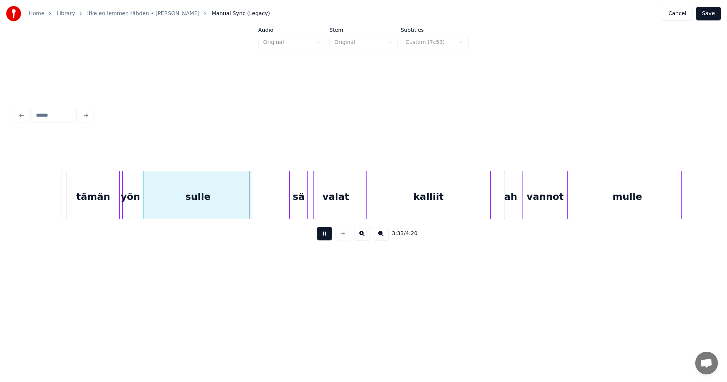
click at [328, 240] on button at bounding box center [324, 234] width 15 height 14
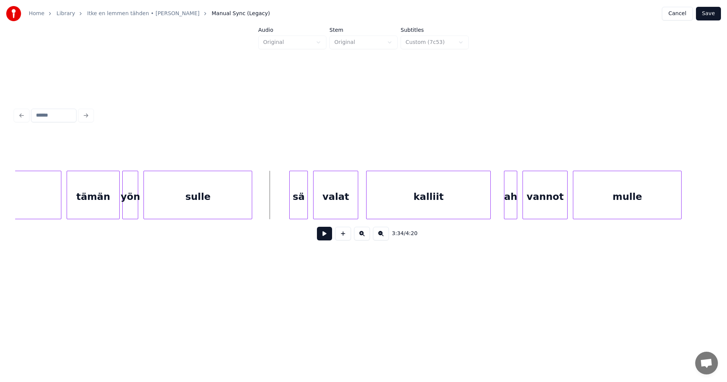
click at [108, 209] on div "tämän" at bounding box center [93, 196] width 52 height 51
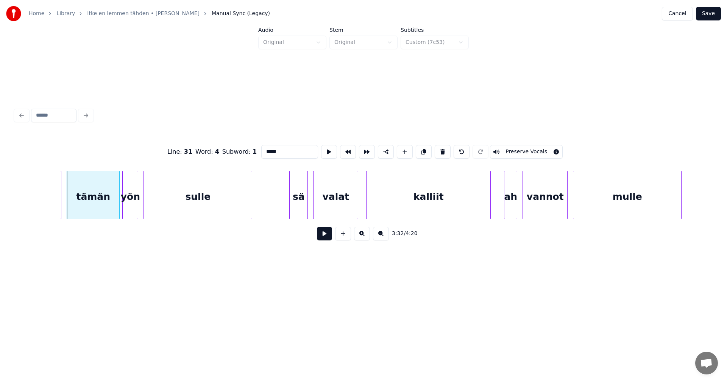
click at [327, 236] on button at bounding box center [324, 234] width 15 height 14
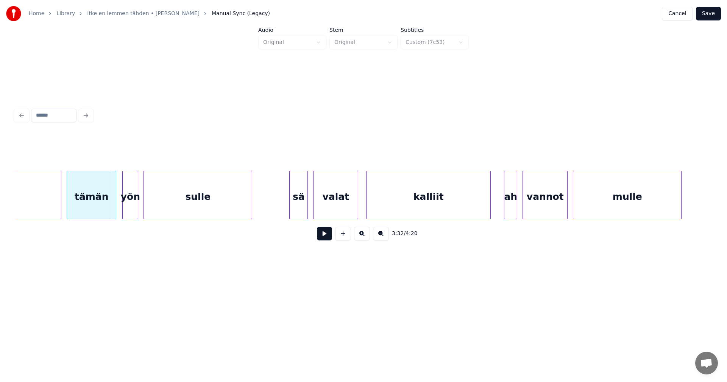
click at [114, 209] on div at bounding box center [115, 195] width 2 height 48
click at [323, 236] on button at bounding box center [324, 234] width 15 height 14
drag, startPoint x: 325, startPoint y: 235, endPoint x: 320, endPoint y: 224, distance: 12.7
click at [326, 235] on button at bounding box center [324, 234] width 15 height 14
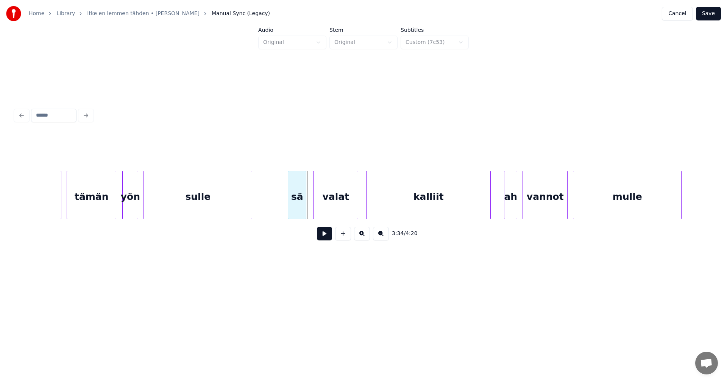
click at [301, 208] on div "sä" at bounding box center [297, 196] width 18 height 51
click at [326, 238] on button at bounding box center [324, 234] width 15 height 14
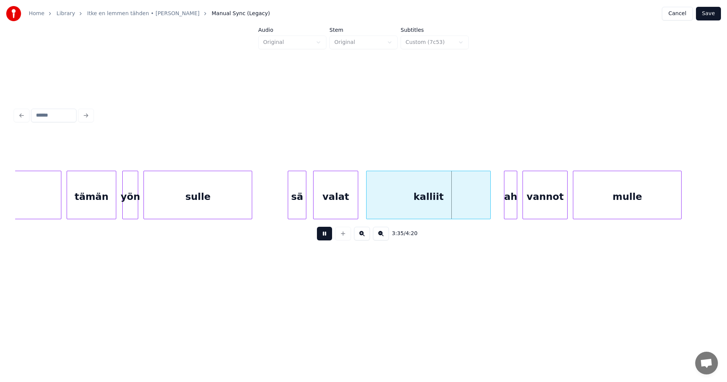
click at [327, 238] on button at bounding box center [324, 234] width 15 height 14
click at [517, 200] on div at bounding box center [517, 195] width 2 height 48
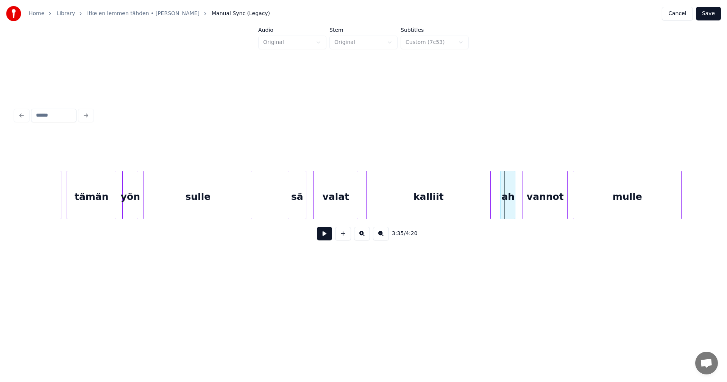
click at [509, 201] on div "ah" at bounding box center [508, 196] width 14 height 51
click at [328, 240] on button at bounding box center [324, 234] width 15 height 14
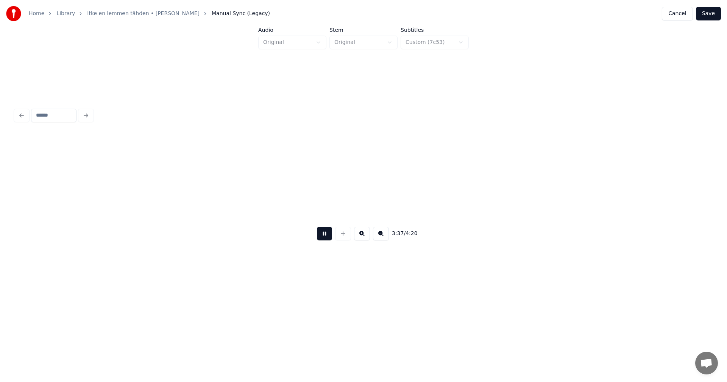
scroll to position [0, 28824]
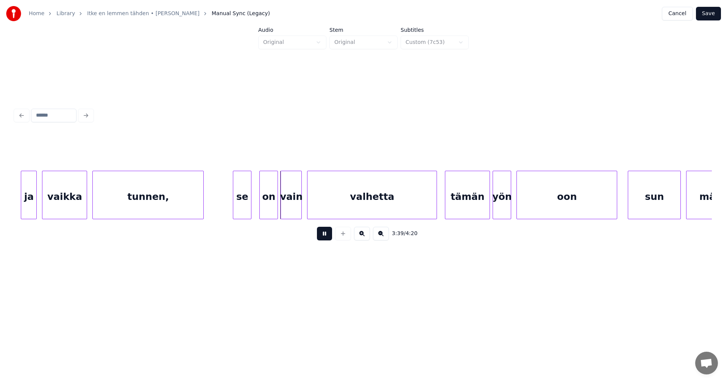
drag, startPoint x: 329, startPoint y: 239, endPoint x: 317, endPoint y: 236, distance: 12.6
click at [329, 238] on button at bounding box center [324, 234] width 15 height 14
click at [240, 208] on div "se" at bounding box center [240, 196] width 18 height 51
click at [262, 206] on div "on" at bounding box center [265, 196] width 18 height 51
click at [287, 205] on div "vain" at bounding box center [289, 196] width 20 height 51
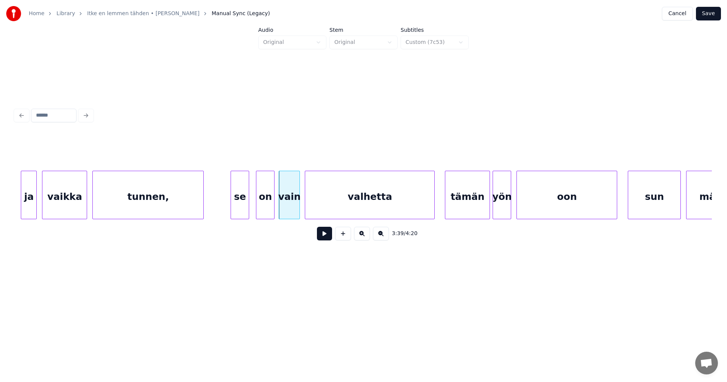
click at [334, 212] on div "valhetta" at bounding box center [369, 196] width 129 height 51
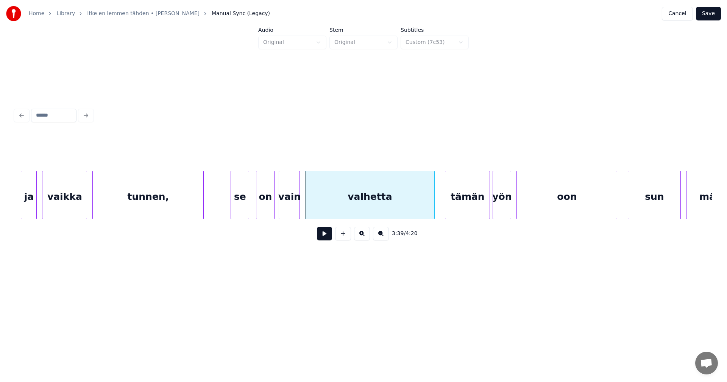
click at [328, 237] on button at bounding box center [324, 234] width 15 height 14
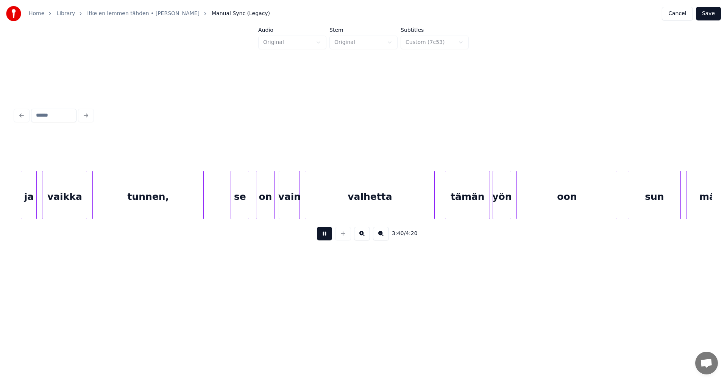
click at [328, 237] on button at bounding box center [324, 234] width 15 height 14
click at [469, 206] on div "tämän" at bounding box center [465, 196] width 44 height 51
click at [331, 237] on button at bounding box center [324, 234] width 15 height 14
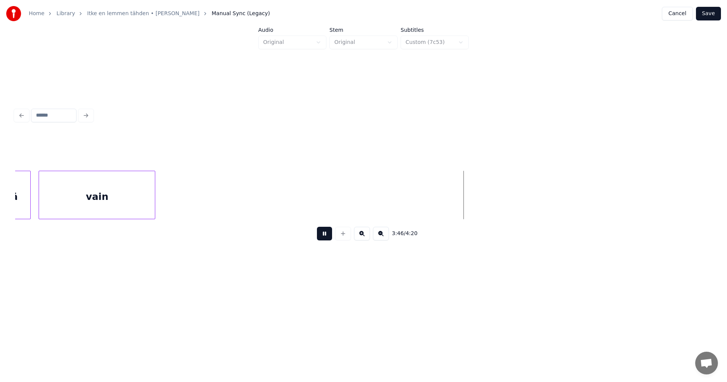
click at [331, 237] on button at bounding box center [324, 234] width 15 height 14
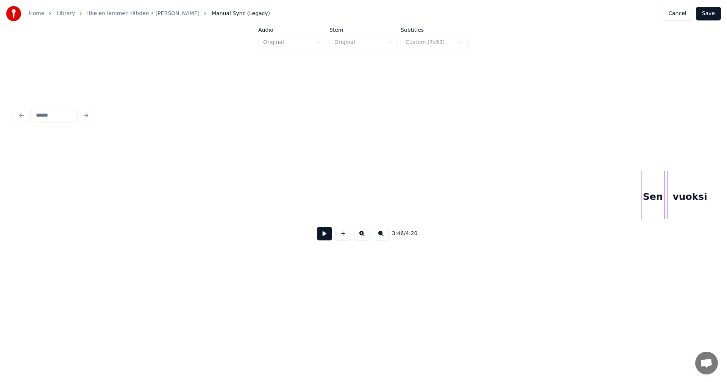
scroll to position [0, 30882]
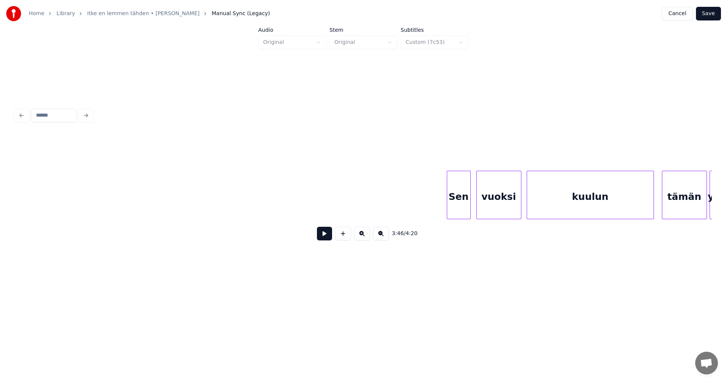
click at [463, 210] on div "Sen" at bounding box center [458, 196] width 23 height 51
click at [441, 208] on div at bounding box center [441, 195] width 2 height 48
click at [494, 204] on div "vuoksi" at bounding box center [497, 196] width 44 height 51
click at [467, 208] on div "Sen" at bounding box center [455, 196] width 31 height 51
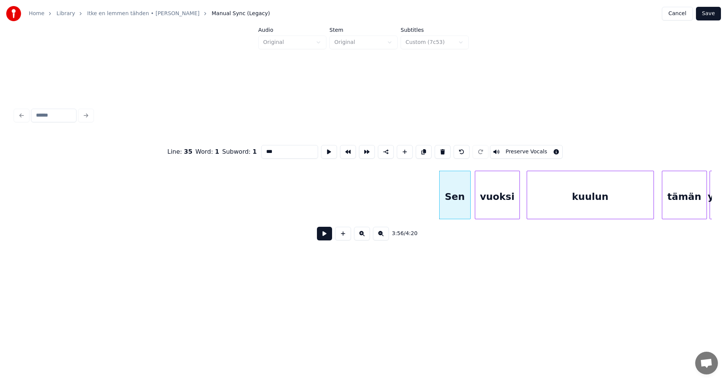
click at [327, 239] on button at bounding box center [324, 234] width 15 height 14
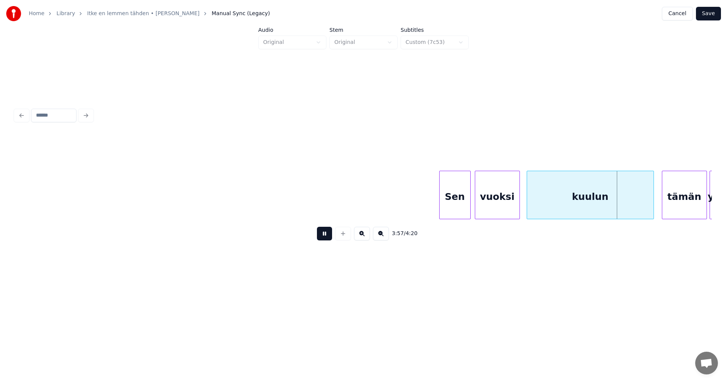
click at [327, 239] on button at bounding box center [324, 234] width 15 height 14
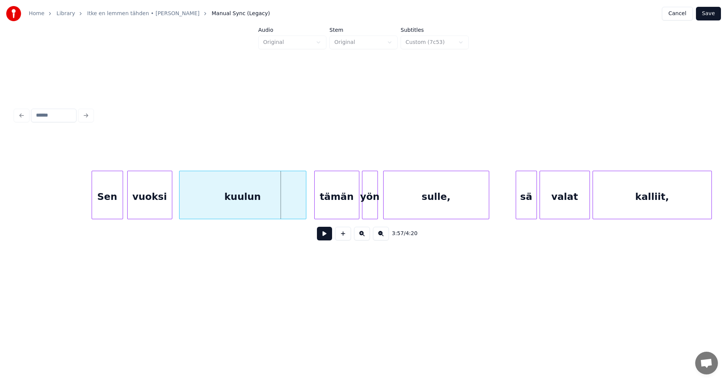
scroll to position [0, 31230]
click at [346, 209] on div "tämän" at bounding box center [333, 196] width 44 height 51
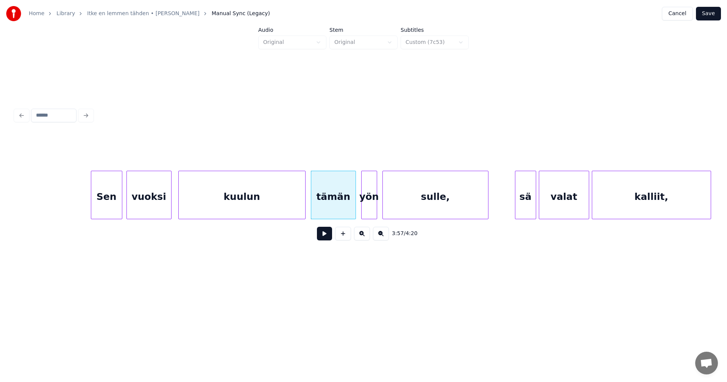
click at [294, 207] on div "kuulun" at bounding box center [242, 196] width 126 height 51
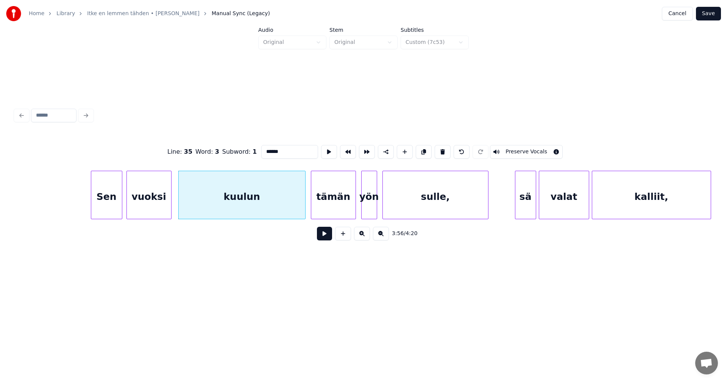
click at [326, 240] on button at bounding box center [324, 234] width 15 height 14
click at [326, 238] on button at bounding box center [324, 234] width 15 height 14
click at [325, 237] on button at bounding box center [324, 234] width 15 height 14
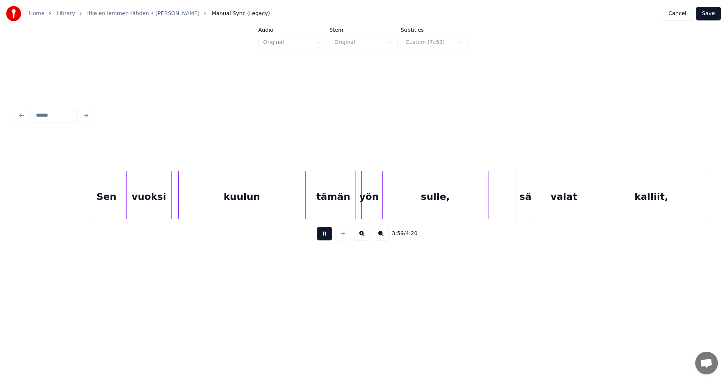
drag, startPoint x: 325, startPoint y: 237, endPoint x: 410, endPoint y: 243, distance: 84.7
click at [326, 238] on button at bounding box center [324, 234] width 15 height 14
click at [523, 209] on div "sä" at bounding box center [522, 196] width 20 height 51
click at [510, 208] on div at bounding box center [511, 195] width 2 height 48
click at [430, 205] on div "sulle," at bounding box center [435, 196] width 105 height 51
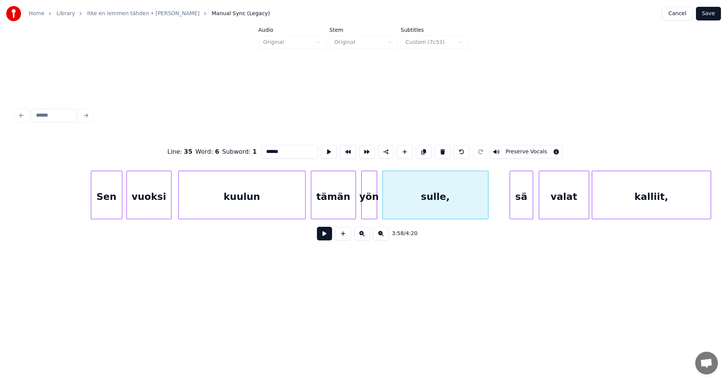
click at [519, 203] on div "sä" at bounding box center [521, 196] width 23 height 51
type input "**"
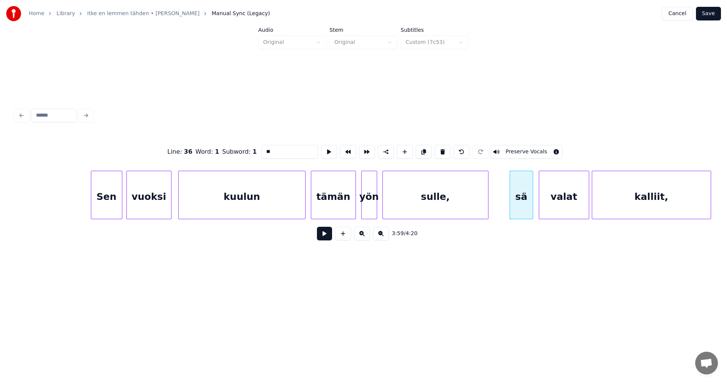
click at [329, 234] on button at bounding box center [324, 234] width 15 height 14
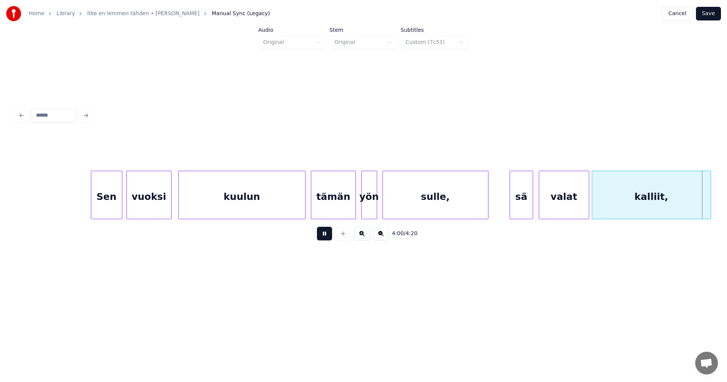
scroll to position [0, 31927]
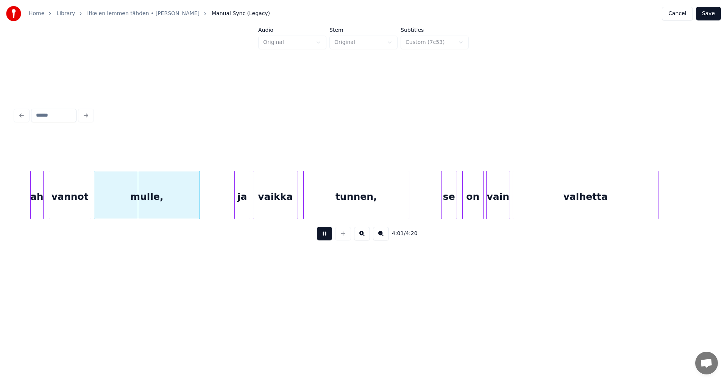
click at [329, 234] on button at bounding box center [324, 234] width 15 height 14
click at [31, 199] on div "ah" at bounding box center [30, 196] width 12 height 51
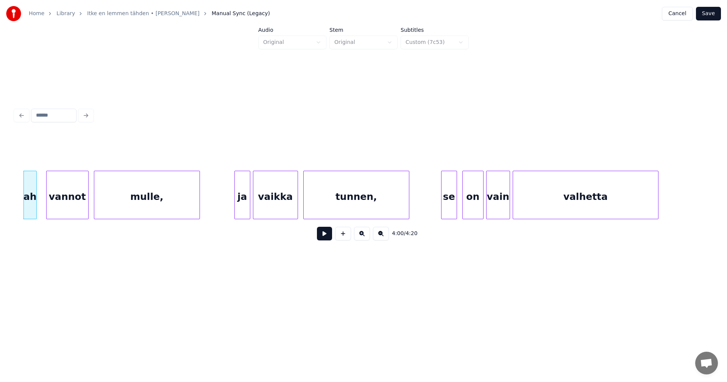
click at [62, 203] on div "vannot" at bounding box center [68, 196] width 42 height 51
click at [245, 205] on div "ja" at bounding box center [240, 196] width 15 height 51
click at [277, 206] on div "vaikka" at bounding box center [274, 196] width 44 height 51
click at [321, 206] on div "tunnen," at bounding box center [354, 196] width 105 height 51
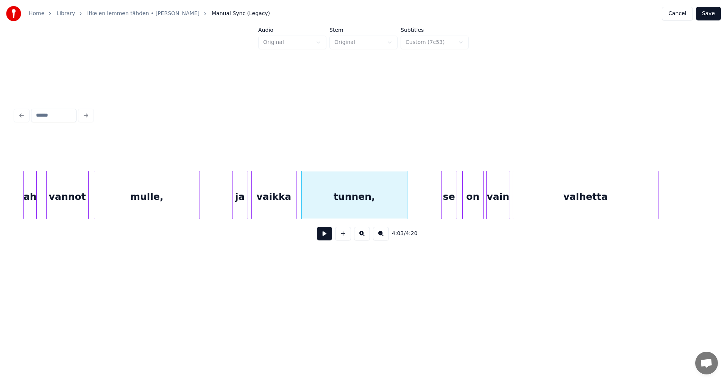
click at [246, 206] on div at bounding box center [246, 195] width 2 height 48
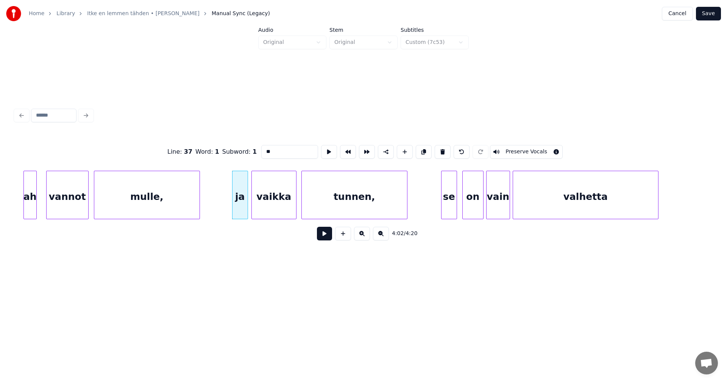
click at [323, 236] on button at bounding box center [324, 234] width 15 height 14
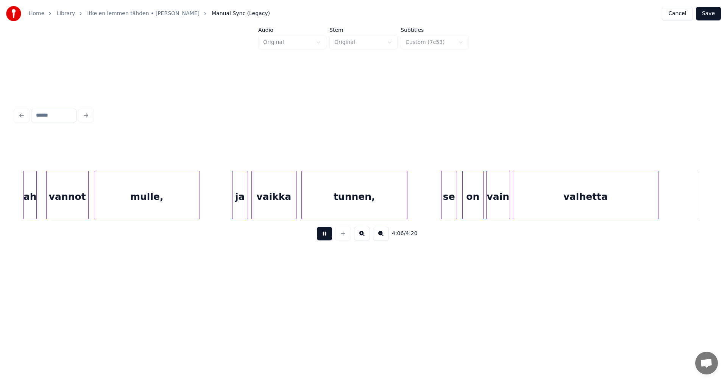
scroll to position [0, 32624]
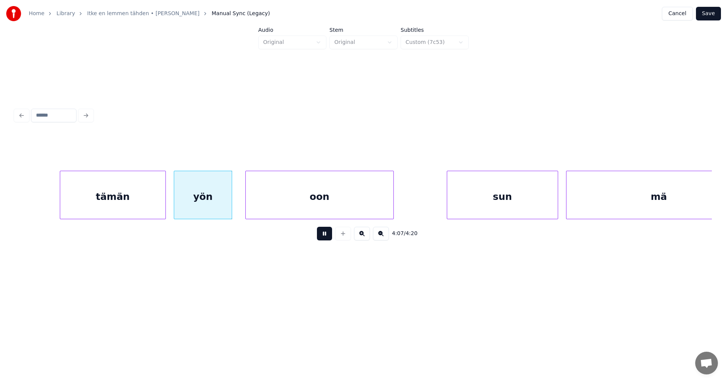
click at [324, 236] on button at bounding box center [324, 234] width 15 height 14
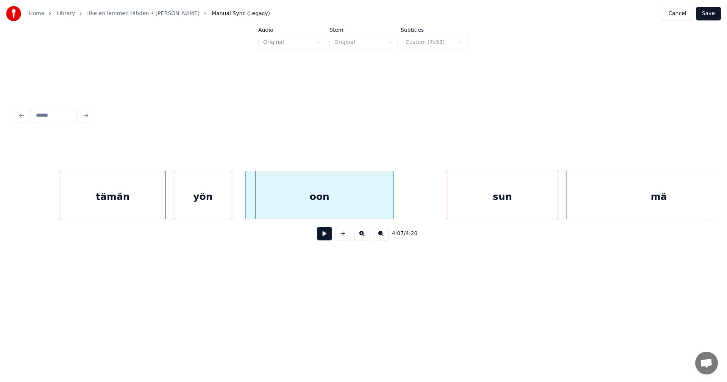
click at [191, 204] on div "yön" at bounding box center [203, 196] width 58 height 51
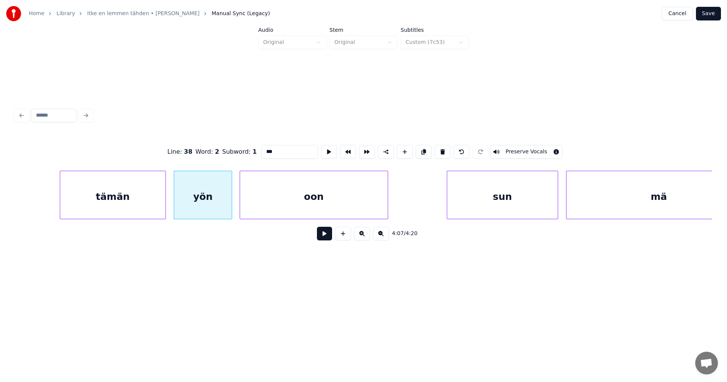
click at [261, 207] on div "oon" at bounding box center [314, 196] width 148 height 51
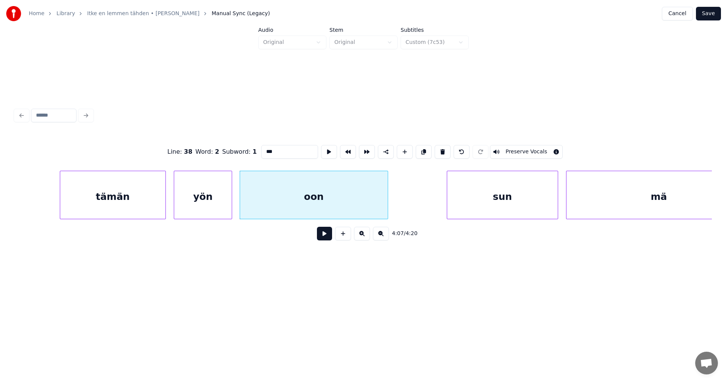
click at [148, 206] on div "tämän" at bounding box center [112, 196] width 105 height 51
type input "*****"
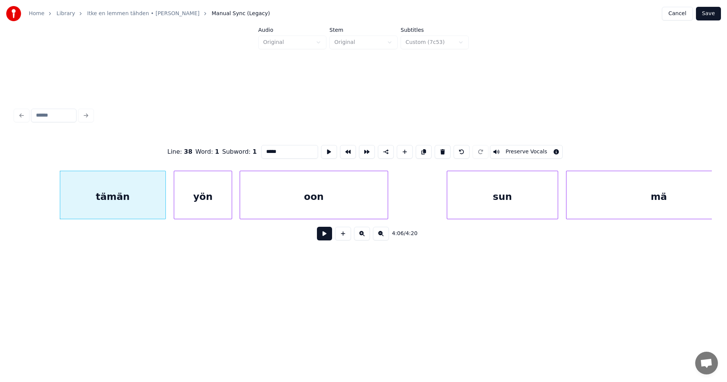
click at [321, 237] on button at bounding box center [324, 234] width 15 height 14
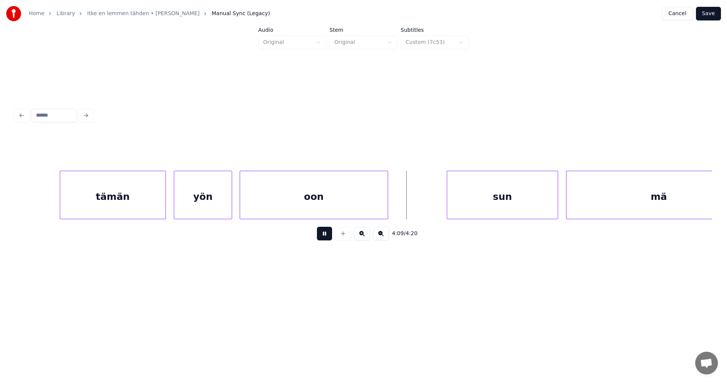
click at [321, 237] on button at bounding box center [324, 234] width 15 height 14
click at [395, 206] on div at bounding box center [394, 195] width 2 height 48
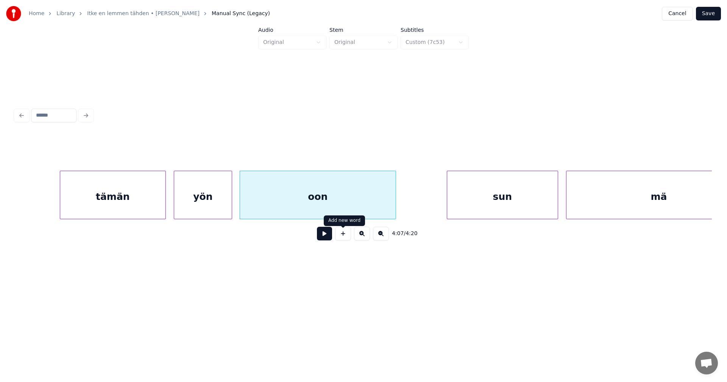
click at [329, 237] on button at bounding box center [324, 234] width 15 height 14
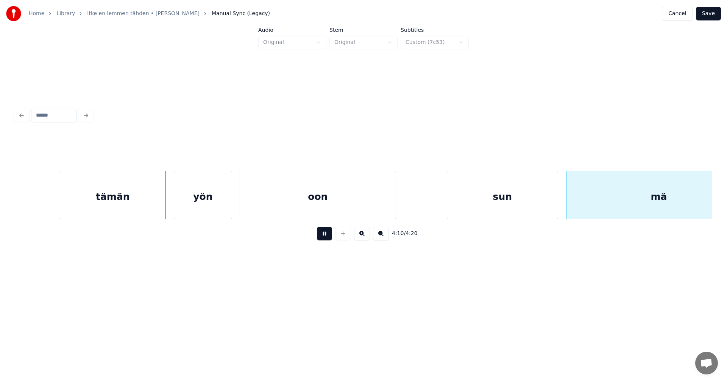
click at [328, 236] on button at bounding box center [324, 234] width 15 height 14
click at [554, 203] on div at bounding box center [553, 195] width 2 height 48
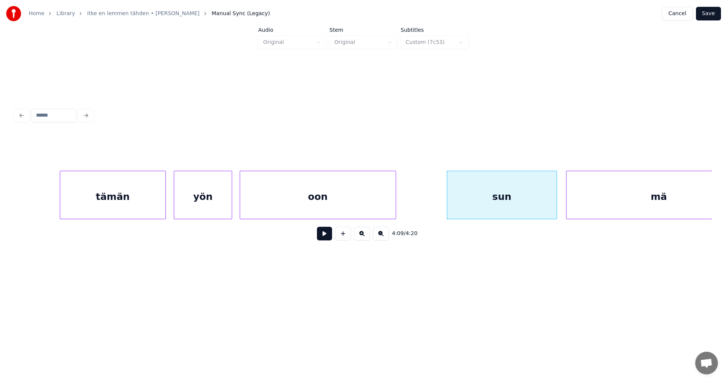
click at [457, 200] on div "sun" at bounding box center [501, 196] width 109 height 51
click at [323, 237] on button at bounding box center [324, 234] width 15 height 14
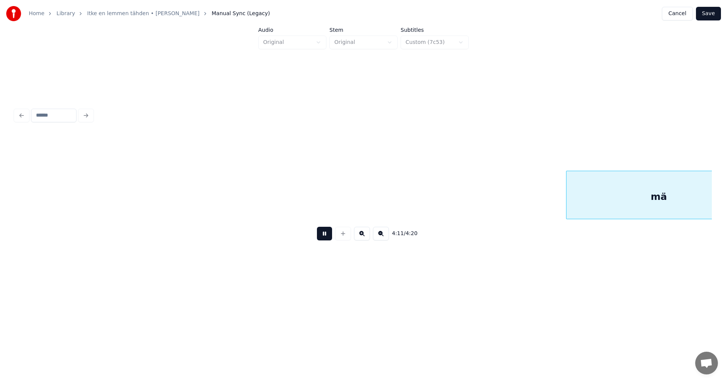
scroll to position [0, 33321]
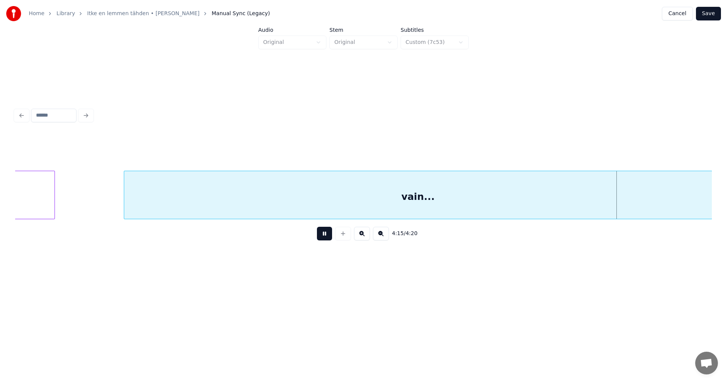
click at [323, 236] on button at bounding box center [324, 234] width 15 height 14
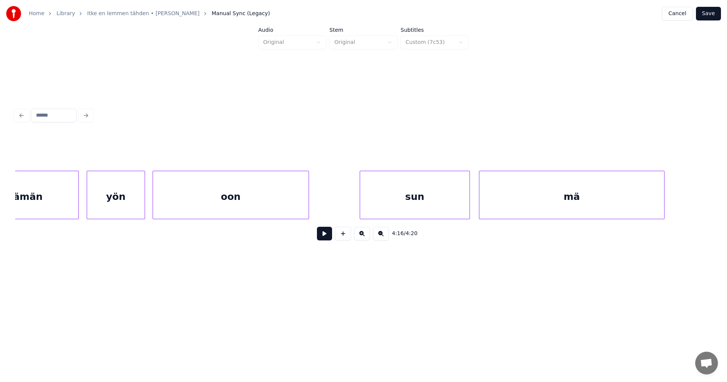
click at [409, 208] on div "sun" at bounding box center [414, 196] width 109 height 51
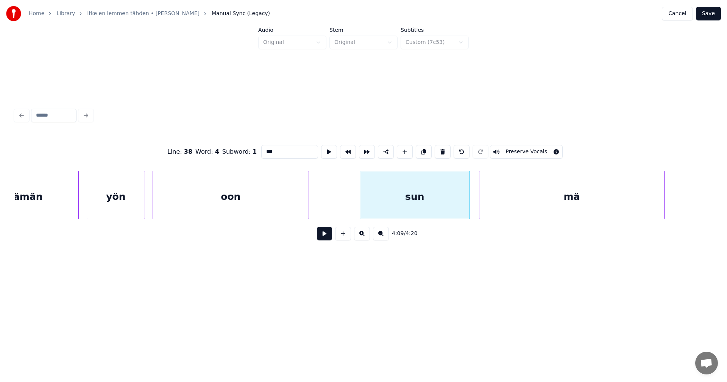
click at [325, 239] on button at bounding box center [324, 234] width 15 height 14
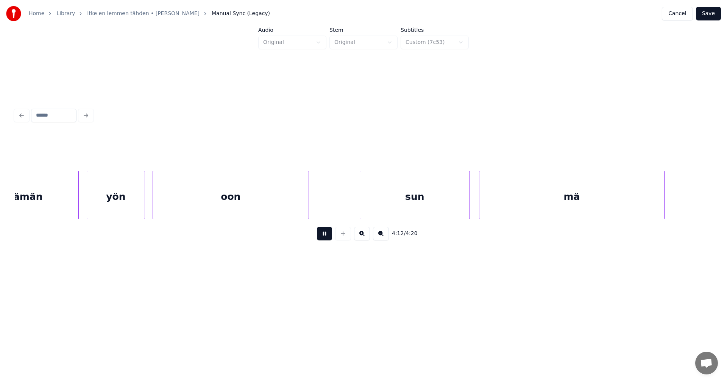
scroll to position [0, 33410]
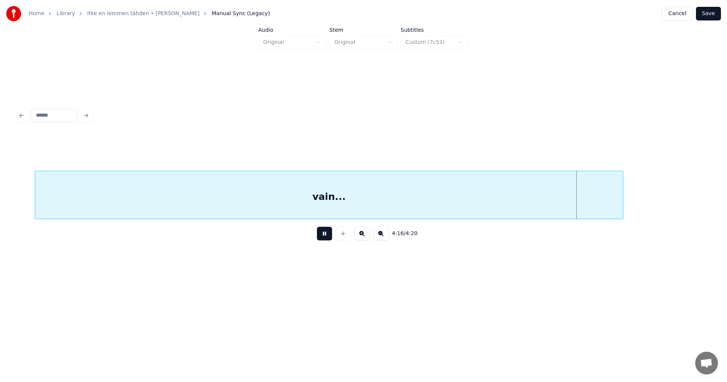
click at [324, 234] on button at bounding box center [324, 234] width 15 height 14
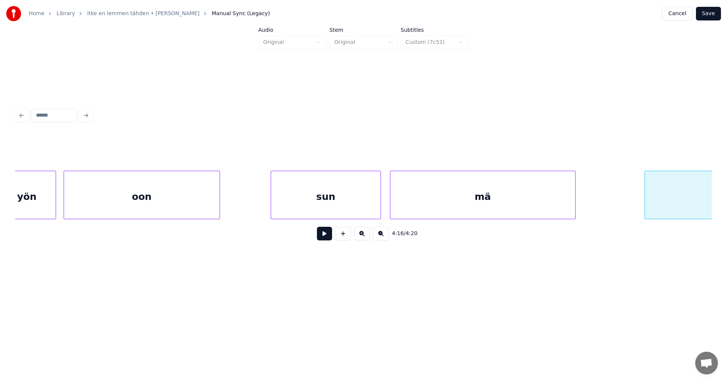
click at [321, 206] on div "sun" at bounding box center [325, 196] width 109 height 51
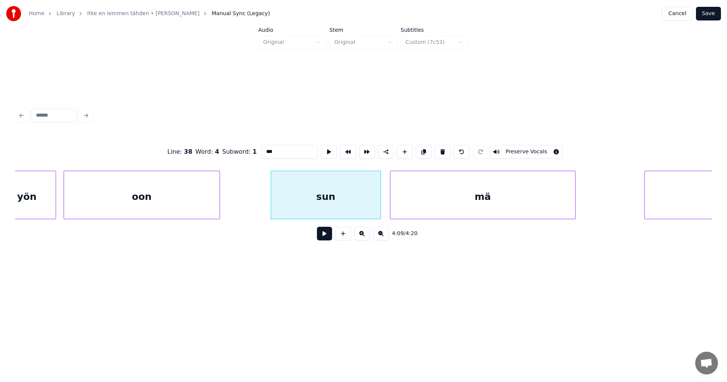
click at [323, 232] on button at bounding box center [324, 234] width 15 height 14
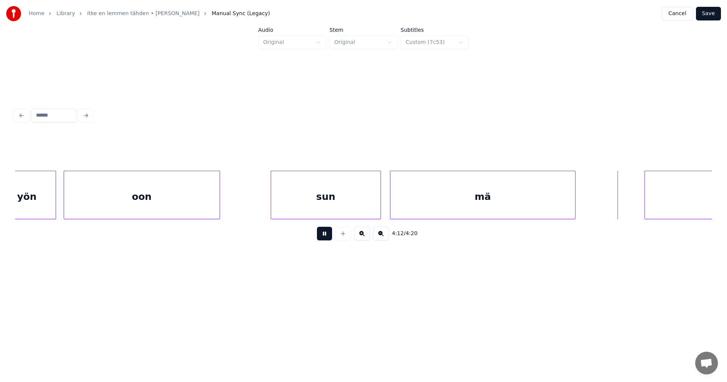
click at [325, 233] on button at bounding box center [324, 234] width 15 height 14
click at [378, 209] on div at bounding box center [379, 195] width 2 height 48
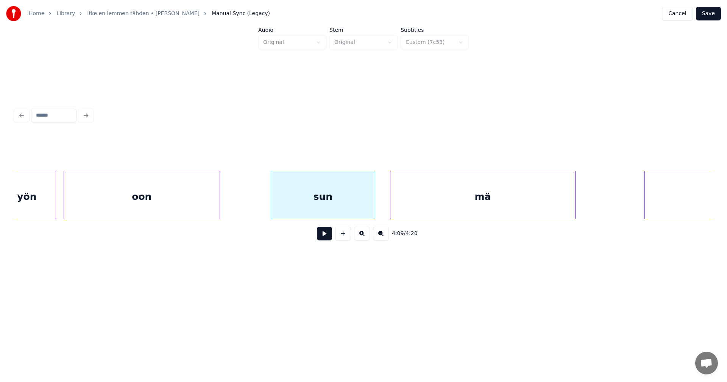
click at [351, 212] on div "sun" at bounding box center [323, 196] width 104 height 51
click at [330, 232] on button at bounding box center [324, 234] width 15 height 14
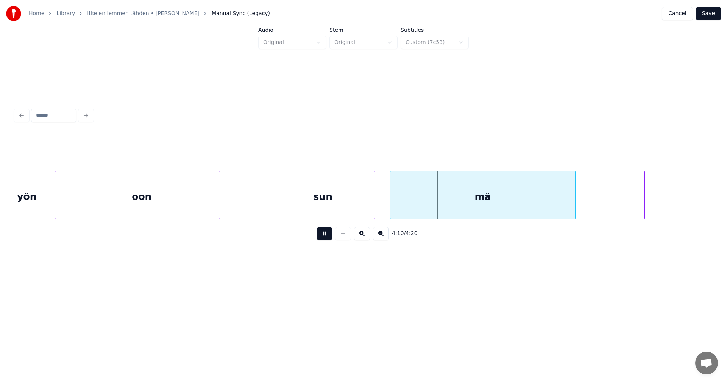
click at [330, 232] on button at bounding box center [324, 234] width 15 height 14
click at [446, 204] on div "mä" at bounding box center [479, 196] width 185 height 51
click at [323, 234] on button at bounding box center [324, 234] width 15 height 14
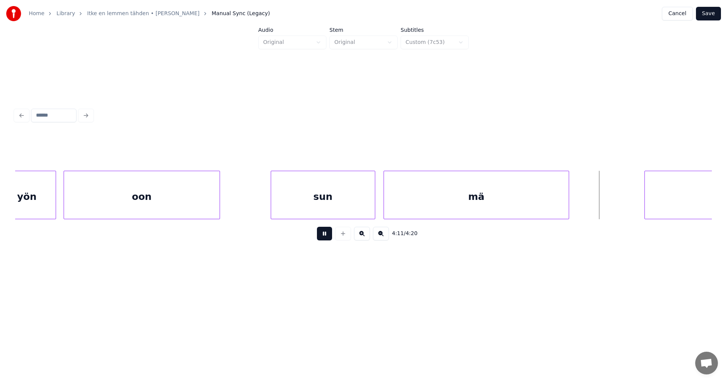
click at [323, 234] on button at bounding box center [324, 234] width 15 height 14
click at [501, 201] on div "mä" at bounding box center [476, 196] width 185 height 51
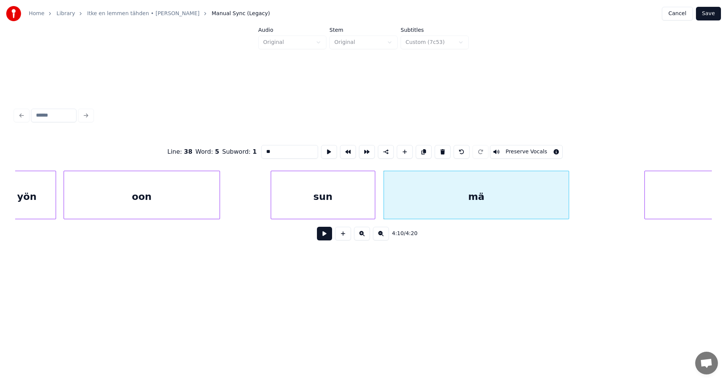
click at [328, 232] on button at bounding box center [324, 234] width 15 height 14
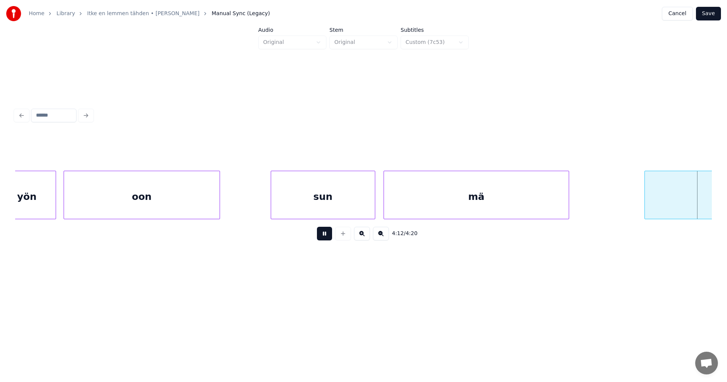
scroll to position [0, 33498]
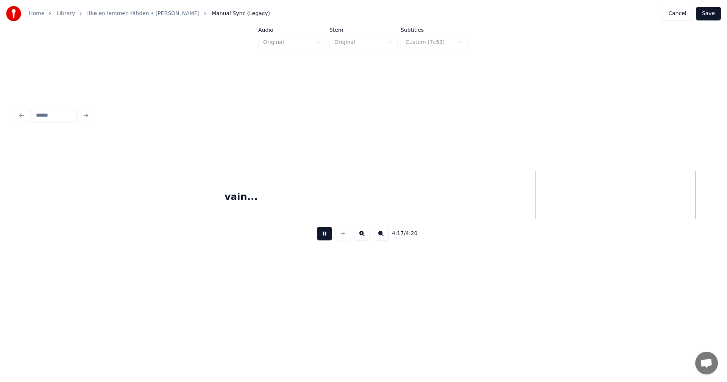
click at [327, 232] on button at bounding box center [324, 234] width 15 height 14
click at [699, 189] on div at bounding box center [699, 195] width 2 height 48
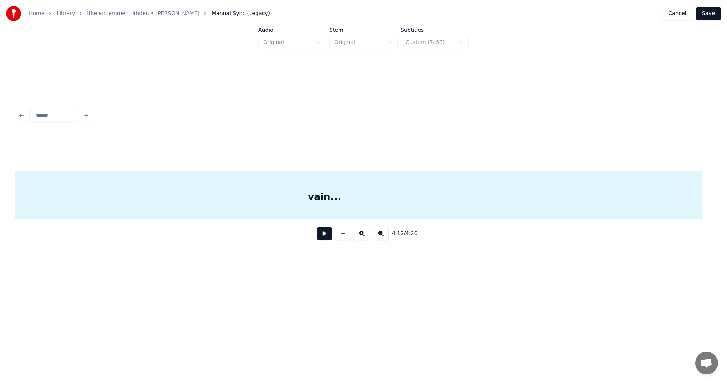
scroll to position [0, 33429]
click at [716, 16] on button "Save" at bounding box center [708, 14] width 25 height 14
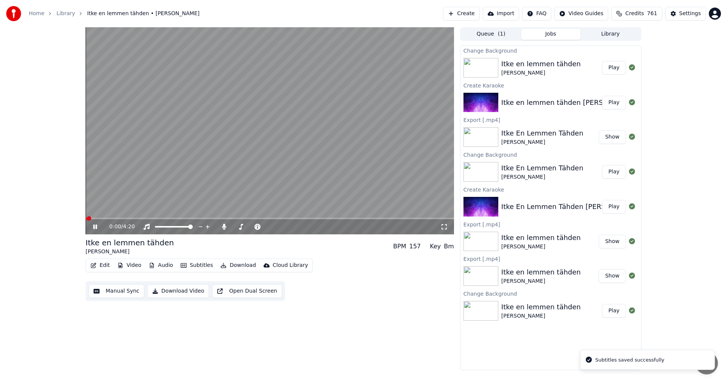
click at [95, 229] on icon at bounding box center [101, 227] width 18 height 6
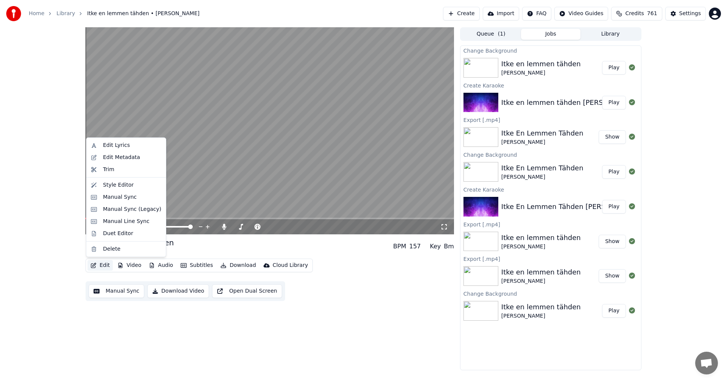
click at [108, 267] on button "Edit" at bounding box center [99, 265] width 25 height 11
click at [134, 212] on div "Manual Sync (Legacy)" at bounding box center [132, 210] width 58 height 8
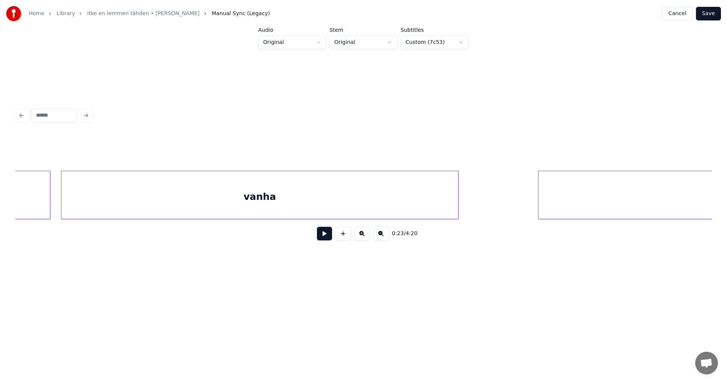
scroll to position [0, 9503]
click at [219, 203] on div "vanha" at bounding box center [317, 196] width 397 height 51
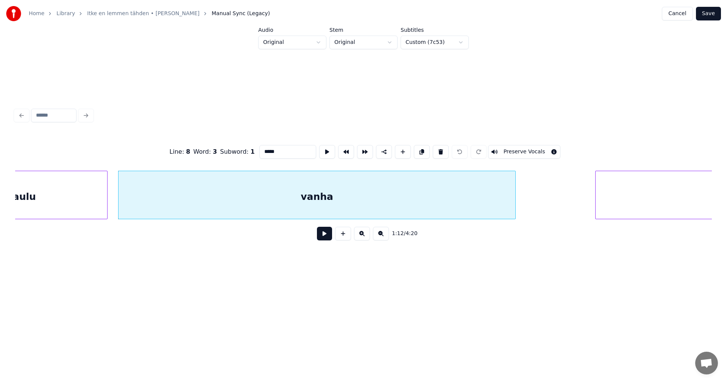
click at [326, 239] on button at bounding box center [324, 234] width 15 height 14
drag, startPoint x: 329, startPoint y: 233, endPoint x: 329, endPoint y: 227, distance: 5.3
click at [329, 231] on button at bounding box center [324, 234] width 15 height 14
click at [325, 200] on div "vanha" at bounding box center [317, 196] width 397 height 51
click at [269, 150] on input "*****" at bounding box center [287, 152] width 57 height 14
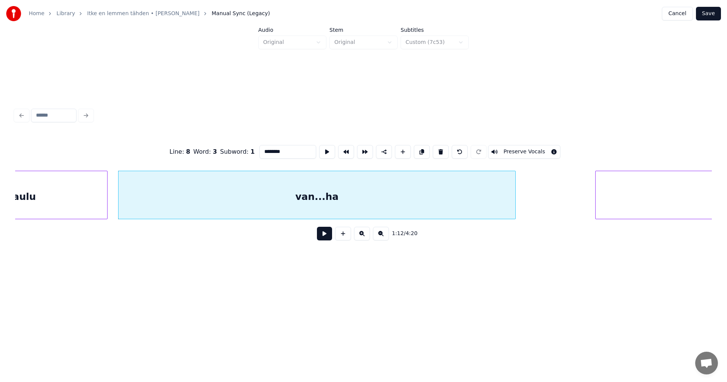
type input "********"
click at [708, 15] on button "Save" at bounding box center [708, 14] width 25 height 14
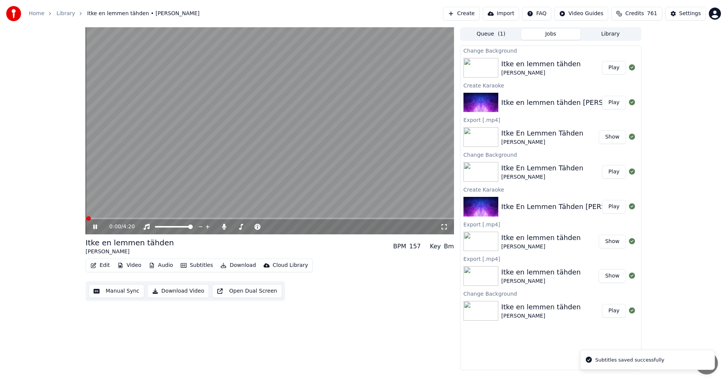
click at [96, 219] on span at bounding box center [270, 219] width 368 height 2
click at [276, 219] on span at bounding box center [270, 219] width 368 height 2
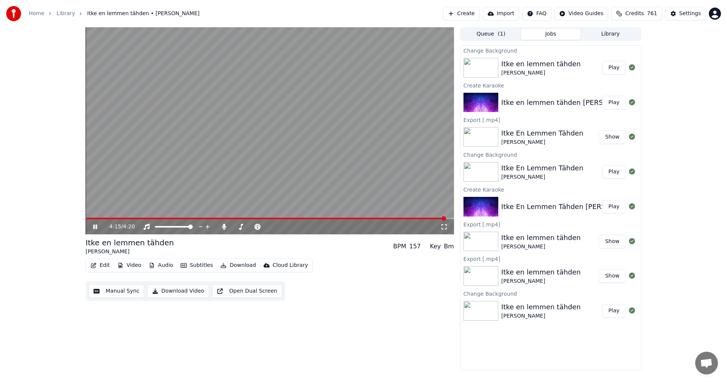
click at [97, 227] on icon at bounding box center [95, 227] width 4 height 5
click at [100, 266] on button "Edit" at bounding box center [99, 265] width 25 height 11
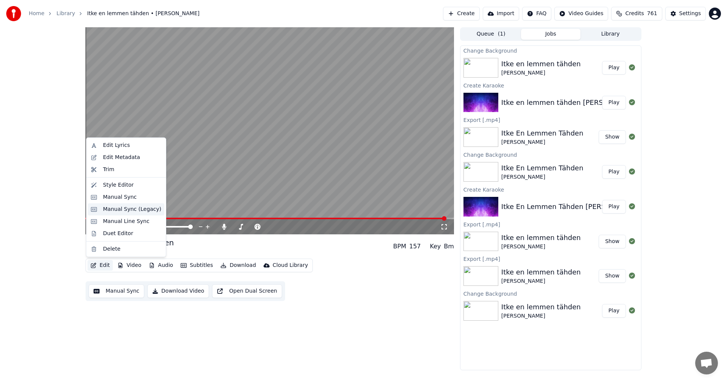
click at [128, 210] on div "Manual Sync (Legacy)" at bounding box center [132, 210] width 58 height 8
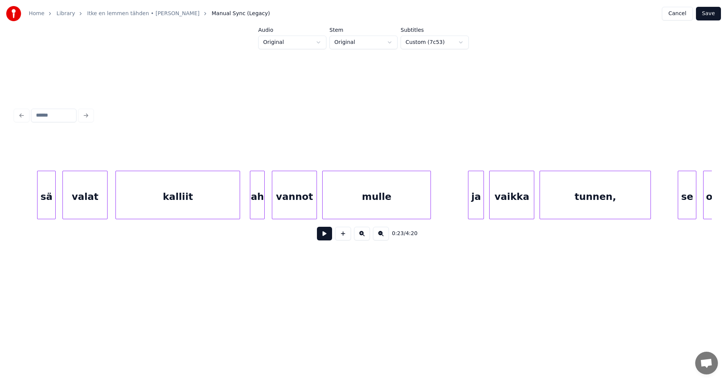
scroll to position [0, 28473]
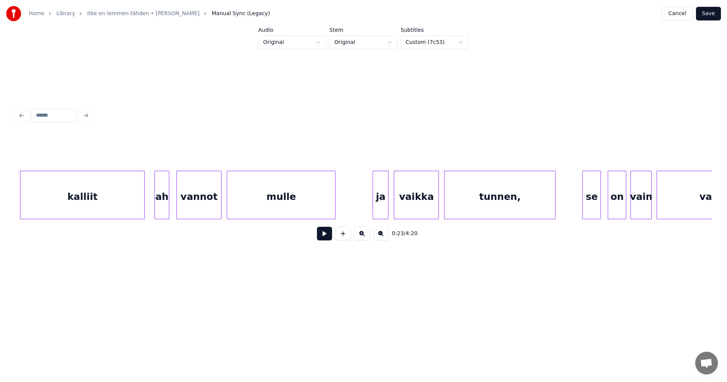
click at [547, 204] on div "tunnen," at bounding box center [500, 196] width 111 height 51
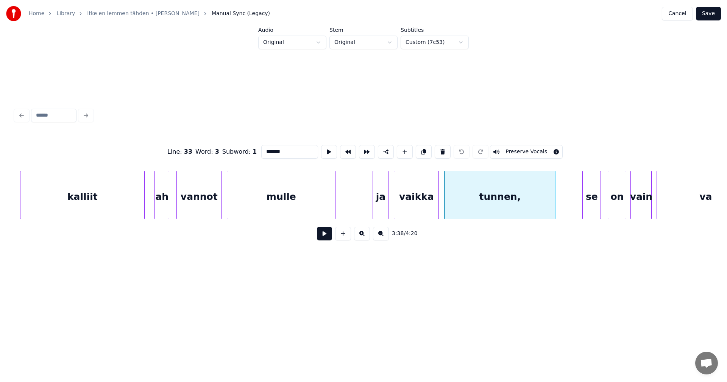
click at [587, 206] on div "se" at bounding box center [592, 196] width 18 height 51
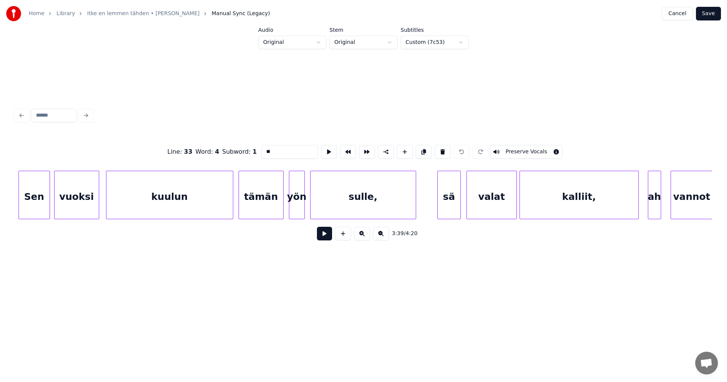
scroll to position [0, 31360]
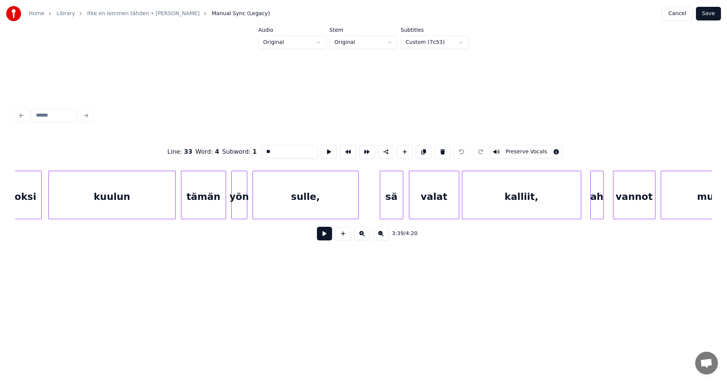
click at [336, 194] on div "sulle," at bounding box center [305, 196] width 105 height 51
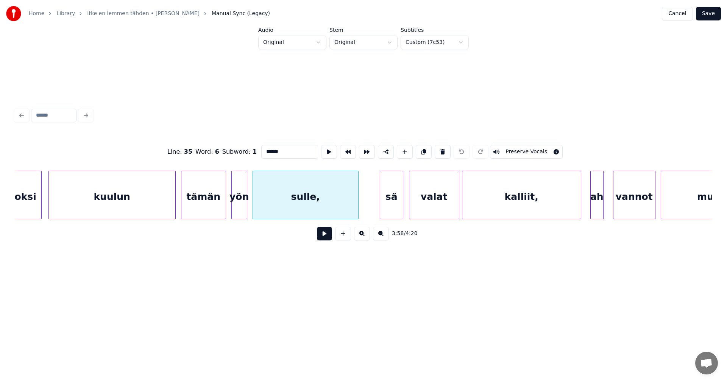
click at [397, 207] on div "sä" at bounding box center [391, 196] width 23 height 51
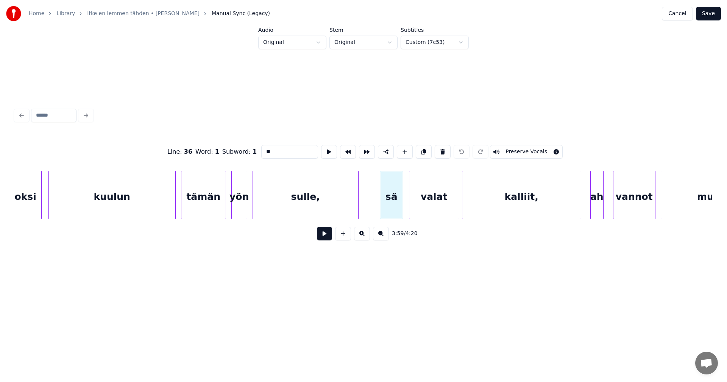
click at [334, 204] on div "sulle," at bounding box center [305, 196] width 105 height 51
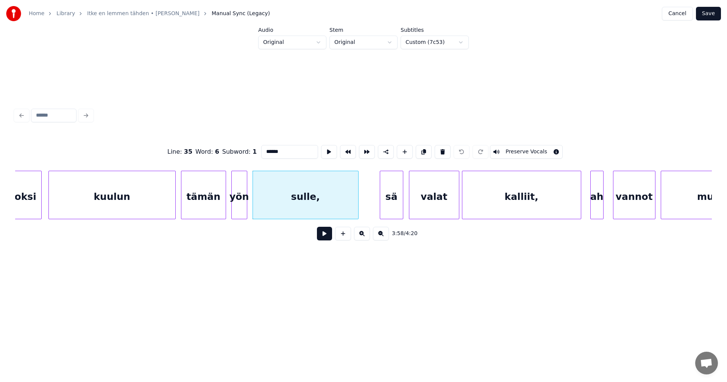
click at [283, 150] on input "******" at bounding box center [289, 152] width 57 height 14
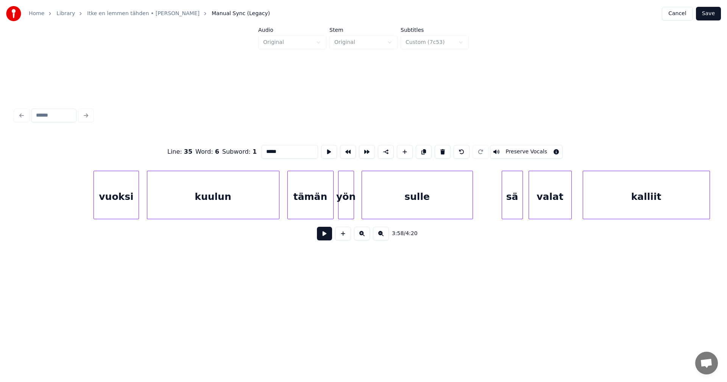
scroll to position [0, 13080]
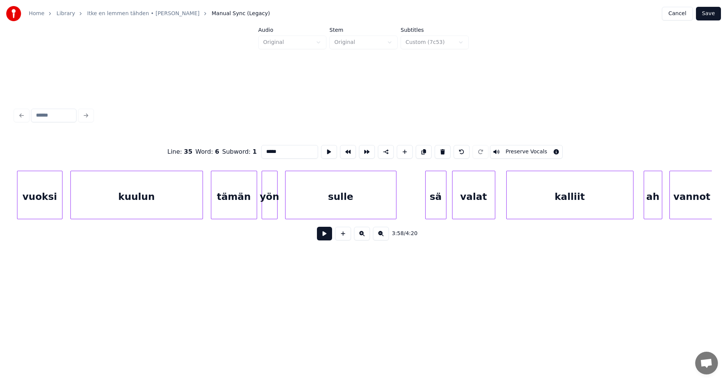
click at [306, 207] on div "sulle" at bounding box center [341, 196] width 111 height 51
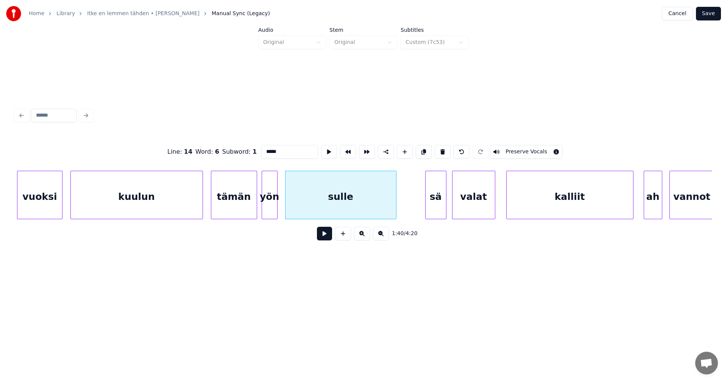
click at [435, 206] on div "sä" at bounding box center [436, 196] width 20 height 51
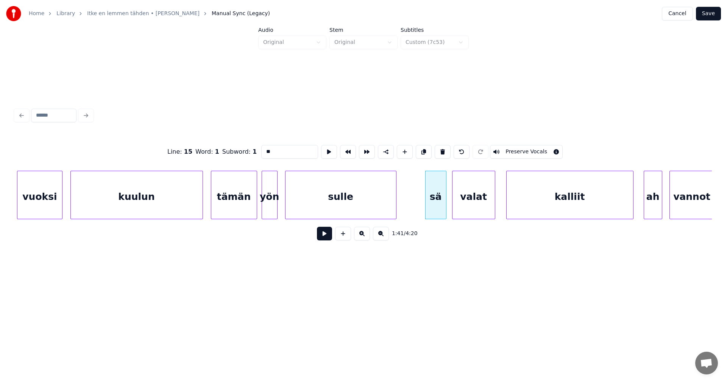
type input "**"
click at [716, 14] on button "Save" at bounding box center [708, 14] width 25 height 14
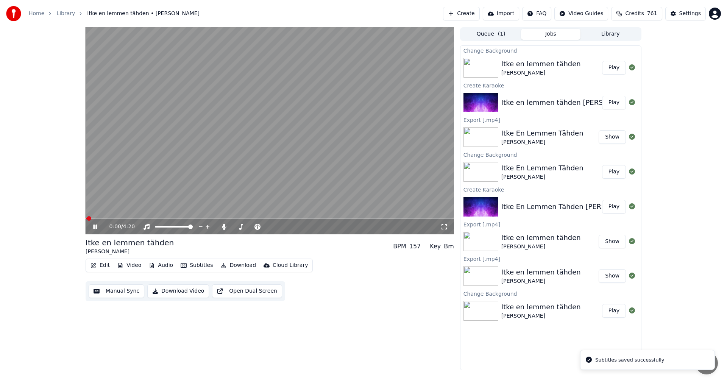
click at [153, 218] on span at bounding box center [270, 219] width 368 height 2
click at [192, 218] on span at bounding box center [270, 219] width 368 height 2
click at [218, 218] on span at bounding box center [270, 219] width 368 height 2
click at [94, 226] on icon at bounding box center [95, 227] width 4 height 5
click at [409, 218] on span at bounding box center [270, 219] width 368 height 2
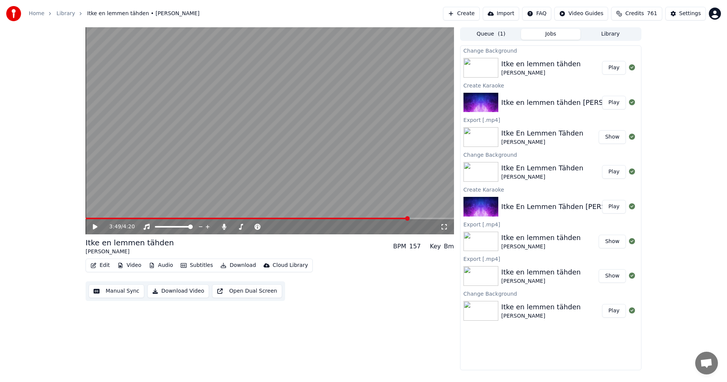
click at [97, 226] on icon at bounding box center [101, 227] width 18 height 6
click at [416, 218] on span at bounding box center [270, 219] width 368 height 2
click at [95, 226] on icon at bounding box center [101, 227] width 18 height 6
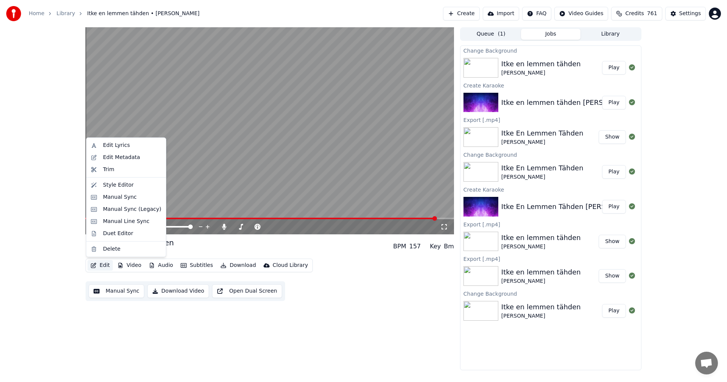
click at [103, 265] on button "Edit" at bounding box center [99, 265] width 25 height 11
click at [133, 211] on div "Manual Sync (Legacy)" at bounding box center [132, 210] width 58 height 8
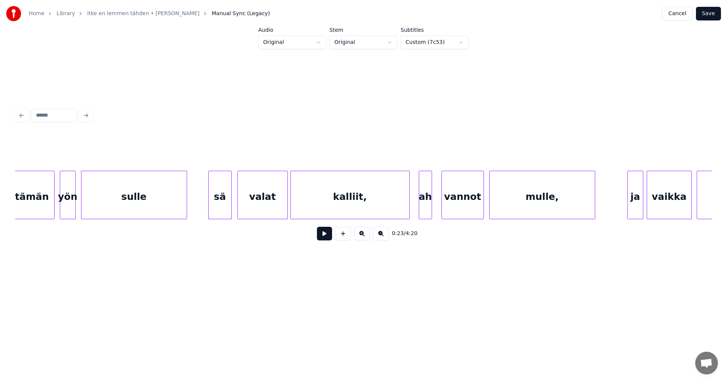
scroll to position [0, 31532]
click at [568, 204] on div "mulle," at bounding box center [541, 196] width 105 height 51
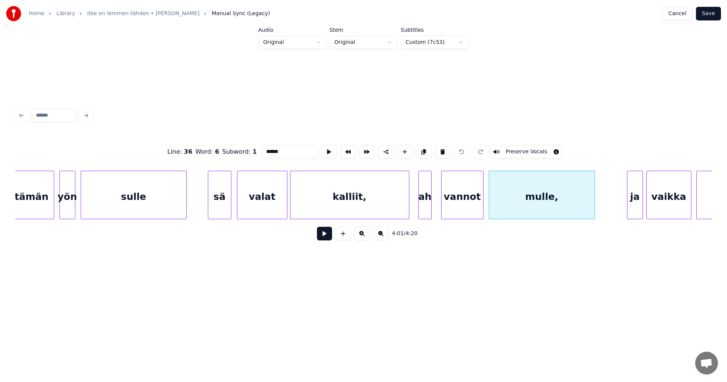
click at [289, 151] on input "******" at bounding box center [289, 152] width 57 height 14
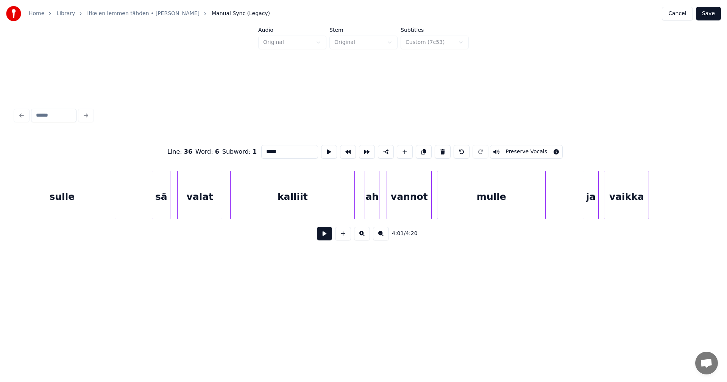
scroll to position [0, 28186]
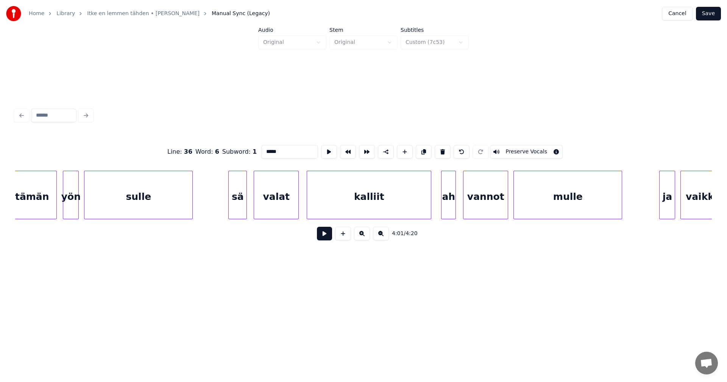
click at [564, 207] on div "mulle" at bounding box center [568, 196] width 108 height 51
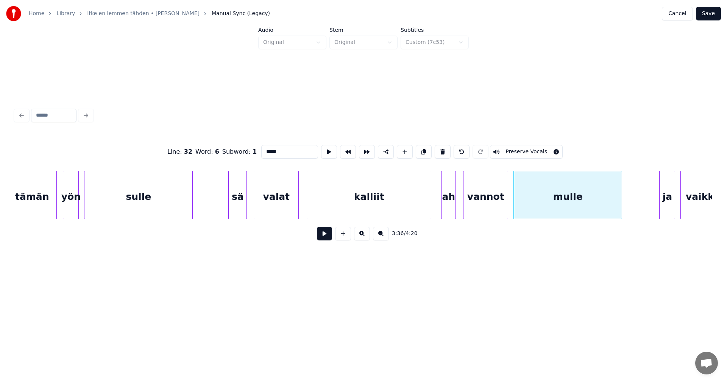
click at [667, 208] on div "ja" at bounding box center [667, 196] width 15 height 51
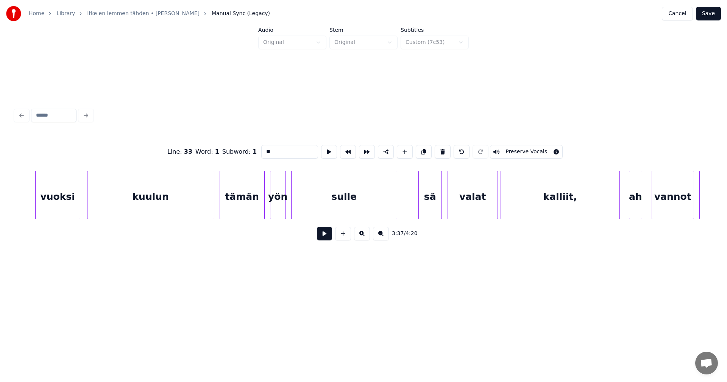
scroll to position [0, 31399]
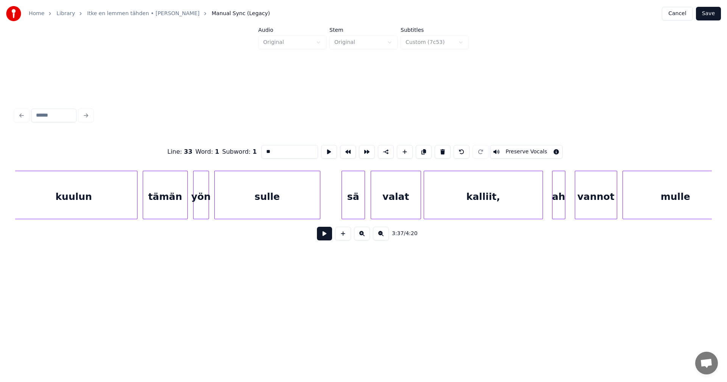
click at [511, 202] on div "kalliit," at bounding box center [483, 196] width 119 height 51
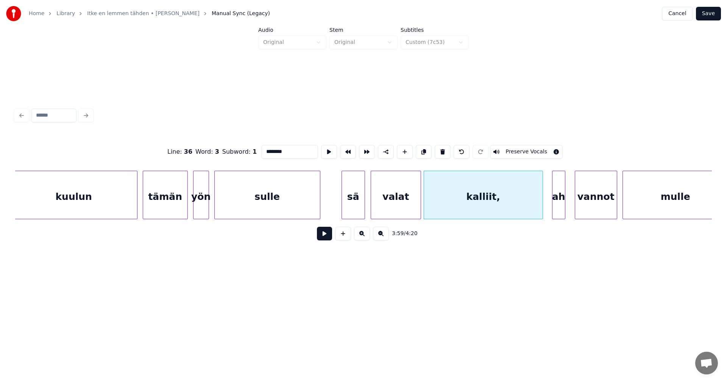
click at [561, 204] on div "ah" at bounding box center [558, 196] width 12 height 51
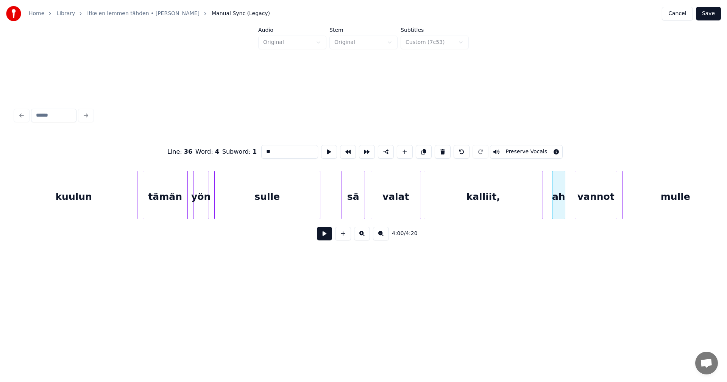
click at [524, 204] on div "kalliit," at bounding box center [483, 196] width 119 height 51
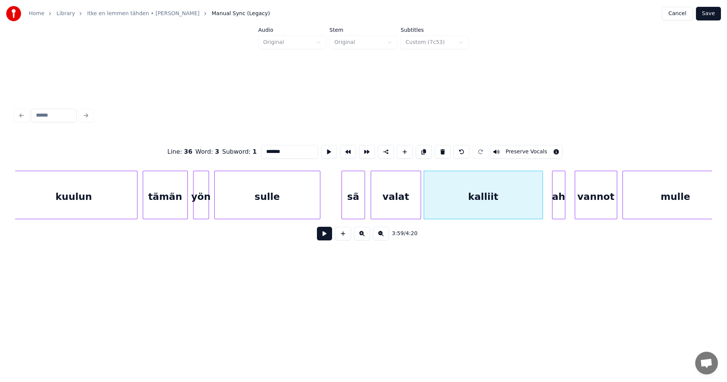
type input "*******"
click at [715, 16] on button "Save" at bounding box center [708, 14] width 25 height 14
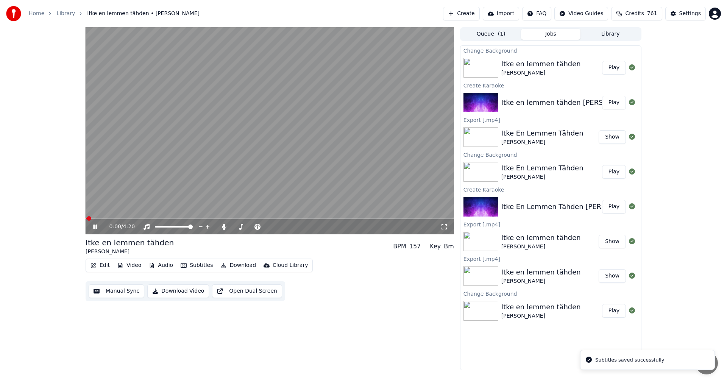
click at [401, 217] on video at bounding box center [270, 130] width 368 height 207
click at [402, 218] on span at bounding box center [270, 219] width 368 height 2
click at [98, 226] on icon at bounding box center [101, 227] width 18 height 6
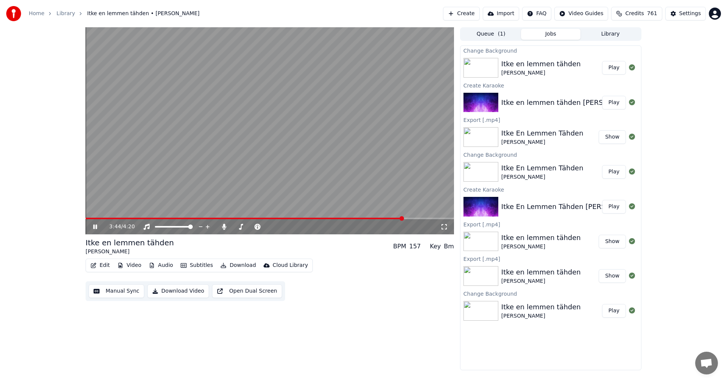
click at [414, 218] on span at bounding box center [270, 219] width 368 height 2
click at [95, 225] on icon at bounding box center [101, 227] width 18 height 6
click at [225, 225] on icon at bounding box center [224, 227] width 4 height 6
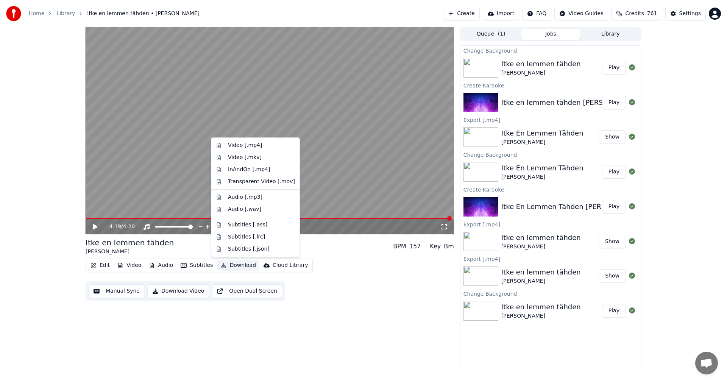
click at [238, 267] on button "Download" at bounding box center [238, 265] width 42 height 11
click at [256, 145] on div "Video [.mp4]" at bounding box center [245, 146] width 34 height 8
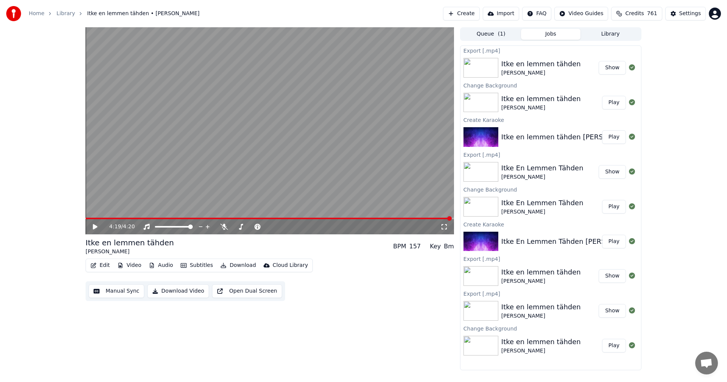
click at [605, 67] on button "Show" at bounding box center [612, 68] width 27 height 14
click at [40, 17] on link "Home" at bounding box center [37, 14] width 16 height 8
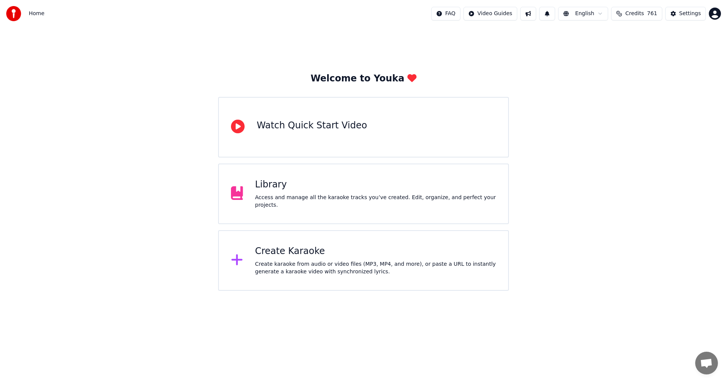
click at [297, 257] on div "Create Karaoke Create karaoke from audio or video files (MP3, MP4, and more), o…" at bounding box center [375, 260] width 241 height 30
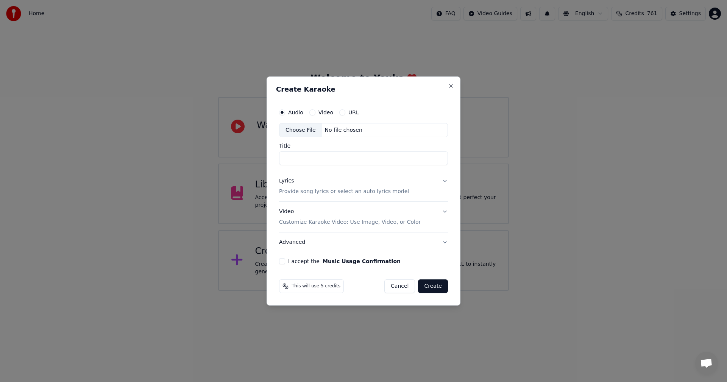
click at [306, 132] on div "Choose File" at bounding box center [300, 130] width 42 height 14
type input "**********"
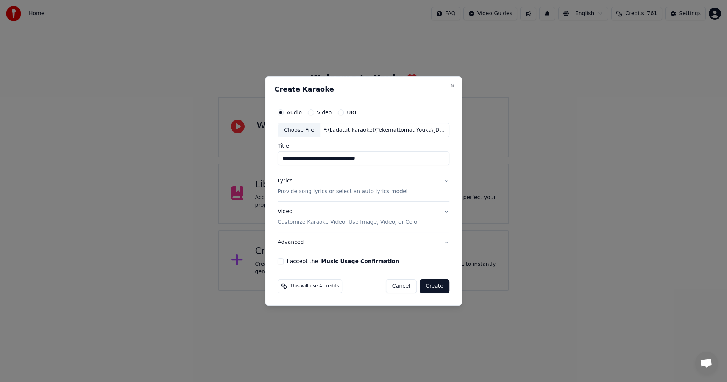
click at [290, 183] on div "Lyrics" at bounding box center [285, 182] width 15 height 8
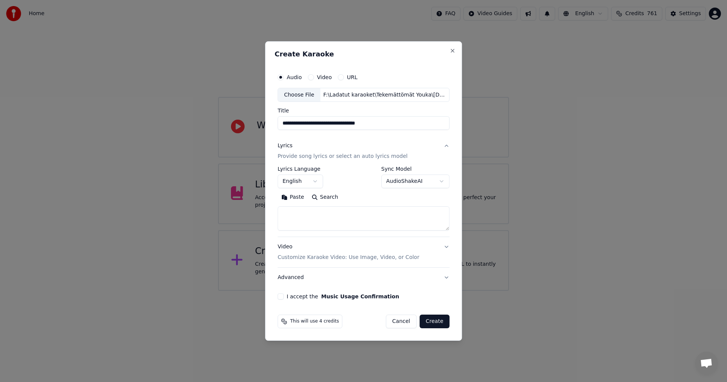
click at [292, 198] on button "Paste" at bounding box center [293, 198] width 30 height 12
type textarea "**********"
click at [283, 298] on button "I accept the Music Usage Confirmation" at bounding box center [281, 296] width 6 height 6
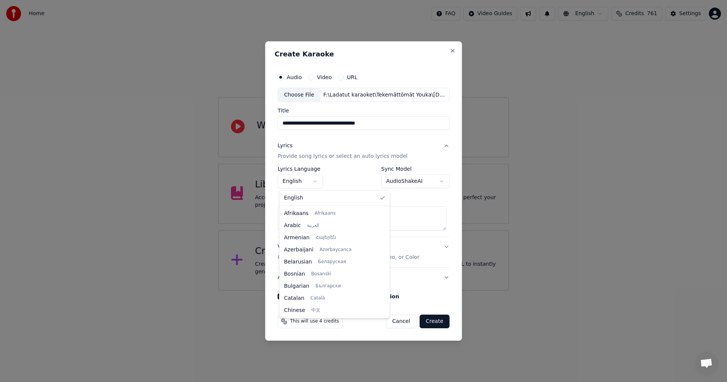
click at [315, 182] on body "**********" at bounding box center [363, 145] width 727 height 291
select select "**"
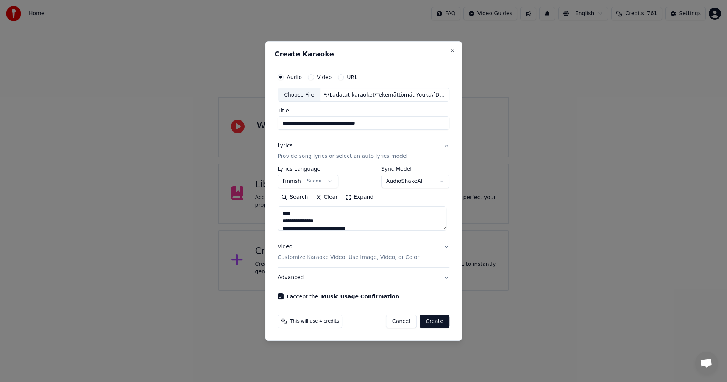
click at [431, 321] on button "Create" at bounding box center [435, 322] width 30 height 14
type textarea "**********"
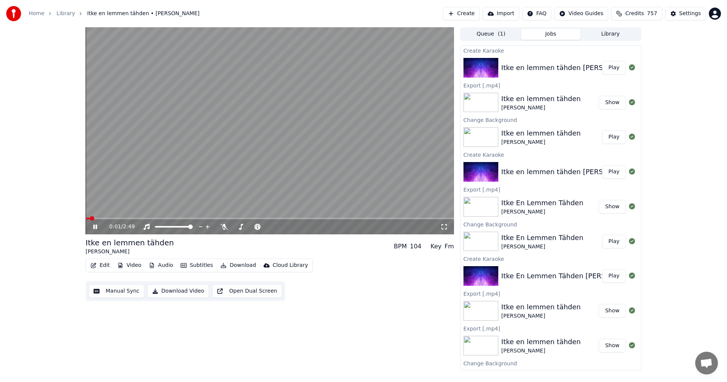
click at [97, 226] on icon at bounding box center [95, 227] width 4 height 5
click at [509, 72] on div "Itke en lemmen tähden [PERSON_NAME]" at bounding box center [570, 67] width 138 height 11
click at [227, 228] on icon at bounding box center [224, 227] width 8 height 6
click at [610, 69] on button "Play" at bounding box center [614, 68] width 24 height 14
click at [134, 266] on button "Video" at bounding box center [129, 265] width 30 height 11
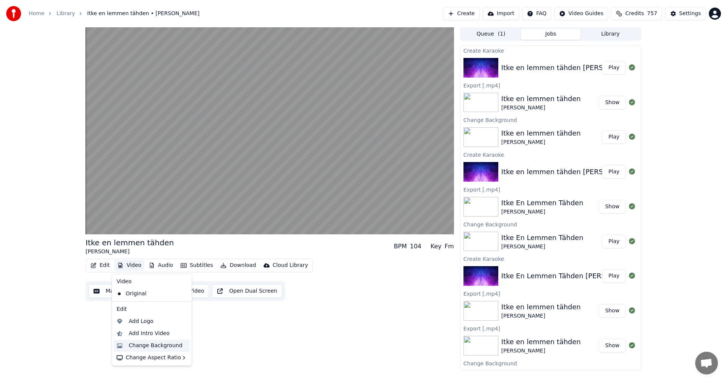
click at [153, 343] on div "Change Background" at bounding box center [156, 346] width 54 height 8
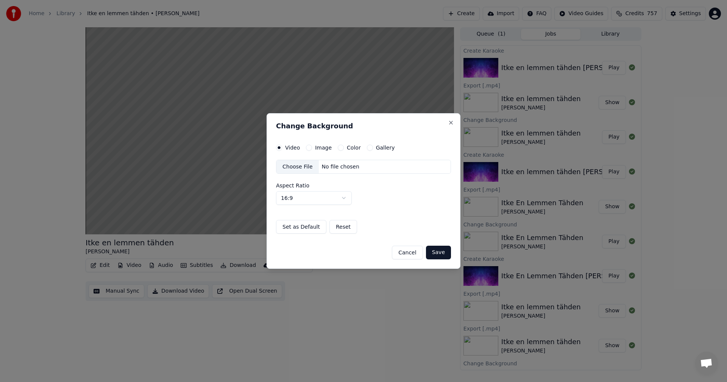
click at [308, 148] on button "Image" at bounding box center [309, 148] width 6 height 6
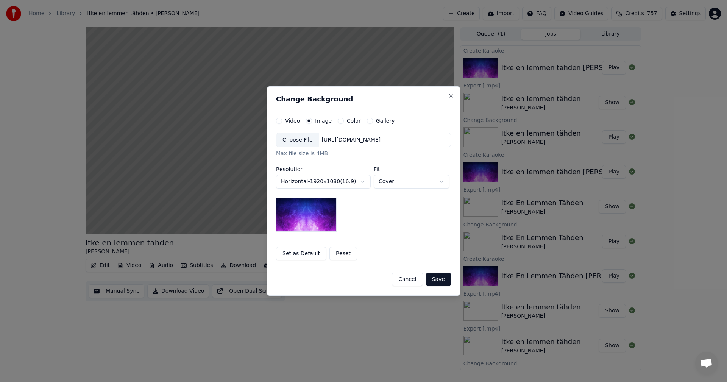
click at [305, 142] on div "Choose File" at bounding box center [297, 140] width 42 height 14
click at [441, 282] on button "Save" at bounding box center [438, 280] width 25 height 14
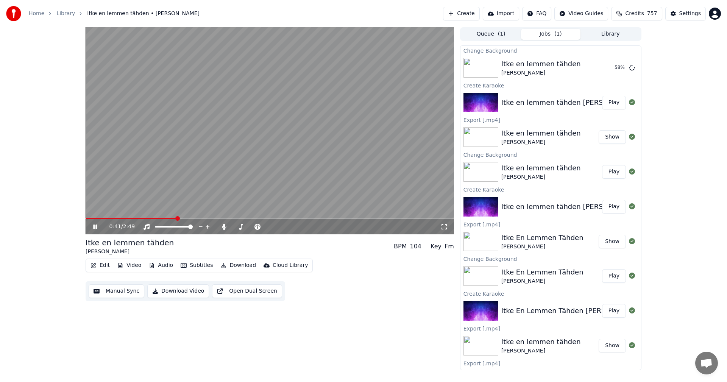
click at [107, 264] on button "Edit" at bounding box center [99, 265] width 25 height 11
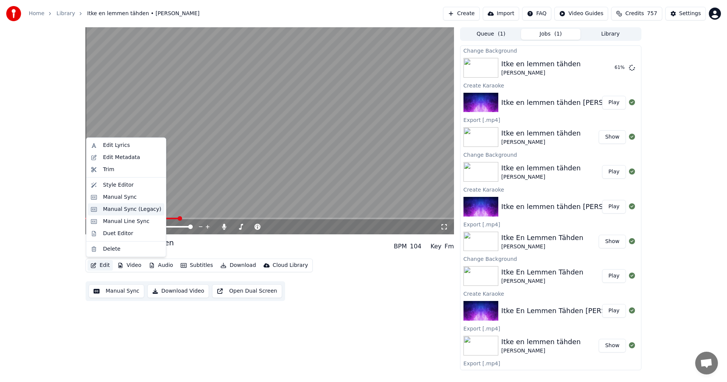
click at [130, 212] on div "Manual Sync (Legacy)" at bounding box center [132, 210] width 58 height 8
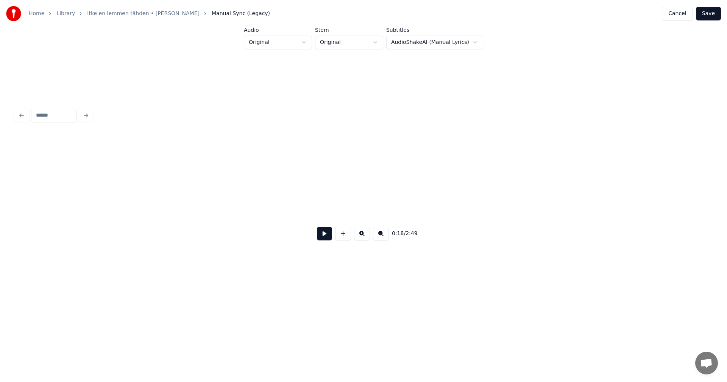
scroll to position [0, 2398]
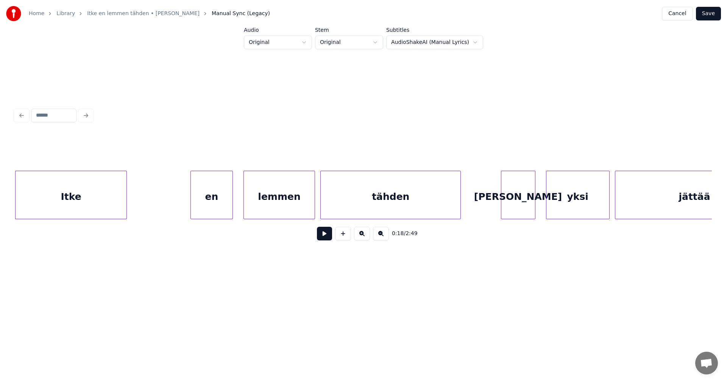
click at [204, 207] on div "en" at bounding box center [212, 196] width 42 height 51
click at [259, 203] on div "lemmen" at bounding box center [277, 196] width 71 height 51
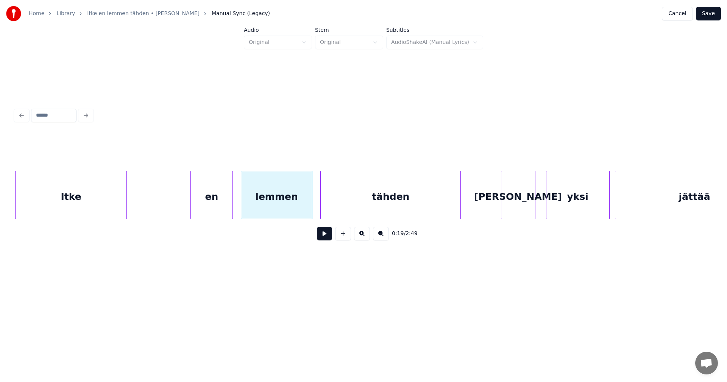
click at [713, 16] on button "Save" at bounding box center [708, 14] width 25 height 14
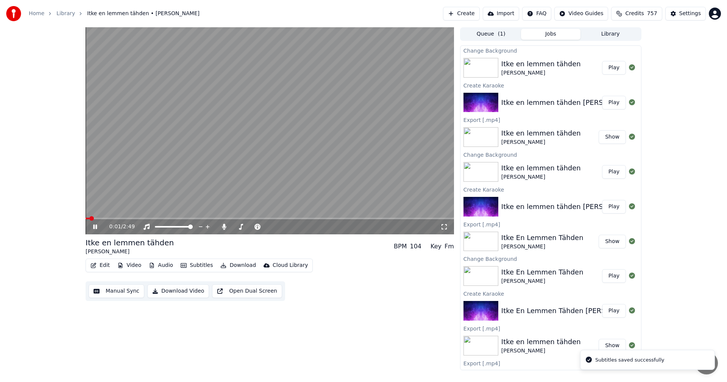
drag, startPoint x: 612, startPoint y: 69, endPoint x: 540, endPoint y: 103, distance: 80.1
click at [612, 69] on button "Play" at bounding box center [614, 68] width 24 height 14
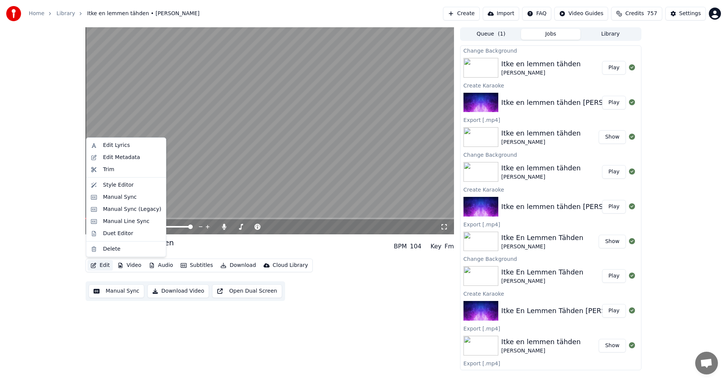
click at [101, 265] on button "Edit" at bounding box center [99, 265] width 25 height 11
click at [116, 212] on div "Manual Sync (Legacy)" at bounding box center [132, 210] width 58 height 8
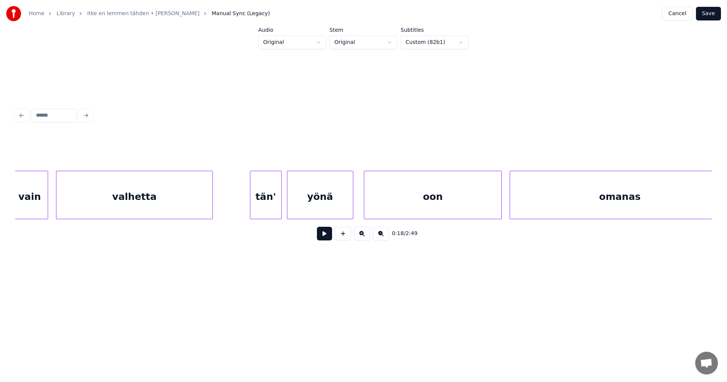
scroll to position [0, 6183]
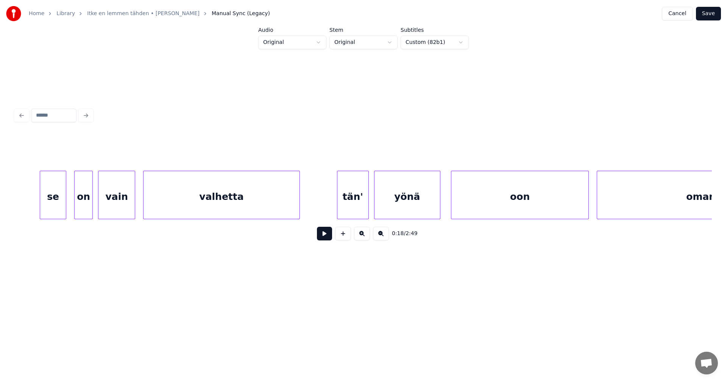
click at [241, 201] on div "valhetta" at bounding box center [222, 196] width 156 height 51
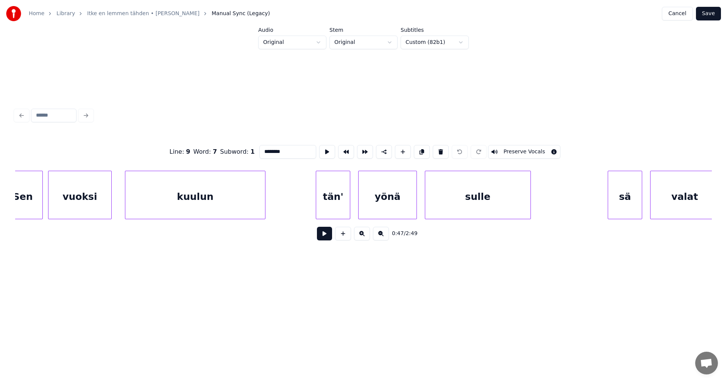
scroll to position [0, 4712]
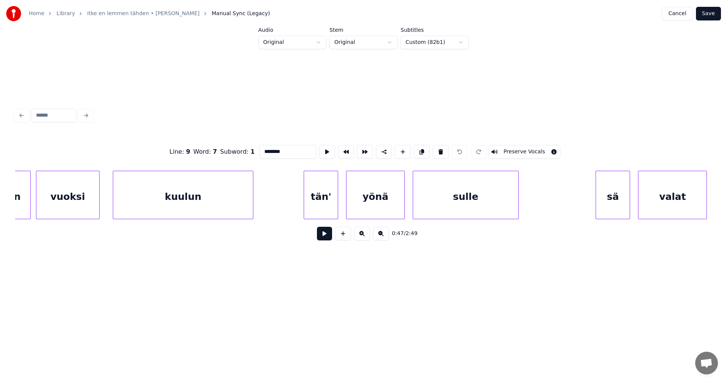
click at [190, 208] on div "kuulun" at bounding box center [183, 196] width 140 height 51
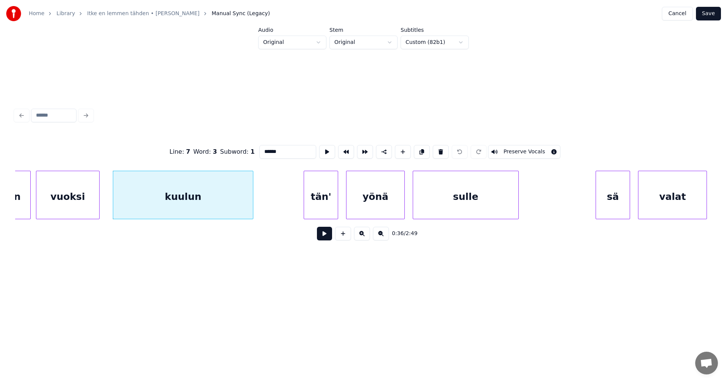
click at [325, 200] on div "tän'" at bounding box center [321, 196] width 34 height 51
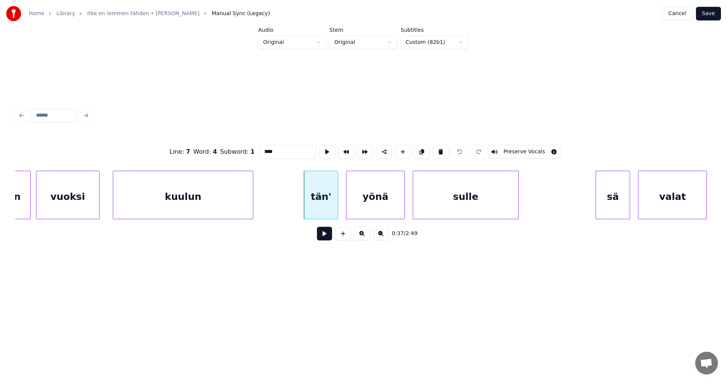
click at [240, 206] on div "kuulun" at bounding box center [183, 196] width 140 height 51
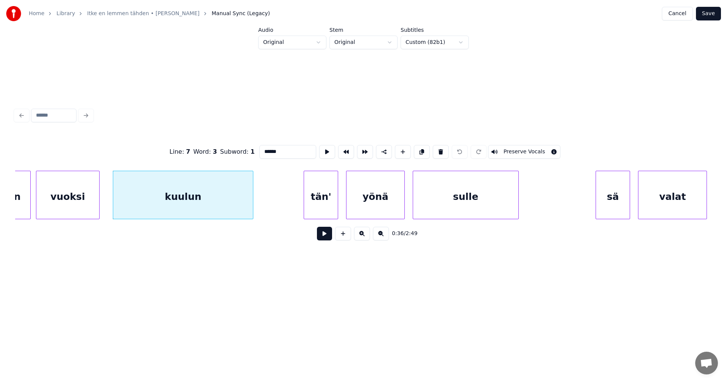
click at [283, 150] on input "******" at bounding box center [287, 152] width 57 height 14
click at [326, 202] on div "tän'" at bounding box center [317, 196] width 34 height 51
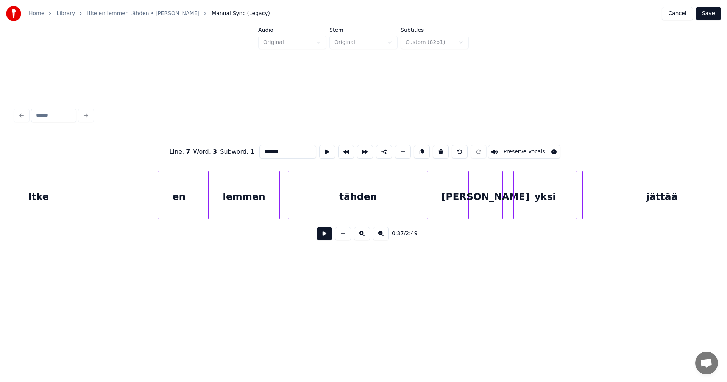
scroll to position [0, 2194]
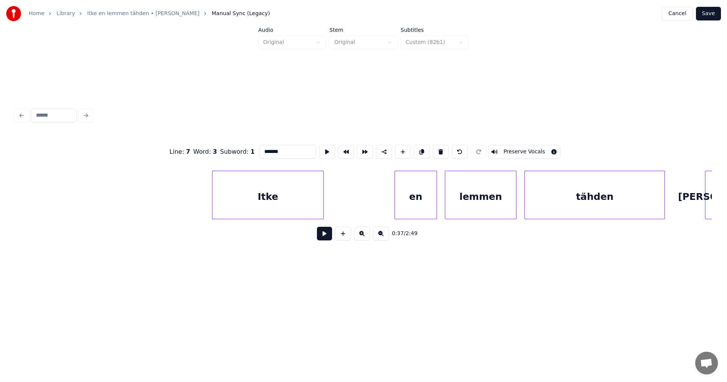
click at [243, 202] on div "Itke" at bounding box center [267, 196] width 111 height 51
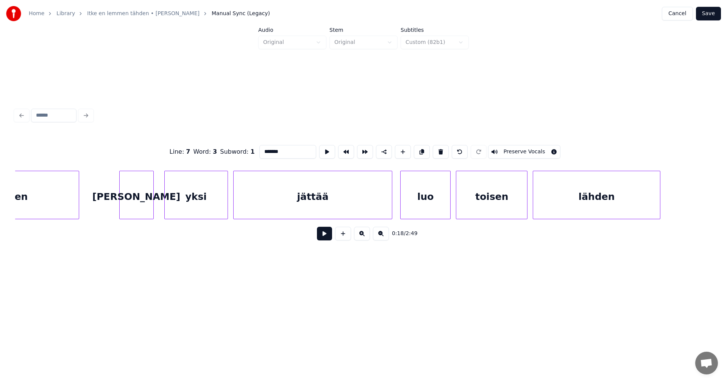
scroll to position [0, 2793]
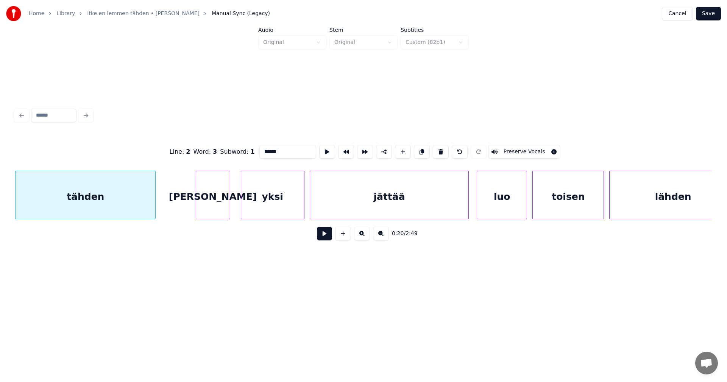
click at [210, 202] on div "[PERSON_NAME]" at bounding box center [213, 196] width 34 height 51
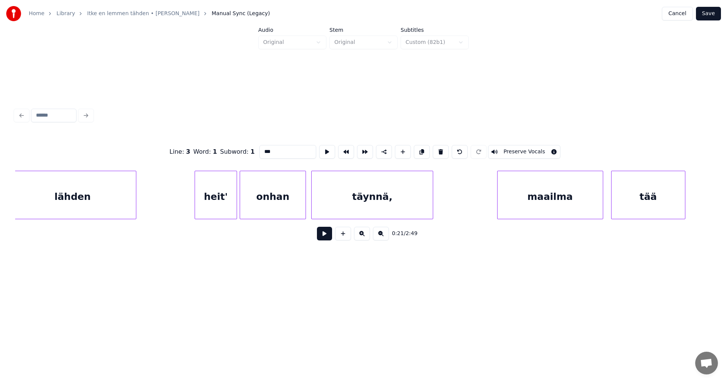
scroll to position [0, 3316]
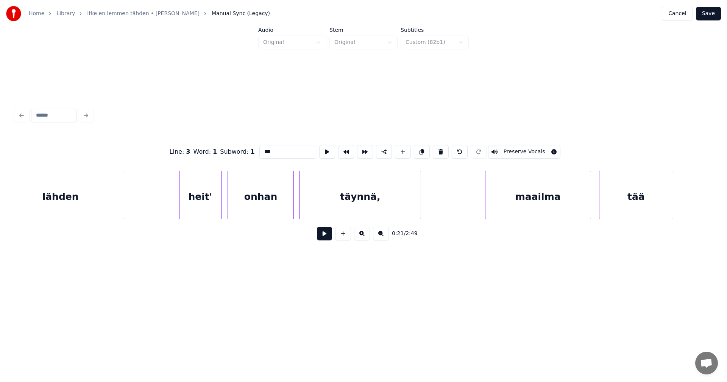
click at [197, 199] on div "heit'" at bounding box center [200, 196] width 42 height 51
type input "***"
click at [328, 239] on button at bounding box center [324, 234] width 15 height 14
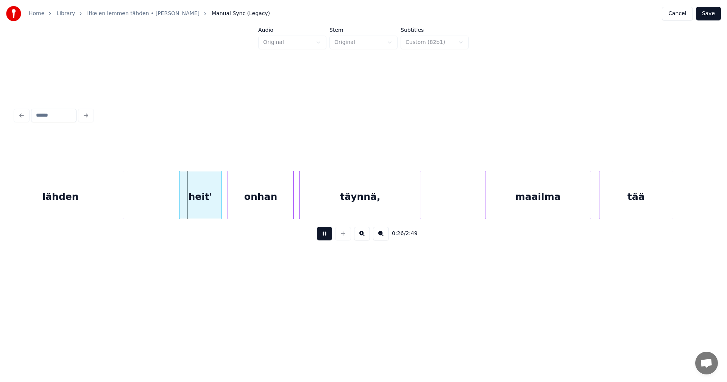
click at [326, 239] on button at bounding box center [324, 234] width 15 height 14
click at [211, 208] on div at bounding box center [212, 195] width 2 height 48
click at [239, 208] on div "onhan" at bounding box center [253, 196] width 66 height 51
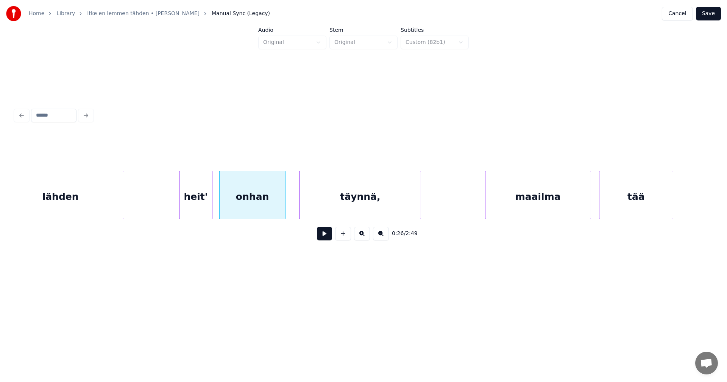
click at [325, 239] on button at bounding box center [324, 234] width 15 height 14
click at [326, 236] on button at bounding box center [324, 234] width 15 height 14
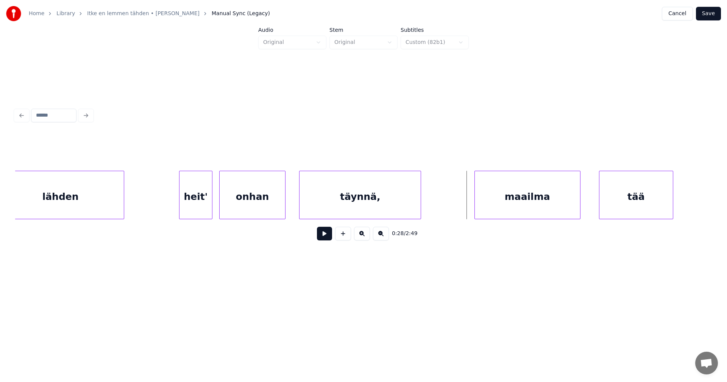
click at [530, 214] on div "maailma" at bounding box center [527, 196] width 105 height 51
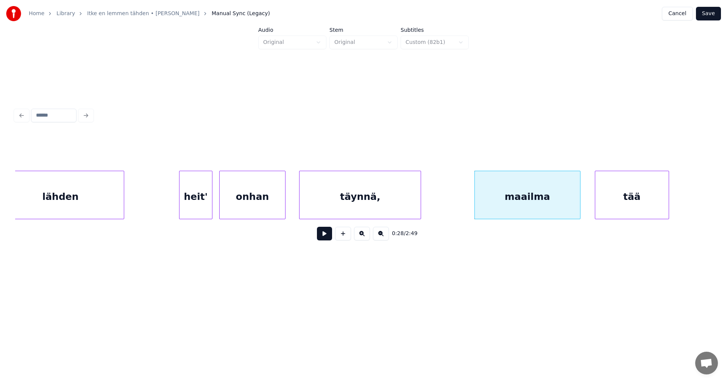
click at [638, 194] on div "tää" at bounding box center [631, 196] width 73 height 51
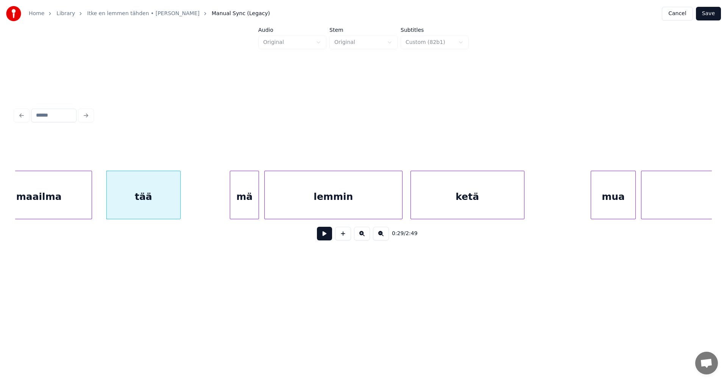
scroll to position [0, 3816]
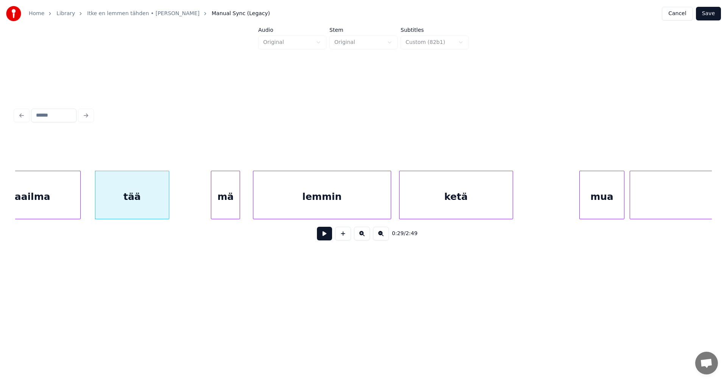
click at [235, 214] on div "mä" at bounding box center [225, 196] width 28 height 51
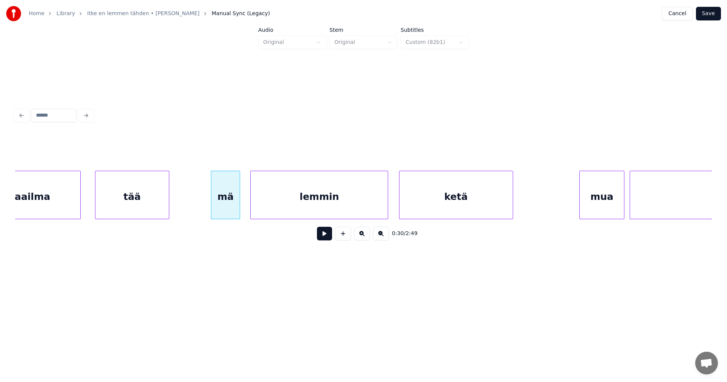
click at [279, 207] on div "lemmin" at bounding box center [319, 196] width 137 height 51
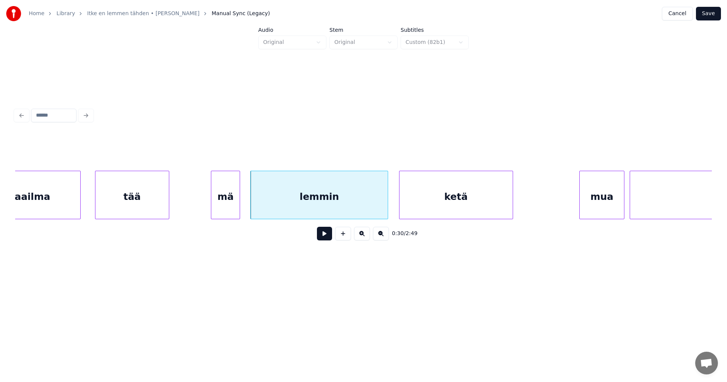
click at [327, 238] on button at bounding box center [324, 234] width 15 height 14
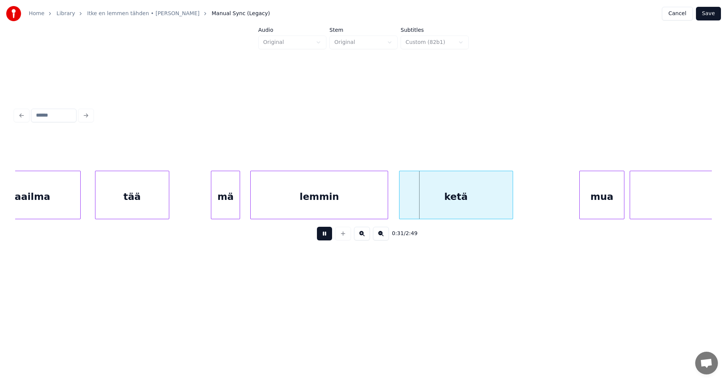
click at [327, 238] on button at bounding box center [324, 234] width 15 height 14
click at [463, 197] on div "ketä" at bounding box center [452, 196] width 113 height 51
click at [385, 208] on div at bounding box center [386, 195] width 2 height 48
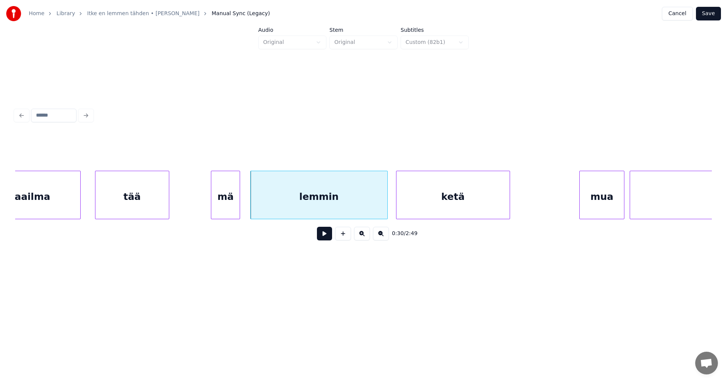
click at [329, 236] on button at bounding box center [324, 234] width 15 height 14
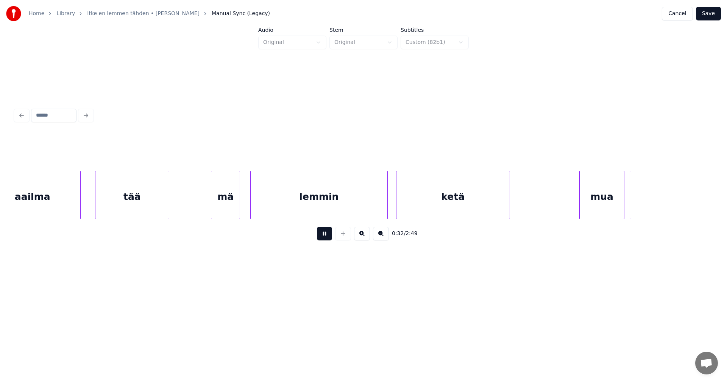
click at [329, 236] on button at bounding box center [324, 234] width 15 height 14
click at [586, 198] on div "mua" at bounding box center [596, 196] width 44 height 51
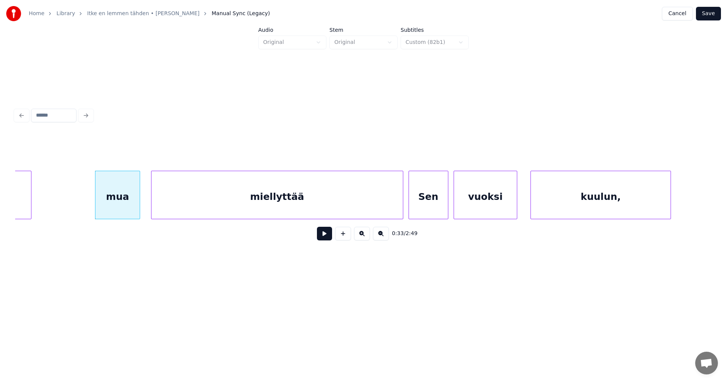
scroll to position [0, 4301]
click at [365, 196] on div "miellyttää" at bounding box center [270, 196] width 251 height 51
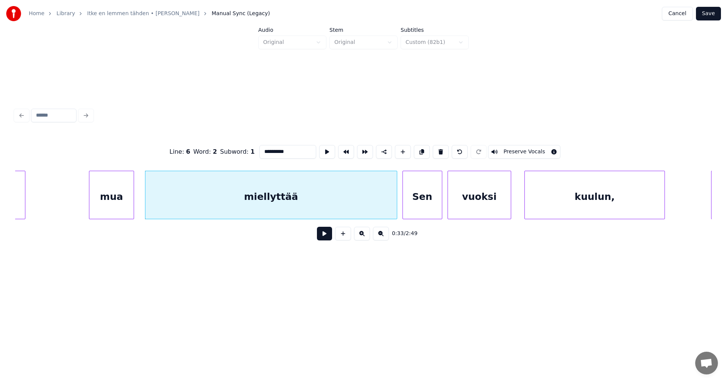
click at [325, 240] on button at bounding box center [324, 234] width 15 height 14
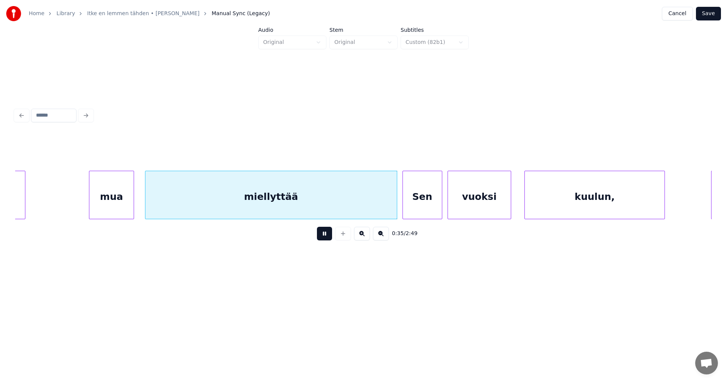
drag, startPoint x: 326, startPoint y: 237, endPoint x: 404, endPoint y: 196, distance: 87.9
click at [326, 237] on button at bounding box center [324, 234] width 15 height 14
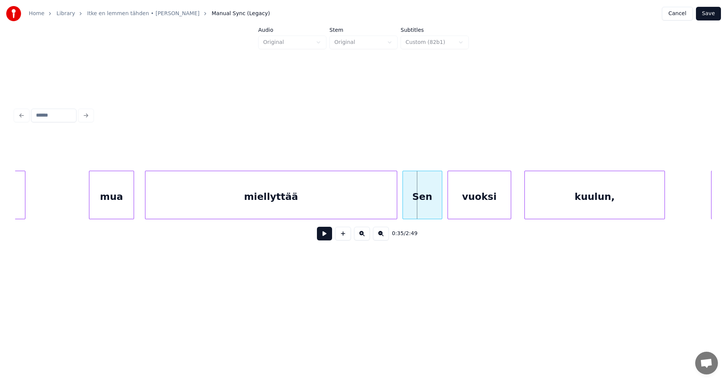
click at [388, 195] on div "miellyttää" at bounding box center [270, 196] width 251 height 51
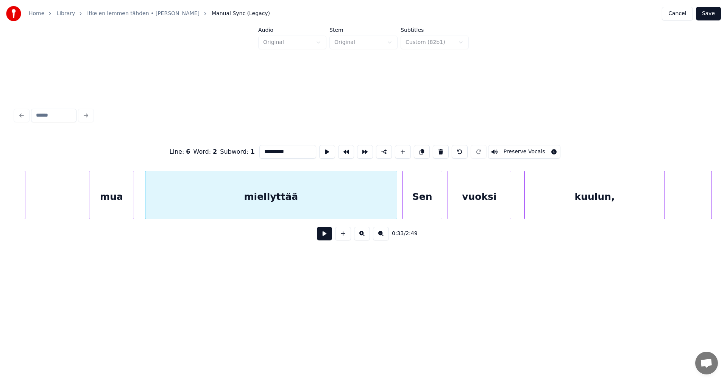
click at [429, 197] on div "Sen" at bounding box center [422, 196] width 39 height 51
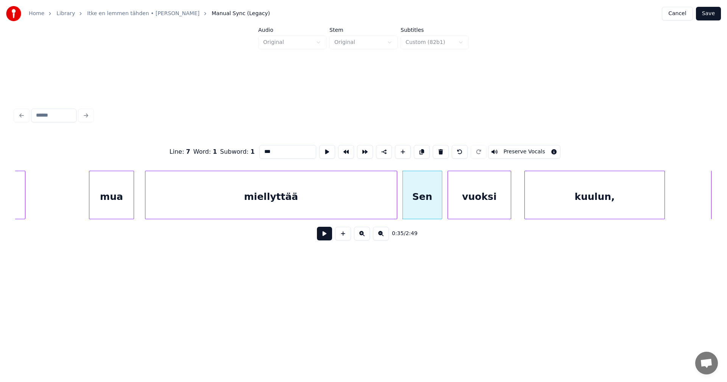
click at [379, 205] on div "miellyttää" at bounding box center [270, 196] width 251 height 51
type input "**********"
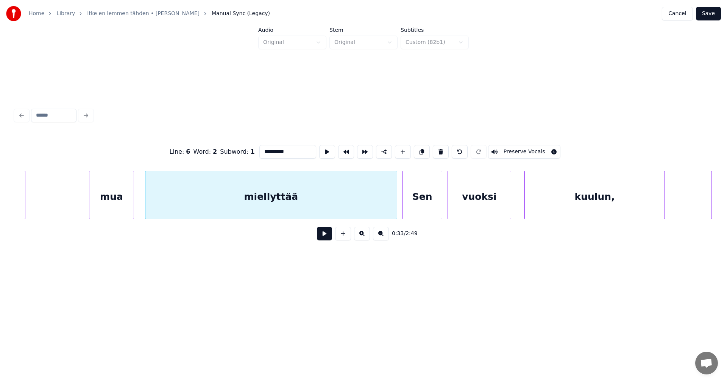
click at [330, 239] on button at bounding box center [324, 234] width 15 height 14
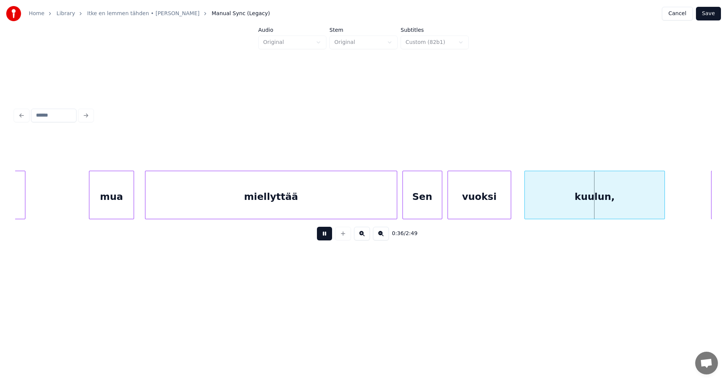
click at [330, 239] on button at bounding box center [324, 234] width 15 height 14
click at [713, 11] on button "Save" at bounding box center [708, 14] width 25 height 14
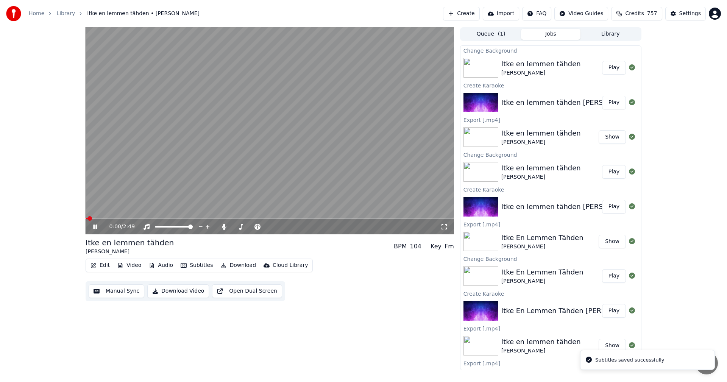
click at [110, 219] on span at bounding box center [270, 219] width 368 height 2
click at [96, 225] on icon at bounding box center [95, 227] width 4 height 5
click at [109, 265] on button "Edit" at bounding box center [99, 265] width 25 height 11
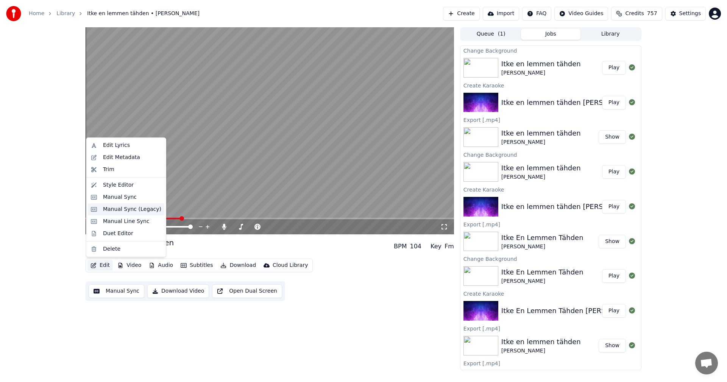
click at [112, 211] on div "Manual Sync (Legacy)" at bounding box center [132, 210] width 58 height 8
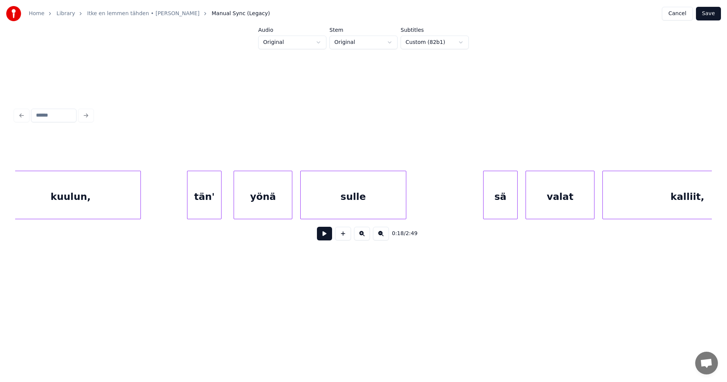
scroll to position [0, 4837]
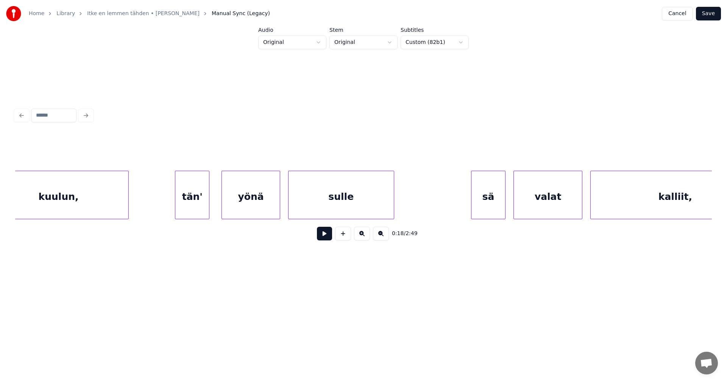
click at [187, 208] on div "tän'" at bounding box center [192, 196] width 34 height 51
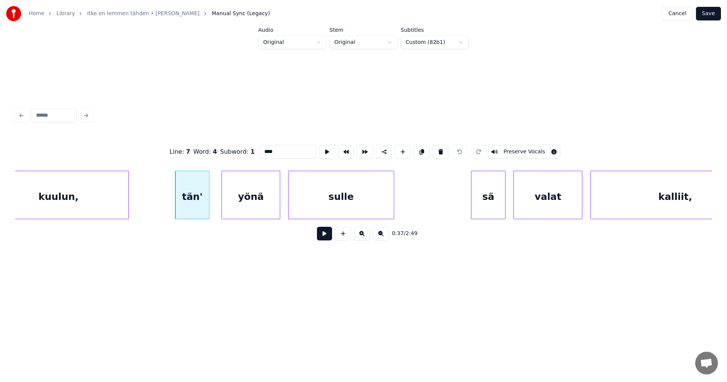
click at [320, 233] on button at bounding box center [324, 234] width 15 height 14
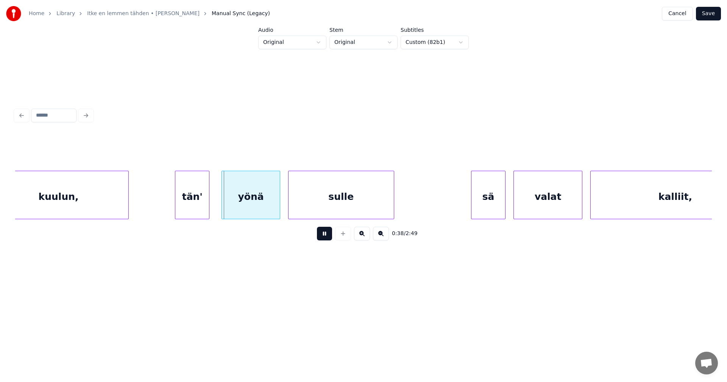
drag, startPoint x: 322, startPoint y: 233, endPoint x: 293, endPoint y: 234, distance: 28.8
click at [321, 233] on button at bounding box center [324, 234] width 15 height 14
click at [253, 211] on div "yönä" at bounding box center [249, 196] width 58 height 51
click at [320, 233] on button at bounding box center [324, 234] width 15 height 14
click at [321, 236] on button at bounding box center [324, 234] width 15 height 14
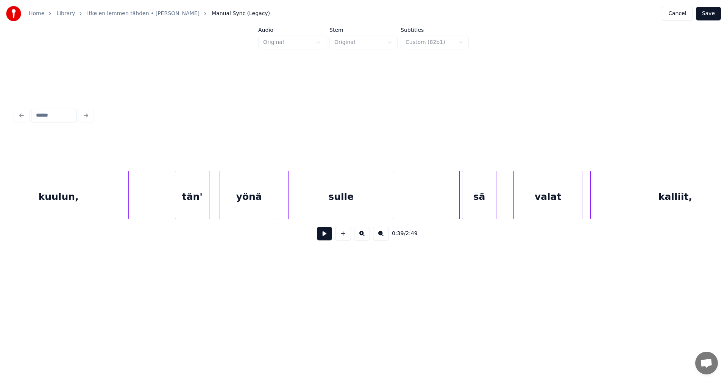
click at [486, 201] on div "sä" at bounding box center [479, 196] width 34 height 51
click at [523, 201] on div "valat" at bounding box center [544, 196] width 68 height 51
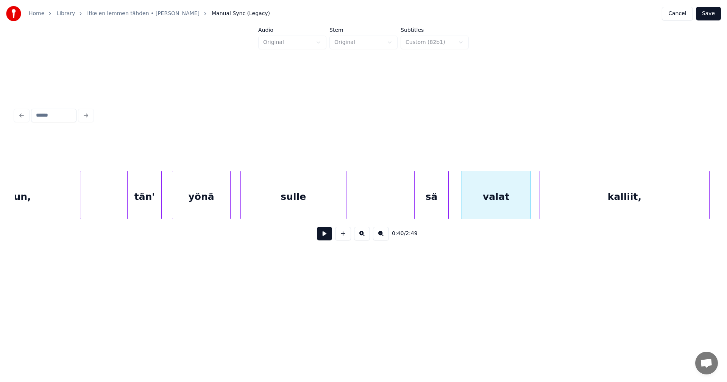
click at [614, 189] on div "kalliit," at bounding box center [624, 196] width 169 height 51
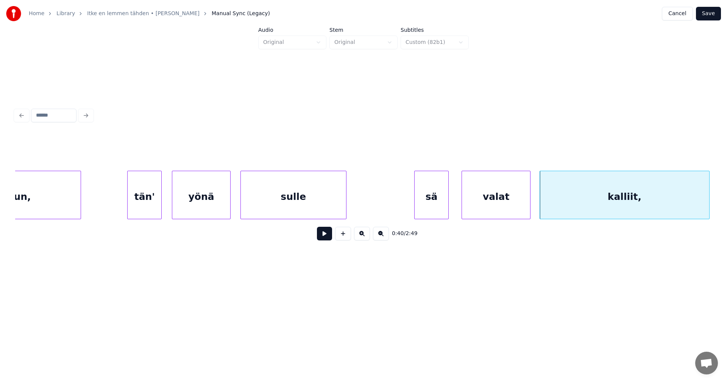
click at [323, 239] on button at bounding box center [324, 234] width 15 height 14
drag, startPoint x: 323, startPoint y: 239, endPoint x: 392, endPoint y: 242, distance: 68.6
click at [324, 239] on button at bounding box center [324, 234] width 15 height 14
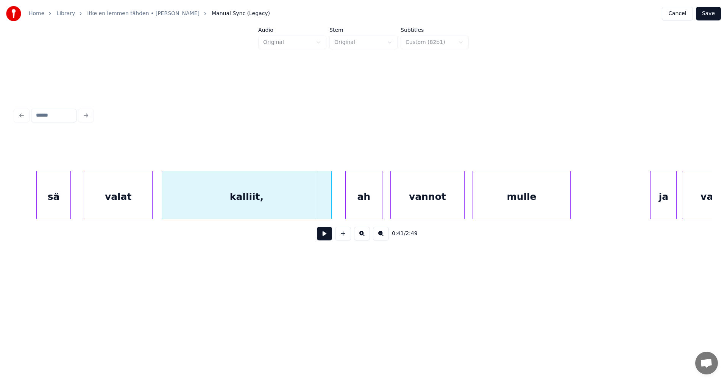
scroll to position [0, 5278]
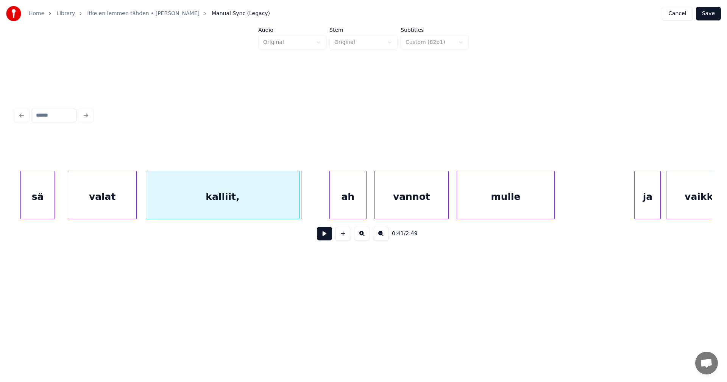
click at [298, 211] on div at bounding box center [298, 195] width 2 height 48
click at [338, 206] on div "ah" at bounding box center [339, 196] width 36 height 51
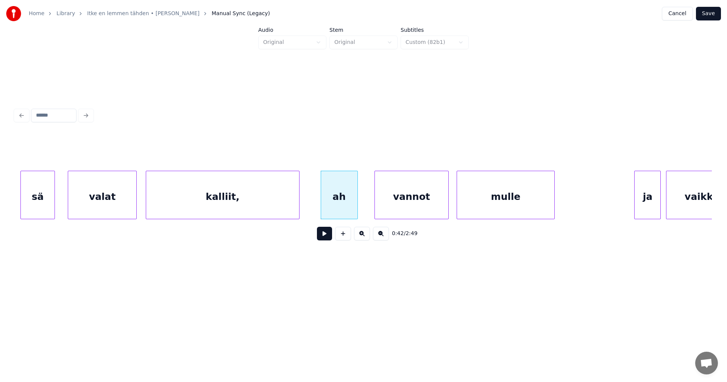
click at [326, 240] on button at bounding box center [324, 234] width 15 height 14
click at [407, 203] on div "vannot" at bounding box center [407, 196] width 73 height 51
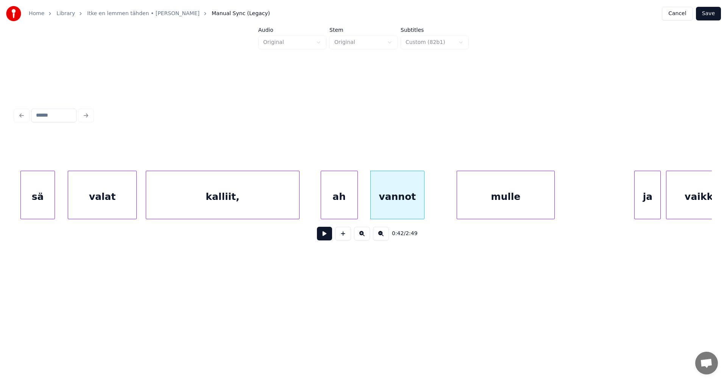
click at [423, 204] on div at bounding box center [423, 195] width 2 height 48
click at [473, 203] on div "mulle" at bounding box center [489, 196] width 97 height 51
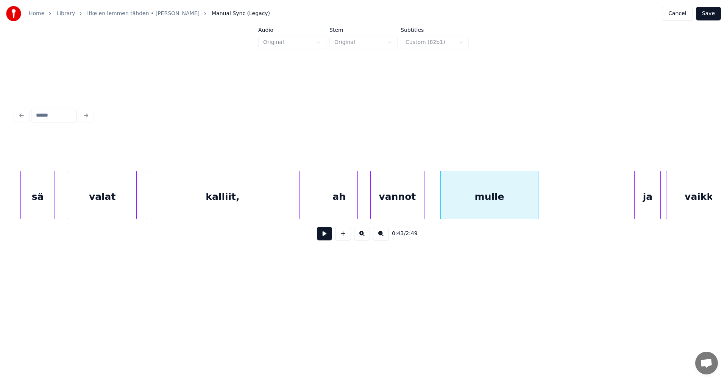
click at [371, 216] on div "vannot" at bounding box center [397, 196] width 53 height 51
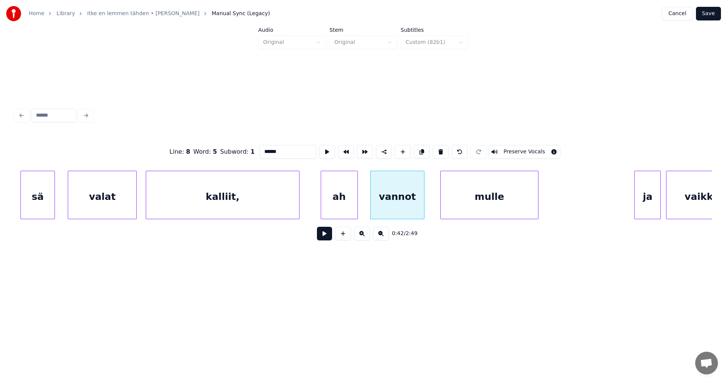
click at [327, 240] on button at bounding box center [324, 234] width 15 height 14
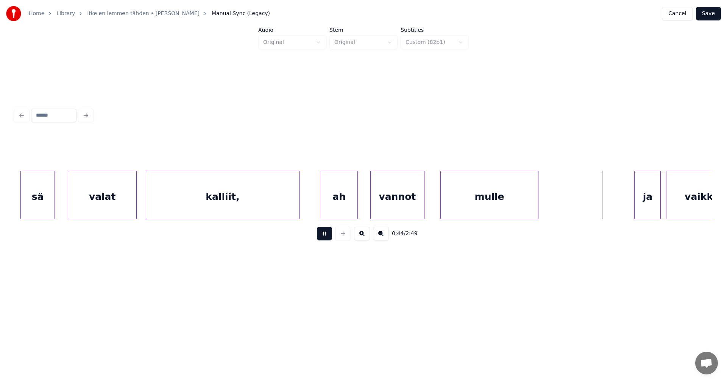
drag, startPoint x: 328, startPoint y: 237, endPoint x: 550, endPoint y: 198, distance: 225.4
click at [328, 237] on button at bounding box center [324, 234] width 15 height 14
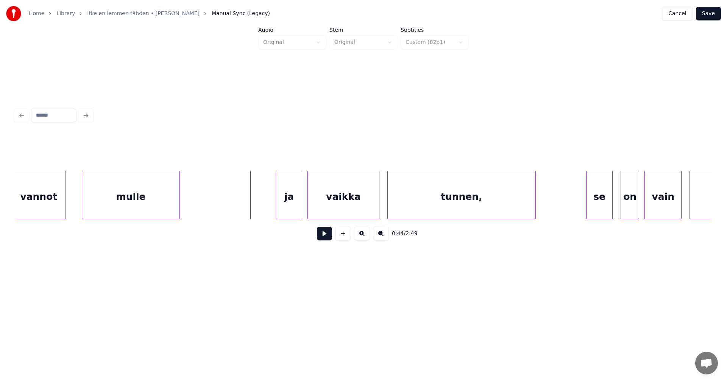
scroll to position [0, 5642]
click at [281, 210] on div "ja" at bounding box center [277, 196] width 26 height 51
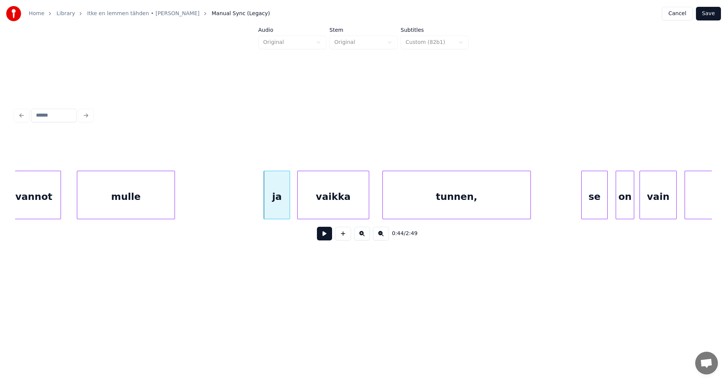
click at [322, 204] on div "vaikka" at bounding box center [333, 196] width 71 height 51
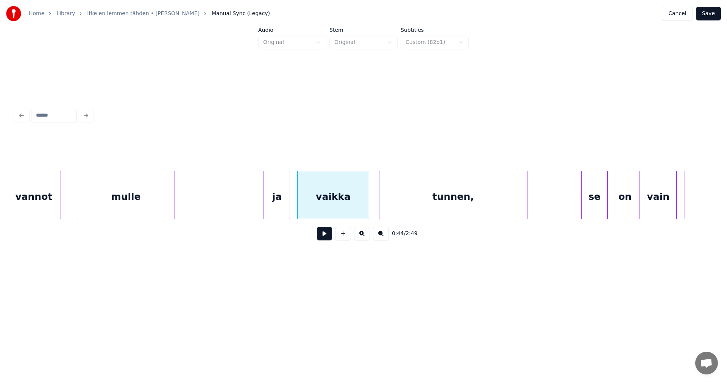
click at [405, 196] on div "tunnen," at bounding box center [453, 196] width 148 height 51
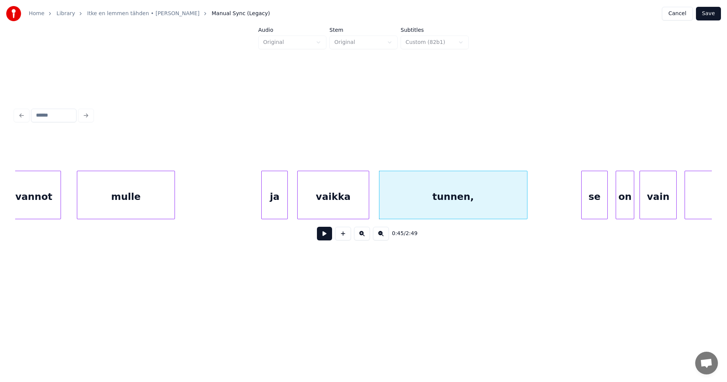
click at [275, 211] on div "ja" at bounding box center [275, 196] width 26 height 51
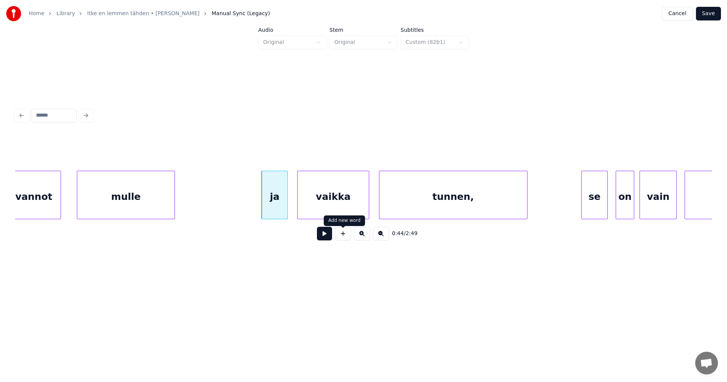
click at [329, 238] on button at bounding box center [324, 234] width 15 height 14
drag, startPoint x: 329, startPoint y: 238, endPoint x: 339, endPoint y: 241, distance: 10.3
click at [329, 239] on button at bounding box center [324, 234] width 15 height 14
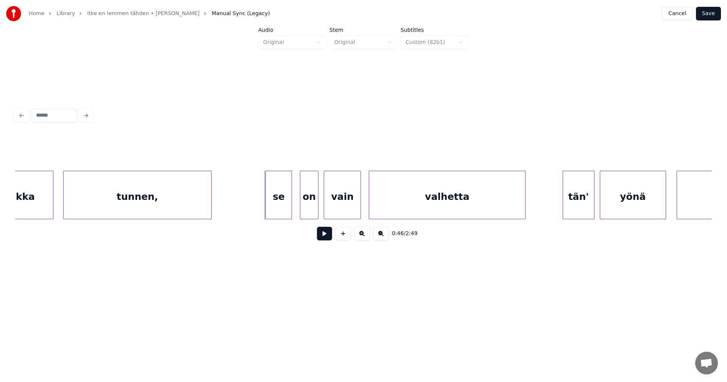
scroll to position [0, 5960]
click at [274, 205] on div "se" at bounding box center [270, 196] width 26 height 51
click at [302, 202] on div "on" at bounding box center [302, 196] width 18 height 51
click at [337, 201] on div "vain" at bounding box center [336, 196] width 36 height 51
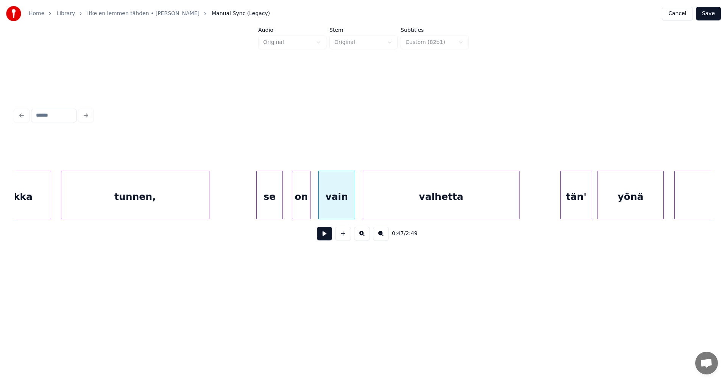
click at [383, 198] on div "valhetta" at bounding box center [441, 196] width 156 height 51
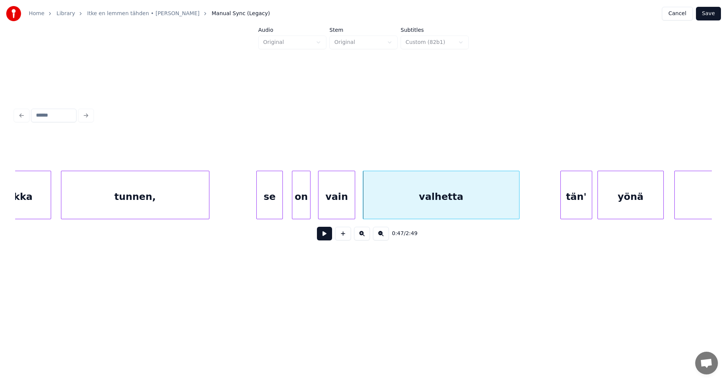
click at [373, 197] on div "valhetta" at bounding box center [441, 196] width 156 height 51
click at [352, 201] on div at bounding box center [352, 195] width 2 height 48
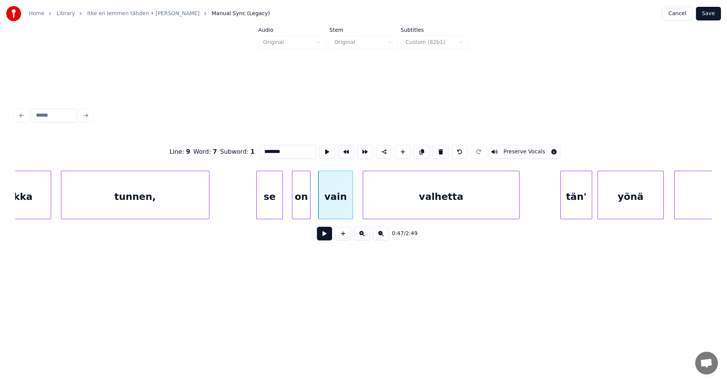
click at [280, 209] on div at bounding box center [281, 195] width 2 height 48
type input "**"
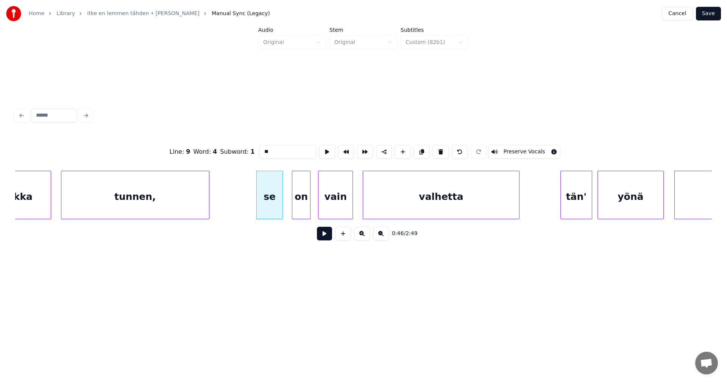
click at [322, 236] on button at bounding box center [324, 234] width 15 height 14
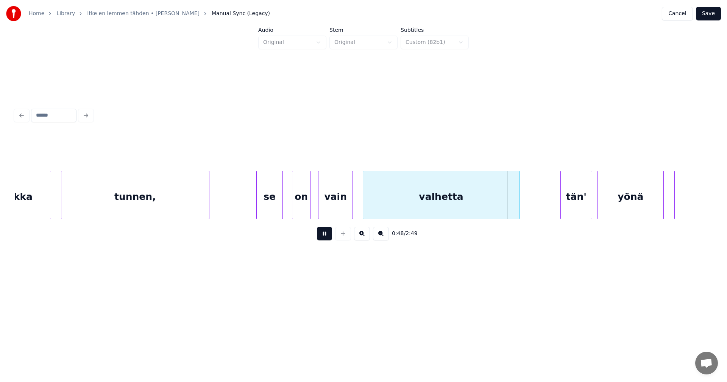
click at [322, 236] on button at bounding box center [324, 234] width 15 height 14
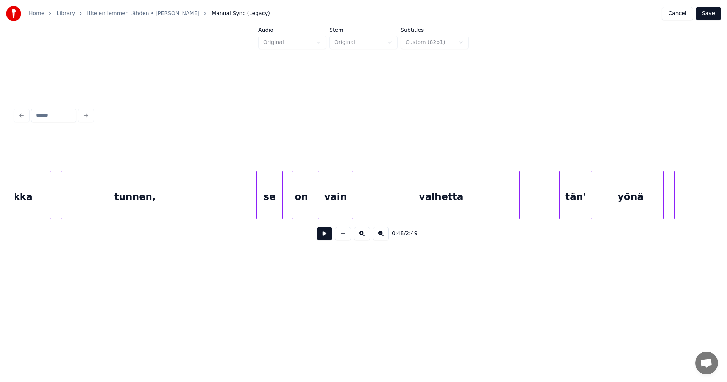
click at [562, 198] on div at bounding box center [561, 195] width 2 height 48
click at [571, 198] on div "tän'" at bounding box center [573, 196] width 32 height 51
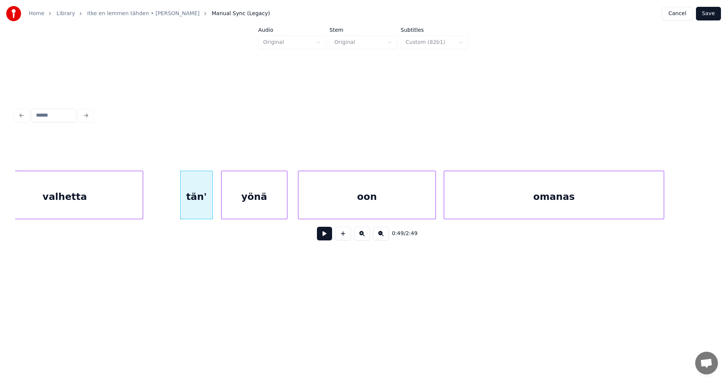
scroll to position [0, 6339]
click at [322, 234] on button at bounding box center [324, 234] width 15 height 14
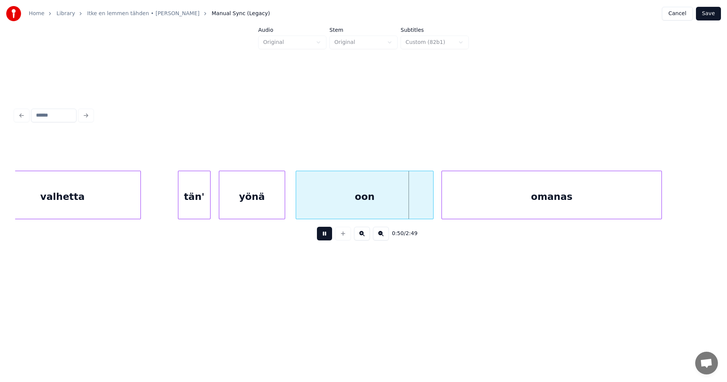
click at [321, 233] on button at bounding box center [324, 234] width 15 height 14
click at [421, 204] on div at bounding box center [421, 195] width 2 height 48
click at [438, 204] on div "omanas" at bounding box center [543, 196] width 220 height 51
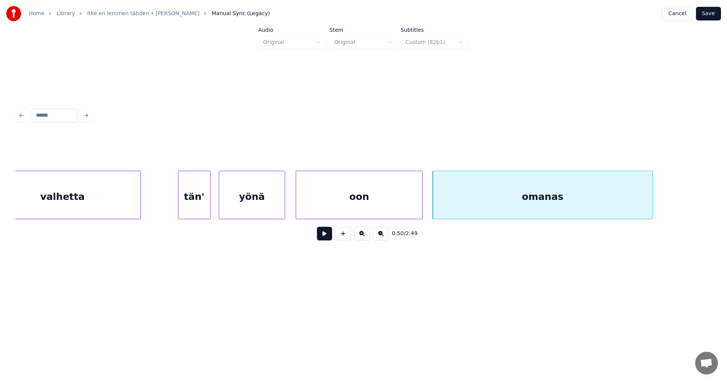
click at [324, 234] on button at bounding box center [324, 234] width 15 height 14
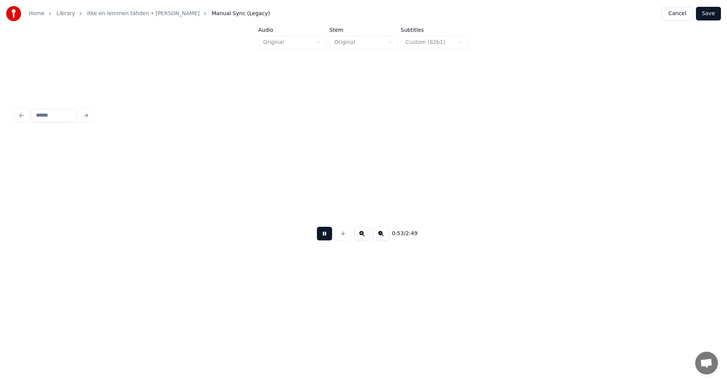
scroll to position [0, 7036]
click at [323, 234] on button at bounding box center [324, 234] width 15 height 14
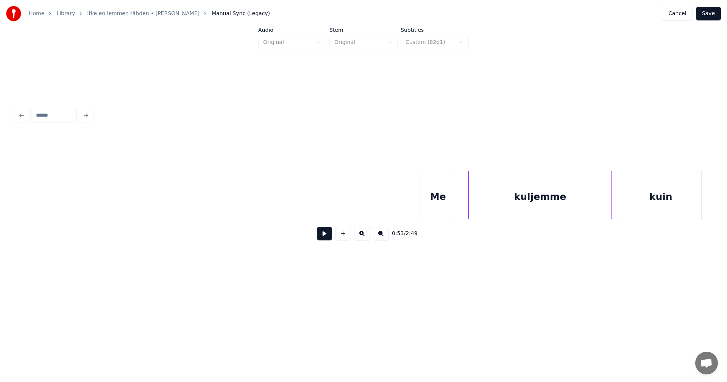
scroll to position [0, 11656]
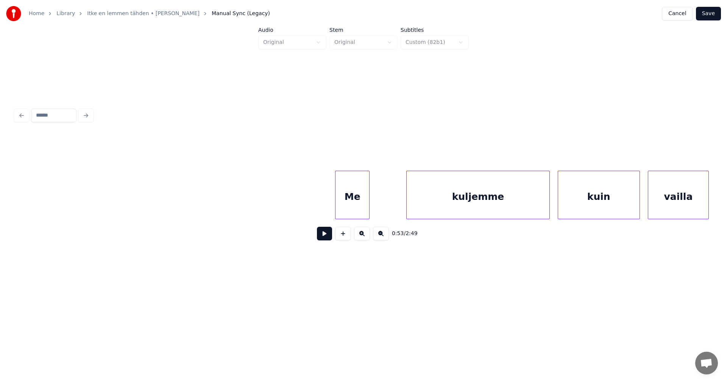
click at [354, 206] on div "Me" at bounding box center [353, 196] width 34 height 51
click at [408, 204] on div "kuljemme" at bounding box center [463, 196] width 142 height 51
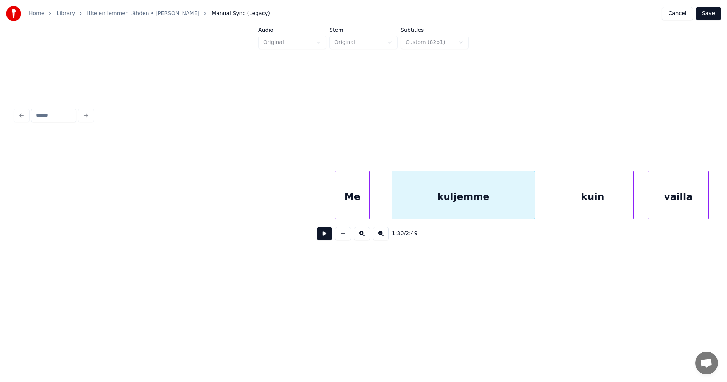
click at [581, 198] on div "kuin" at bounding box center [592, 196] width 81 height 51
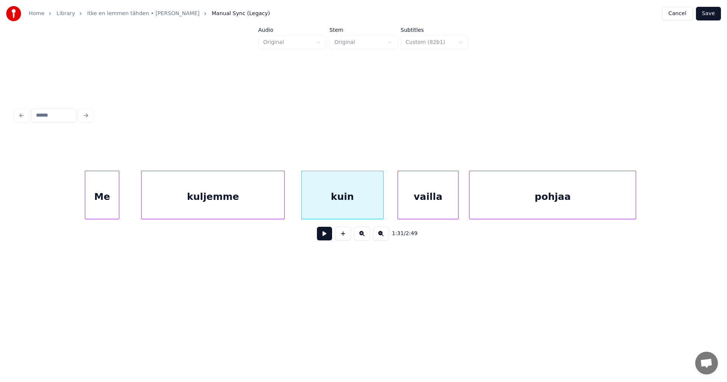
scroll to position [0, 11959]
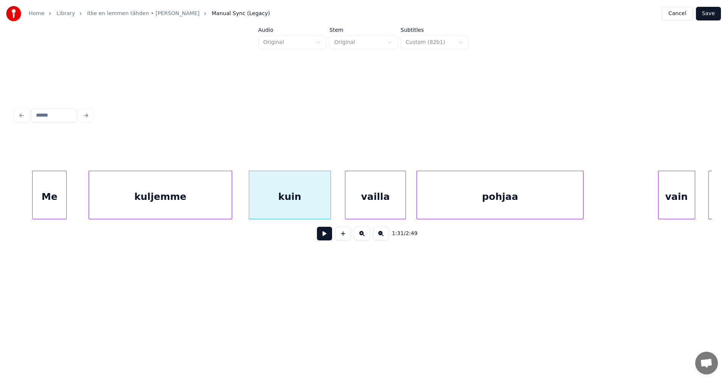
click at [325, 239] on button at bounding box center [324, 234] width 15 height 14
click at [326, 214] on div at bounding box center [327, 195] width 2 height 48
click at [358, 207] on div "vailla" at bounding box center [362, 196] width 60 height 51
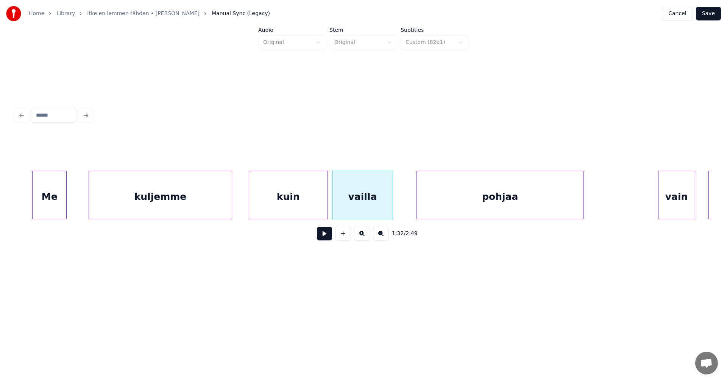
click at [325, 215] on div "kuin" at bounding box center [288, 196] width 78 height 51
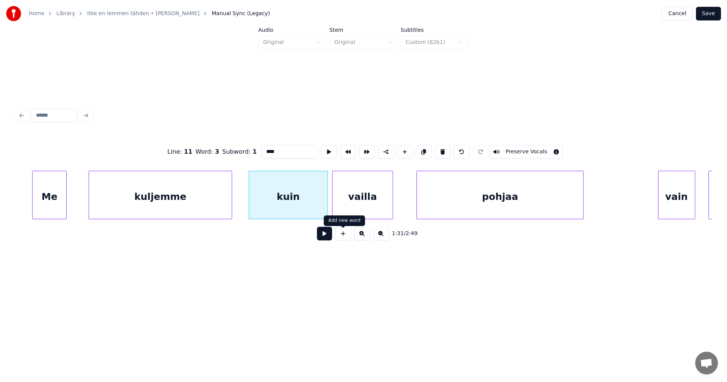
click at [329, 239] on button at bounding box center [324, 234] width 15 height 14
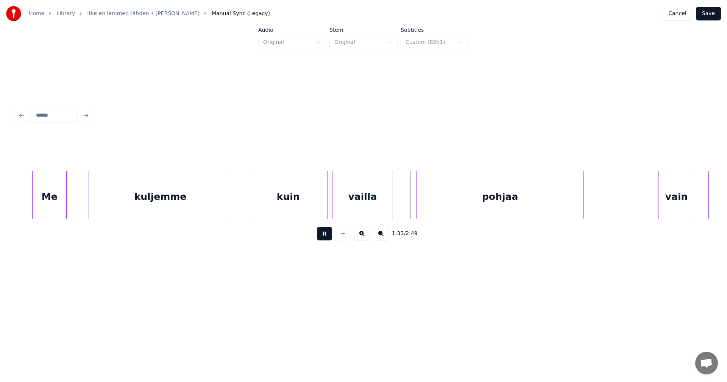
click at [329, 239] on button at bounding box center [324, 234] width 15 height 14
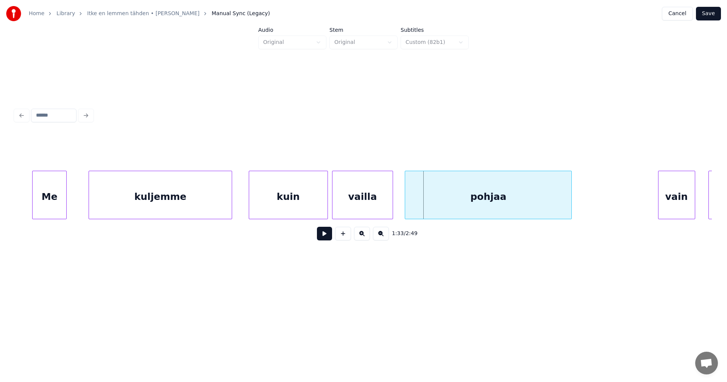
click at [450, 192] on div "pohjaa" at bounding box center [488, 196] width 166 height 51
click at [56, 206] on div "Me" at bounding box center [50, 196] width 34 height 51
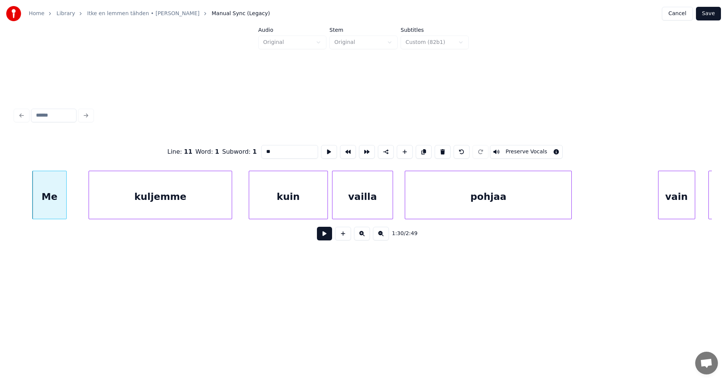
click at [328, 237] on button at bounding box center [324, 234] width 15 height 14
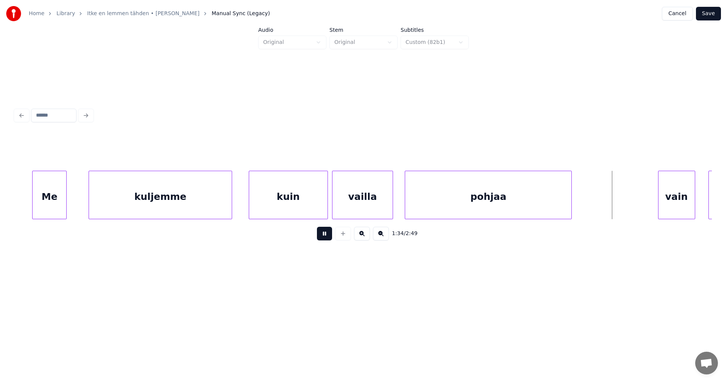
drag, startPoint x: 328, startPoint y: 236, endPoint x: 543, endPoint y: 233, distance: 215.5
click at [329, 237] on button at bounding box center [324, 234] width 15 height 14
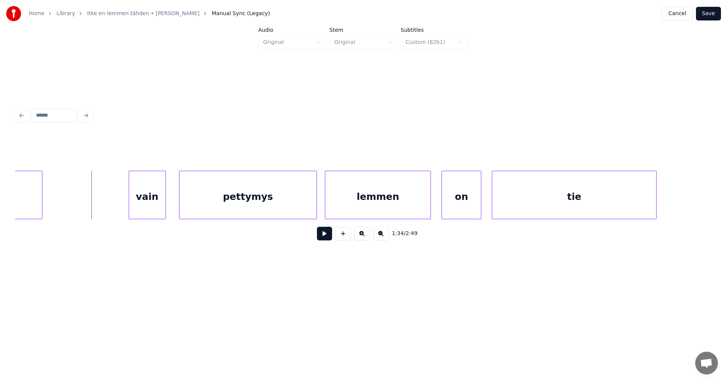
scroll to position [0, 12489]
click at [159, 197] on div at bounding box center [159, 195] width 2 height 48
click at [136, 203] on div "vain" at bounding box center [129, 196] width 31 height 51
click at [150, 204] on div at bounding box center [149, 195] width 2 height 48
click at [224, 199] on div "pettymys" at bounding box center [235, 196] width 137 height 51
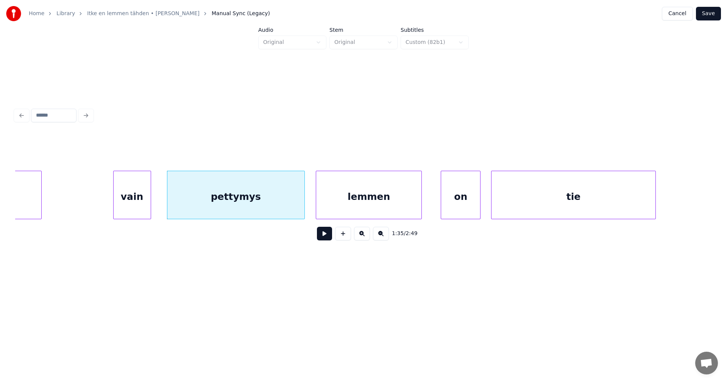
click at [335, 201] on div "lemmen" at bounding box center [368, 196] width 105 height 51
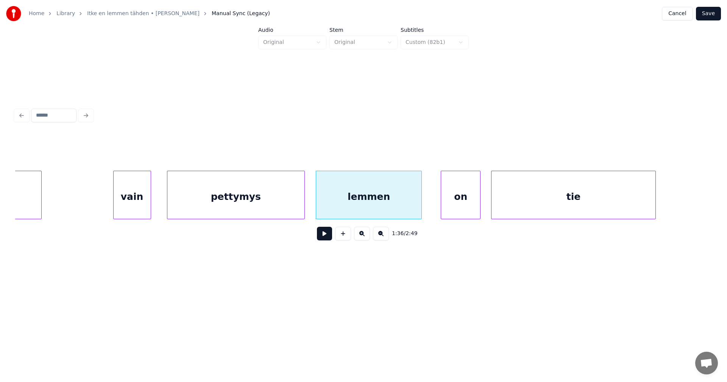
click at [142, 206] on div "vain" at bounding box center [132, 196] width 37 height 51
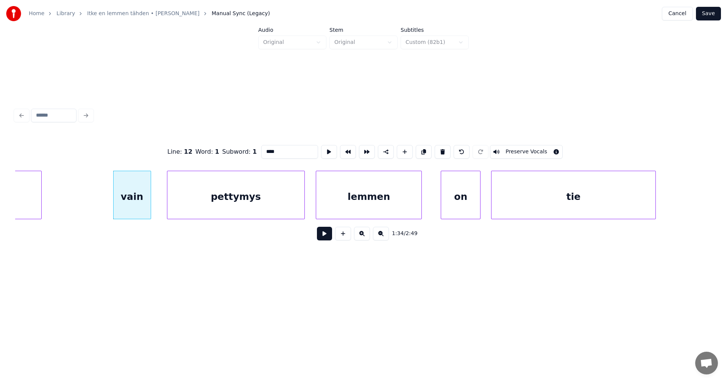
click at [329, 238] on button at bounding box center [324, 234] width 15 height 14
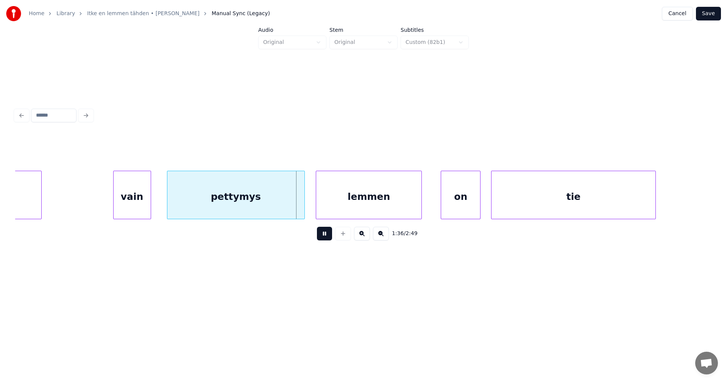
click at [325, 236] on button at bounding box center [324, 234] width 15 height 14
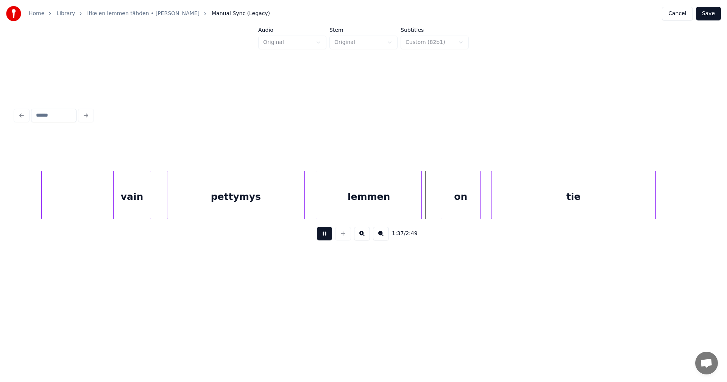
click at [325, 236] on button at bounding box center [324, 234] width 15 height 14
click at [418, 203] on div at bounding box center [419, 195] width 2 height 48
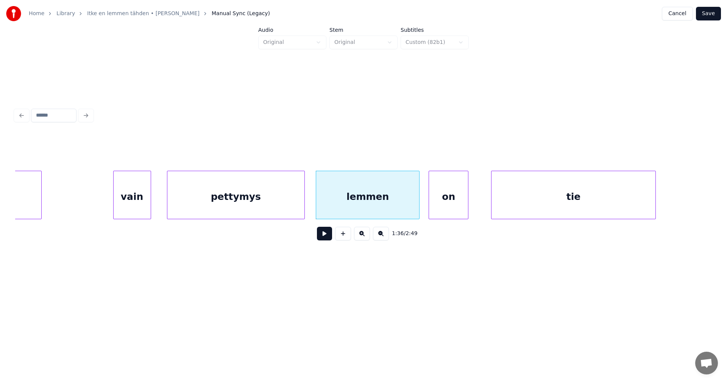
click at [447, 199] on div "on" at bounding box center [448, 196] width 39 height 51
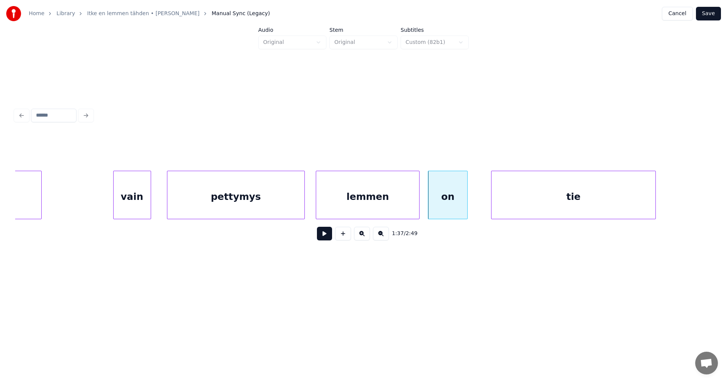
click at [326, 240] on button at bounding box center [324, 234] width 15 height 14
drag, startPoint x: 326, startPoint y: 240, endPoint x: 437, endPoint y: 228, distance: 111.6
click at [326, 240] on button at bounding box center [324, 234] width 15 height 14
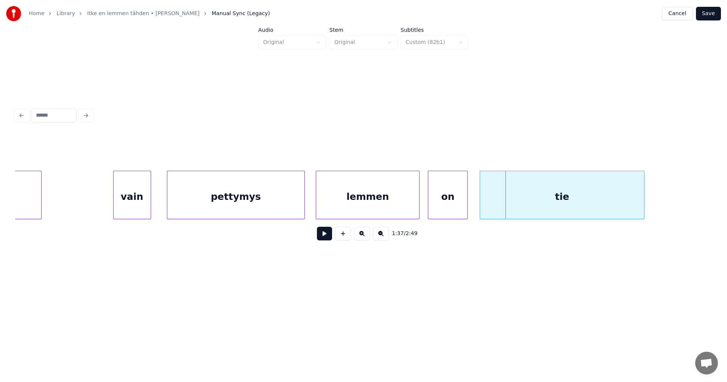
click at [515, 207] on div "tie" at bounding box center [562, 196] width 164 height 51
click at [393, 208] on div "lemmen" at bounding box center [367, 196] width 103 height 51
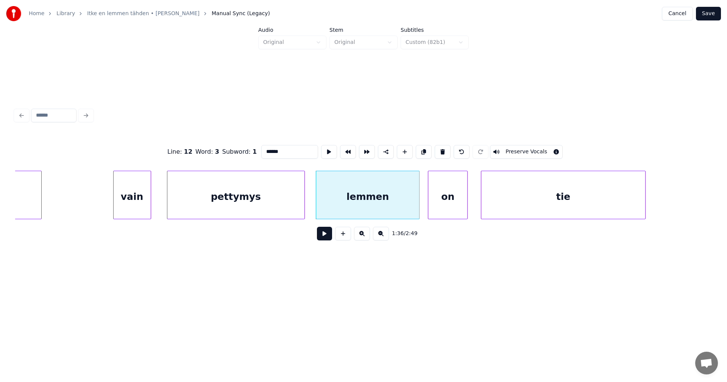
click at [328, 239] on button at bounding box center [324, 234] width 15 height 14
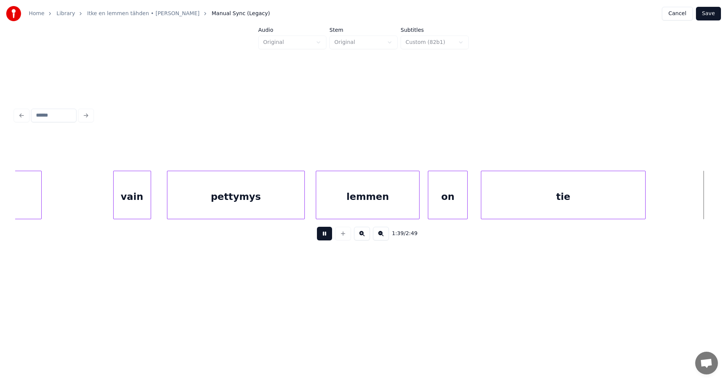
scroll to position [0, 13186]
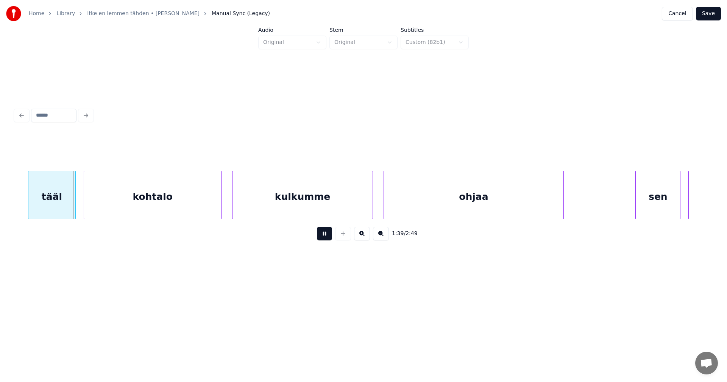
click at [327, 239] on button at bounding box center [324, 234] width 15 height 14
click at [53, 201] on div "tääl" at bounding box center [41, 196] width 47 height 51
click at [113, 198] on div "kohtalo" at bounding box center [144, 196] width 137 height 51
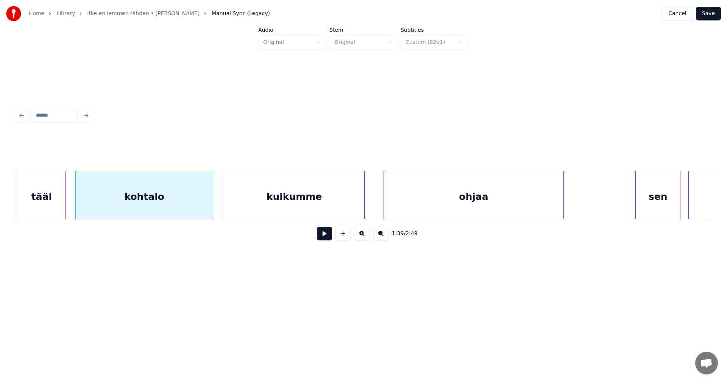
click at [280, 195] on div "kulkumme" at bounding box center [294, 196] width 140 height 51
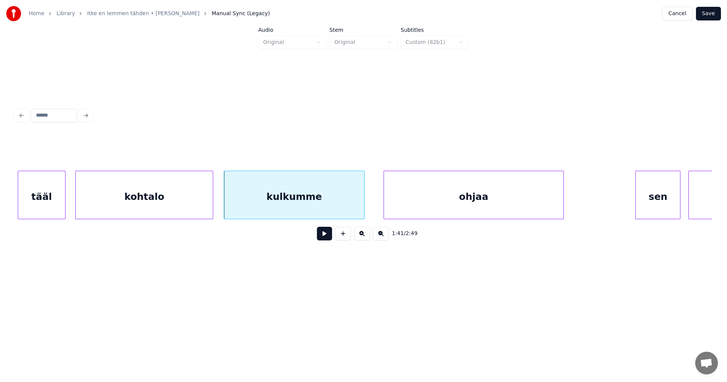
click at [356, 207] on div "kulkumme" at bounding box center [287, 195] width 140 height 48
click at [309, 204] on div "kulkumme" at bounding box center [295, 196] width 140 height 51
click at [354, 204] on div at bounding box center [354, 195] width 2 height 48
click at [388, 202] on div "ohjaa" at bounding box center [457, 196] width 179 height 51
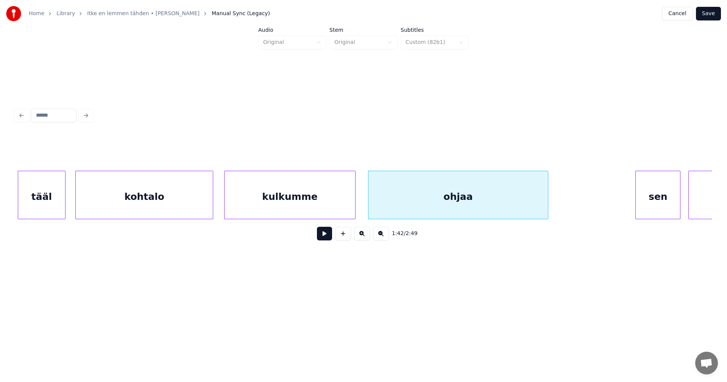
click at [33, 211] on div "tääl" at bounding box center [41, 196] width 47 height 51
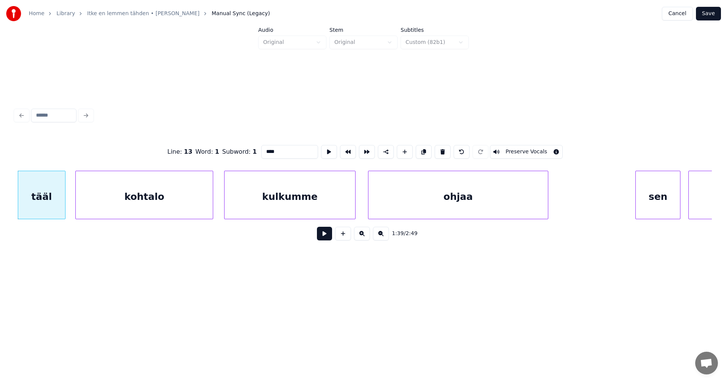
click at [329, 233] on button at bounding box center [324, 234] width 15 height 14
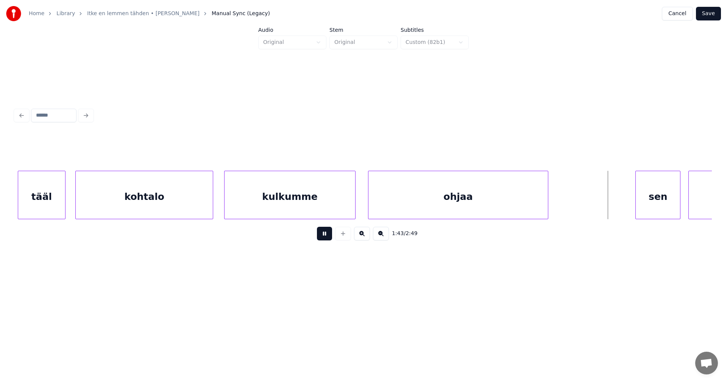
drag, startPoint x: 322, startPoint y: 237, endPoint x: 385, endPoint y: 264, distance: 67.9
click at [322, 237] on button at bounding box center [324, 234] width 15 height 14
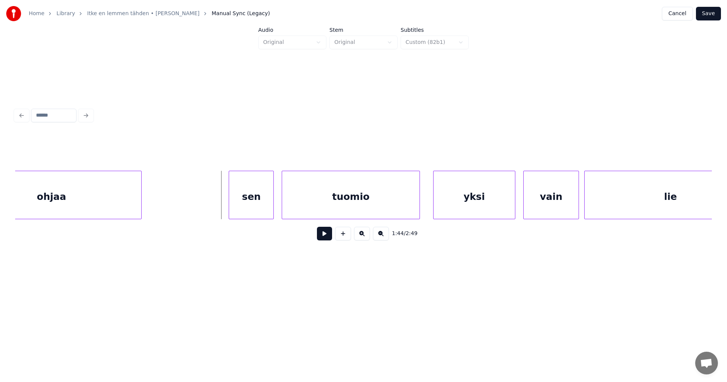
scroll to position [0, 13610]
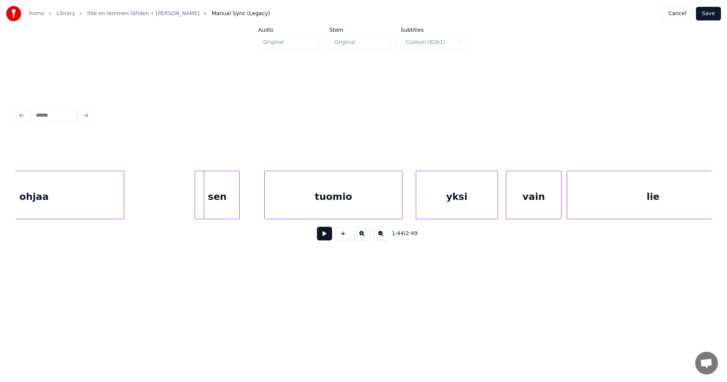
click at [226, 208] on div "sen" at bounding box center [217, 196] width 44 height 51
click at [320, 201] on div "tuomio" at bounding box center [322, 196] width 137 height 51
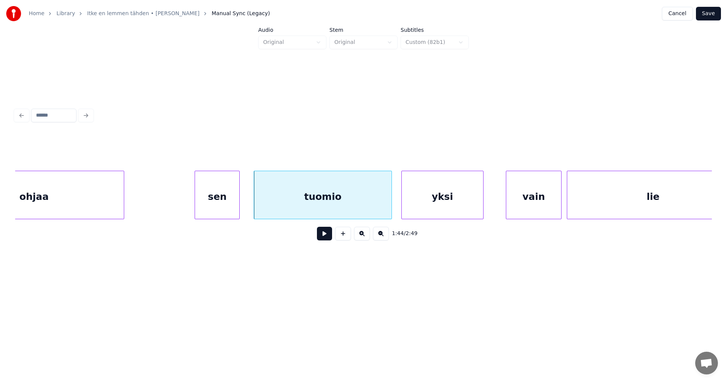
click at [445, 200] on div "yksi" at bounding box center [442, 196] width 81 height 51
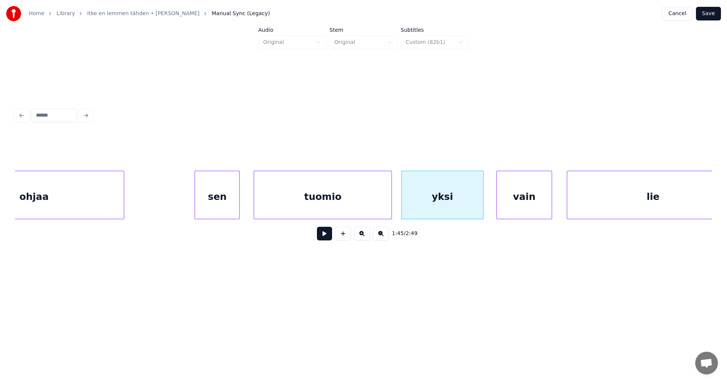
click at [511, 205] on div "vain" at bounding box center [524, 196] width 55 height 51
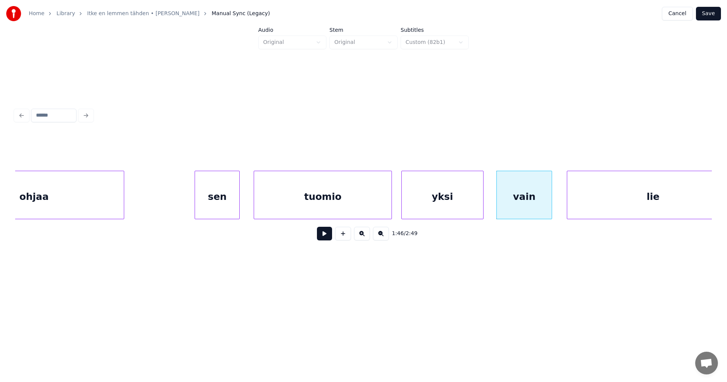
click at [224, 212] on div "sen" at bounding box center [217, 196] width 44 height 51
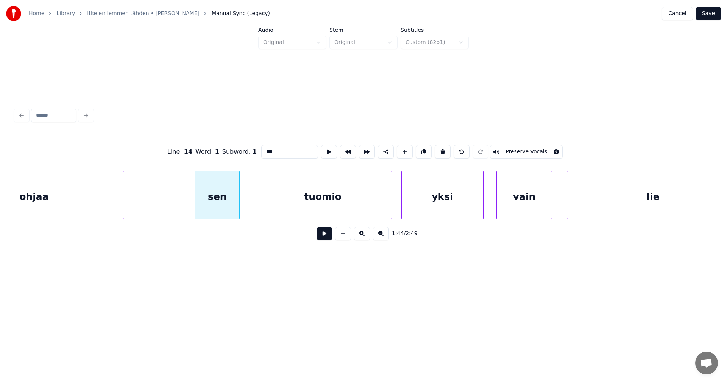
click at [324, 240] on button at bounding box center [324, 234] width 15 height 14
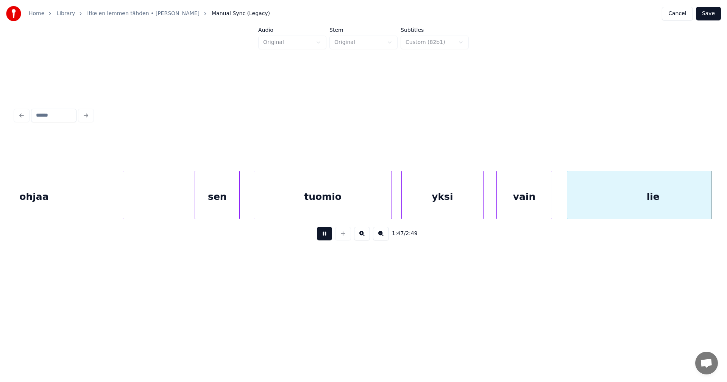
scroll to position [0, 14308]
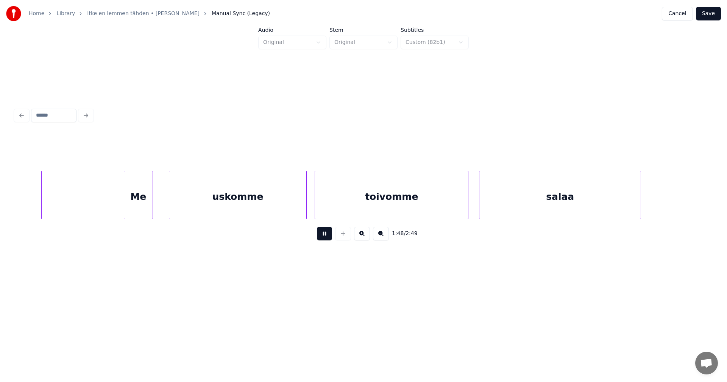
click at [324, 240] on button at bounding box center [324, 234] width 15 height 14
click at [125, 206] on div "Me" at bounding box center [119, 196] width 28 height 51
click at [183, 202] on div "uskomme" at bounding box center [219, 196] width 137 height 51
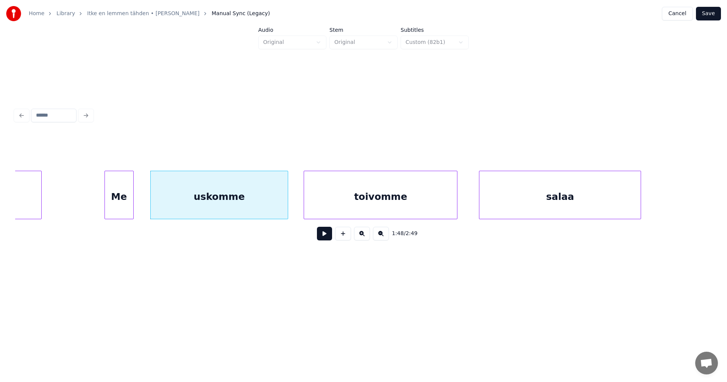
click at [353, 198] on div "toivomme" at bounding box center [380, 196] width 153 height 51
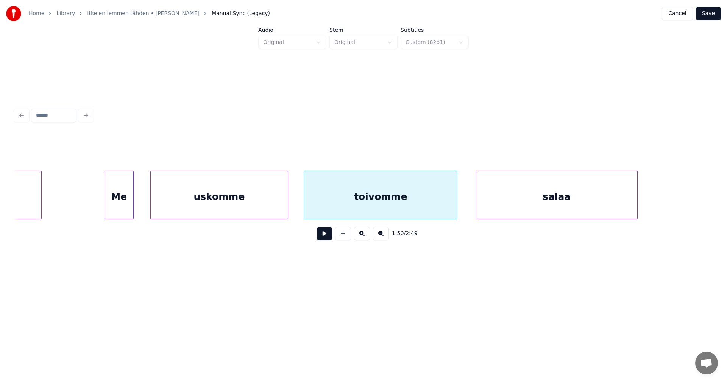
click at [539, 191] on div "salaa" at bounding box center [556, 196] width 161 height 51
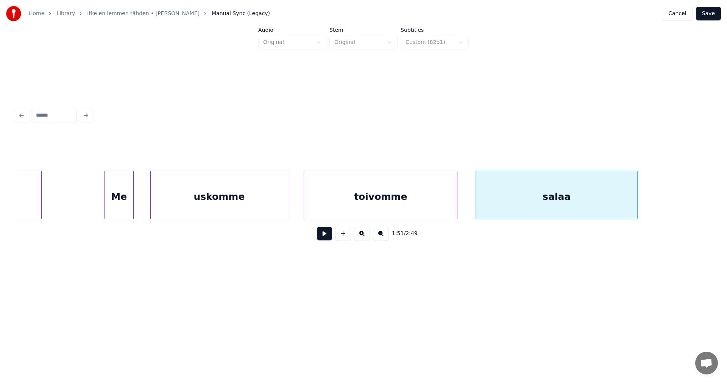
click at [117, 203] on div "Me" at bounding box center [119, 196] width 28 height 51
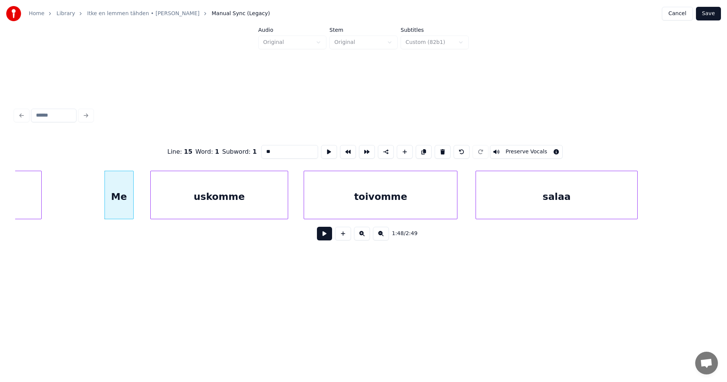
click at [326, 236] on button at bounding box center [324, 234] width 15 height 14
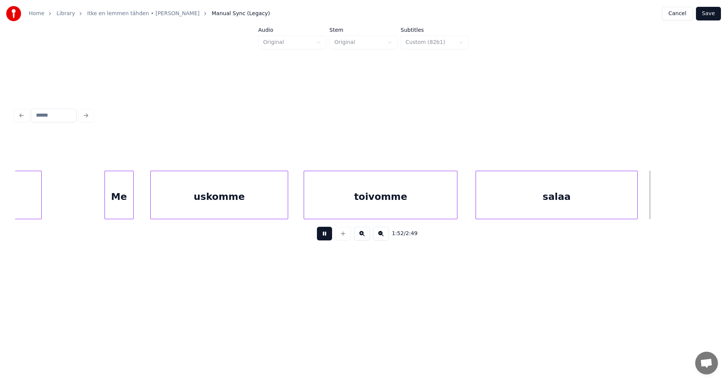
drag, startPoint x: 325, startPoint y: 236, endPoint x: 345, endPoint y: 239, distance: 20.7
click at [326, 237] on button at bounding box center [324, 234] width 15 height 14
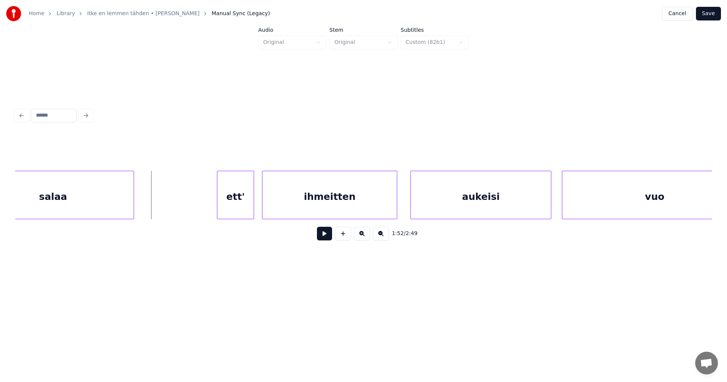
scroll to position [0, 14823]
click at [214, 210] on div "ett'" at bounding box center [207, 196] width 36 height 51
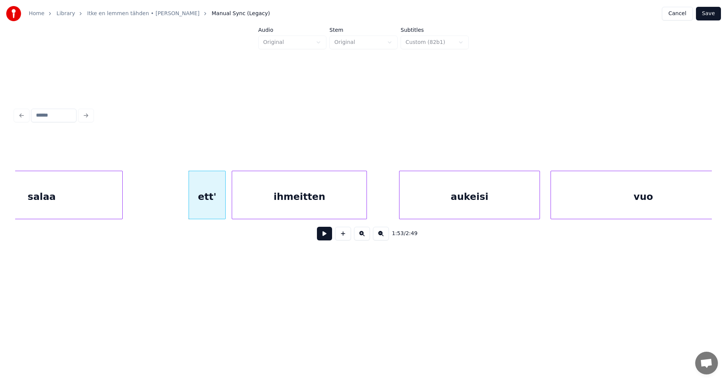
click at [281, 210] on div "ihmeitten" at bounding box center [299, 196] width 134 height 51
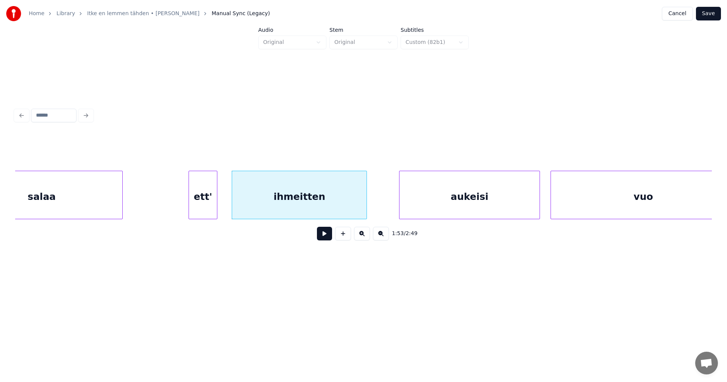
click at [216, 210] on div at bounding box center [216, 195] width 2 height 48
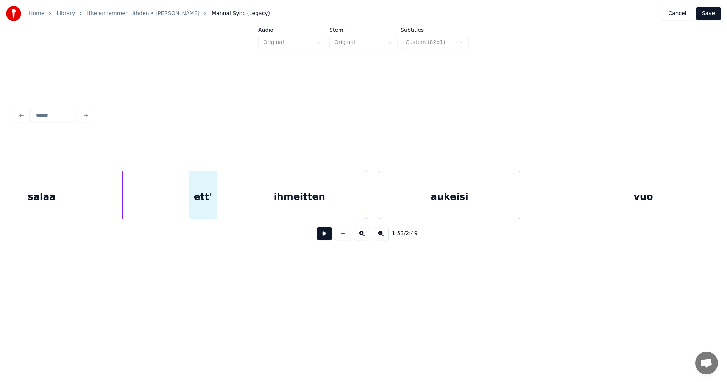
click at [410, 205] on div "aukeisi" at bounding box center [449, 196] width 140 height 51
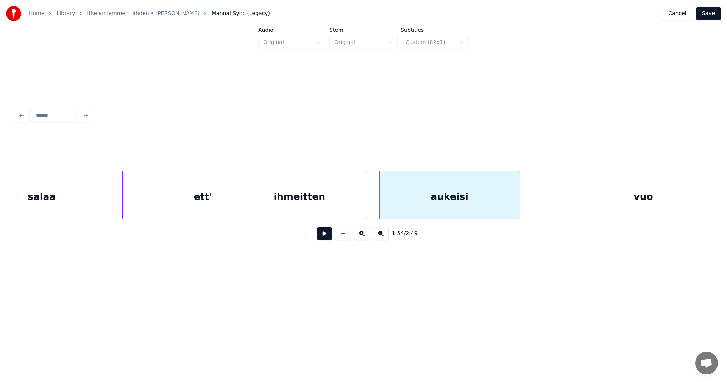
scroll to position [0, 14845]
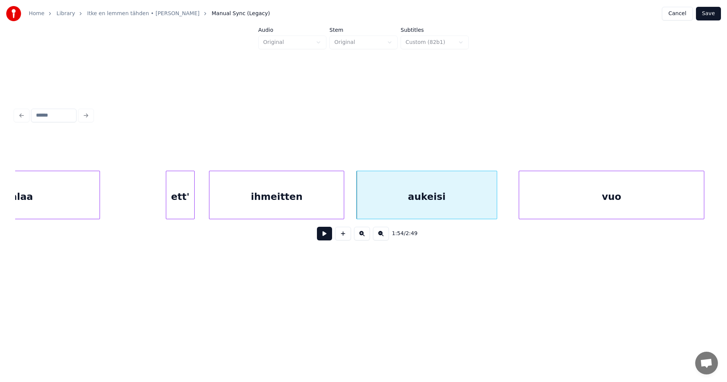
click at [567, 201] on div "vuo" at bounding box center [611, 196] width 185 height 51
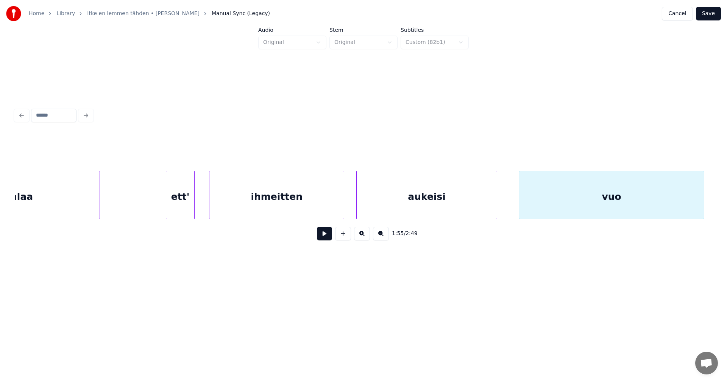
click at [179, 207] on div "ett'" at bounding box center [180, 196] width 28 height 51
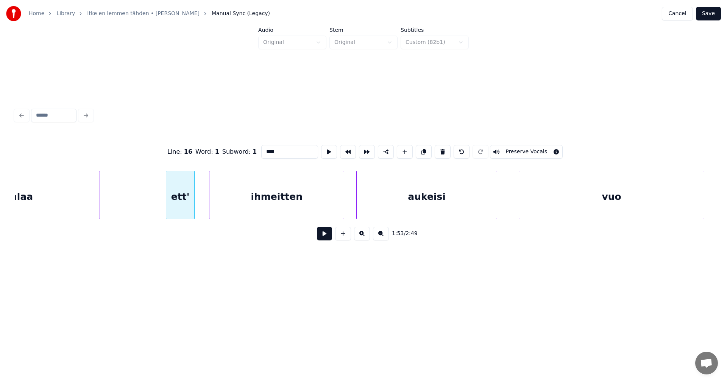
click at [329, 238] on button at bounding box center [324, 234] width 15 height 14
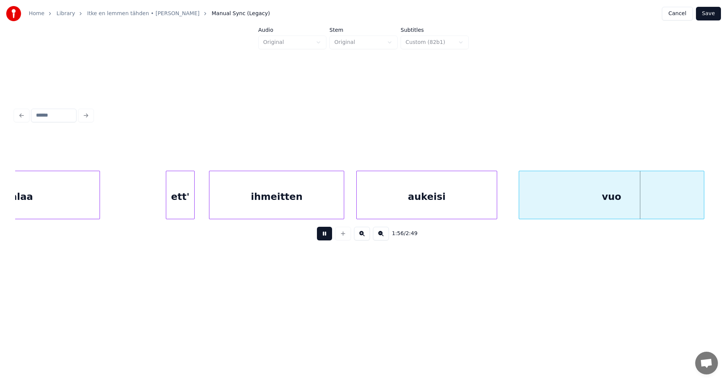
drag, startPoint x: 328, startPoint y: 238, endPoint x: 378, endPoint y: 237, distance: 49.6
click at [331, 238] on button at bounding box center [324, 234] width 15 height 14
click at [537, 195] on div "vuo" at bounding box center [608, 196] width 185 height 51
click at [327, 240] on button at bounding box center [324, 234] width 15 height 14
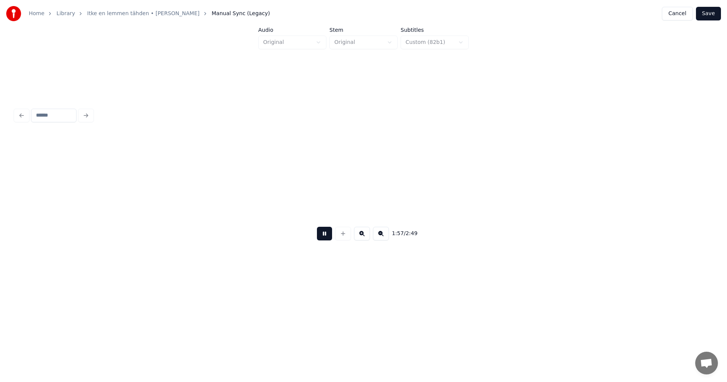
scroll to position [0, 15543]
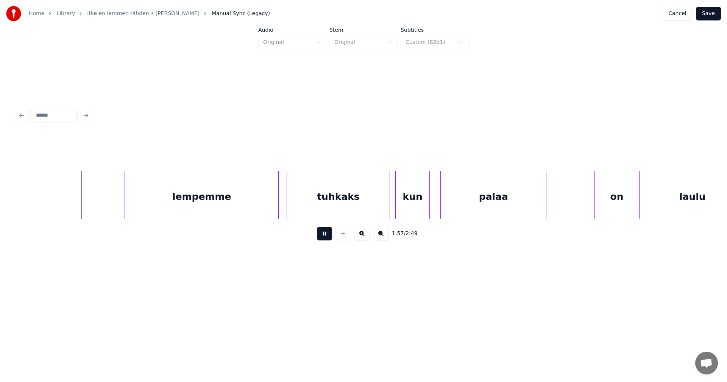
click at [326, 240] on button at bounding box center [324, 234] width 15 height 14
click at [207, 216] on div "lempemme tuhkaks kun palaa on laulu" at bounding box center [363, 195] width 697 height 48
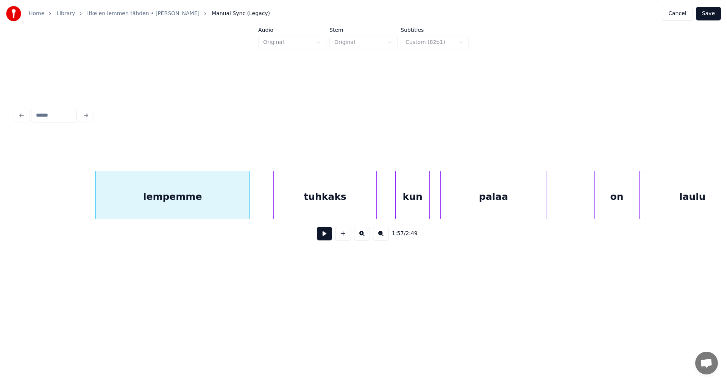
click at [338, 193] on div "tuhkaks" at bounding box center [325, 196] width 103 height 51
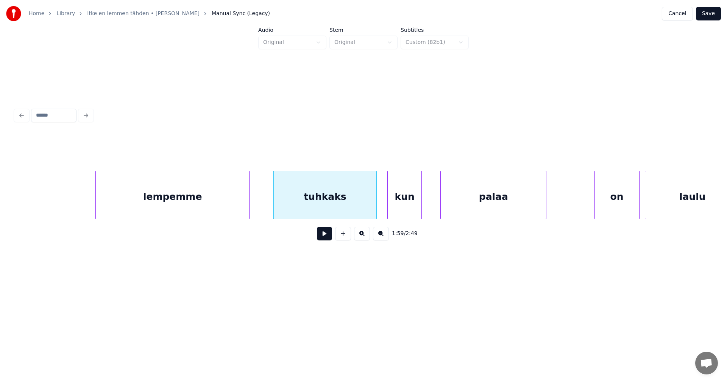
click at [407, 202] on div "kun" at bounding box center [405, 196] width 34 height 51
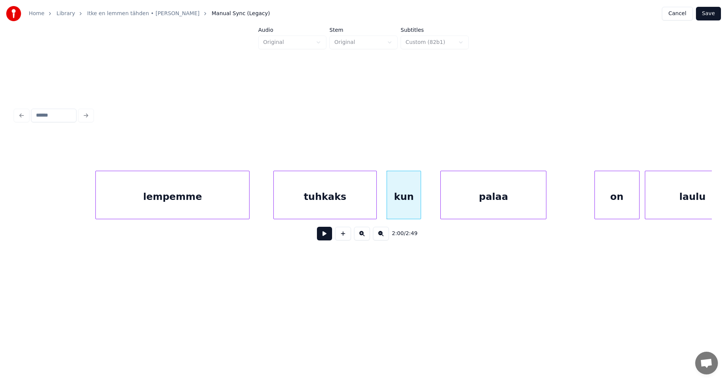
click at [406, 202] on div "kun" at bounding box center [404, 196] width 34 height 51
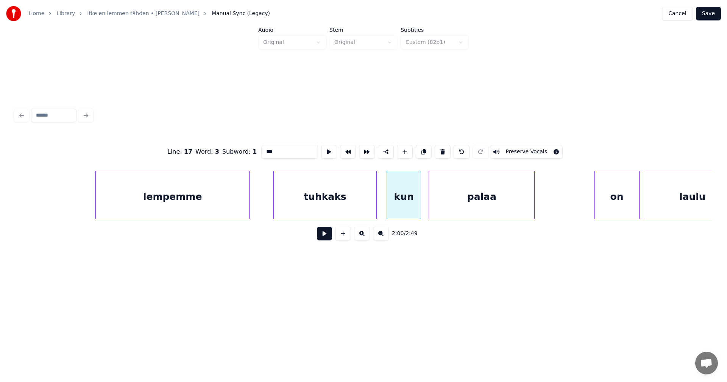
click at [474, 201] on div "palaa" at bounding box center [481, 196] width 105 height 51
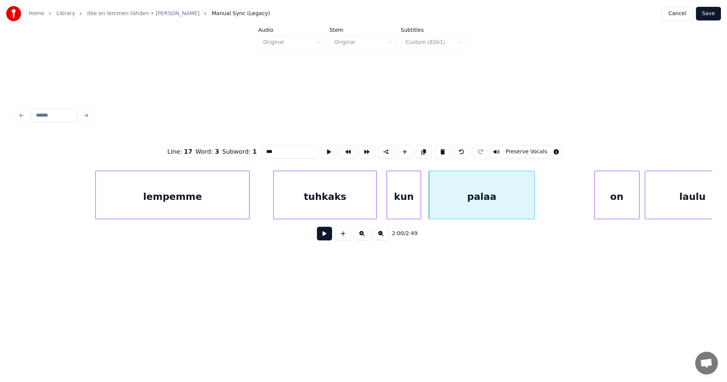
click at [228, 209] on div "lempemme" at bounding box center [172, 196] width 153 height 51
type input "********"
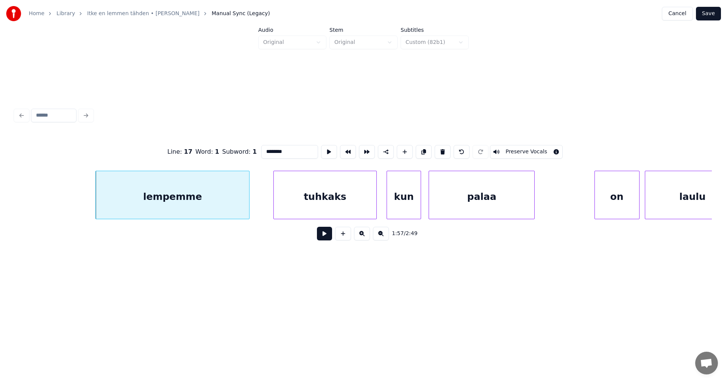
click at [328, 235] on button at bounding box center [324, 234] width 15 height 14
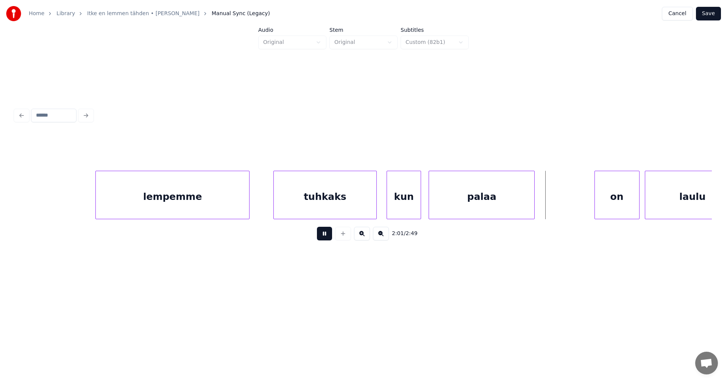
drag, startPoint x: 325, startPoint y: 236, endPoint x: 391, endPoint y: 230, distance: 66.5
click at [325, 236] on button at bounding box center [324, 234] width 15 height 14
click at [604, 202] on div "on" at bounding box center [603, 196] width 44 height 51
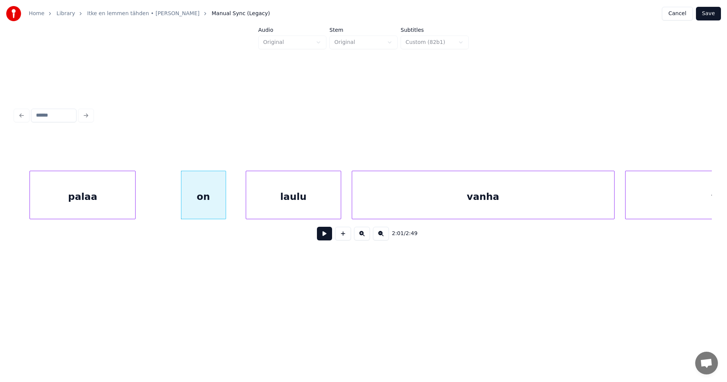
scroll to position [0, 15952]
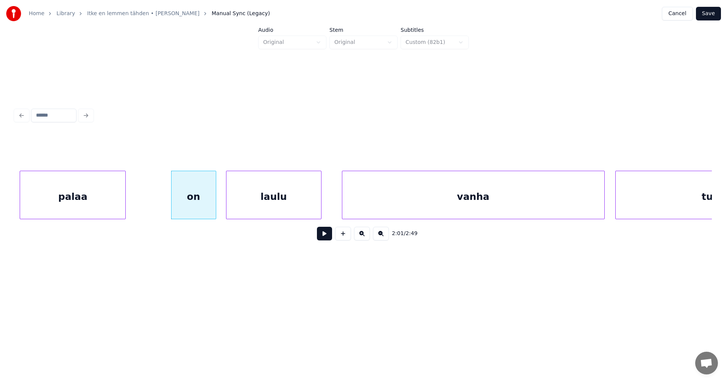
click at [295, 211] on div "laulu" at bounding box center [273, 196] width 95 height 51
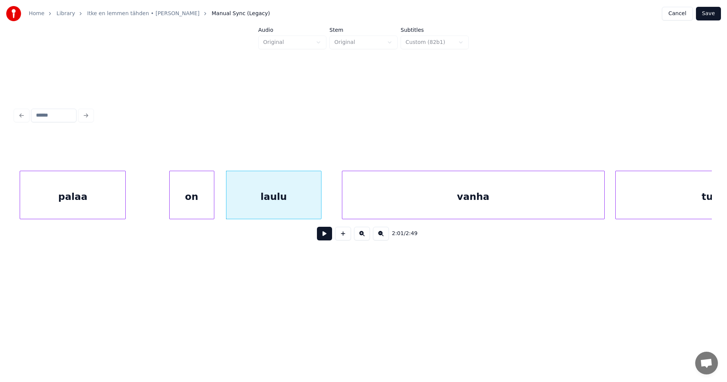
click at [205, 213] on div "on" at bounding box center [192, 196] width 44 height 51
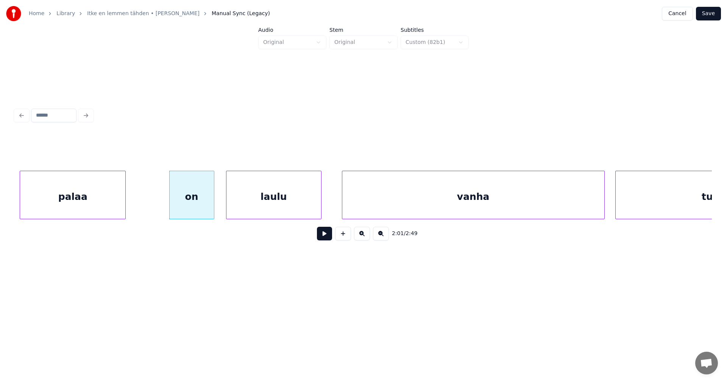
click at [326, 236] on button at bounding box center [324, 234] width 15 height 14
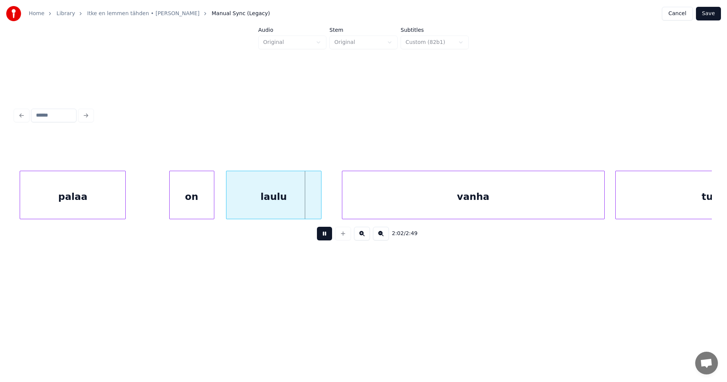
click at [326, 236] on button at bounding box center [324, 234] width 15 height 14
click at [356, 211] on div "vanha" at bounding box center [461, 196] width 262 height 51
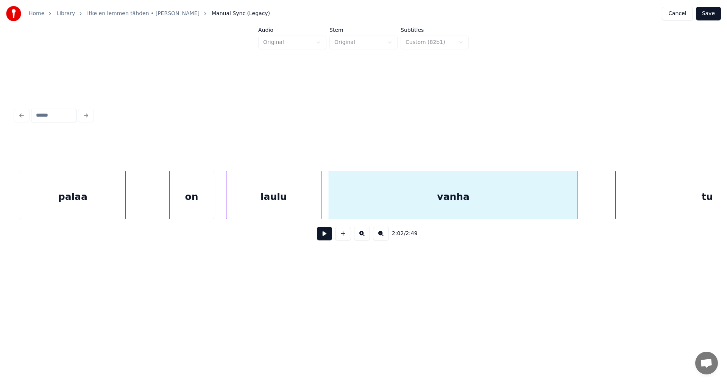
click at [576, 204] on div at bounding box center [576, 195] width 2 height 48
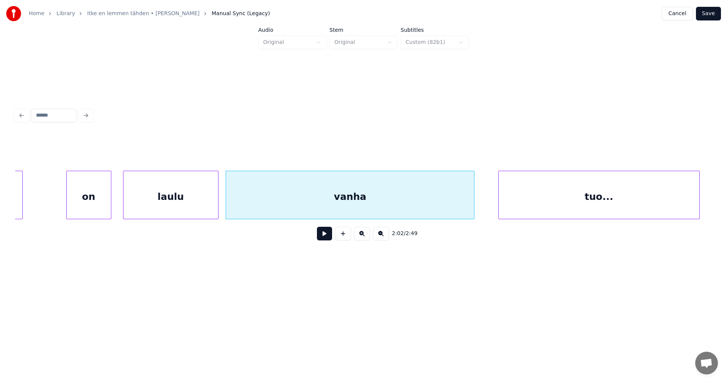
click at [613, 204] on div "tuo..." at bounding box center [599, 196] width 201 height 51
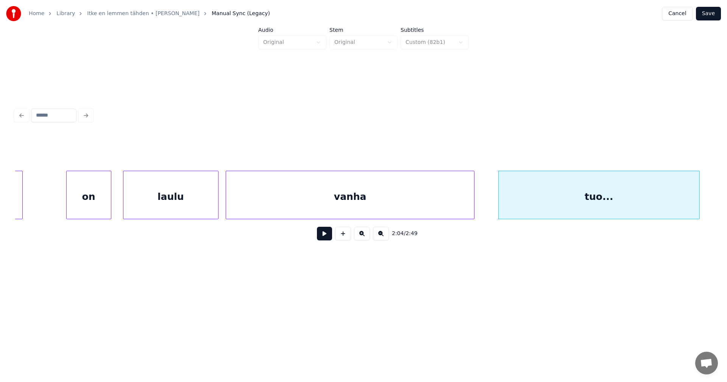
click at [203, 207] on div "laulu" at bounding box center [170, 196] width 95 height 51
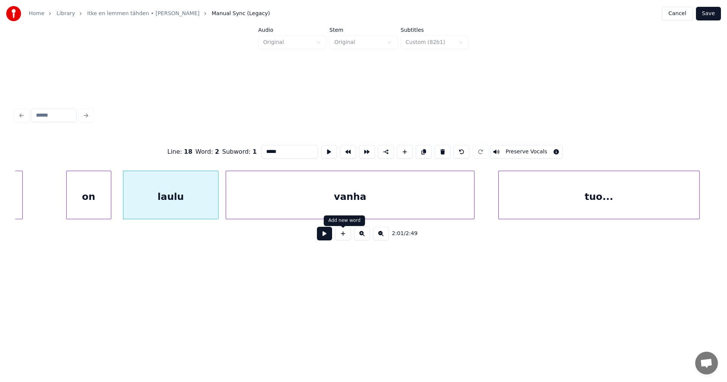
click at [327, 236] on button at bounding box center [324, 234] width 15 height 14
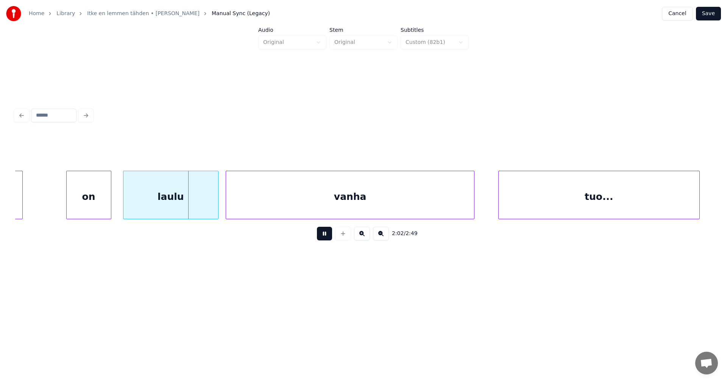
click at [323, 234] on button at bounding box center [324, 234] width 15 height 14
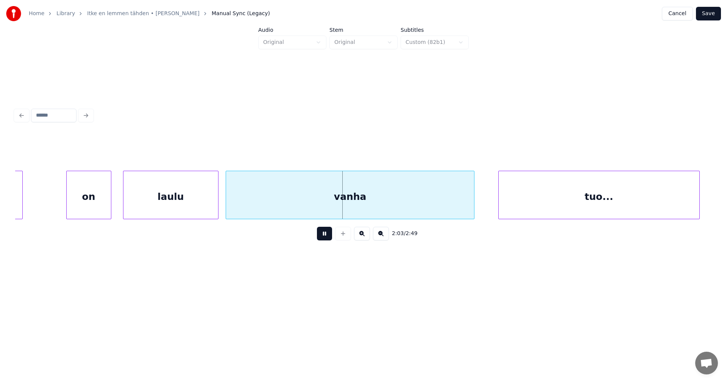
click at [322, 234] on button at bounding box center [324, 234] width 15 height 14
click at [214, 209] on div at bounding box center [215, 195] width 2 height 48
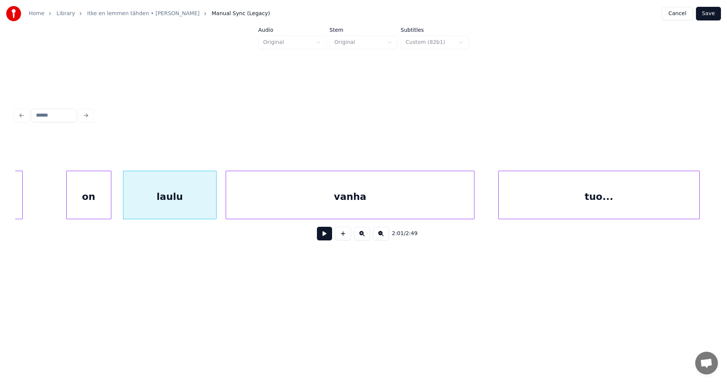
click at [320, 235] on button at bounding box center [324, 234] width 15 height 14
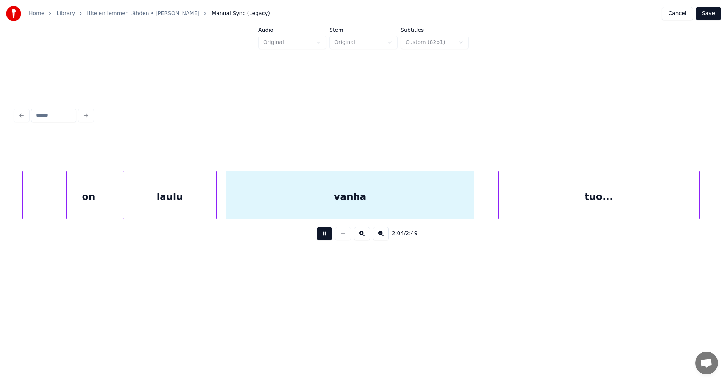
click at [325, 236] on button at bounding box center [324, 234] width 15 height 14
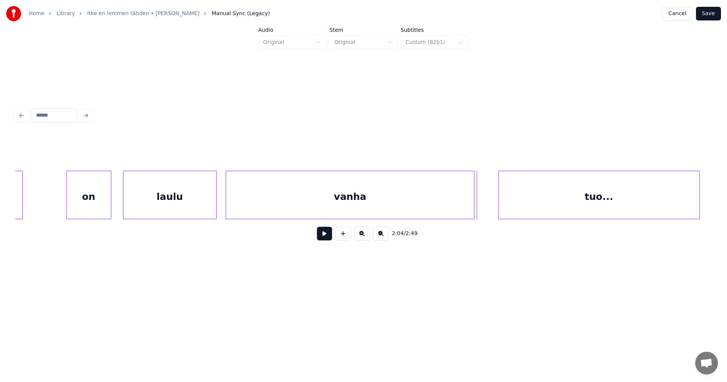
click at [325, 236] on button at bounding box center [324, 234] width 15 height 14
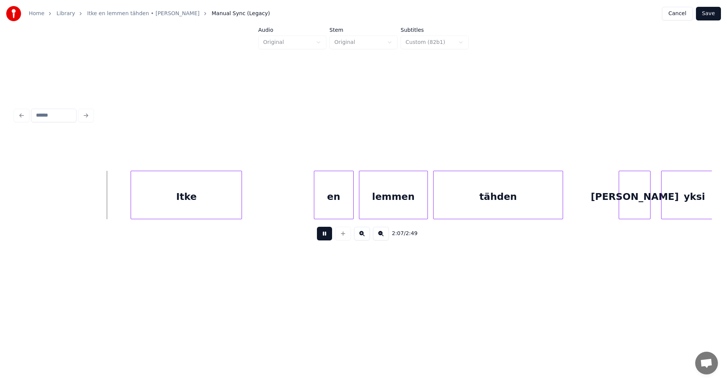
click at [325, 236] on button at bounding box center [324, 234] width 15 height 14
click at [204, 214] on div "Itke" at bounding box center [171, 196] width 111 height 51
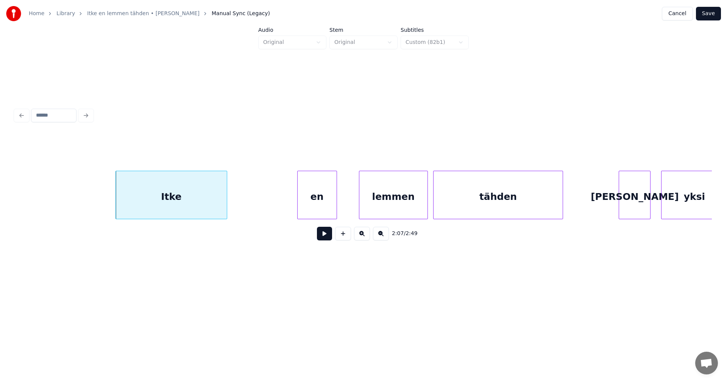
click at [329, 208] on div "en" at bounding box center [317, 196] width 39 height 51
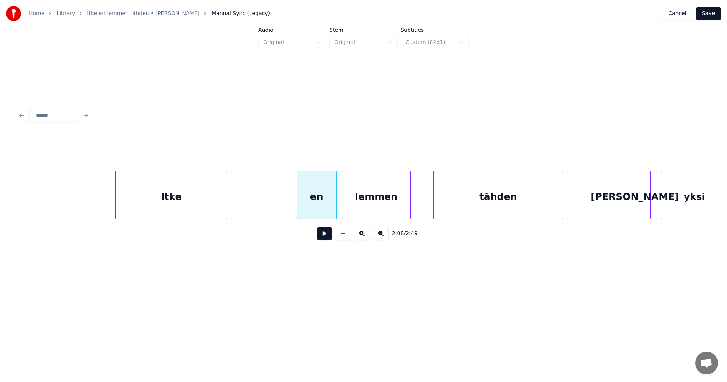
click at [379, 207] on div "lemmen" at bounding box center [376, 196] width 68 height 51
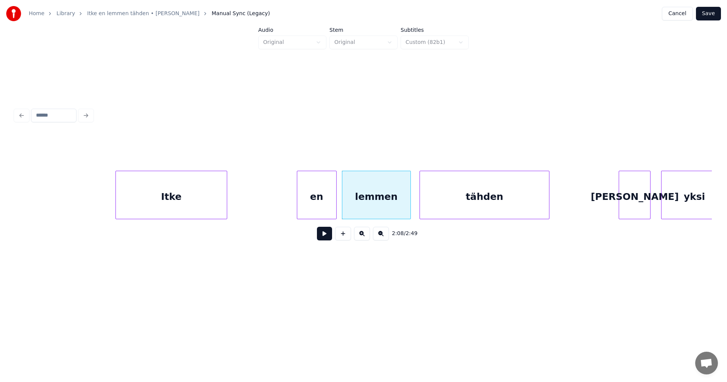
click at [440, 208] on div "tähden" at bounding box center [484, 196] width 129 height 51
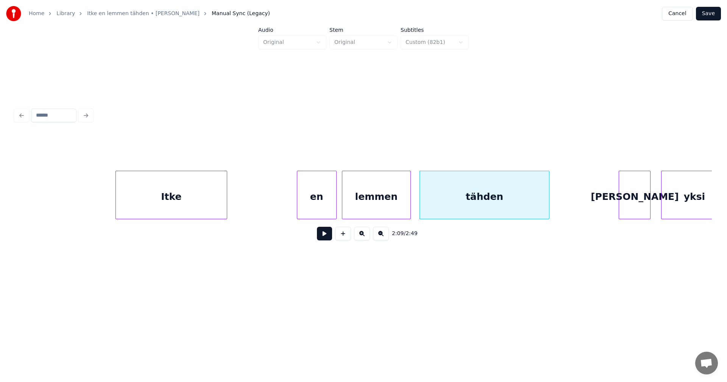
click at [321, 213] on div "en" at bounding box center [316, 196] width 39 height 51
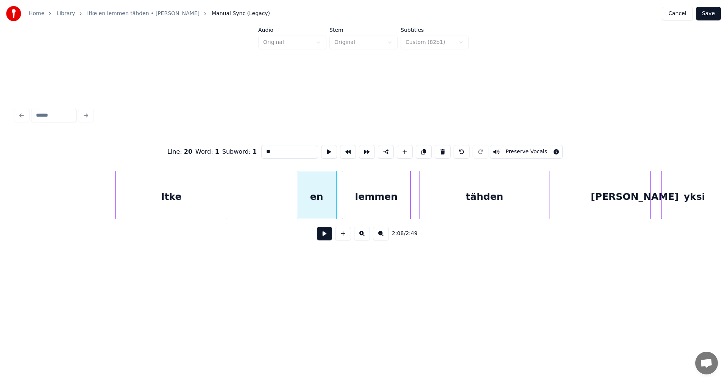
click at [331, 239] on button at bounding box center [324, 234] width 15 height 14
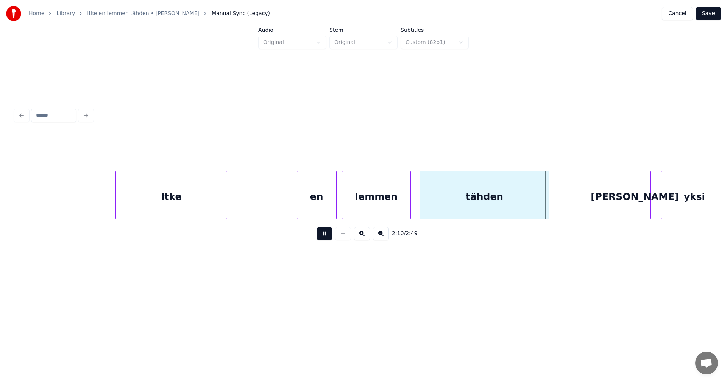
drag, startPoint x: 331, startPoint y: 238, endPoint x: 441, endPoint y: 255, distance: 111.9
click at [332, 239] on div "2:10 / 2:49" at bounding box center [363, 233] width 685 height 17
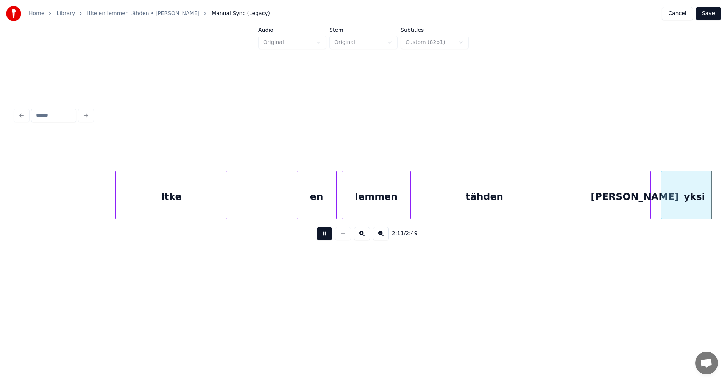
scroll to position [0, 17449]
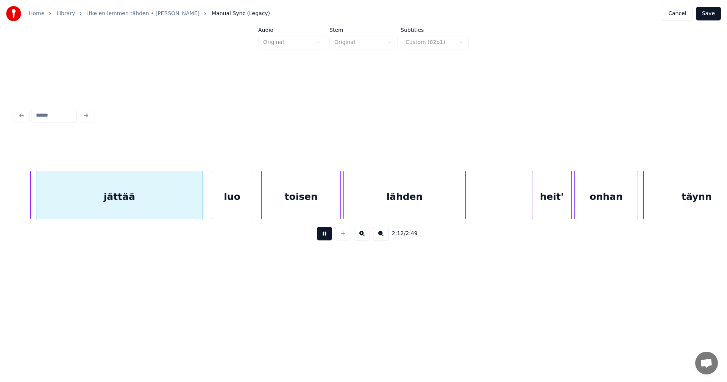
click at [326, 239] on button at bounding box center [324, 234] width 15 height 14
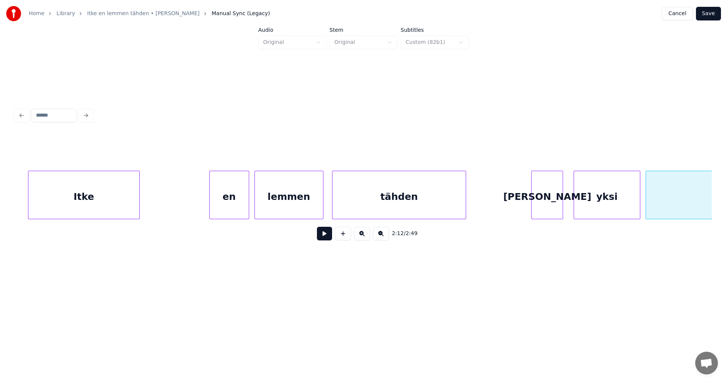
click at [463, 207] on div at bounding box center [464, 195] width 2 height 48
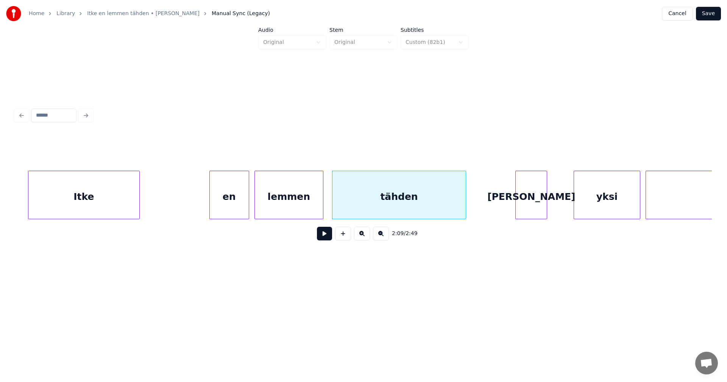
click at [530, 204] on div "[PERSON_NAME]" at bounding box center [531, 196] width 31 height 51
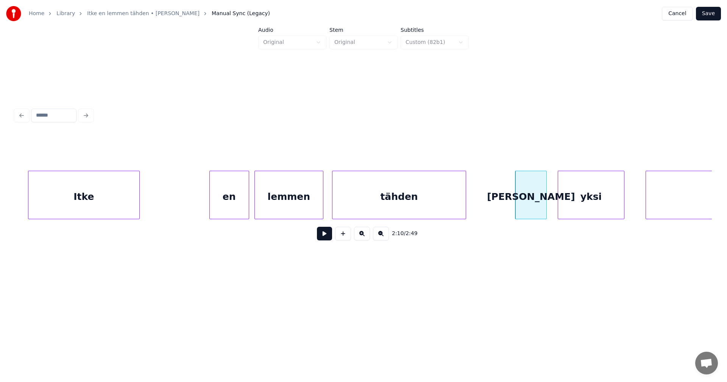
click at [574, 199] on div "yksi" at bounding box center [591, 196] width 66 height 51
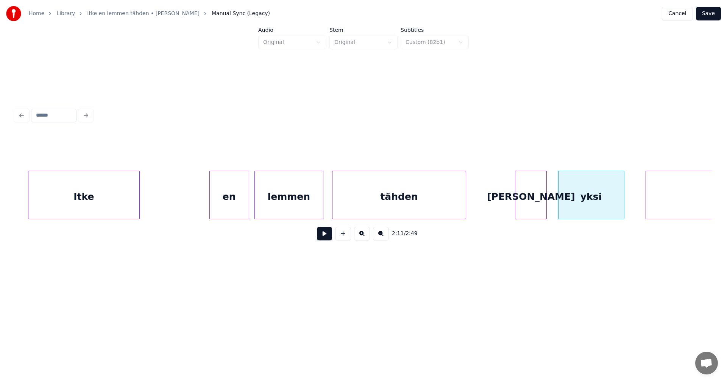
scroll to position [0, 16938]
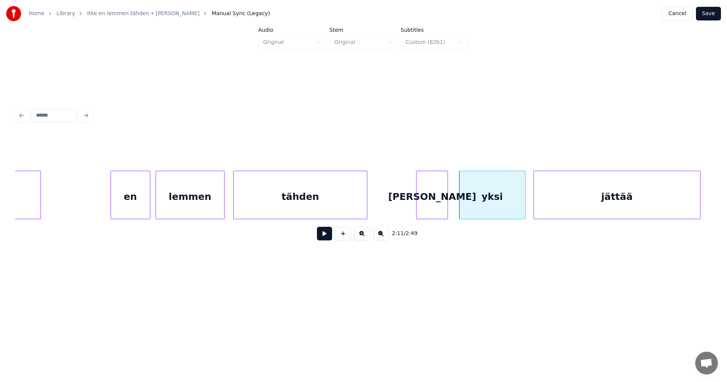
click at [659, 195] on div "jättää" at bounding box center [617, 196] width 166 height 51
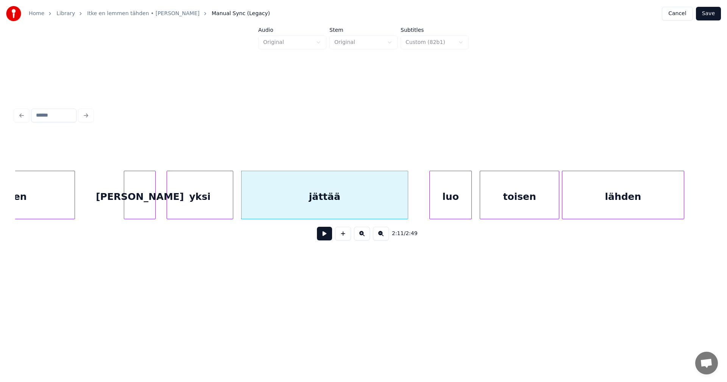
scroll to position [0, 17241]
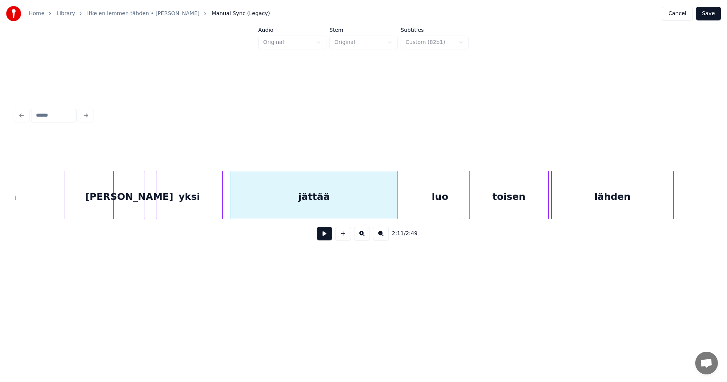
click at [137, 209] on div "[PERSON_NAME]" at bounding box center [129, 196] width 31 height 51
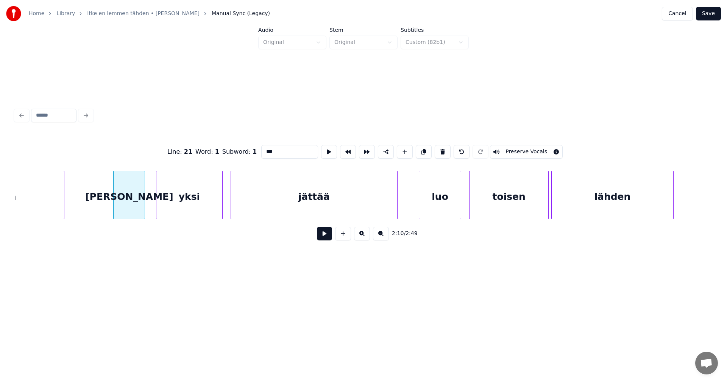
click at [328, 235] on button at bounding box center [324, 234] width 15 height 14
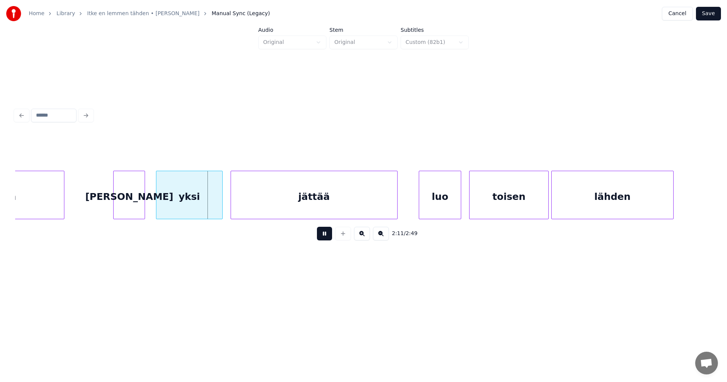
click at [328, 234] on button at bounding box center [324, 234] width 15 height 14
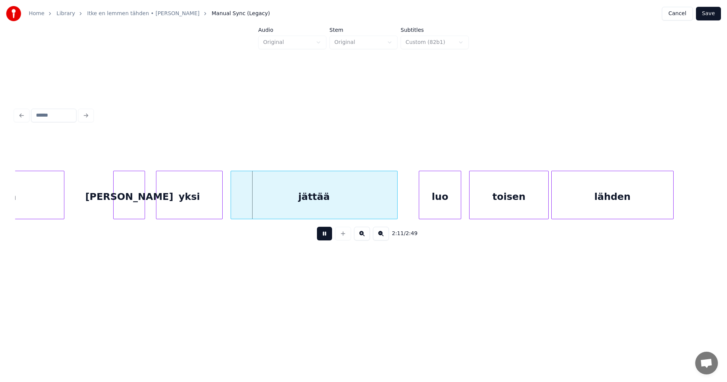
drag, startPoint x: 328, startPoint y: 234, endPoint x: 278, endPoint y: 225, distance: 50.1
click at [327, 234] on button at bounding box center [324, 234] width 15 height 14
click at [219, 210] on div at bounding box center [218, 195] width 2 height 48
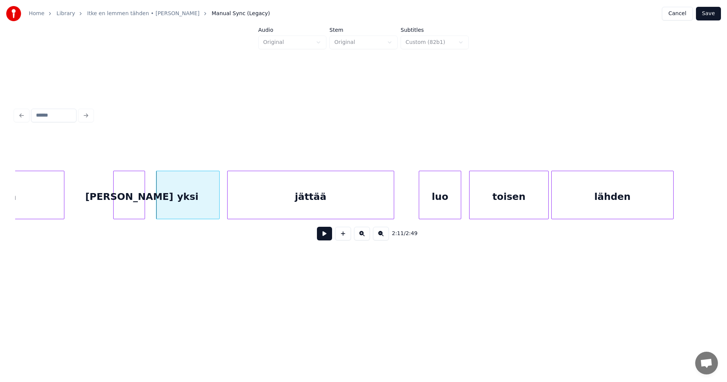
click at [254, 208] on div "jättää" at bounding box center [311, 196] width 166 height 51
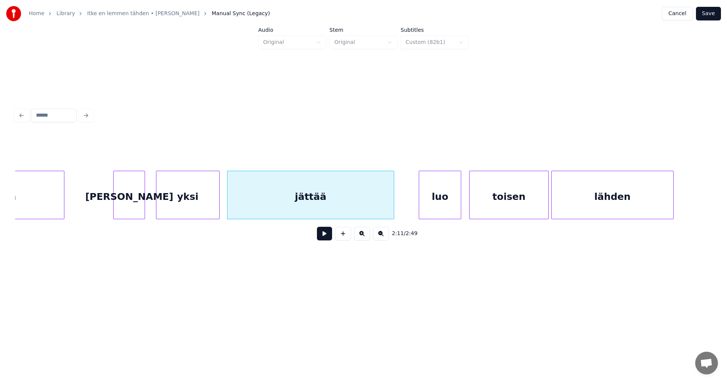
click at [323, 236] on button at bounding box center [324, 234] width 15 height 14
click at [325, 236] on button at bounding box center [324, 234] width 15 height 14
click at [326, 236] on button at bounding box center [324, 234] width 15 height 14
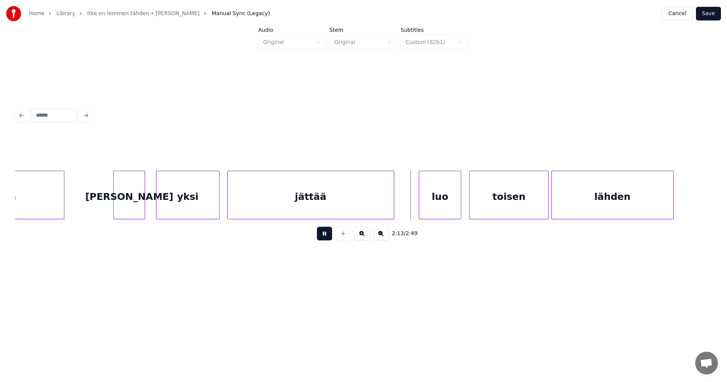
drag, startPoint x: 326, startPoint y: 236, endPoint x: 389, endPoint y: 225, distance: 64.7
click at [326, 236] on button at bounding box center [324, 234] width 15 height 14
click at [437, 205] on div "luo" at bounding box center [425, 196] width 42 height 51
click at [473, 210] on div "toisen" at bounding box center [495, 196] width 79 height 51
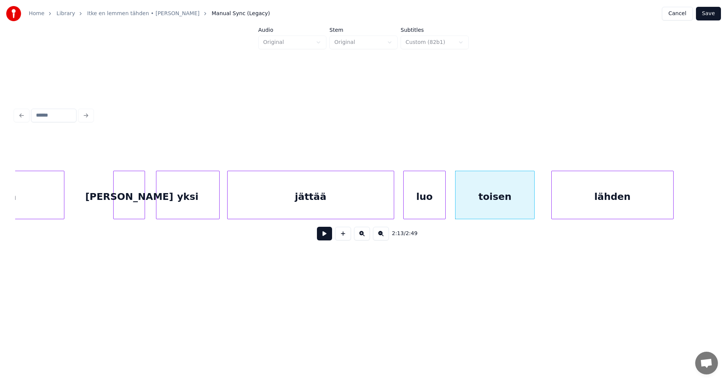
click at [426, 210] on div "luo" at bounding box center [425, 196] width 42 height 51
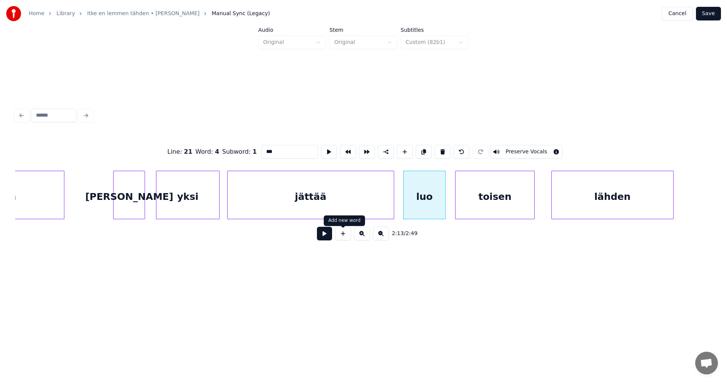
click at [330, 239] on button at bounding box center [324, 234] width 15 height 14
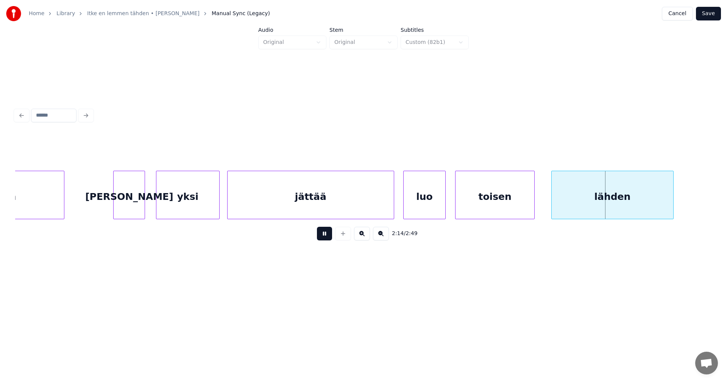
drag, startPoint x: 330, startPoint y: 239, endPoint x: 417, endPoint y: 226, distance: 88.1
click at [331, 239] on button at bounding box center [324, 234] width 15 height 14
click at [461, 203] on div "toisen" at bounding box center [495, 196] width 79 height 51
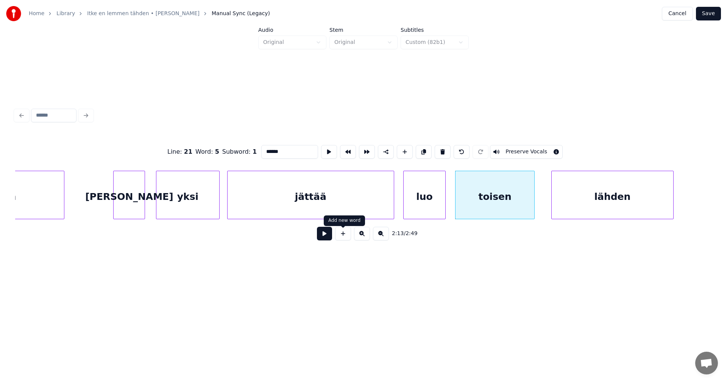
click at [331, 239] on button at bounding box center [324, 234] width 15 height 14
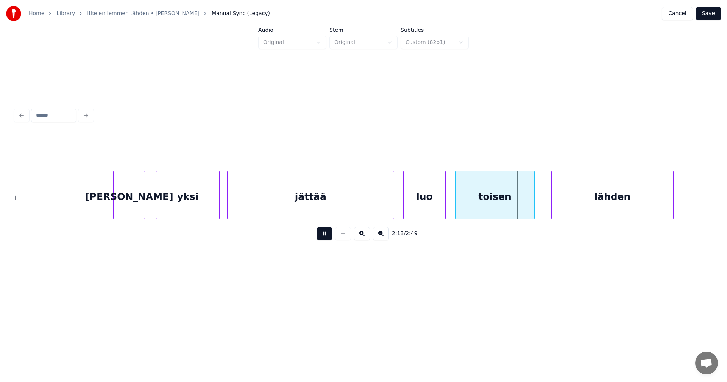
click at [331, 239] on button at bounding box center [324, 234] width 15 height 14
click at [527, 206] on div at bounding box center [526, 195] width 2 height 48
click at [564, 207] on div "lähden" at bounding box center [599, 196] width 121 height 51
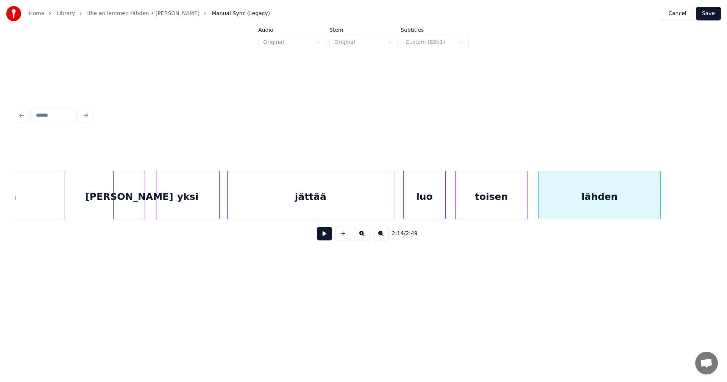
click at [498, 209] on div "toisen" at bounding box center [492, 196] width 72 height 51
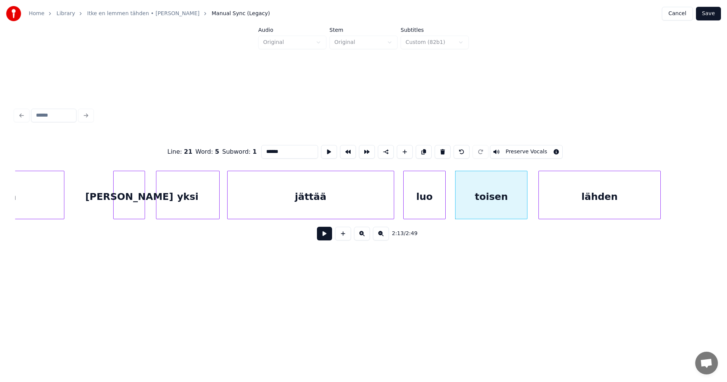
click at [321, 240] on button at bounding box center [324, 234] width 15 height 14
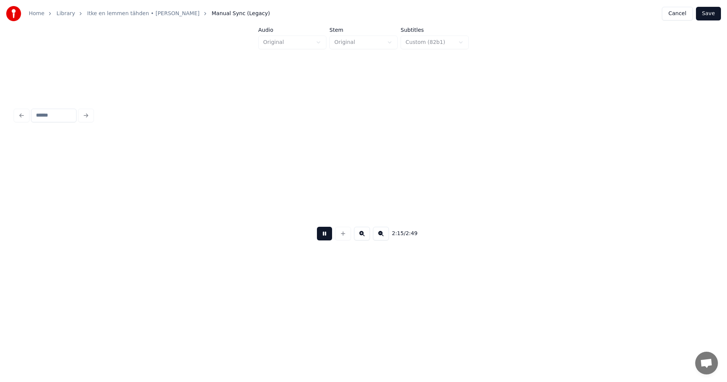
scroll to position [0, 17938]
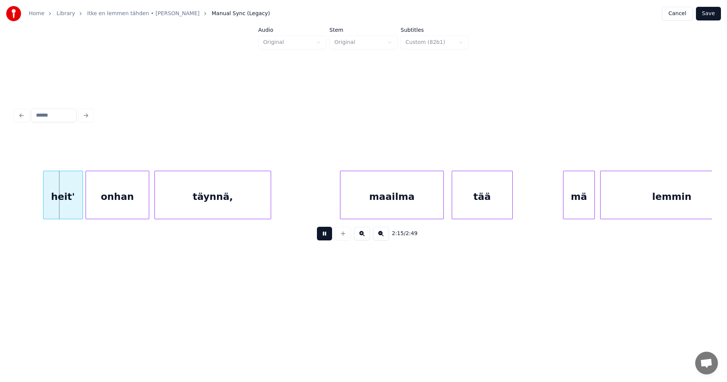
click at [324, 240] on button at bounding box center [324, 234] width 15 height 14
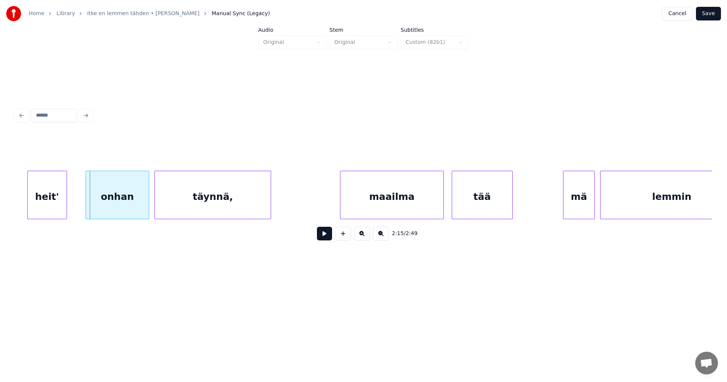
click at [55, 207] on div "heit'" at bounding box center [47, 196] width 39 height 51
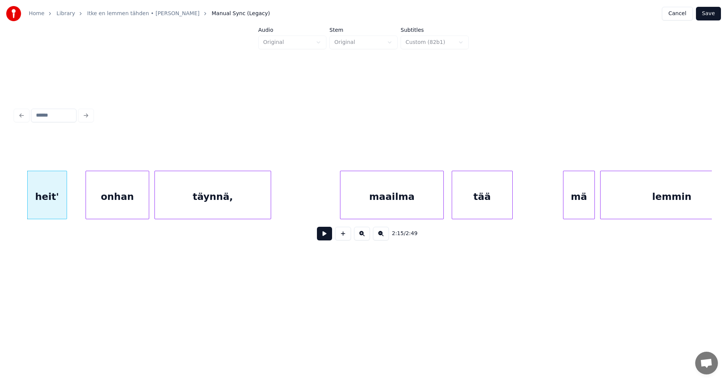
click at [114, 198] on div "onhan" at bounding box center [117, 196] width 63 height 51
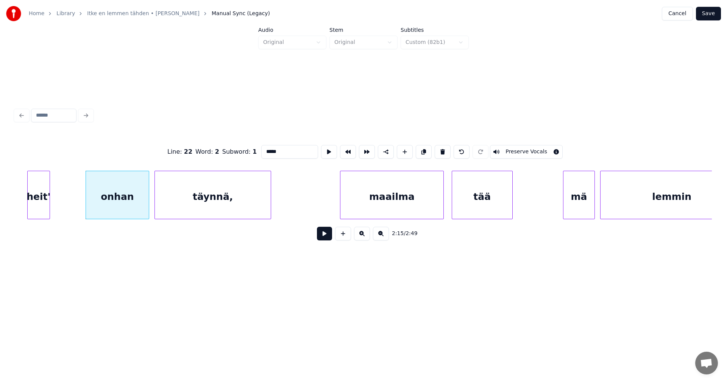
click at [49, 206] on div at bounding box center [48, 195] width 2 height 48
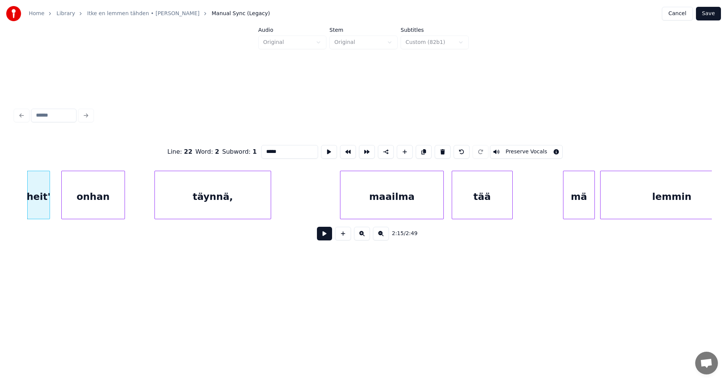
click at [80, 207] on div "onhan" at bounding box center [93, 196] width 63 height 51
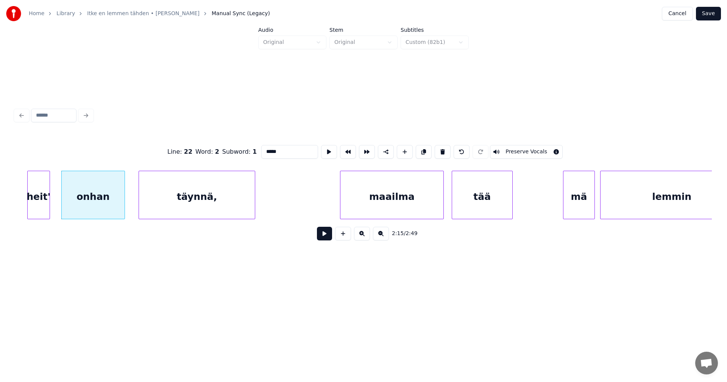
click at [177, 198] on div "täynnä," at bounding box center [197, 196] width 116 height 51
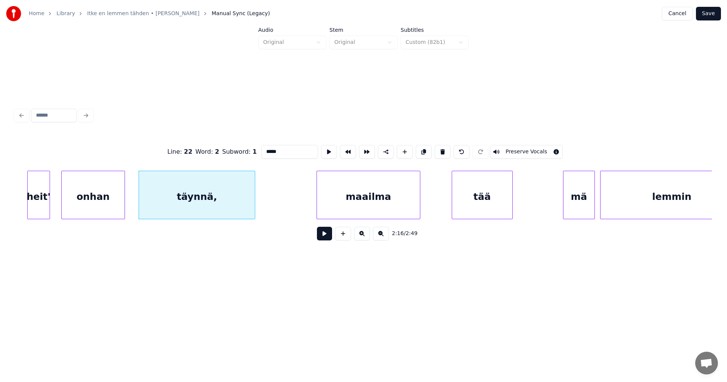
click at [346, 203] on div "maailma" at bounding box center [368, 196] width 103 height 51
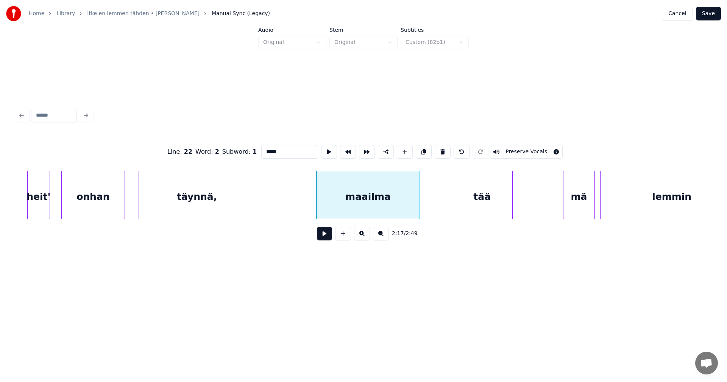
click at [45, 210] on div "heit'" at bounding box center [39, 196] width 22 height 51
type input "*****"
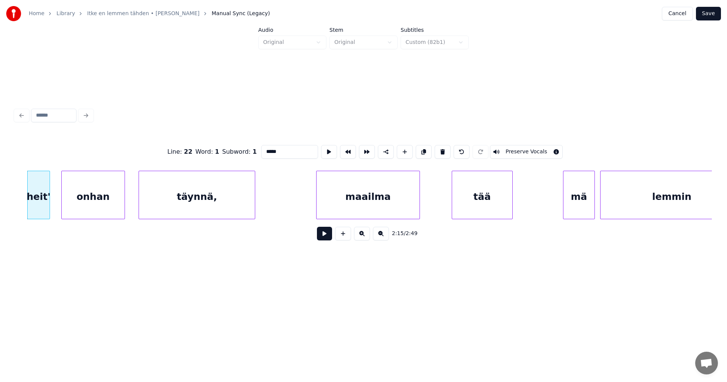
click at [320, 238] on button at bounding box center [324, 234] width 15 height 14
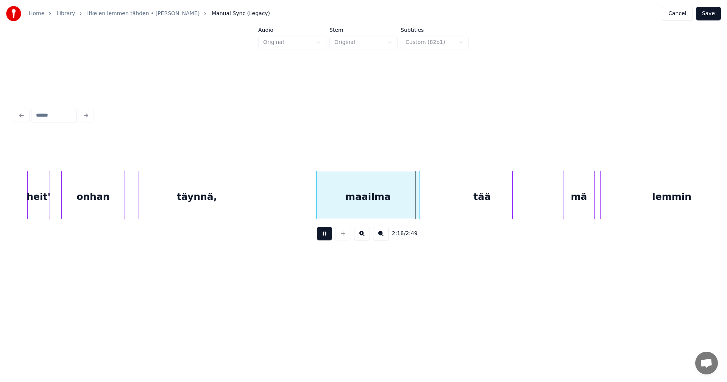
click at [323, 237] on button at bounding box center [324, 234] width 15 height 14
click at [462, 204] on div "tää" at bounding box center [466, 196] width 60 height 51
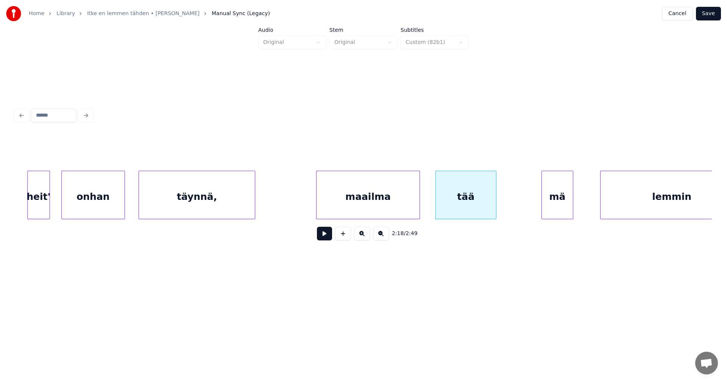
click at [555, 206] on div "mä" at bounding box center [557, 196] width 31 height 51
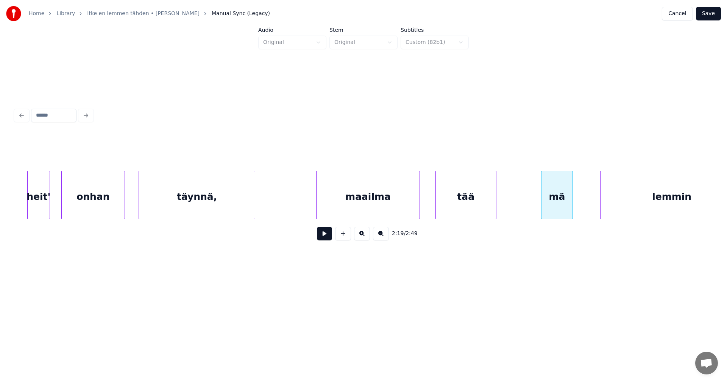
scroll to position [0, 17967]
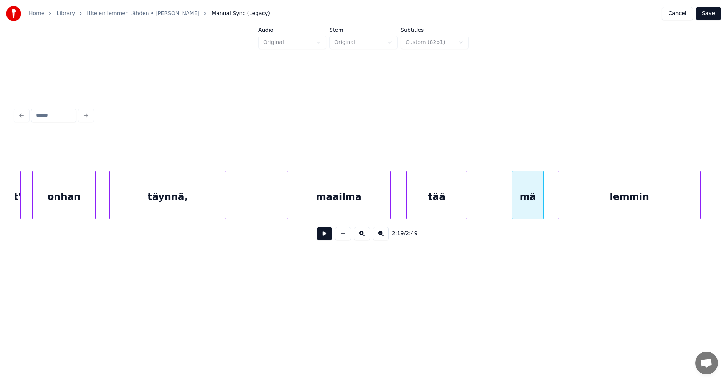
click at [613, 202] on div "lemmin" at bounding box center [629, 196] width 142 height 51
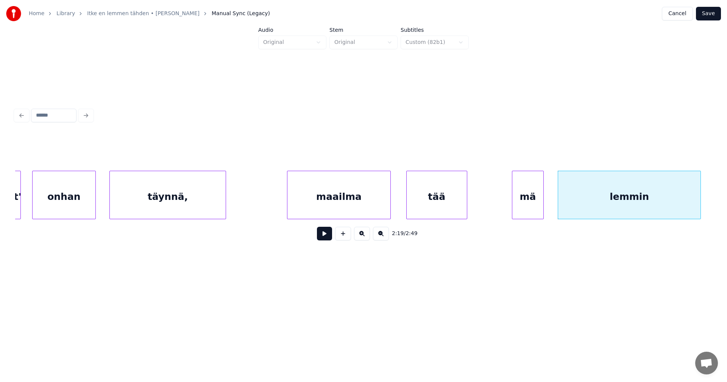
click at [358, 203] on div "maailma" at bounding box center [338, 196] width 103 height 51
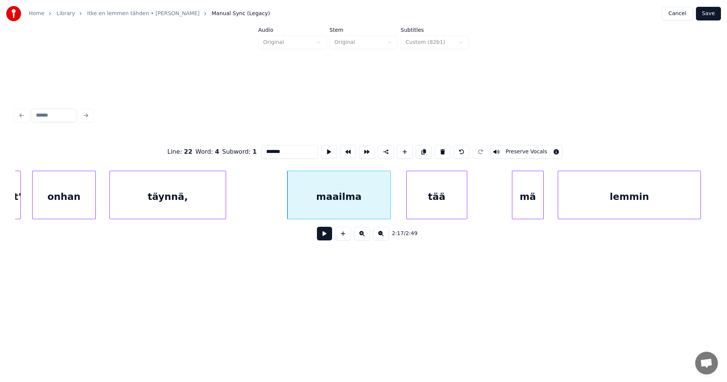
click at [328, 240] on button at bounding box center [324, 234] width 15 height 14
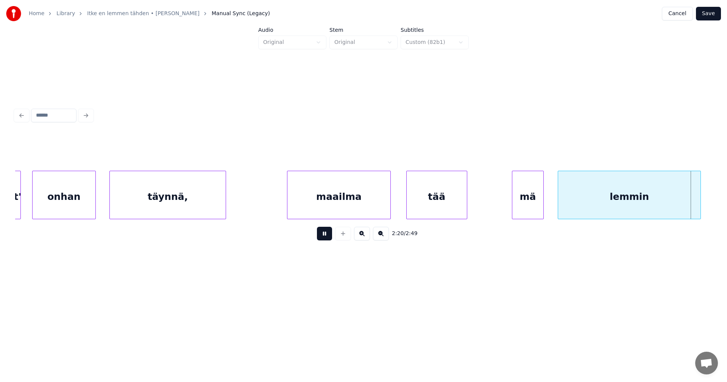
click at [328, 240] on button at bounding box center [324, 234] width 15 height 14
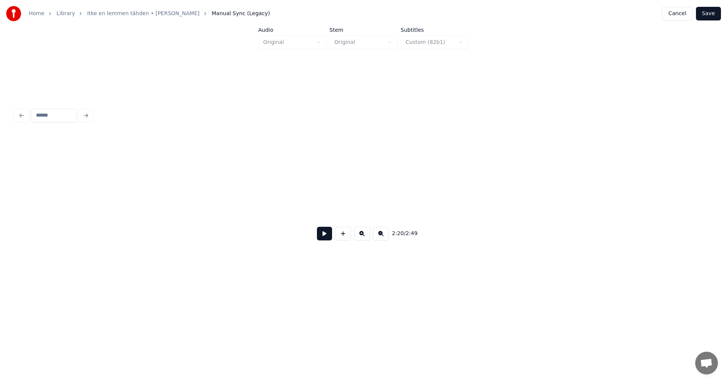
scroll to position [0, 18665]
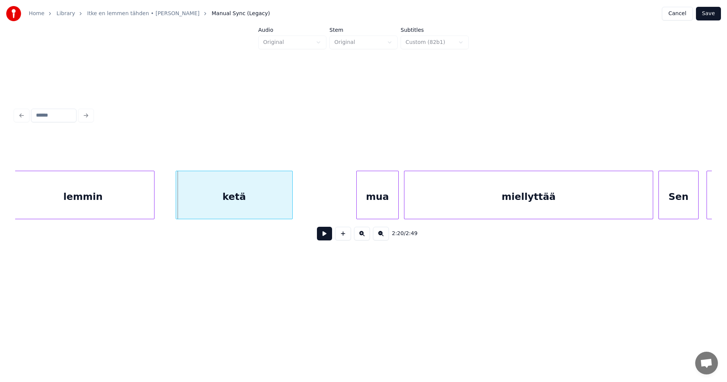
click at [115, 191] on div "lemmin" at bounding box center [83, 196] width 142 height 51
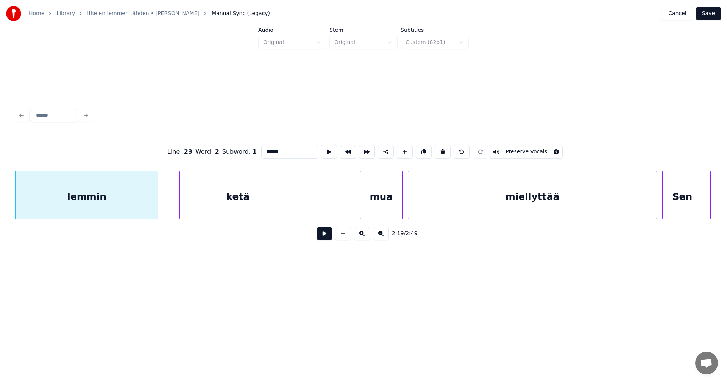
click at [325, 235] on button at bounding box center [324, 234] width 15 height 14
click at [323, 237] on button at bounding box center [324, 234] width 15 height 14
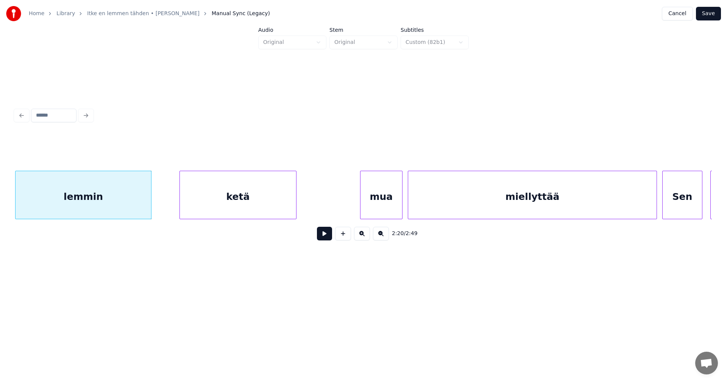
click at [149, 204] on div at bounding box center [150, 195] width 2 height 48
click at [199, 207] on div "ketä" at bounding box center [221, 196] width 116 height 51
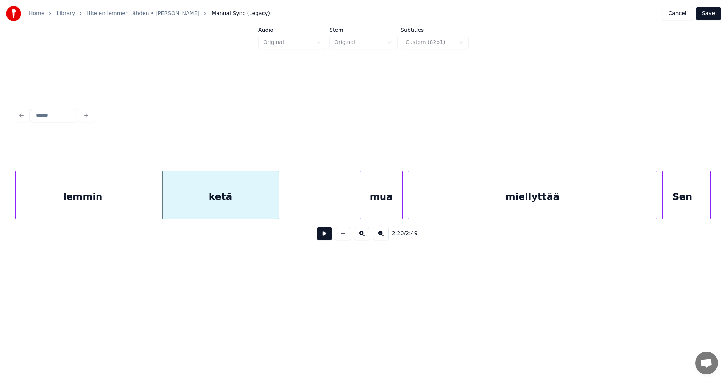
click at [322, 237] on button at bounding box center [324, 234] width 15 height 14
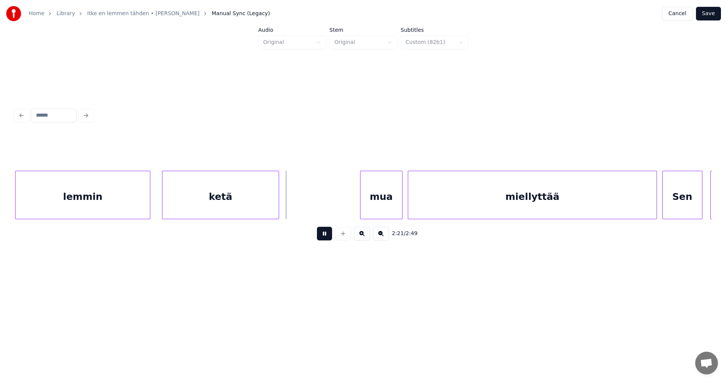
click at [323, 237] on button at bounding box center [324, 234] width 15 height 14
click at [358, 207] on div "mua" at bounding box center [360, 196] width 42 height 51
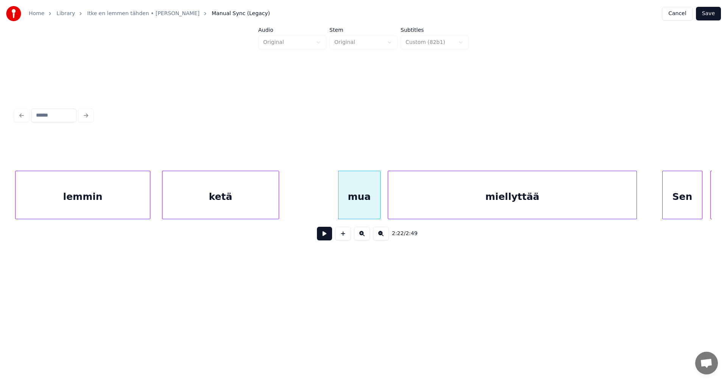
click at [401, 207] on div "miellyttää" at bounding box center [512, 196] width 249 height 51
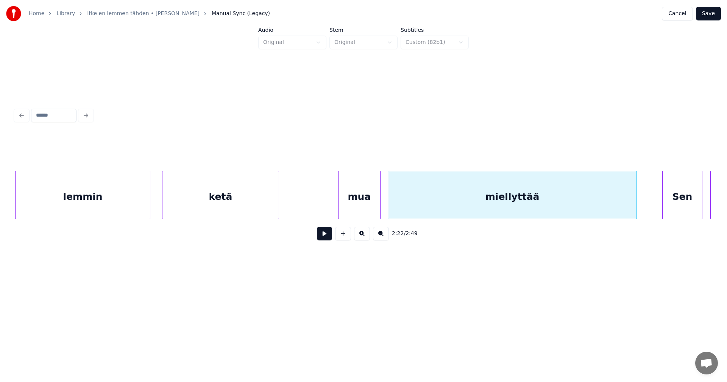
click at [362, 207] on div "mua" at bounding box center [360, 196] width 42 height 51
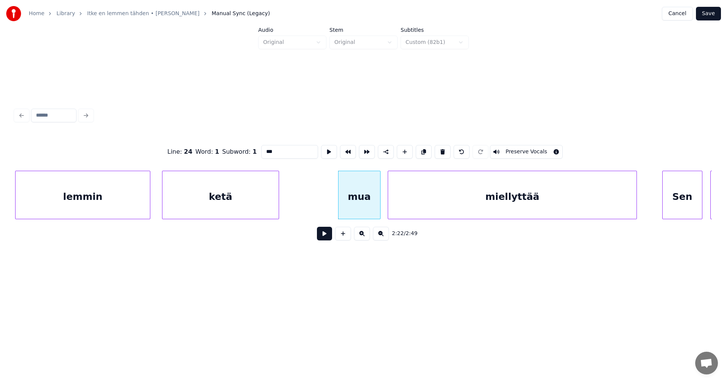
click at [328, 240] on button at bounding box center [324, 234] width 15 height 14
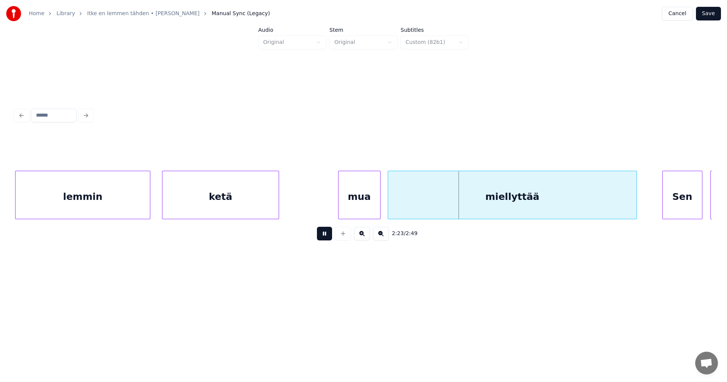
click at [328, 240] on button at bounding box center [324, 234] width 15 height 14
click at [408, 206] on div "miellyttää" at bounding box center [512, 196] width 249 height 51
click at [320, 240] on button at bounding box center [324, 234] width 15 height 14
click at [323, 240] on button at bounding box center [324, 234] width 15 height 14
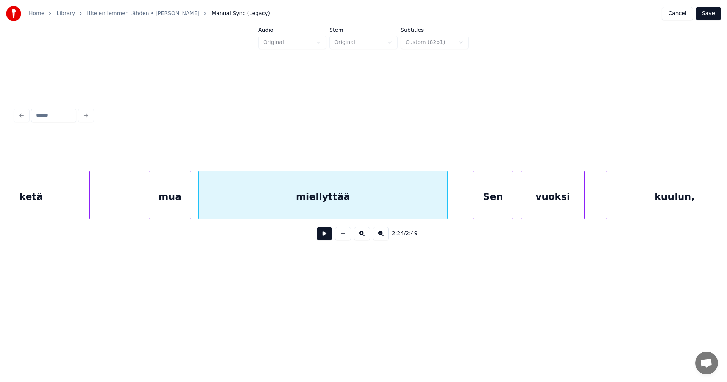
scroll to position [0, 18707]
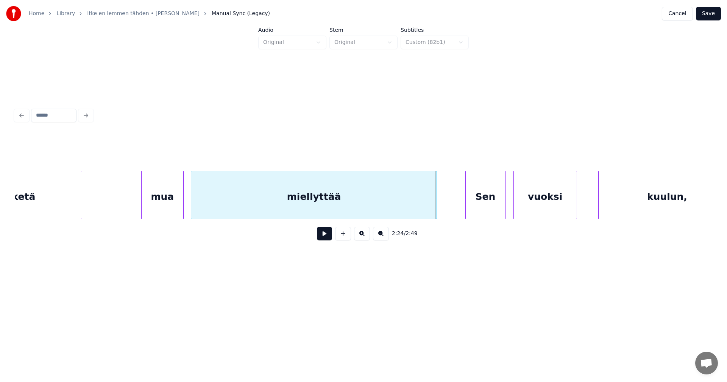
click at [436, 207] on div at bounding box center [435, 195] width 2 height 48
click at [472, 204] on div "Sen" at bounding box center [476, 196] width 39 height 51
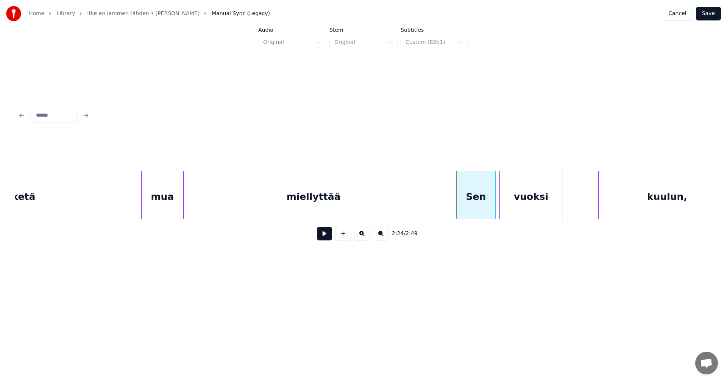
click at [534, 203] on div "vuoksi" at bounding box center [531, 196] width 63 height 51
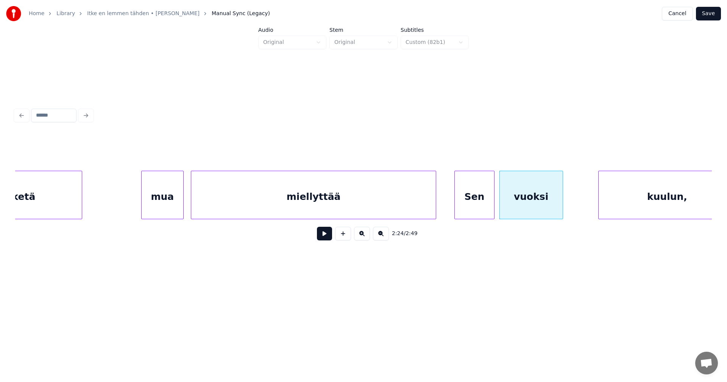
click at [480, 208] on div "Sen" at bounding box center [474, 196] width 39 height 51
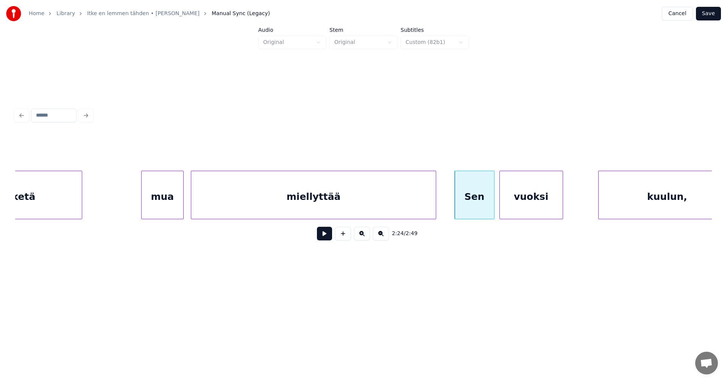
click at [328, 240] on button at bounding box center [324, 234] width 15 height 14
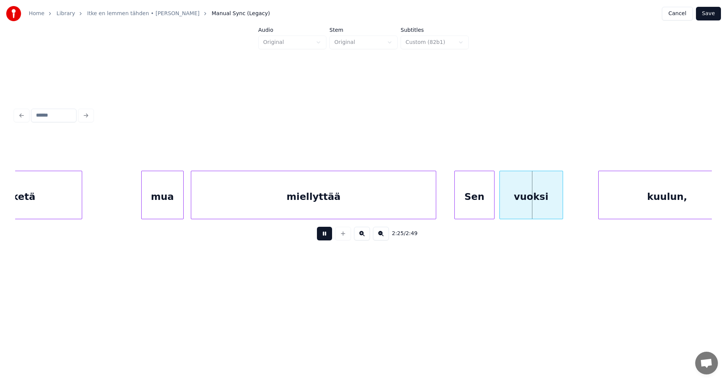
click at [328, 240] on button at bounding box center [324, 234] width 15 height 14
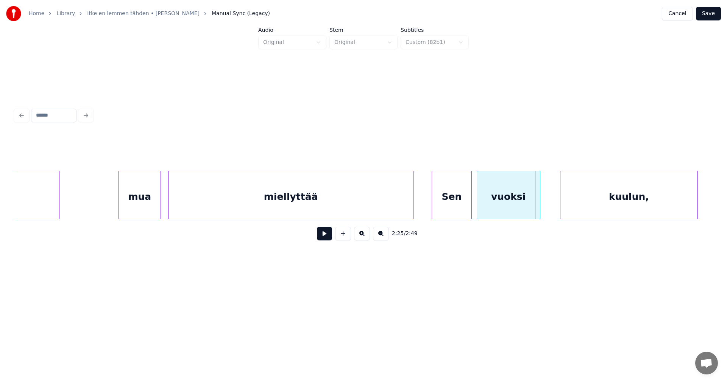
click at [598, 197] on div "kuulun," at bounding box center [628, 196] width 137 height 51
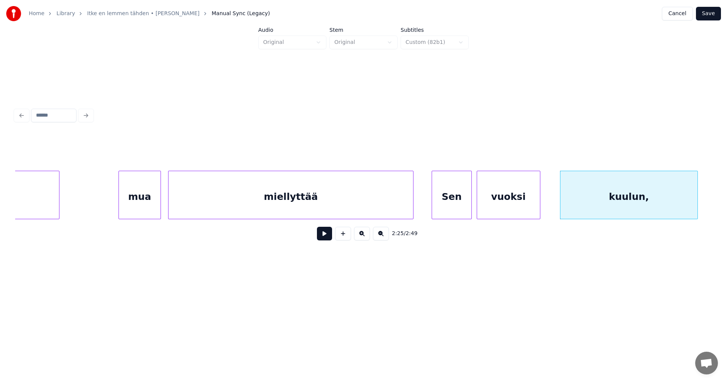
click at [326, 240] on button at bounding box center [324, 234] width 15 height 14
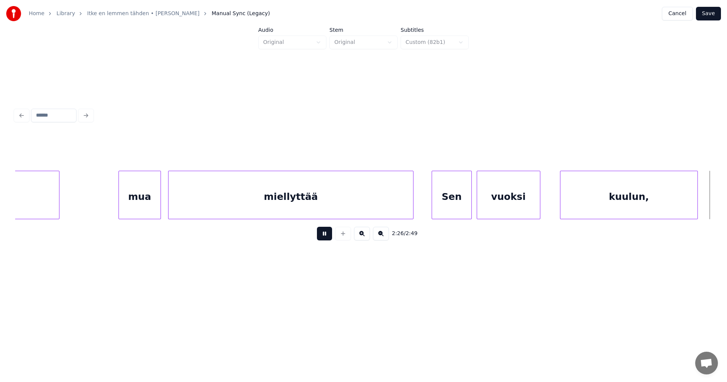
scroll to position [0, 19426]
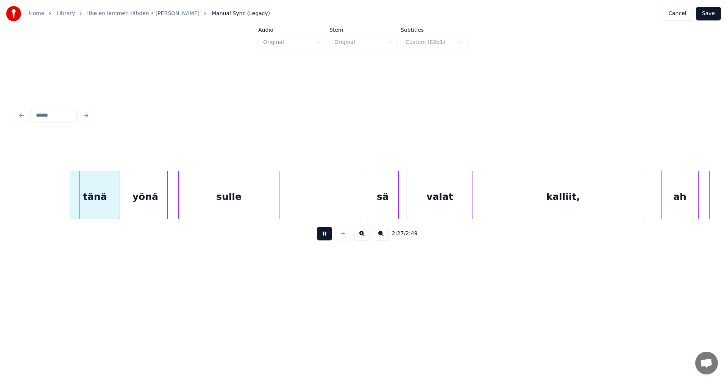
drag, startPoint x: 327, startPoint y: 241, endPoint x: 284, endPoint y: 248, distance: 43.3
click at [326, 240] on button at bounding box center [324, 234] width 15 height 14
click at [87, 206] on div "tänä" at bounding box center [80, 196] width 50 height 51
click at [87, 207] on div "tänä" at bounding box center [79, 196] width 50 height 51
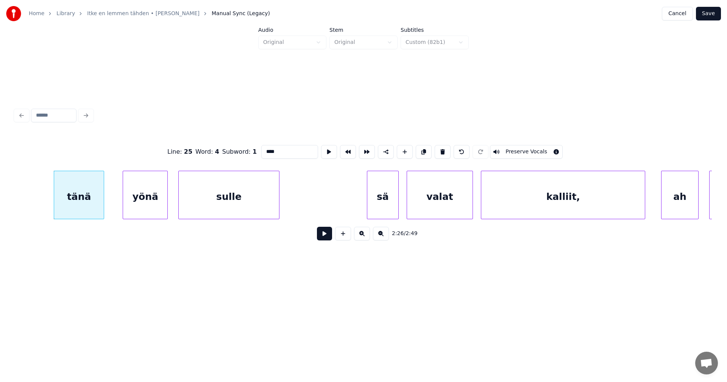
click at [276, 148] on input "****" at bounding box center [289, 152] width 57 height 14
click at [137, 210] on div "yönä" at bounding box center [135, 196] width 44 height 51
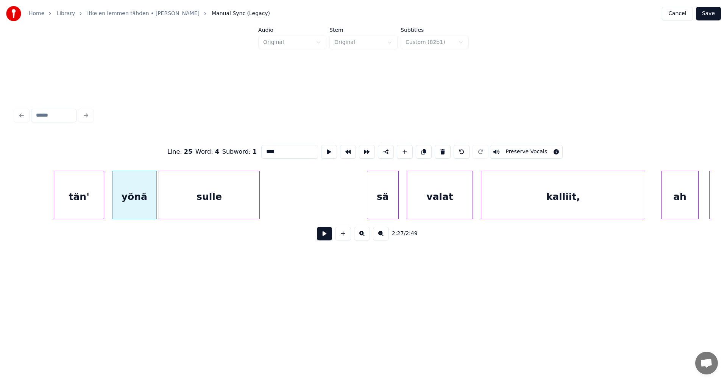
click at [193, 209] on div "sulle" at bounding box center [209, 196] width 100 height 51
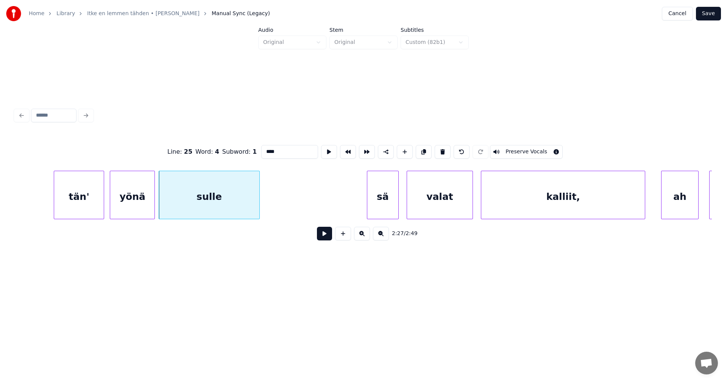
click at [139, 208] on div "yönä" at bounding box center [132, 196] width 44 height 51
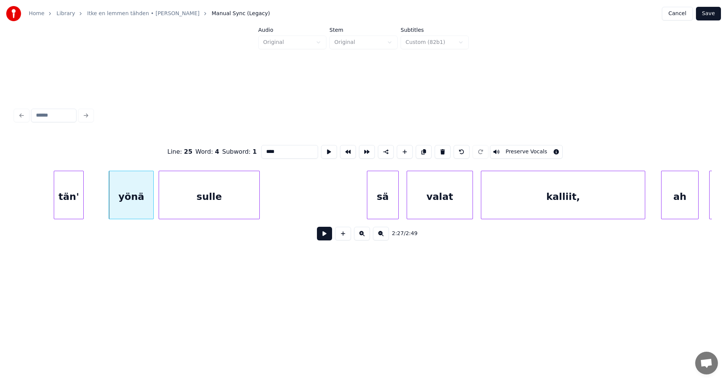
click at [83, 213] on div at bounding box center [82, 195] width 2 height 48
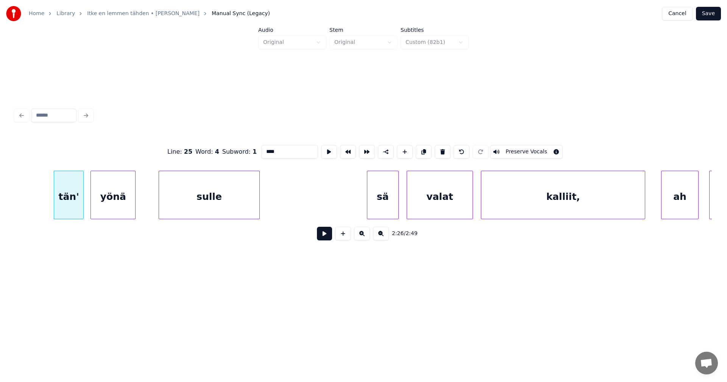
click at [108, 211] on div "yönä" at bounding box center [113, 196] width 44 height 51
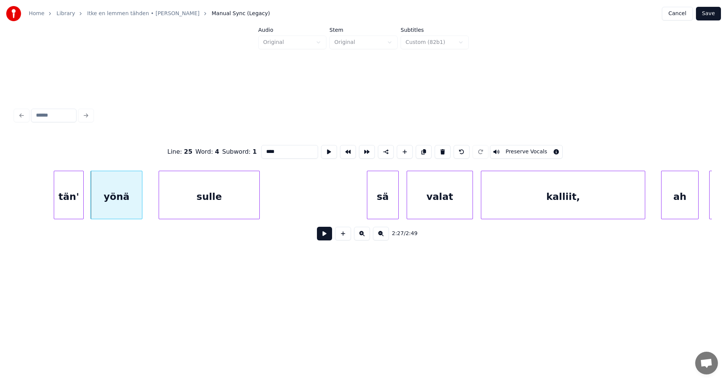
click at [141, 205] on div at bounding box center [141, 195] width 2 height 48
click at [176, 203] on div "sulle" at bounding box center [203, 196] width 100 height 51
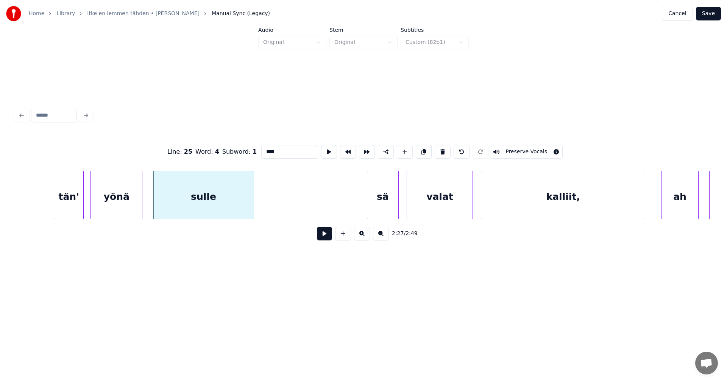
click at [74, 208] on div "tän'" at bounding box center [68, 196] width 29 height 51
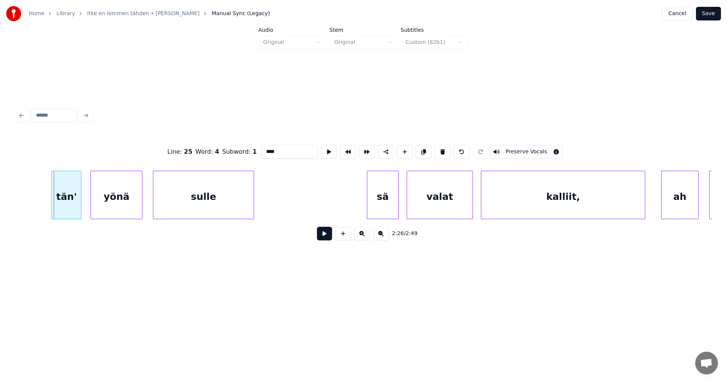
click at [73, 209] on div "tän'" at bounding box center [66, 196] width 29 height 51
type input "****"
click at [330, 235] on button at bounding box center [324, 234] width 15 height 14
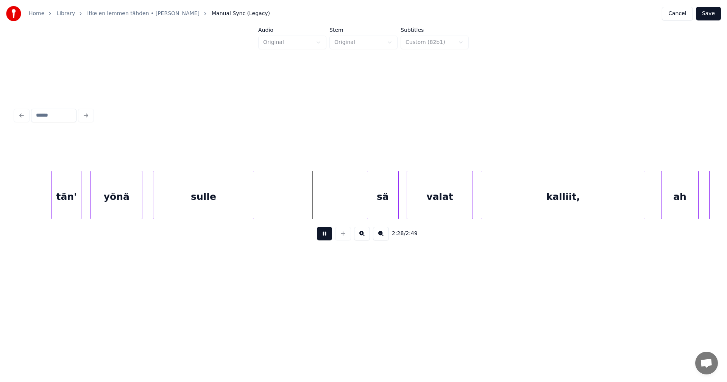
drag, startPoint x: 325, startPoint y: 237, endPoint x: 346, endPoint y: 226, distance: 23.5
click at [325, 237] on button at bounding box center [324, 234] width 15 height 14
click at [358, 211] on div "sä" at bounding box center [356, 196] width 31 height 51
click at [417, 204] on div "valat" at bounding box center [420, 196] width 66 height 51
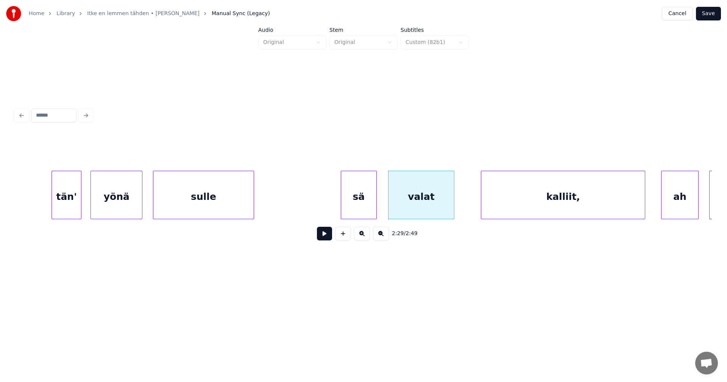
click at [376, 207] on div at bounding box center [375, 195] width 2 height 48
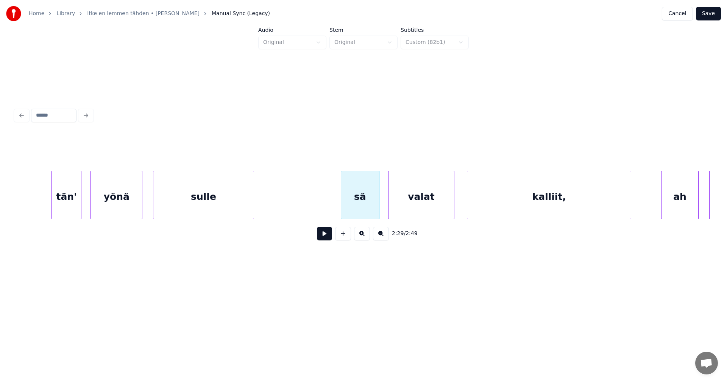
click at [502, 207] on div "kalliit," at bounding box center [549, 196] width 164 height 51
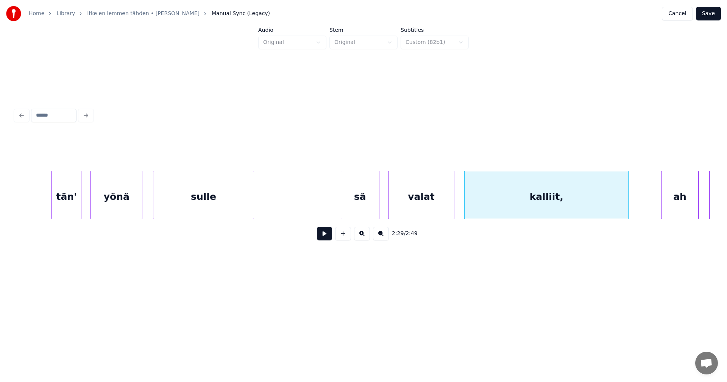
click at [375, 207] on div "sä" at bounding box center [360, 196] width 38 height 51
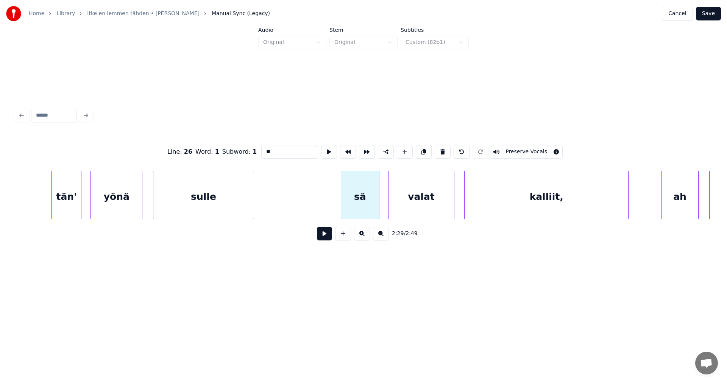
click at [327, 240] on button at bounding box center [324, 234] width 15 height 14
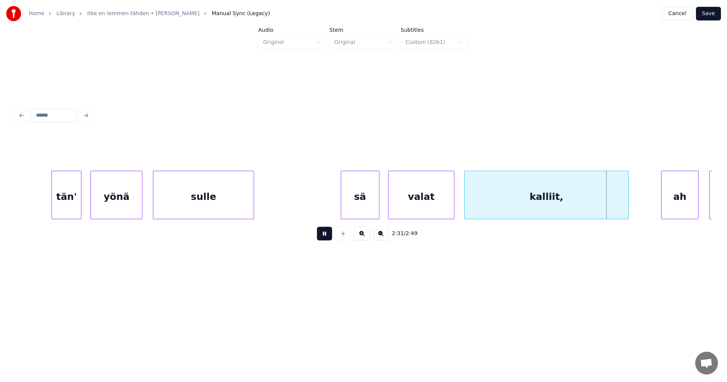
click at [327, 240] on button at bounding box center [324, 234] width 15 height 14
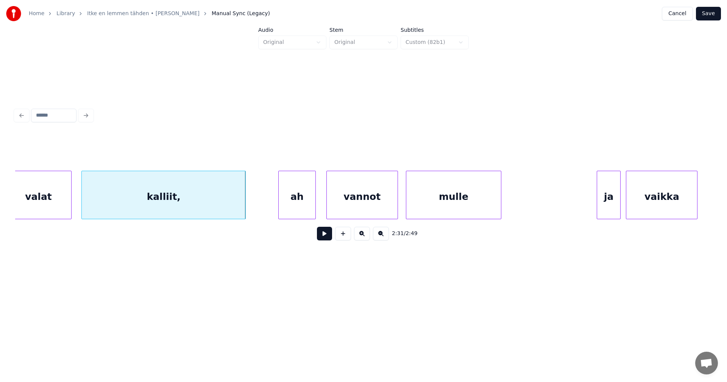
scroll to position [0, 19820]
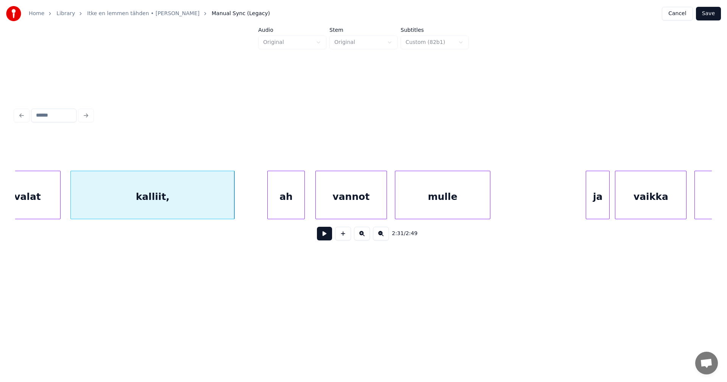
click at [286, 190] on div "ah" at bounding box center [286, 196] width 36 height 51
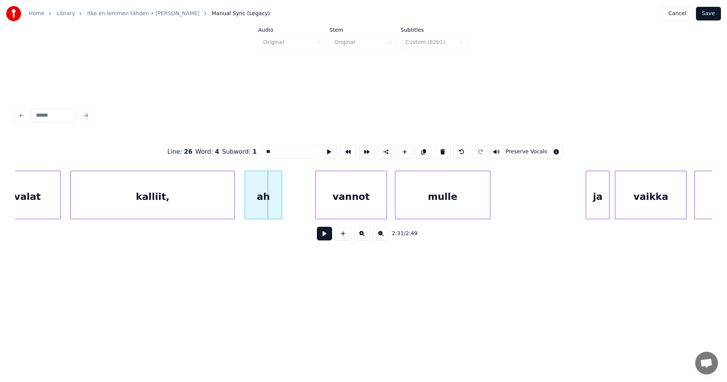
click at [265, 201] on div "ah" at bounding box center [263, 196] width 36 height 51
click at [279, 206] on div at bounding box center [280, 195] width 2 height 48
click at [313, 204] on div "vannot" at bounding box center [333, 196] width 71 height 51
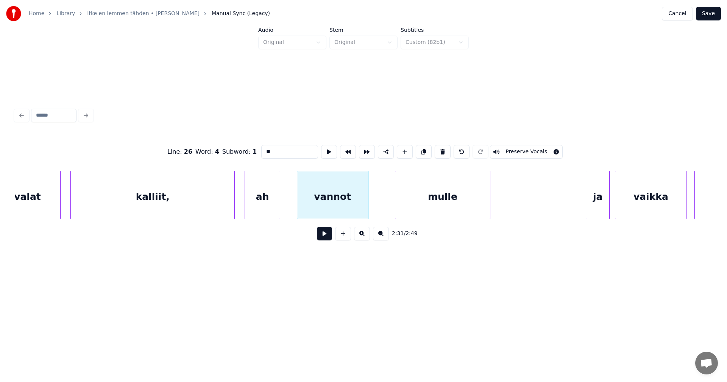
click at [278, 208] on div at bounding box center [279, 195] width 2 height 48
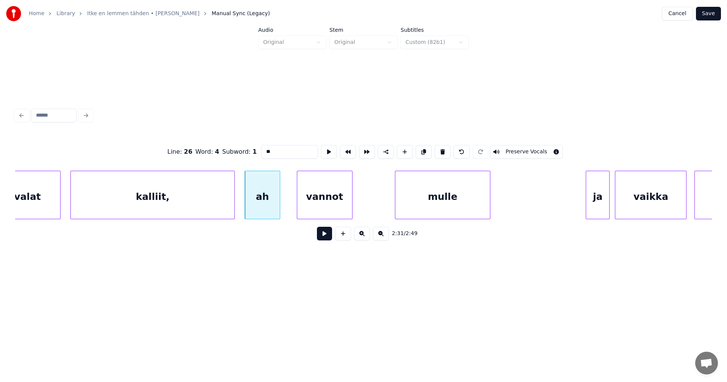
click at [351, 206] on div at bounding box center [351, 195] width 2 height 48
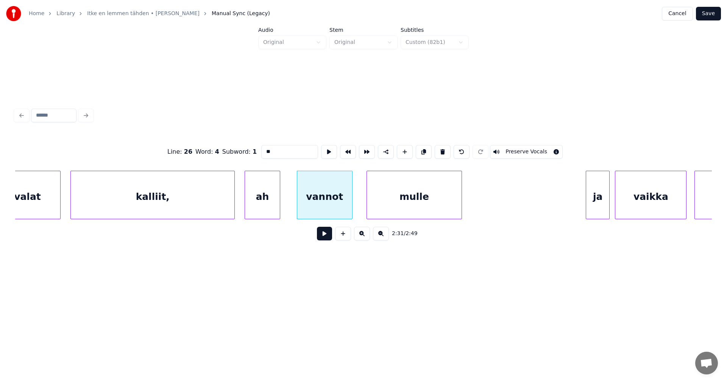
click at [404, 204] on div "mulle" at bounding box center [414, 196] width 95 height 51
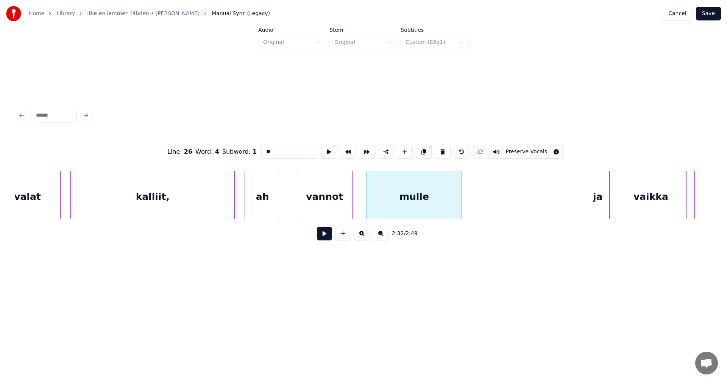
click at [266, 212] on div "ah" at bounding box center [262, 196] width 34 height 51
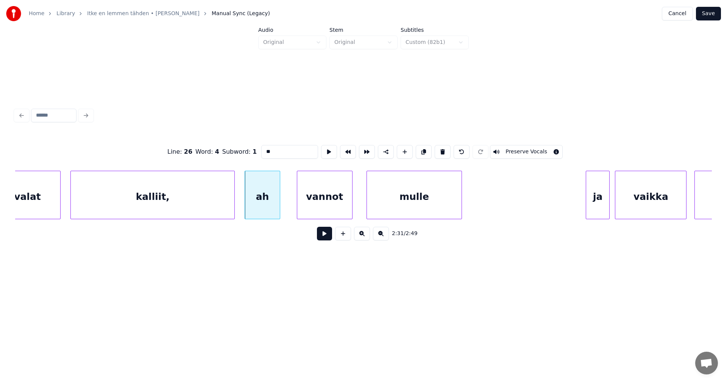
click at [324, 236] on button at bounding box center [324, 234] width 15 height 14
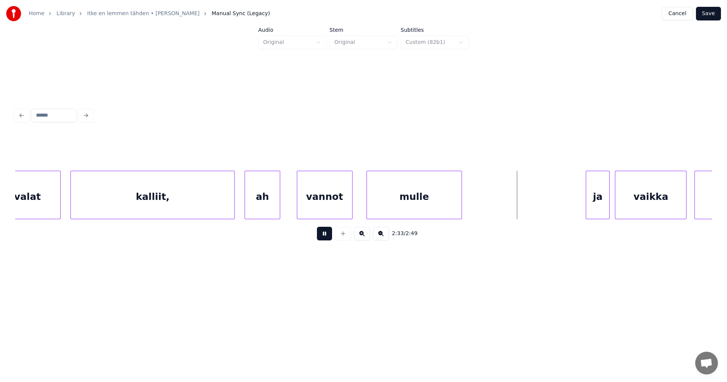
click at [321, 237] on button at bounding box center [324, 234] width 15 height 14
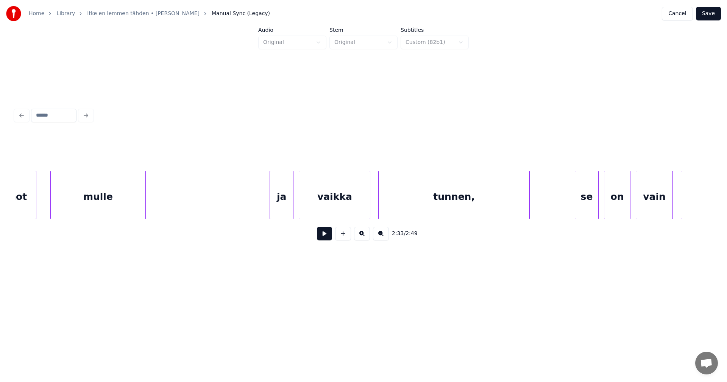
scroll to position [0, 20138]
click at [264, 205] on div "ja" at bounding box center [259, 196] width 23 height 51
click at [323, 208] on div "vaikka" at bounding box center [315, 196] width 71 height 51
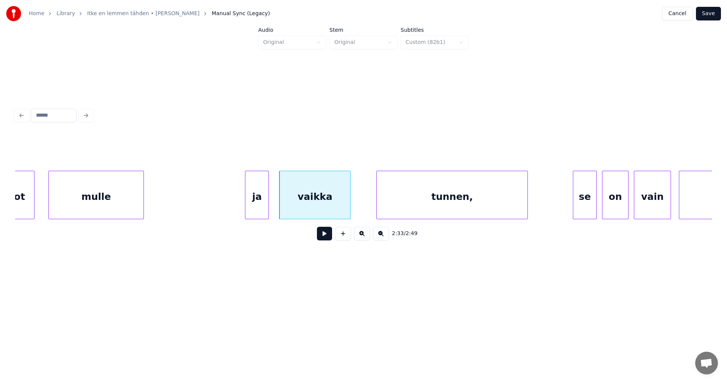
click at [262, 208] on div "ja" at bounding box center [256, 196] width 23 height 51
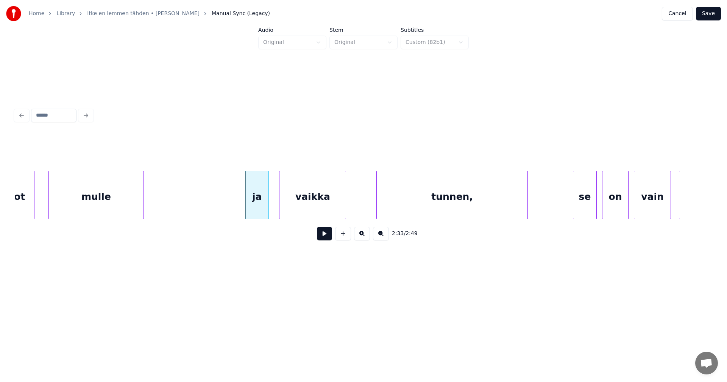
click at [343, 203] on div at bounding box center [344, 195] width 2 height 48
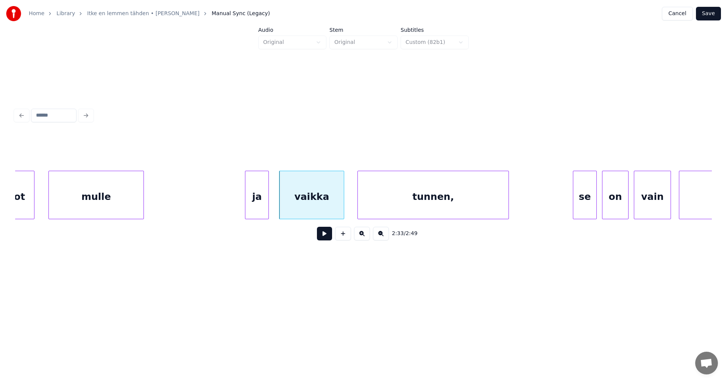
click at [395, 206] on div "tunnen," at bounding box center [433, 196] width 150 height 51
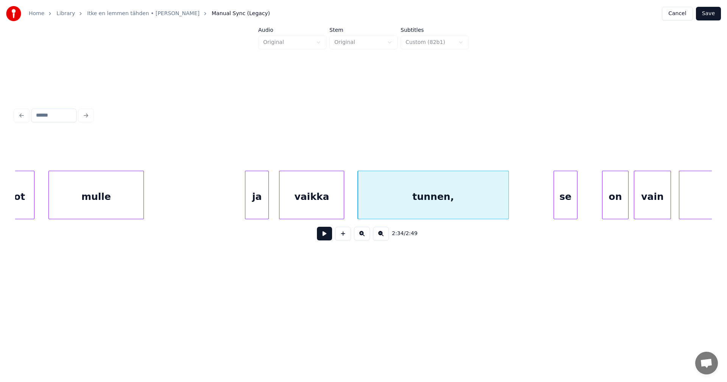
click at [568, 208] on div "se" at bounding box center [565, 196] width 23 height 51
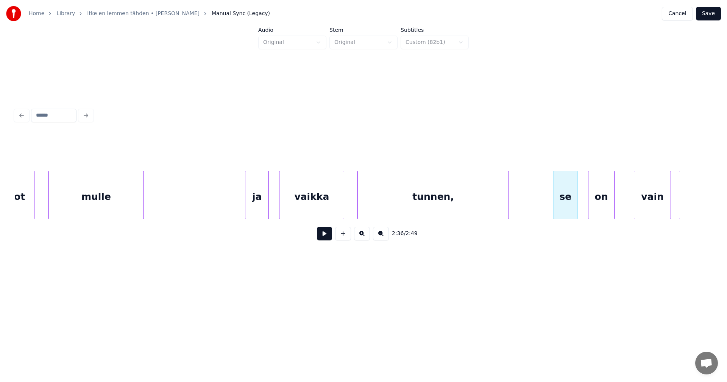
click at [598, 206] on div "on" at bounding box center [601, 196] width 26 height 51
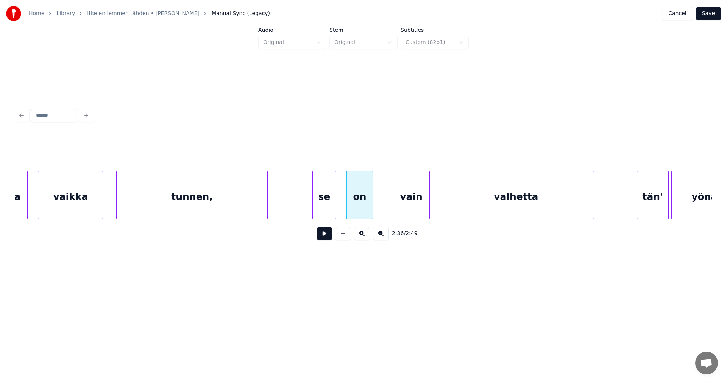
scroll to position [0, 20380]
click at [397, 208] on div "vain" at bounding box center [396, 196] width 36 height 51
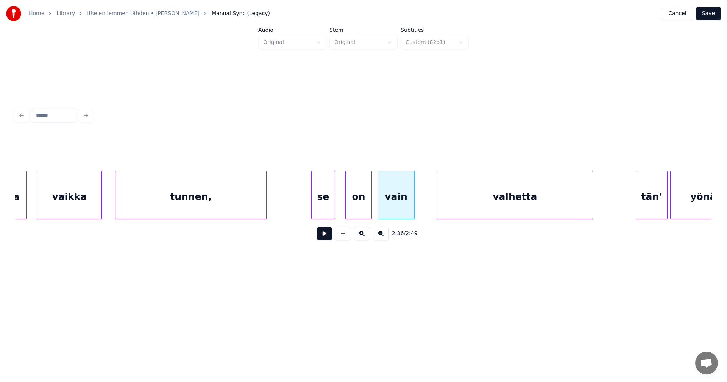
click at [248, 209] on div "tunnen," at bounding box center [190, 196] width 150 height 51
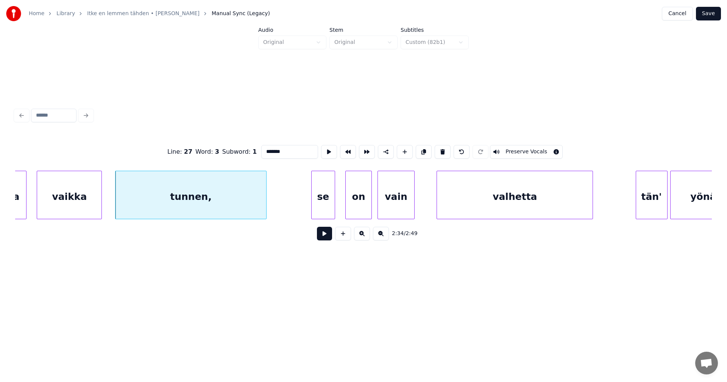
click at [326, 237] on button at bounding box center [324, 234] width 15 height 14
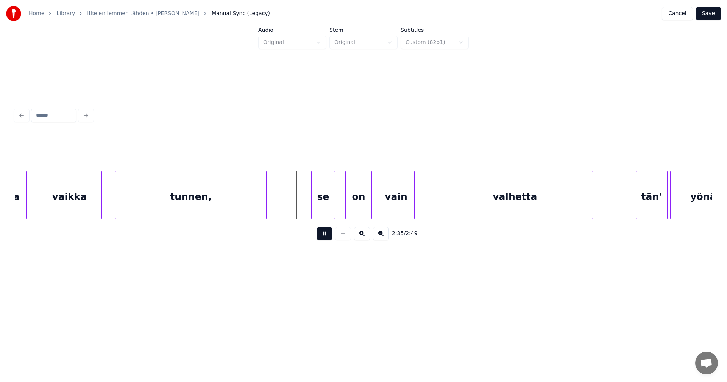
click at [324, 238] on button at bounding box center [324, 234] width 15 height 14
click at [315, 210] on div "se" at bounding box center [319, 196] width 23 height 51
click at [349, 210] on div "on" at bounding box center [350, 196] width 26 height 51
click at [392, 206] on div "vain" at bounding box center [391, 196] width 36 height 51
click at [447, 206] on div "valhetta" at bounding box center [497, 196] width 156 height 51
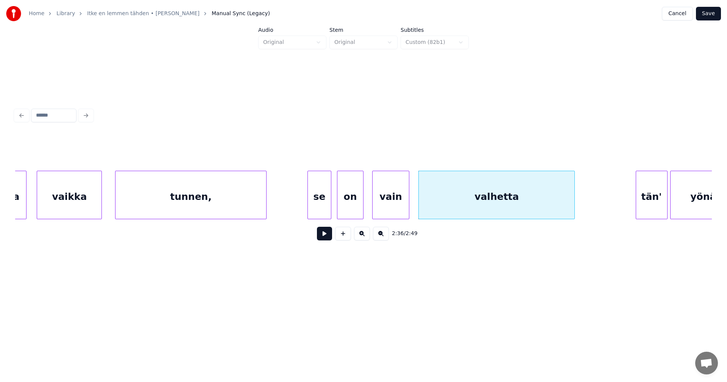
click at [314, 213] on div "se" at bounding box center [319, 196] width 23 height 51
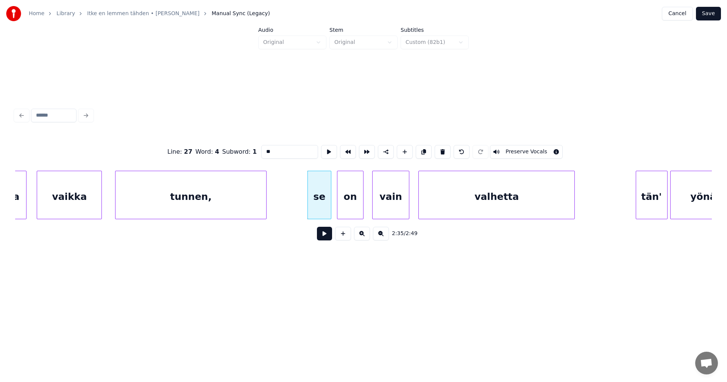
click at [326, 237] on button at bounding box center [324, 234] width 15 height 14
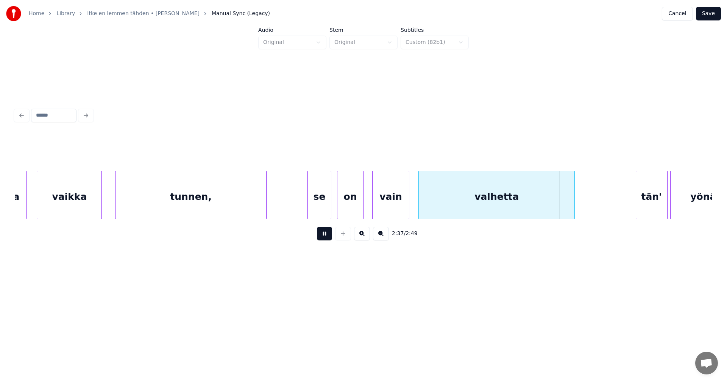
click at [326, 237] on button at bounding box center [324, 234] width 15 height 14
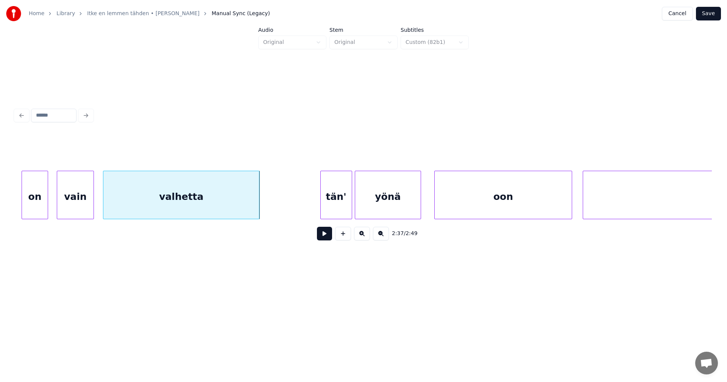
scroll to position [0, 20698]
click at [324, 213] on div "tän'" at bounding box center [314, 196] width 31 height 51
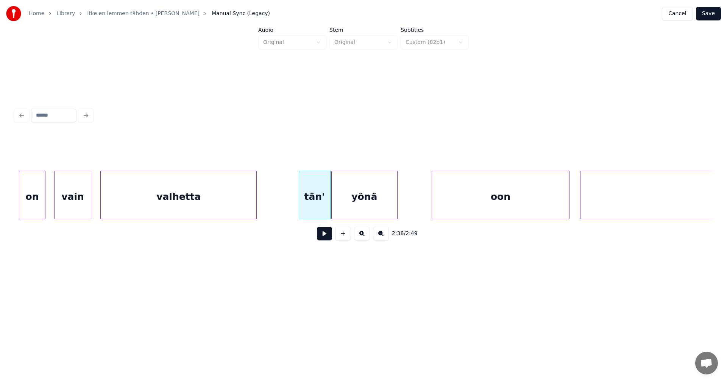
click at [370, 213] on div "yönä" at bounding box center [365, 196] width 66 height 51
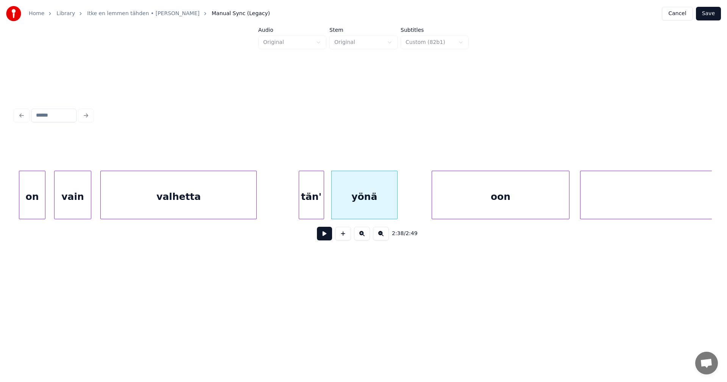
click at [323, 214] on div at bounding box center [322, 195] width 2 height 48
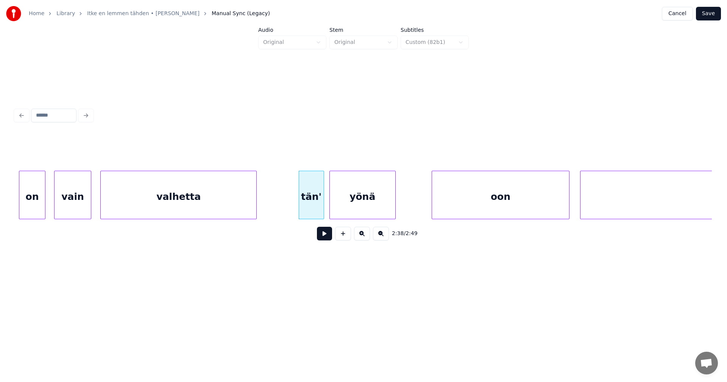
click at [347, 211] on div "yönä" at bounding box center [363, 196] width 66 height 51
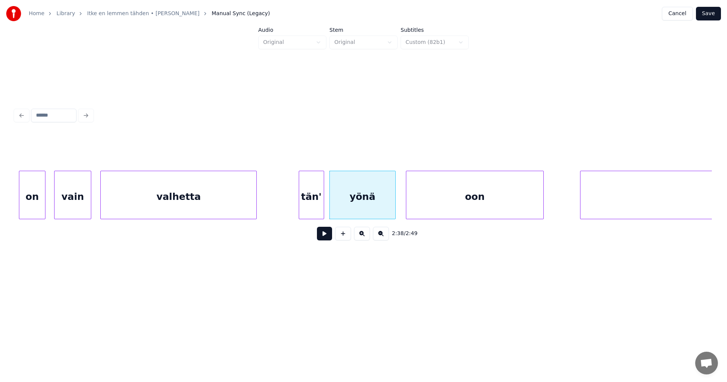
click at [448, 209] on div "oon" at bounding box center [474, 196] width 137 height 51
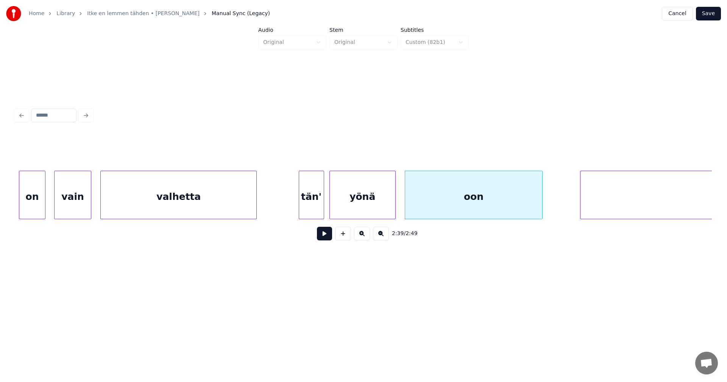
click at [322, 213] on div at bounding box center [322, 195] width 2 height 48
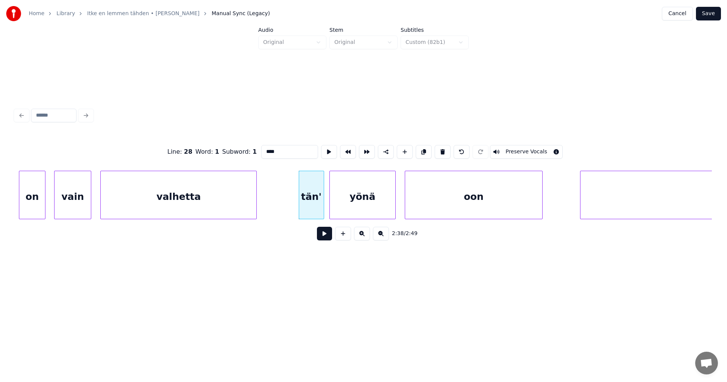
click at [329, 237] on button at bounding box center [324, 234] width 15 height 14
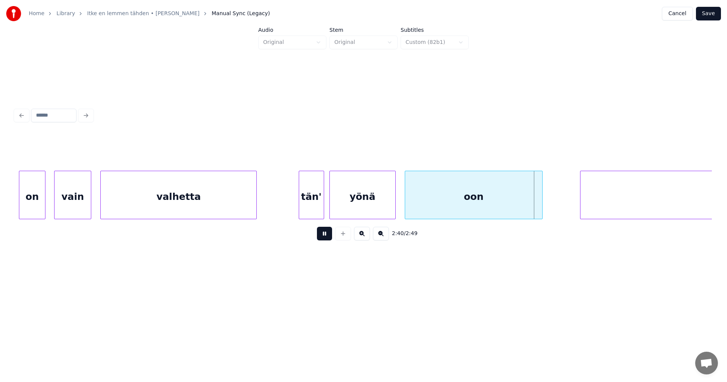
click at [327, 237] on button at bounding box center [324, 234] width 15 height 14
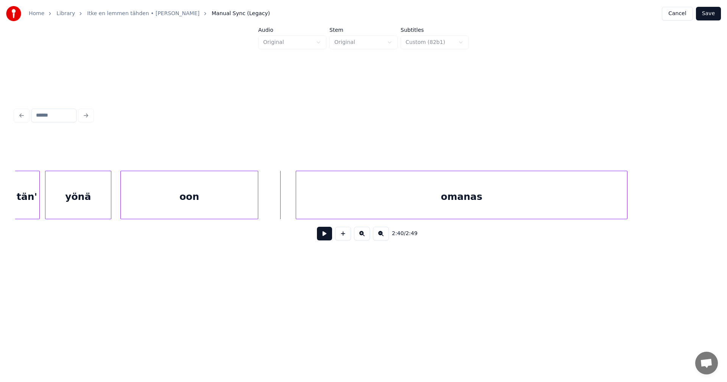
scroll to position [0, 20986]
click at [486, 218] on div "tän' yönä oon omanas" at bounding box center [363, 195] width 697 height 48
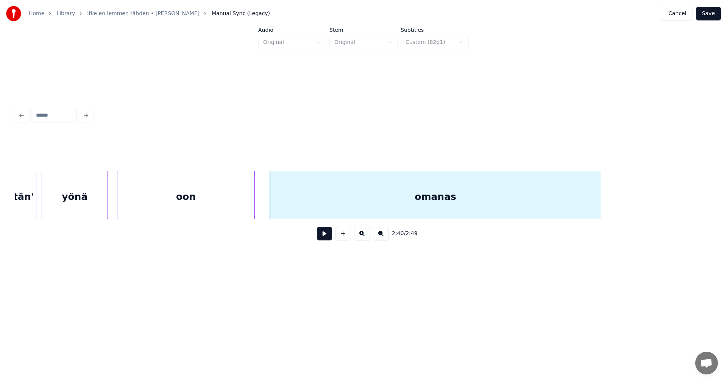
click at [328, 240] on button at bounding box center [324, 234] width 15 height 14
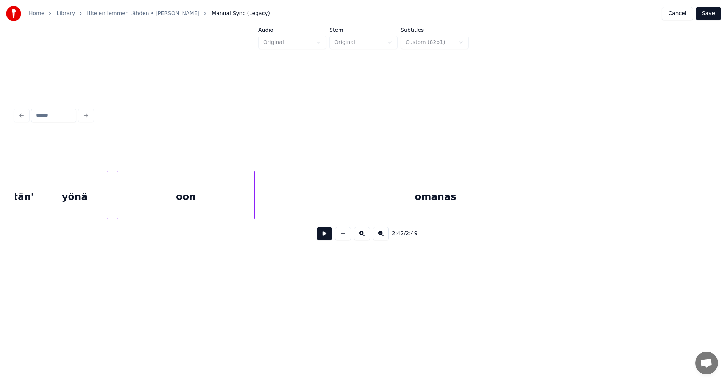
click at [708, 19] on button "Save" at bounding box center [708, 14] width 25 height 14
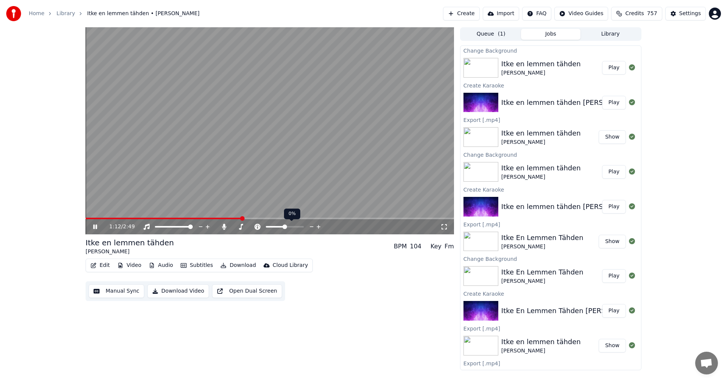
click at [256, 219] on span at bounding box center [270, 219] width 368 height 2
click at [271, 218] on span at bounding box center [270, 219] width 368 height 2
click at [97, 228] on icon at bounding box center [95, 227] width 4 height 5
click at [105, 269] on button "Edit" at bounding box center [99, 265] width 25 height 11
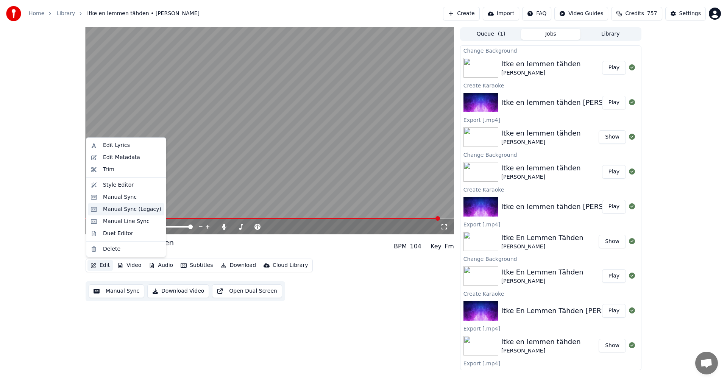
click at [145, 211] on div "Manual Sync (Legacy)" at bounding box center [132, 210] width 58 height 8
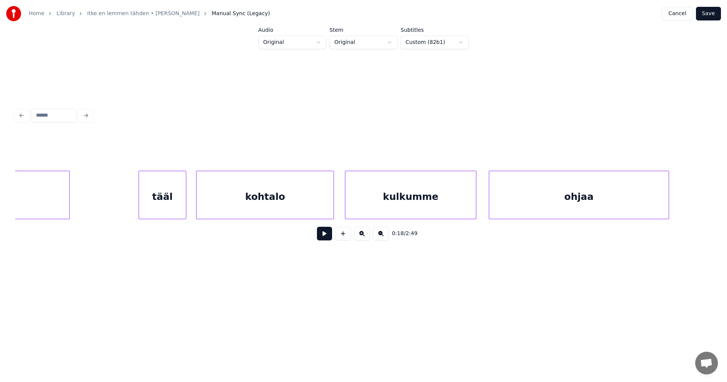
scroll to position [0, 13015]
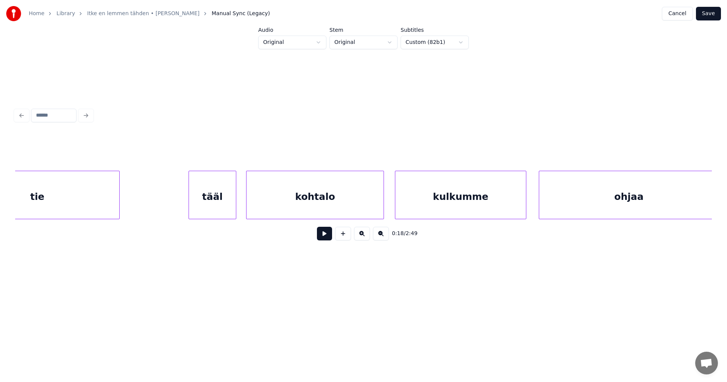
click at [215, 205] on div "tääl" at bounding box center [212, 196] width 47 height 51
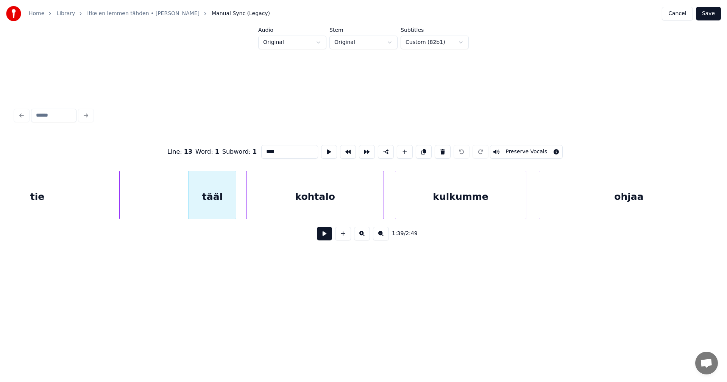
click at [273, 146] on input "****" at bounding box center [289, 152] width 57 height 14
type input "*****"
click at [712, 11] on button "Save" at bounding box center [708, 14] width 25 height 14
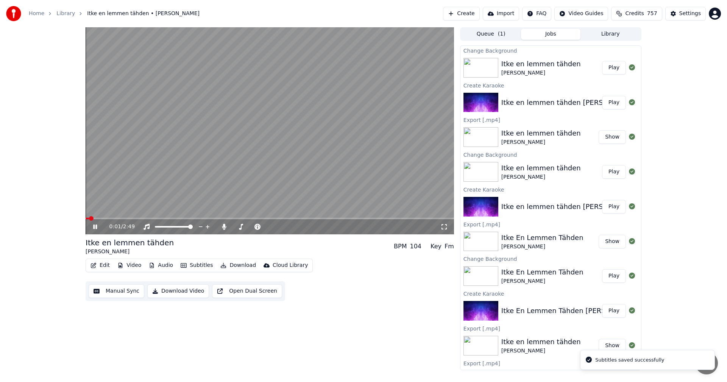
click at [211, 219] on span at bounding box center [270, 219] width 368 height 2
click at [232, 219] on span at bounding box center [270, 219] width 368 height 2
click at [251, 218] on span at bounding box center [270, 219] width 368 height 2
click at [281, 218] on span at bounding box center [270, 219] width 368 height 2
click at [96, 228] on icon at bounding box center [95, 227] width 4 height 5
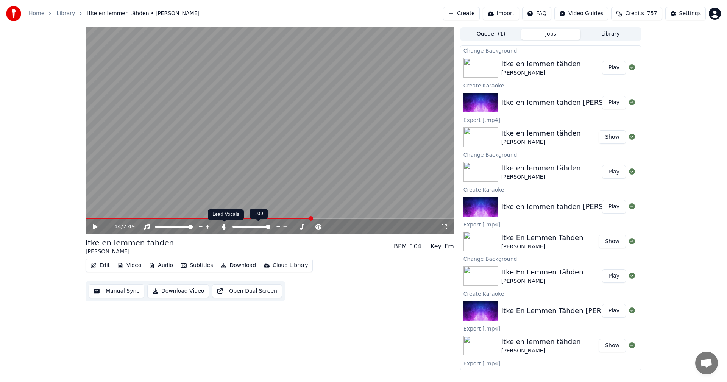
click at [226, 227] on icon at bounding box center [224, 227] width 8 height 6
click at [232, 266] on button "Download" at bounding box center [238, 265] width 42 height 11
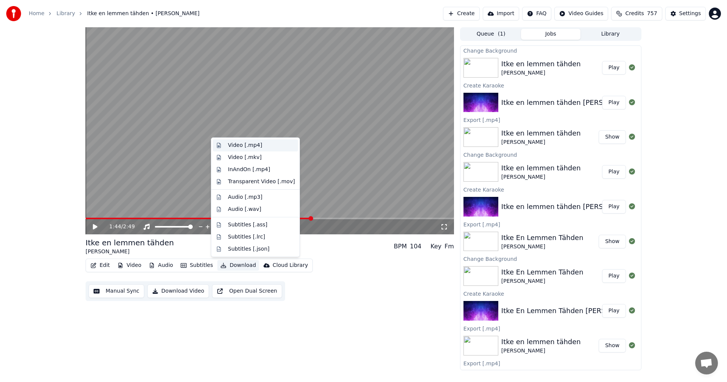
click at [262, 147] on div "Video [.mp4]" at bounding box center [261, 146] width 67 height 8
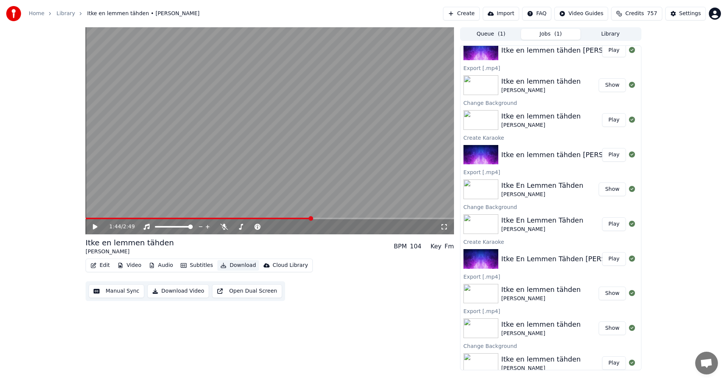
scroll to position [93, 0]
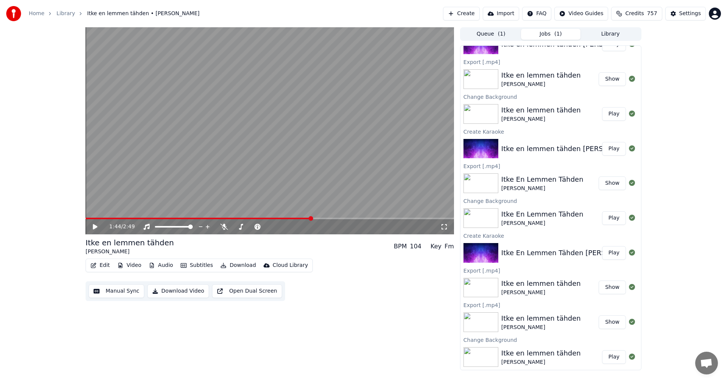
click at [491, 284] on img at bounding box center [480, 288] width 35 height 20
click at [495, 360] on img at bounding box center [480, 357] width 35 height 20
click at [612, 358] on button "Play" at bounding box center [614, 357] width 24 height 14
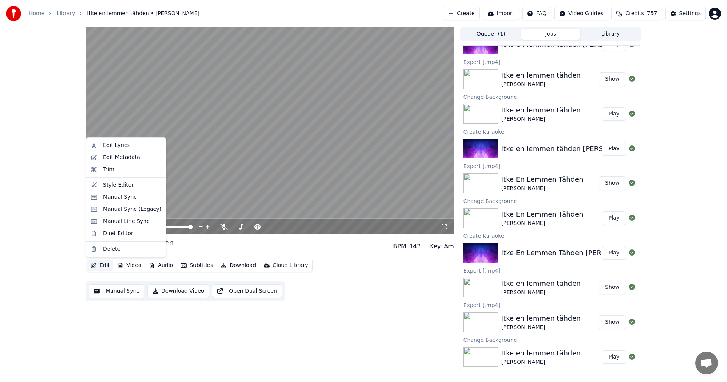
click at [103, 266] on button "Edit" at bounding box center [99, 265] width 25 height 11
click at [140, 213] on div "Manual Sync (Legacy)" at bounding box center [132, 210] width 58 height 8
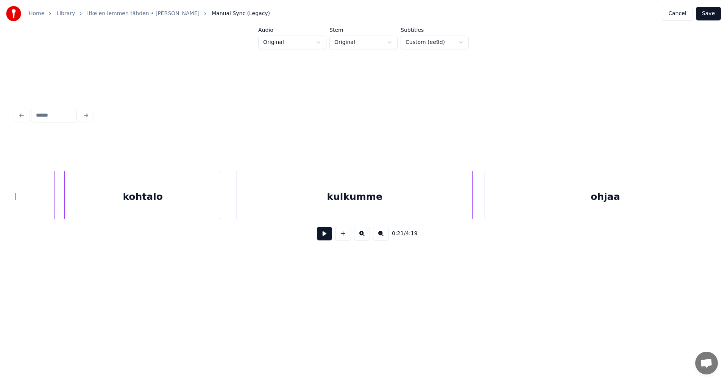
scroll to position [0, 4401]
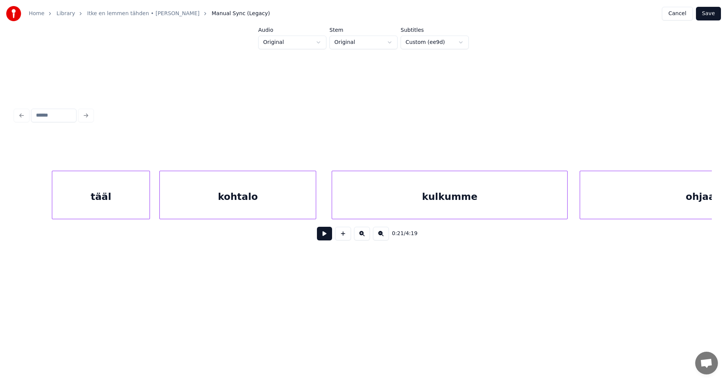
click at [122, 203] on div "tääl" at bounding box center [100, 196] width 97 height 51
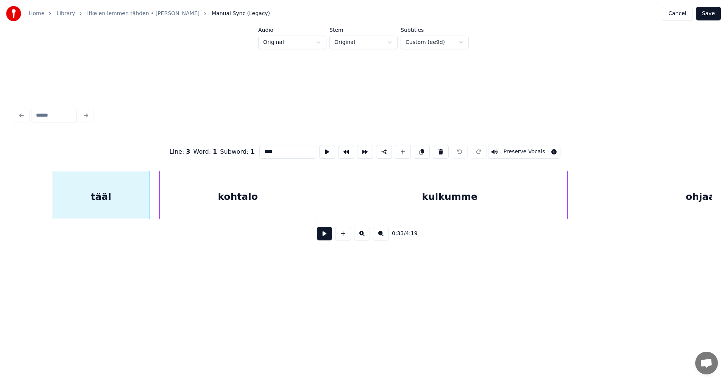
click at [281, 148] on input "****" at bounding box center [287, 152] width 57 height 14
type input "*****"
click at [714, 17] on button "Save" at bounding box center [708, 14] width 25 height 14
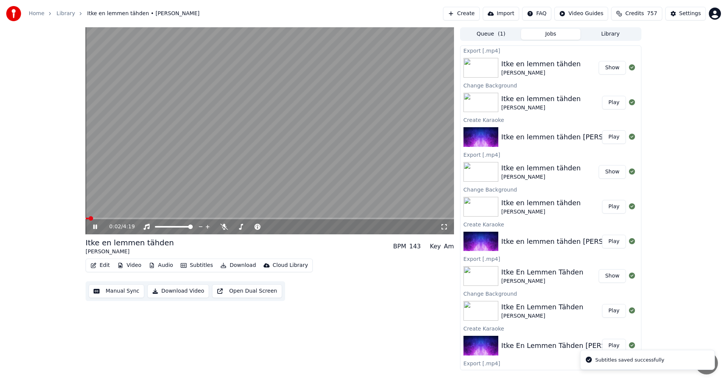
click at [95, 228] on icon at bounding box center [101, 227] width 18 height 6
click at [232, 267] on button "Download" at bounding box center [238, 265] width 42 height 11
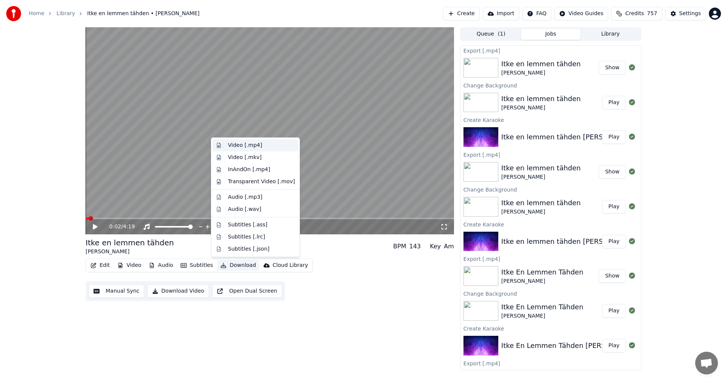
click at [254, 145] on div "Video [.mp4]" at bounding box center [245, 146] width 34 height 8
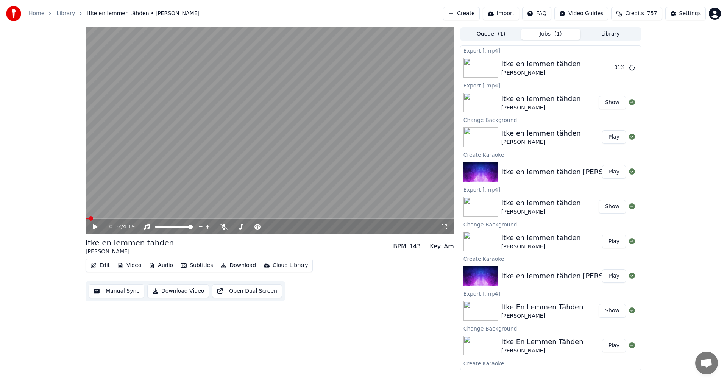
click at [493, 244] on img at bounding box center [480, 242] width 35 height 20
click at [610, 243] on button "Play" at bounding box center [614, 242] width 24 height 14
click at [108, 264] on button "Edit" at bounding box center [99, 265] width 25 height 11
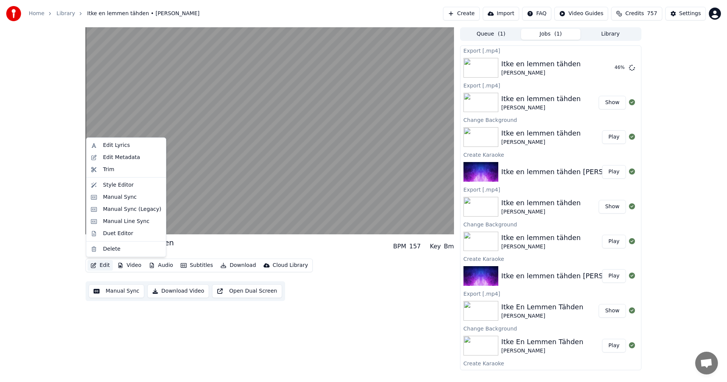
click at [210, 250] on div "Itke en lemmen tähden [PERSON_NAME] BPM 157 Key Bm" at bounding box center [270, 246] width 368 height 18
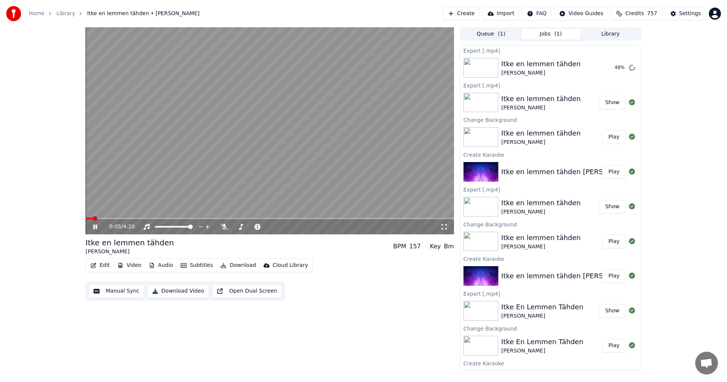
click at [94, 226] on icon at bounding box center [95, 227] width 4 height 5
click at [487, 342] on img at bounding box center [480, 346] width 35 height 20
click at [610, 346] on button "Play" at bounding box center [614, 346] width 24 height 14
click at [105, 263] on button "Edit" at bounding box center [99, 265] width 25 height 11
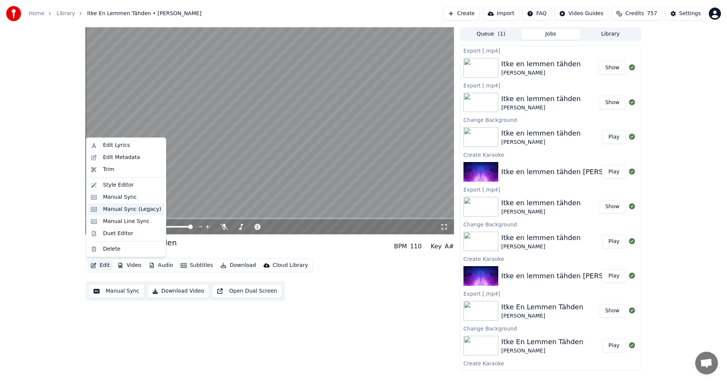
click at [141, 212] on div "Manual Sync (Legacy)" at bounding box center [132, 210] width 58 height 8
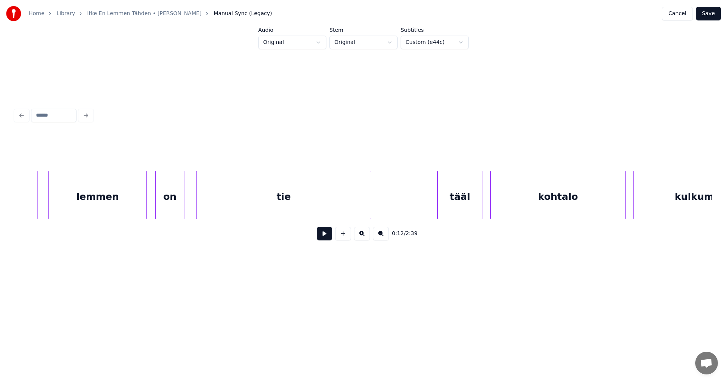
scroll to position [0, 11795]
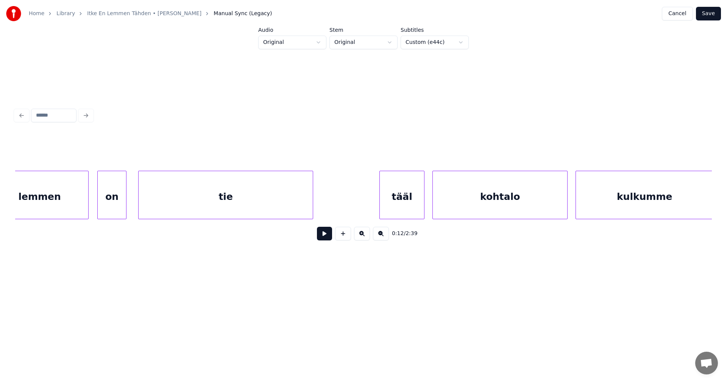
click at [418, 197] on div "tääl" at bounding box center [402, 196] width 44 height 51
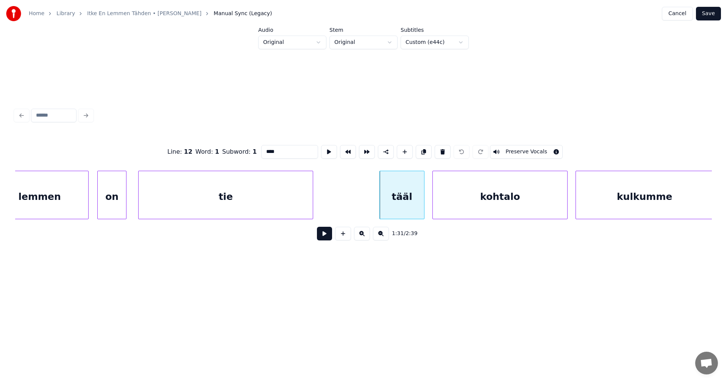
click at [282, 146] on input "****" at bounding box center [289, 152] width 57 height 14
type input "*****"
click at [714, 15] on button "Save" at bounding box center [708, 14] width 25 height 14
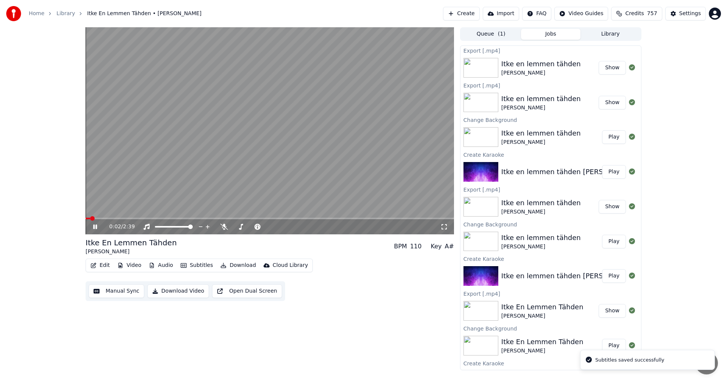
click at [230, 265] on button "Download" at bounding box center [238, 265] width 42 height 11
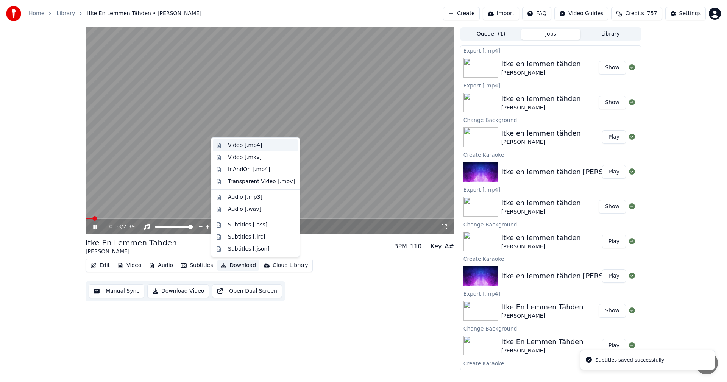
click at [250, 145] on div "Video [.mp4]" at bounding box center [245, 146] width 34 height 8
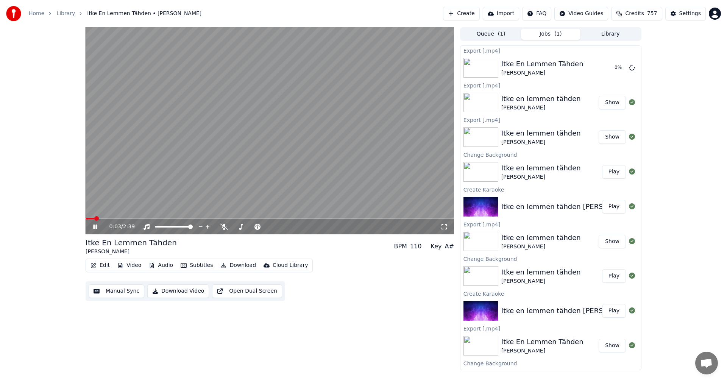
click at [96, 227] on icon at bounding box center [95, 227] width 4 height 5
click at [485, 276] on img at bounding box center [480, 276] width 35 height 20
click at [479, 282] on img at bounding box center [480, 276] width 35 height 20
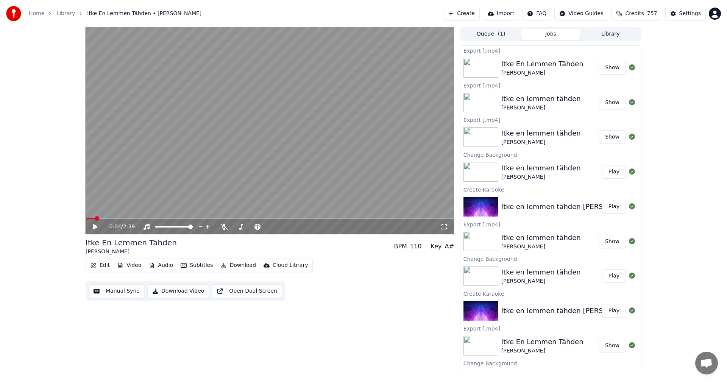
click at [613, 274] on button "Play" at bounding box center [614, 276] width 24 height 14
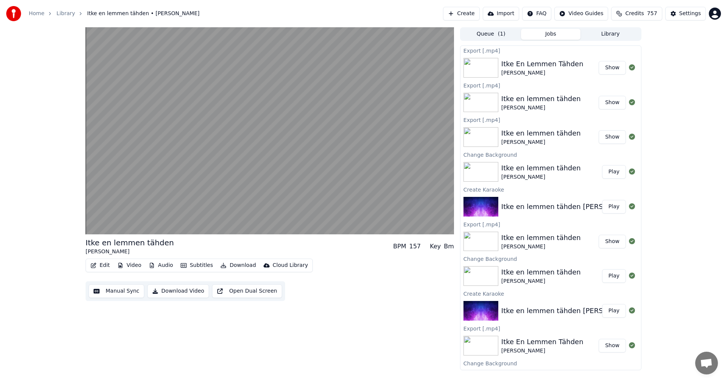
click at [110, 267] on button "Edit" at bounding box center [99, 265] width 25 height 11
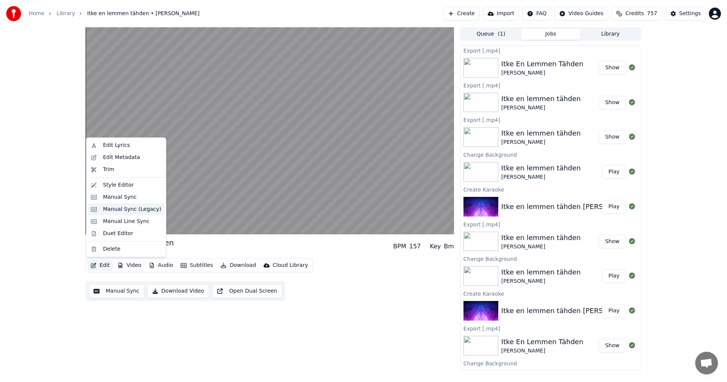
click at [145, 209] on div "Manual Sync (Legacy)" at bounding box center [132, 210] width 58 height 8
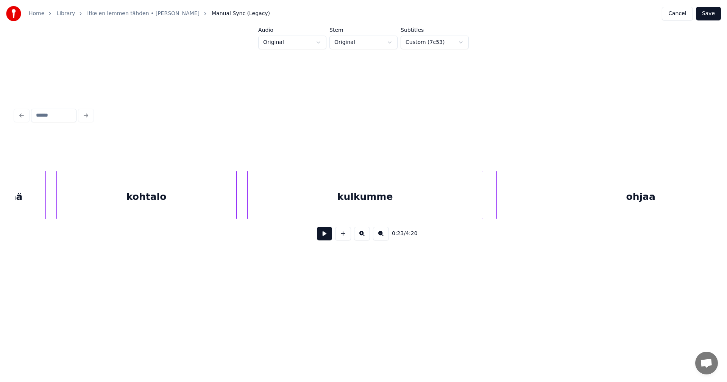
scroll to position [0, 4742]
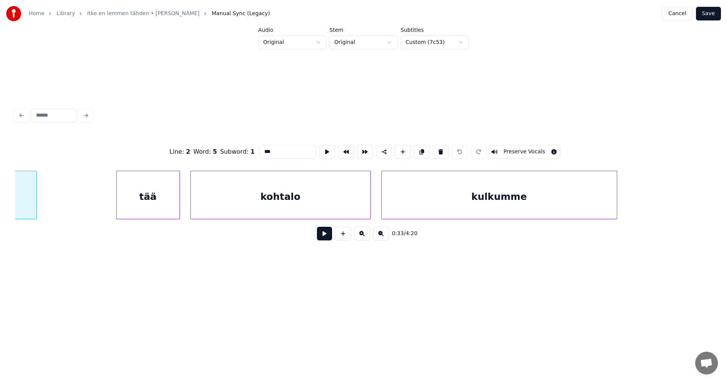
scroll to position [0, 4498]
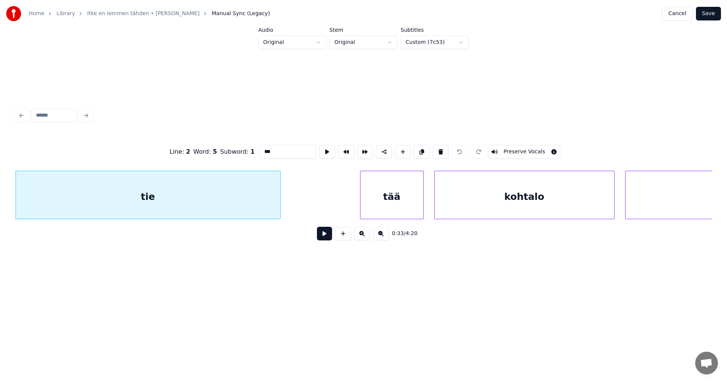
click at [323, 240] on button at bounding box center [324, 234] width 15 height 14
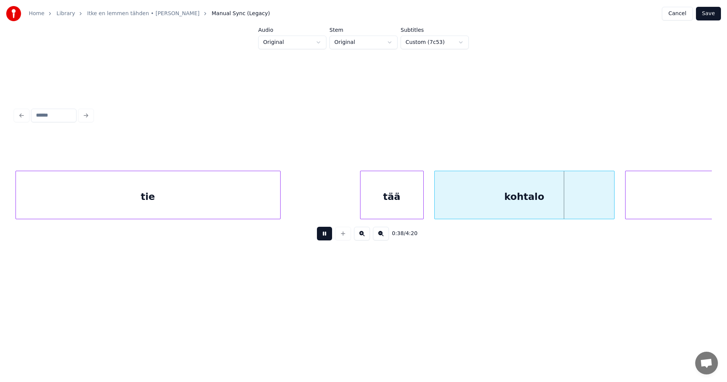
click at [323, 240] on button at bounding box center [324, 234] width 15 height 14
click at [371, 212] on div "tää" at bounding box center [391, 196] width 63 height 51
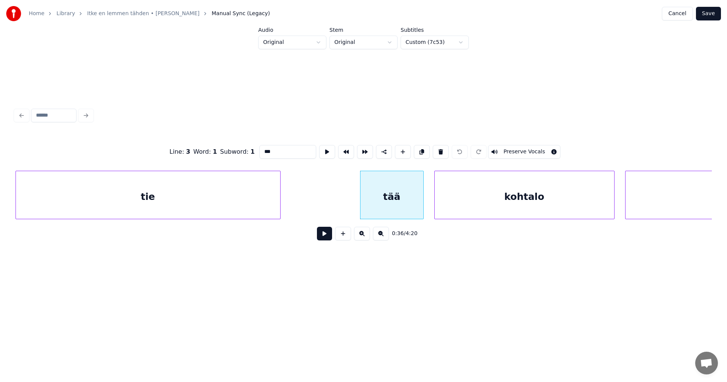
click at [319, 236] on button at bounding box center [324, 234] width 15 height 14
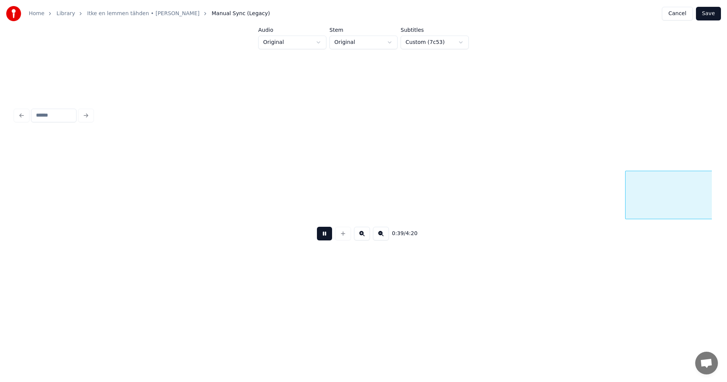
scroll to position [0, 5196]
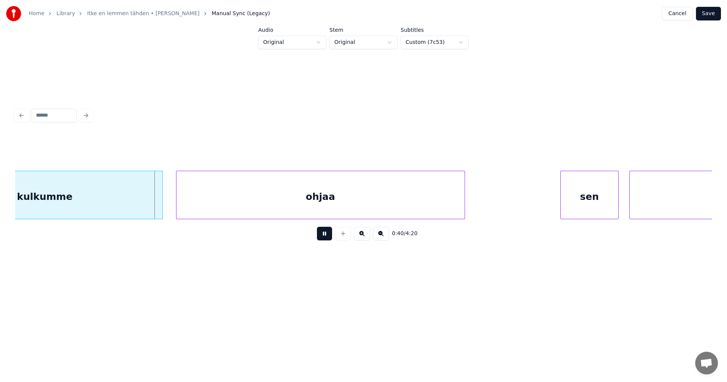
click at [325, 236] on button at bounding box center [324, 234] width 15 height 14
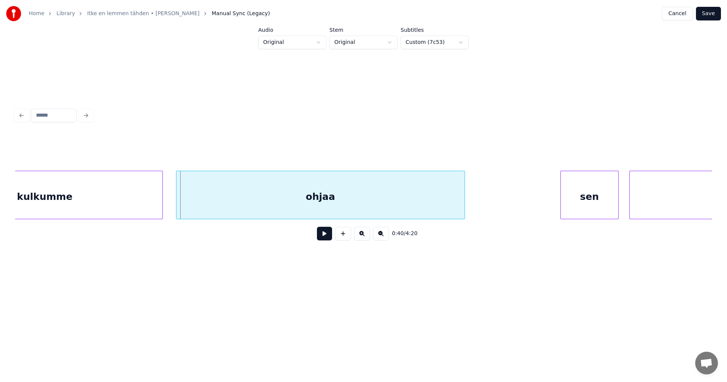
click at [706, 16] on button "Save" at bounding box center [708, 14] width 25 height 14
